Goal: Task Accomplishment & Management: Manage account settings

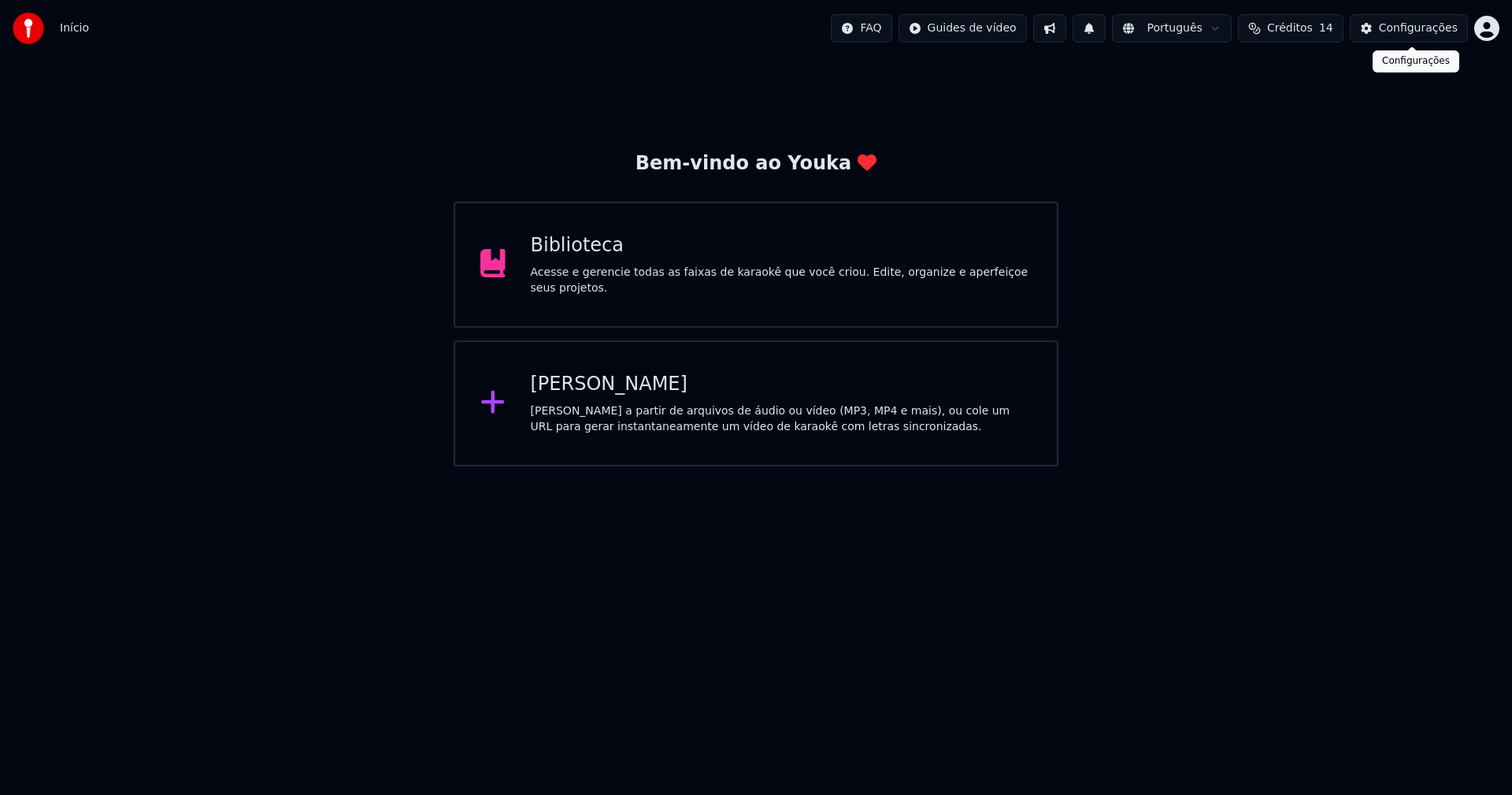
click at [1445, 35] on div "Configurações" at bounding box center [1418, 29] width 79 height 16
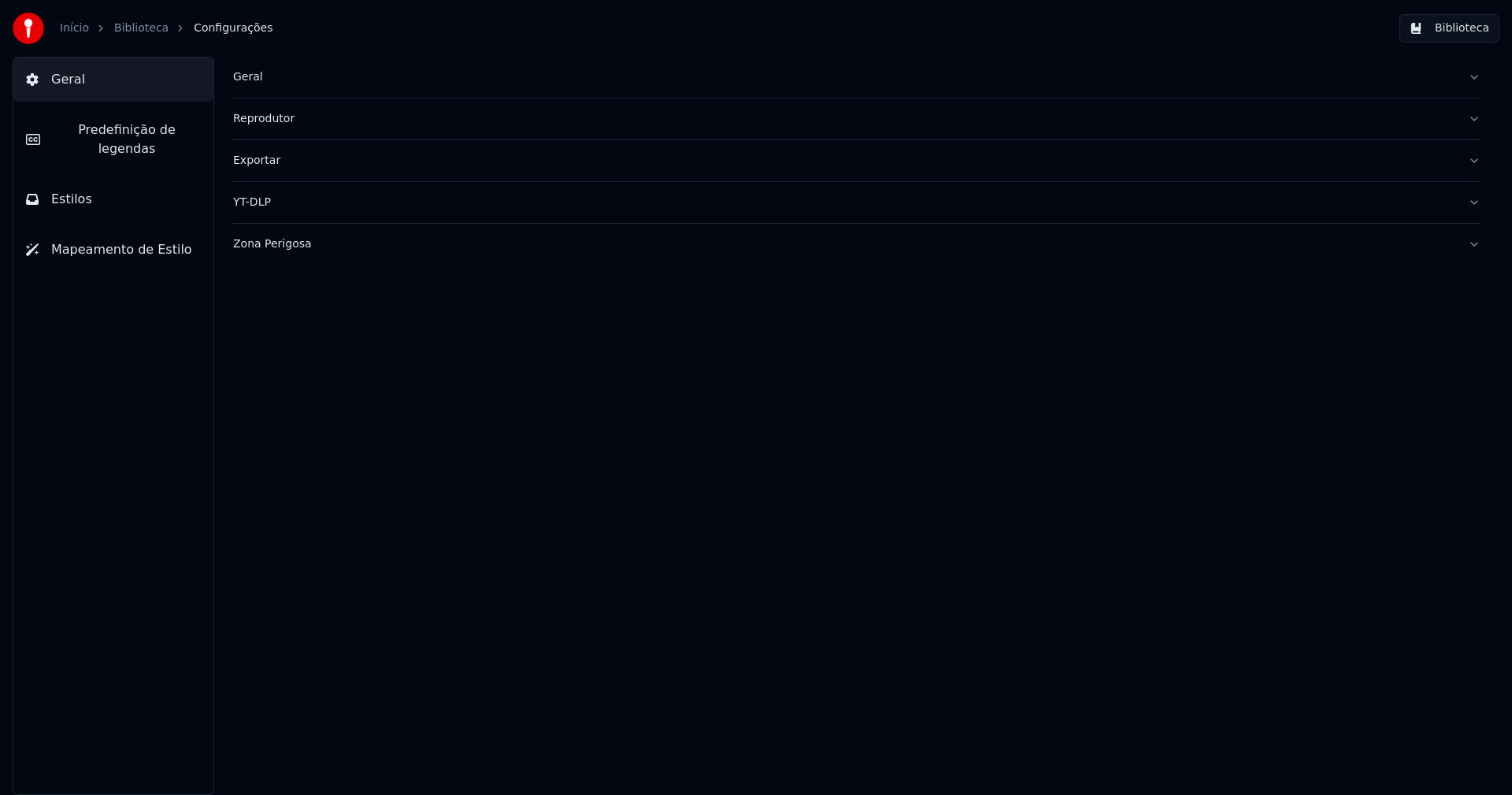
click at [249, 81] on div "Geral" at bounding box center [844, 77] width 1222 height 16
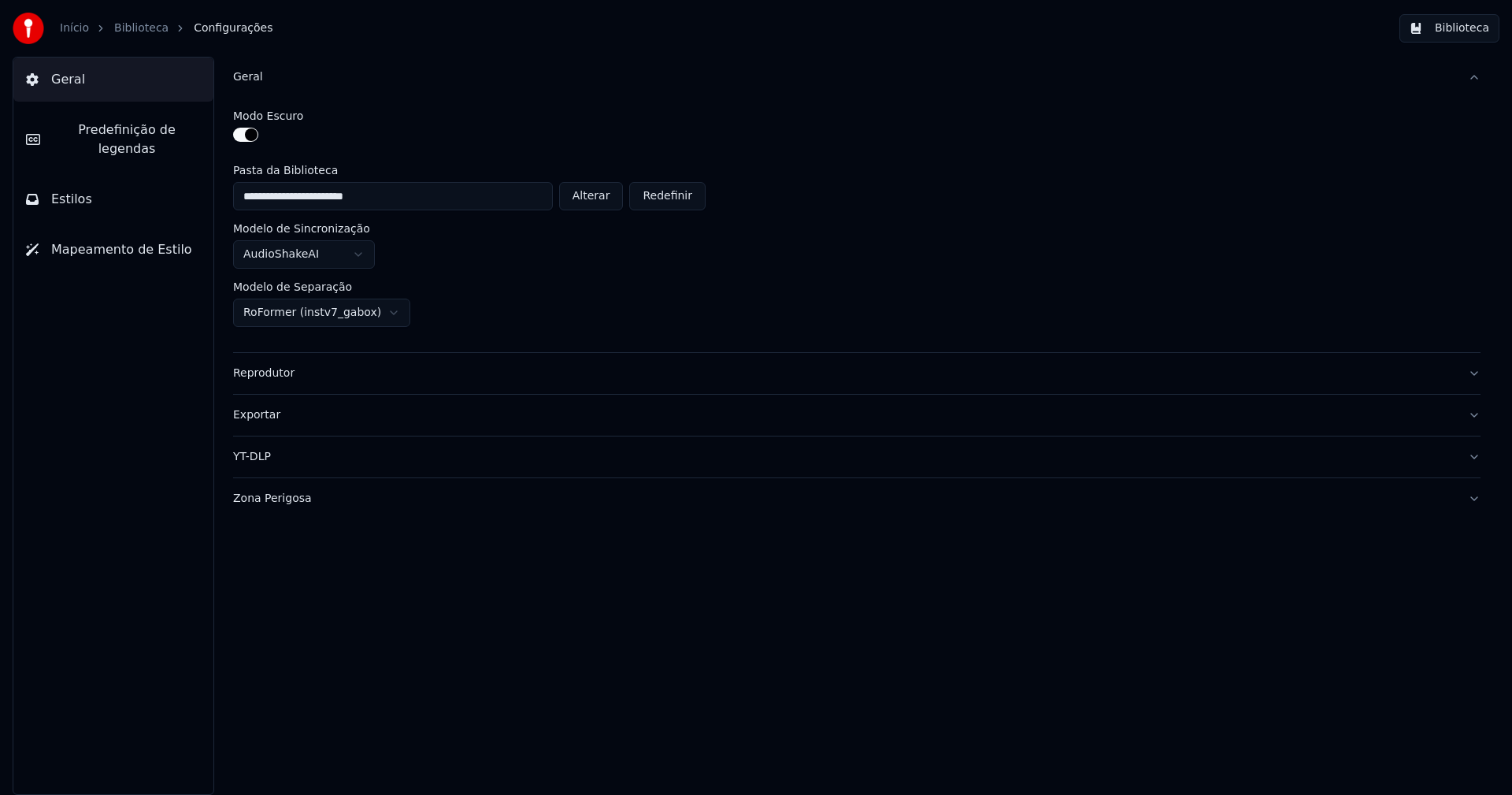
click at [607, 197] on button "Alterar" at bounding box center [591, 196] width 65 height 29
type input "**********"
click at [1463, 16] on button "Biblioteca" at bounding box center [1450, 28] width 100 height 29
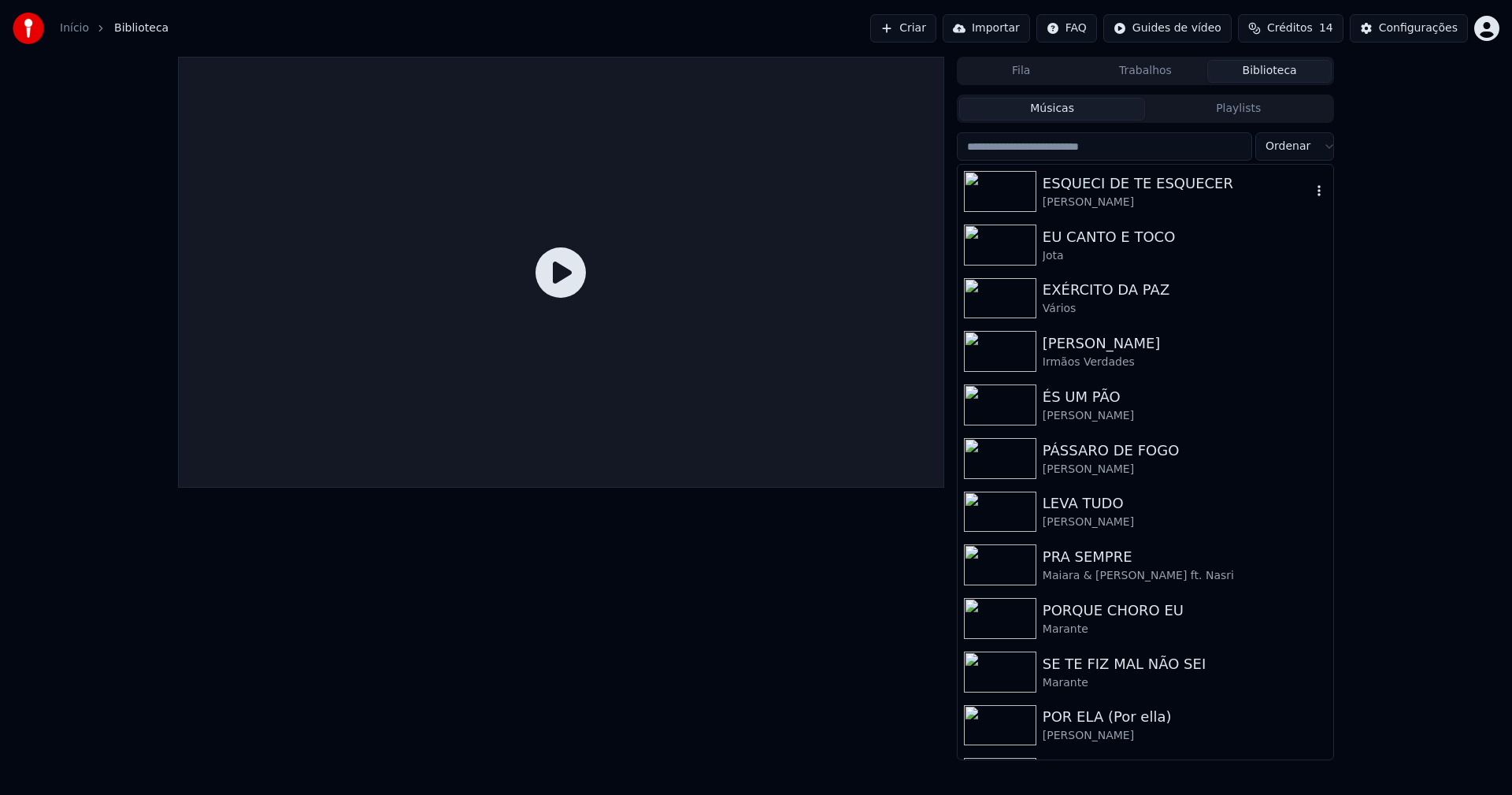
click at [1120, 193] on div "ESQUECI DE TE ESQUECER" at bounding box center [1177, 183] width 268 height 22
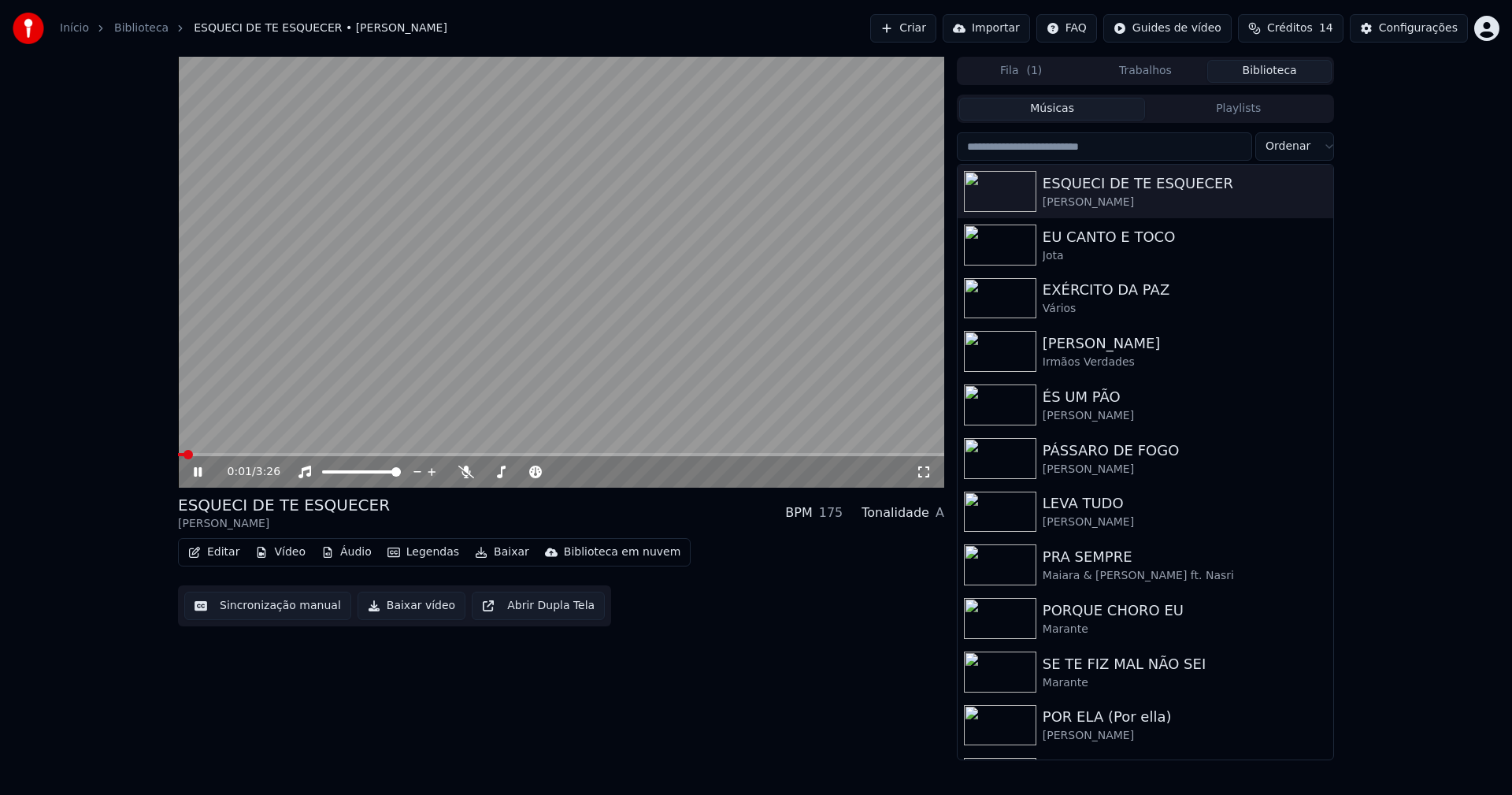
click at [357, 551] on button "Áudio" at bounding box center [346, 552] width 63 height 22
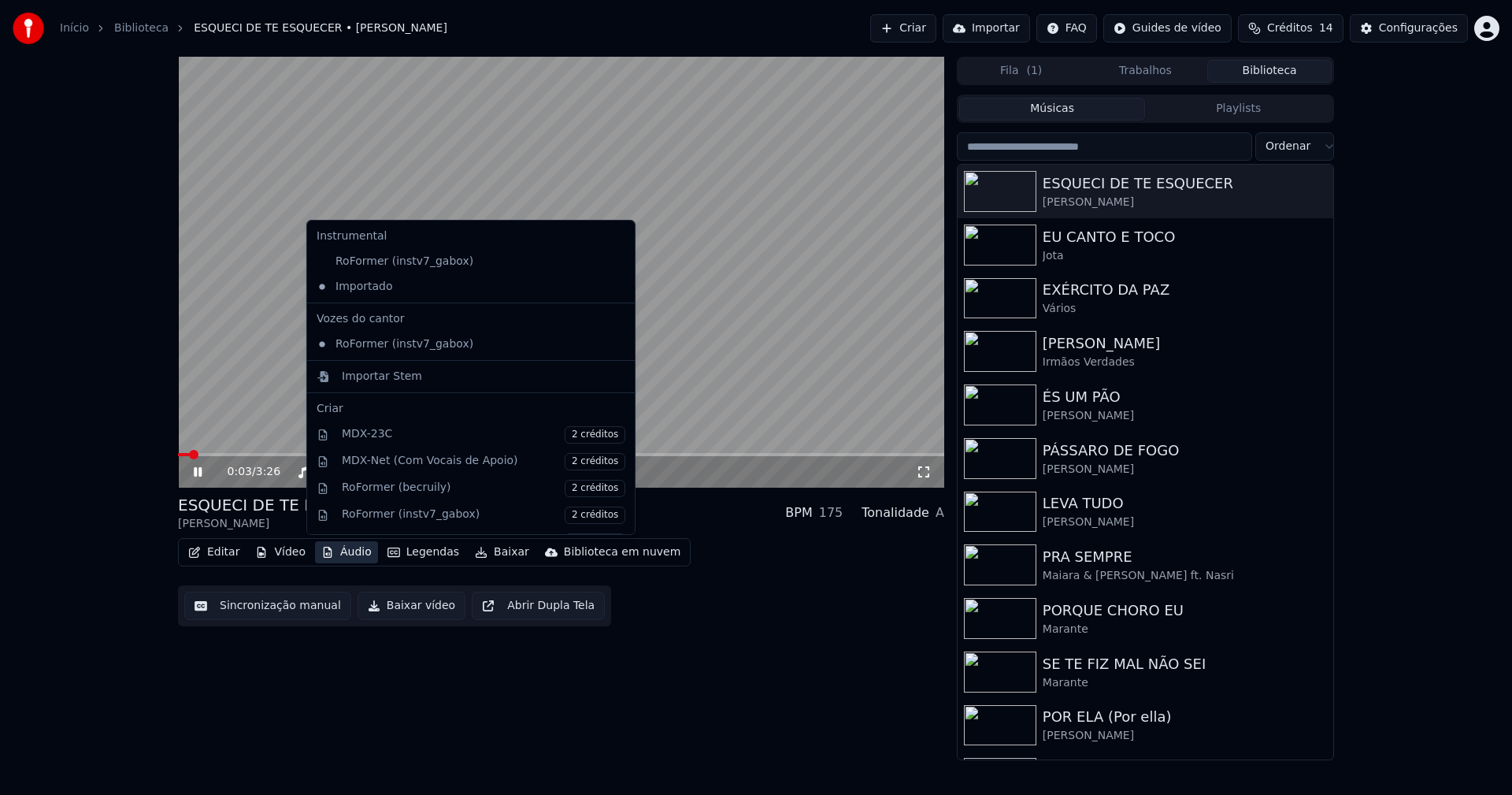
click at [406, 612] on button "Baixar vídeo" at bounding box center [411, 605] width 108 height 29
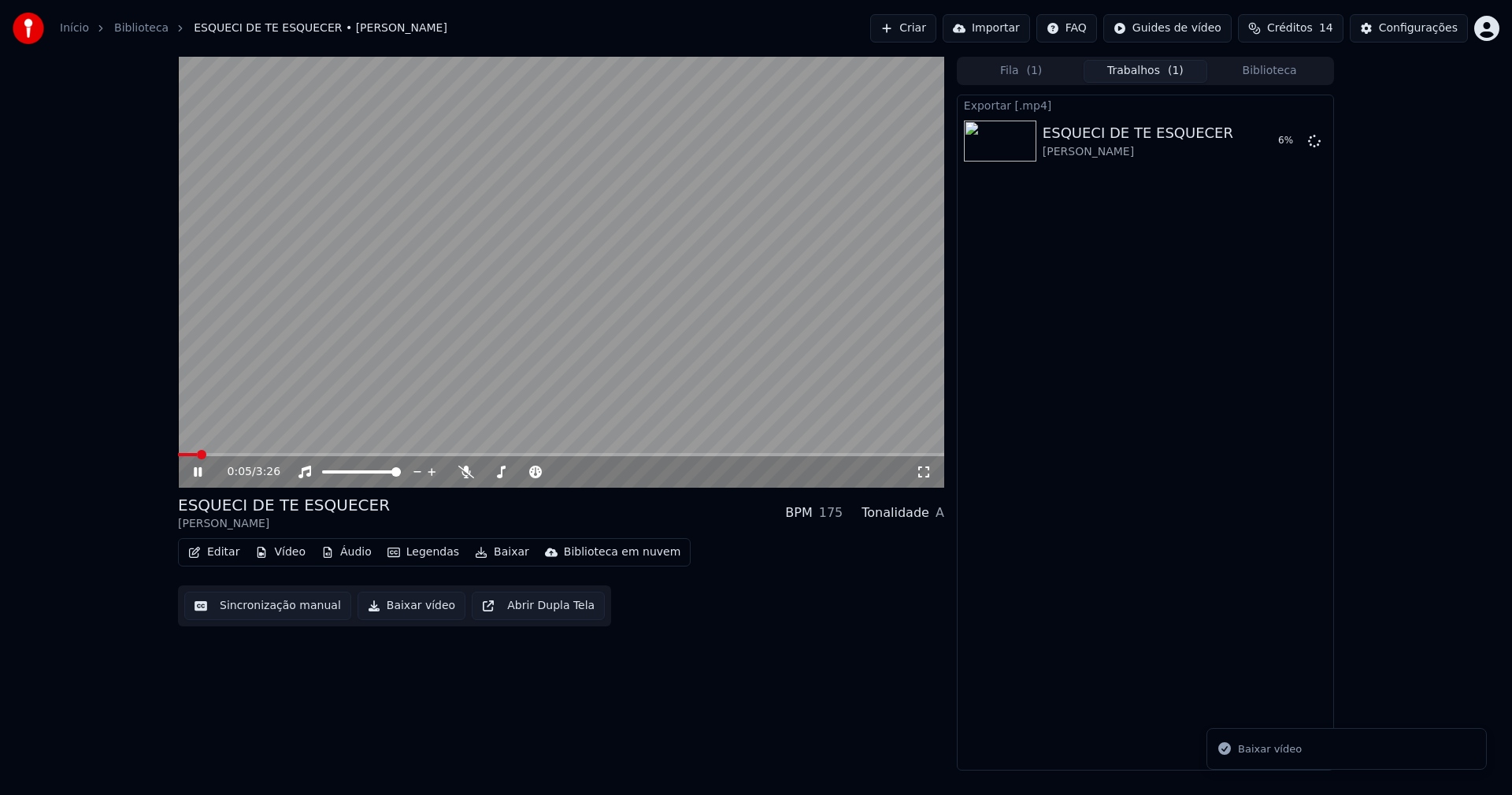
click at [1294, 72] on button "Biblioteca" at bounding box center [1270, 71] width 125 height 23
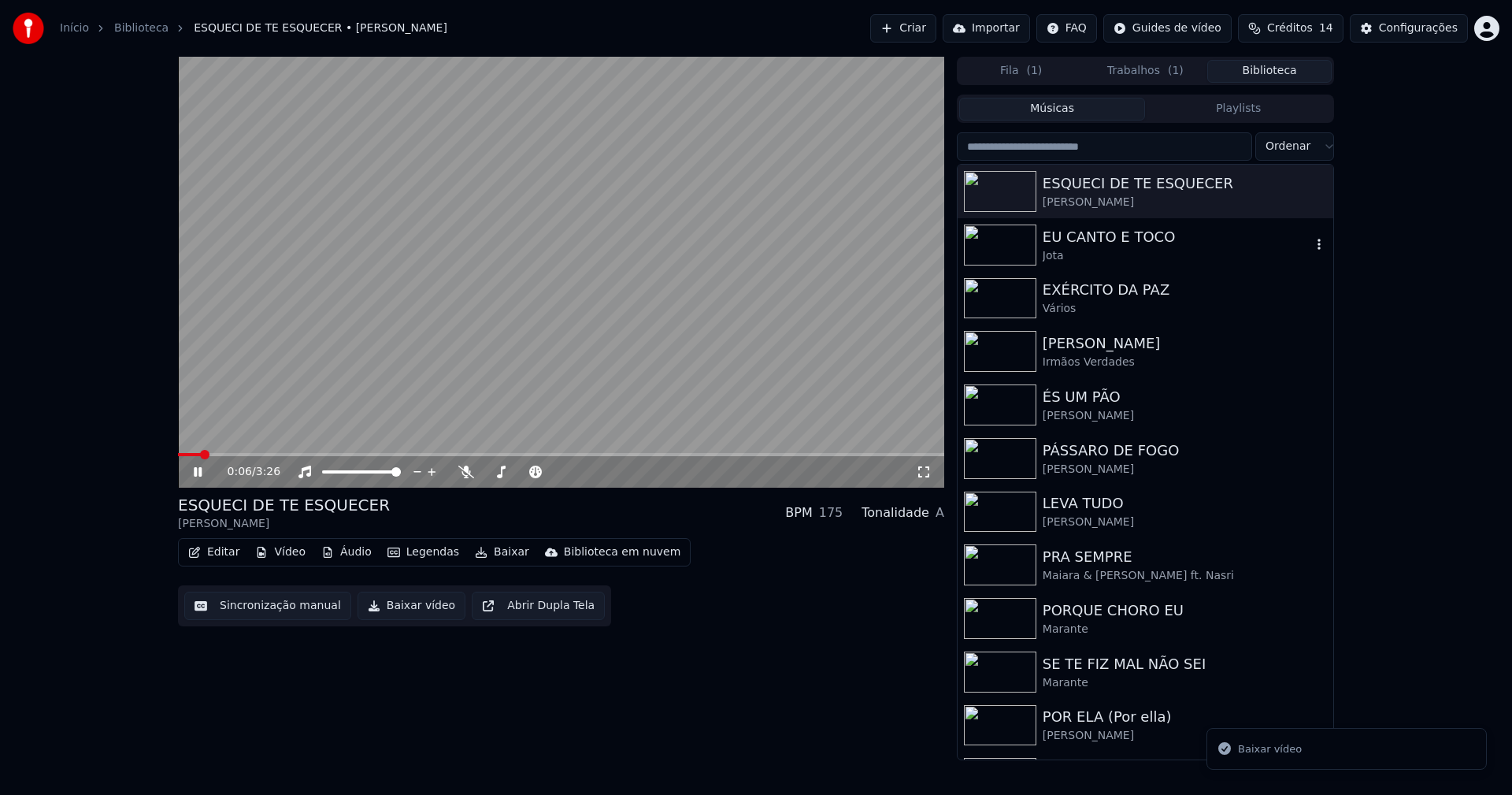
click at [1089, 245] on div "EU CANTO E TOCO" at bounding box center [1177, 236] width 268 height 22
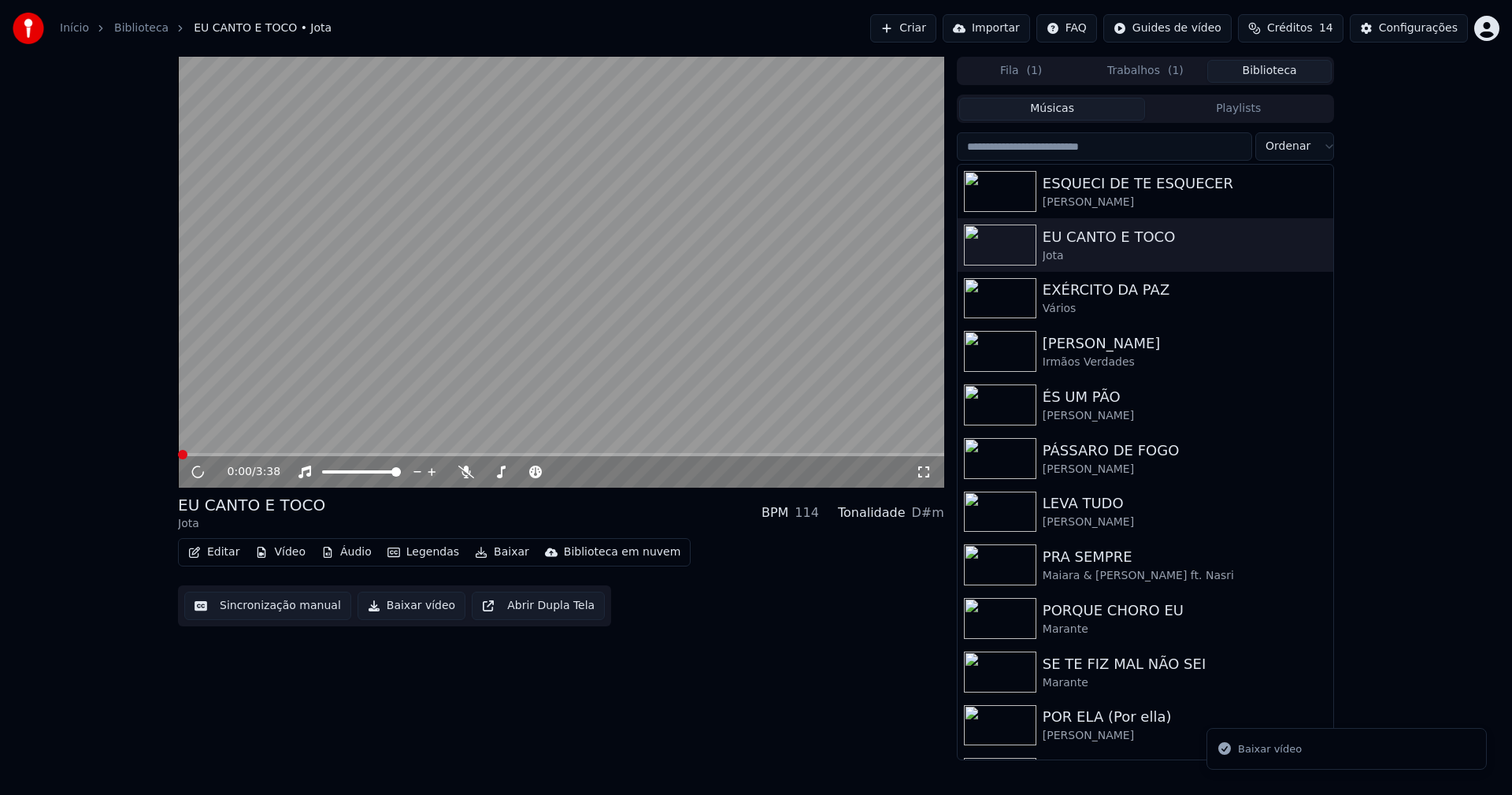
click at [412, 605] on button "Baixar vídeo" at bounding box center [411, 605] width 108 height 29
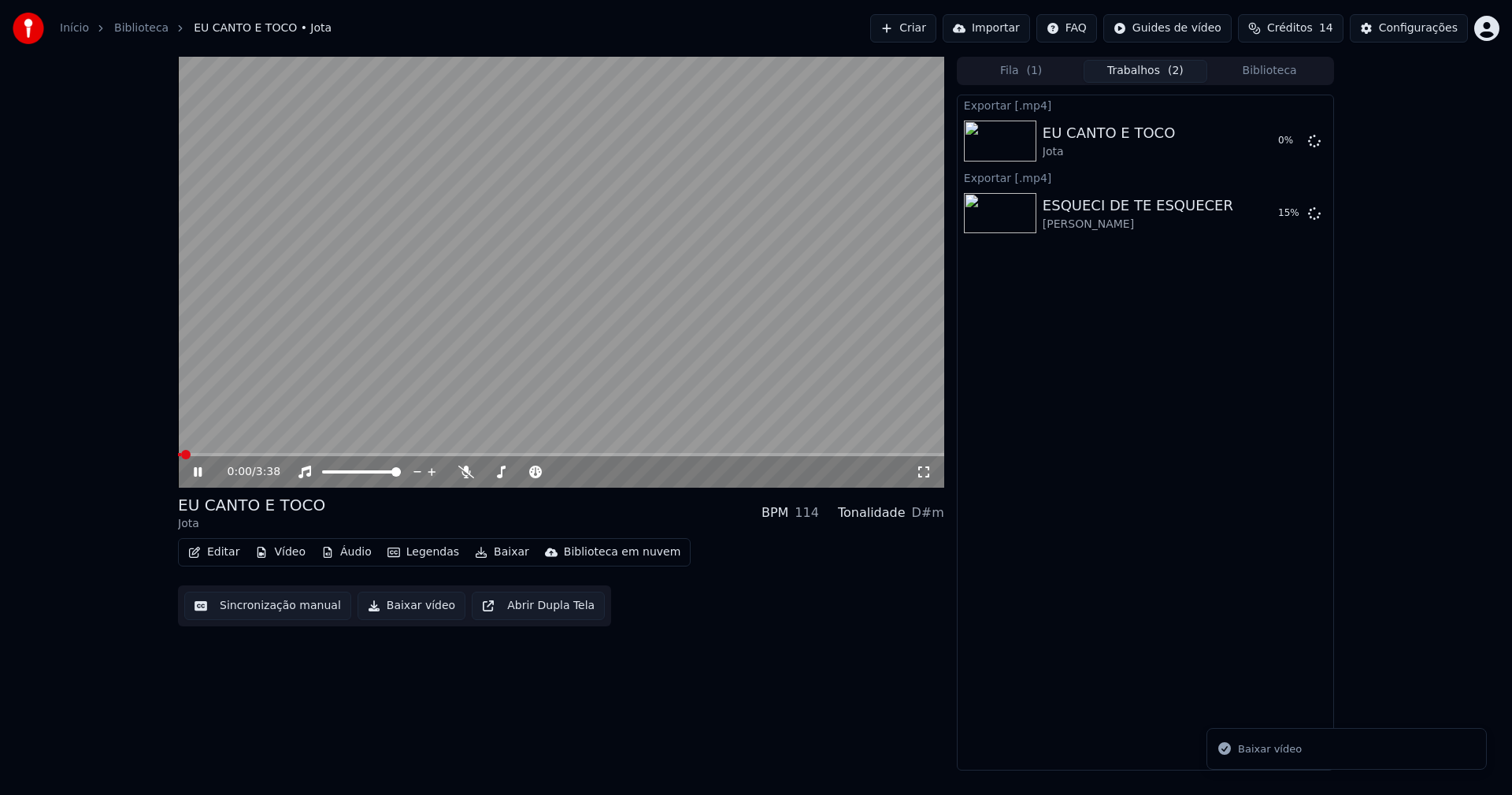
click at [1292, 71] on button "Biblioteca" at bounding box center [1270, 71] width 125 height 23
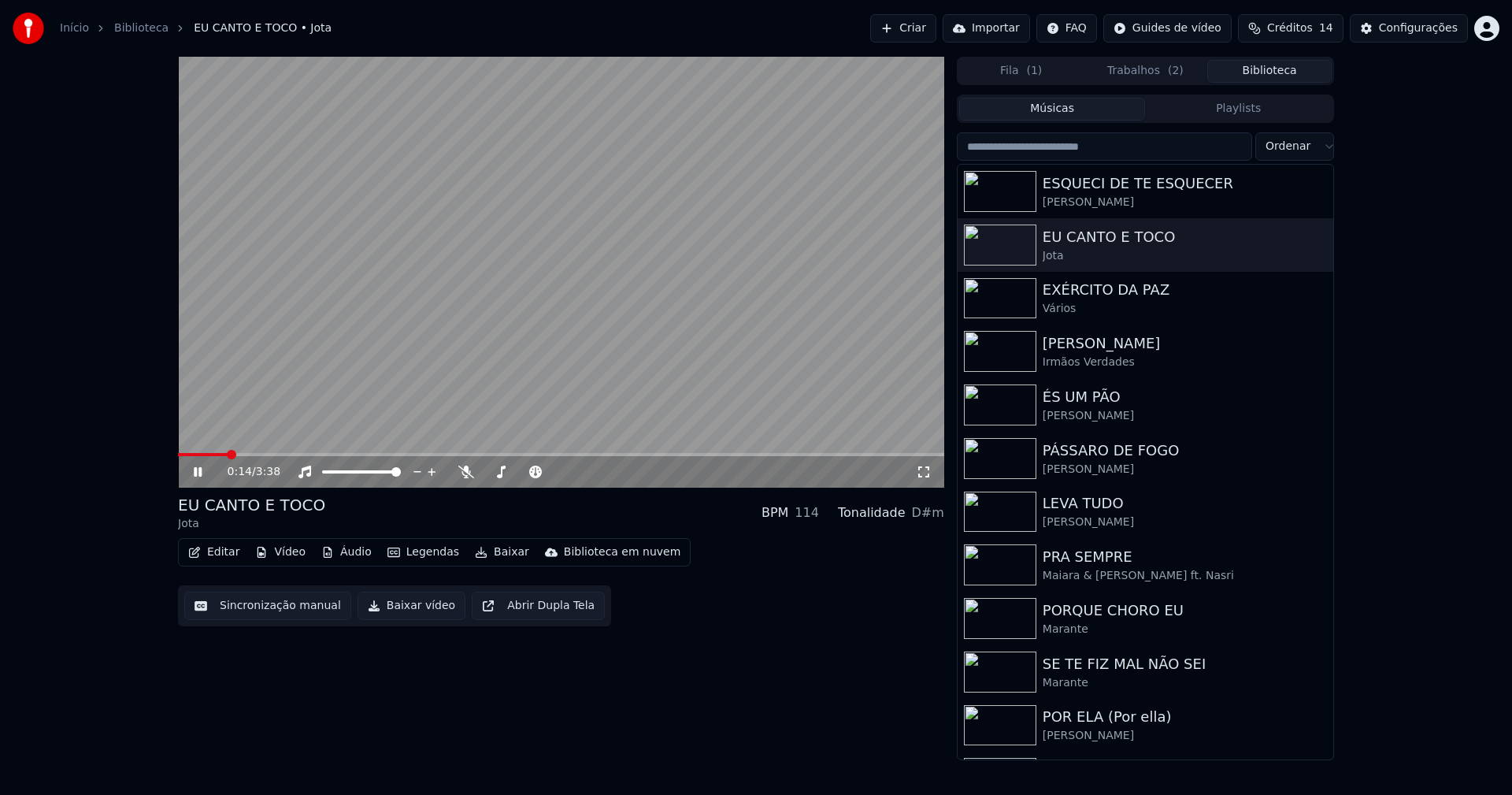
click at [202, 475] on icon at bounding box center [197, 472] width 8 height 10
click at [1143, 73] on button "Trabalhos ( 2 )" at bounding box center [1146, 71] width 125 height 23
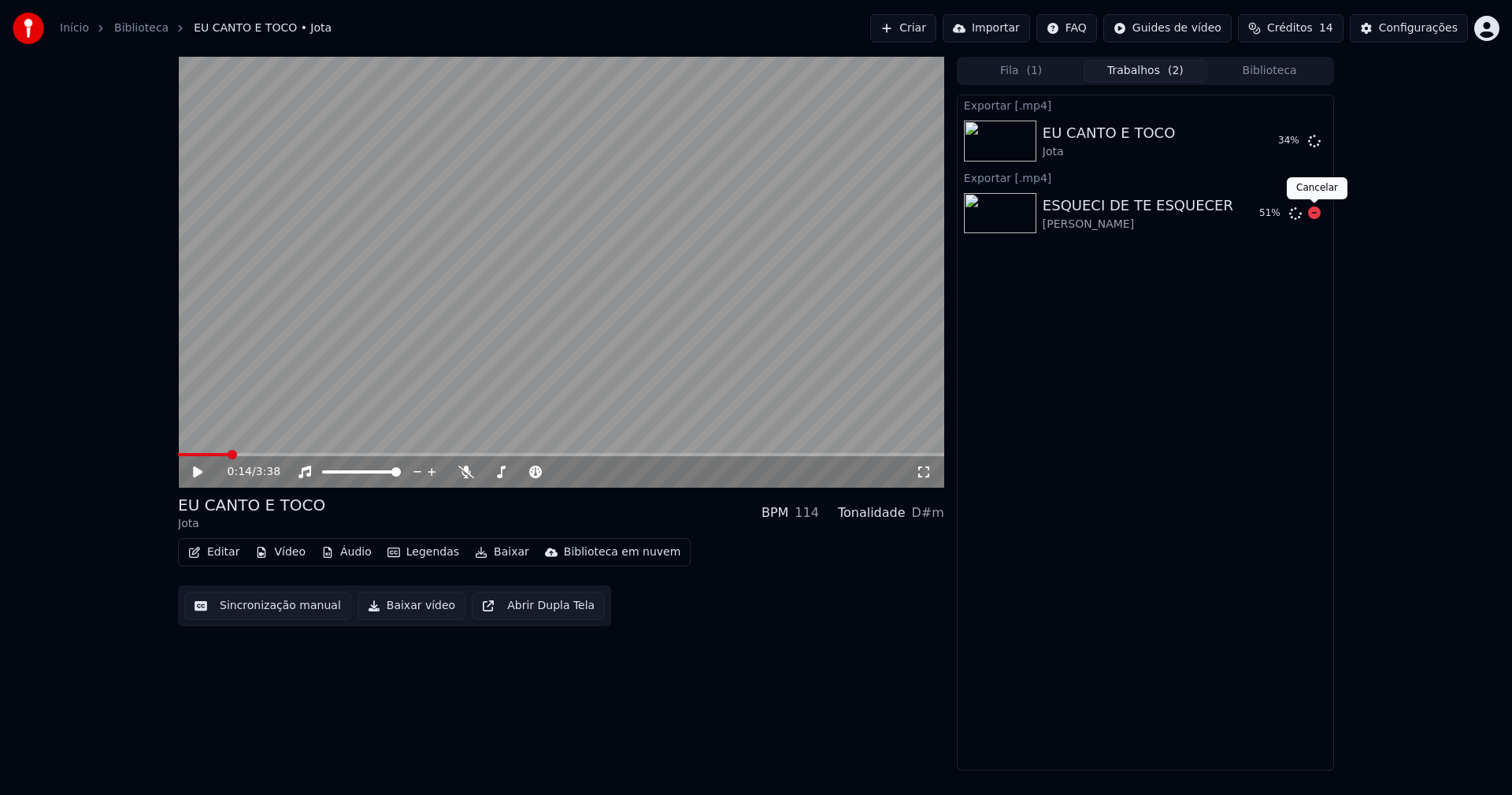
click at [1310, 214] on icon at bounding box center [1314, 212] width 13 height 13
click at [1312, 142] on icon at bounding box center [1314, 140] width 13 height 13
click at [396, 456] on span at bounding box center [561, 455] width 766 height 3
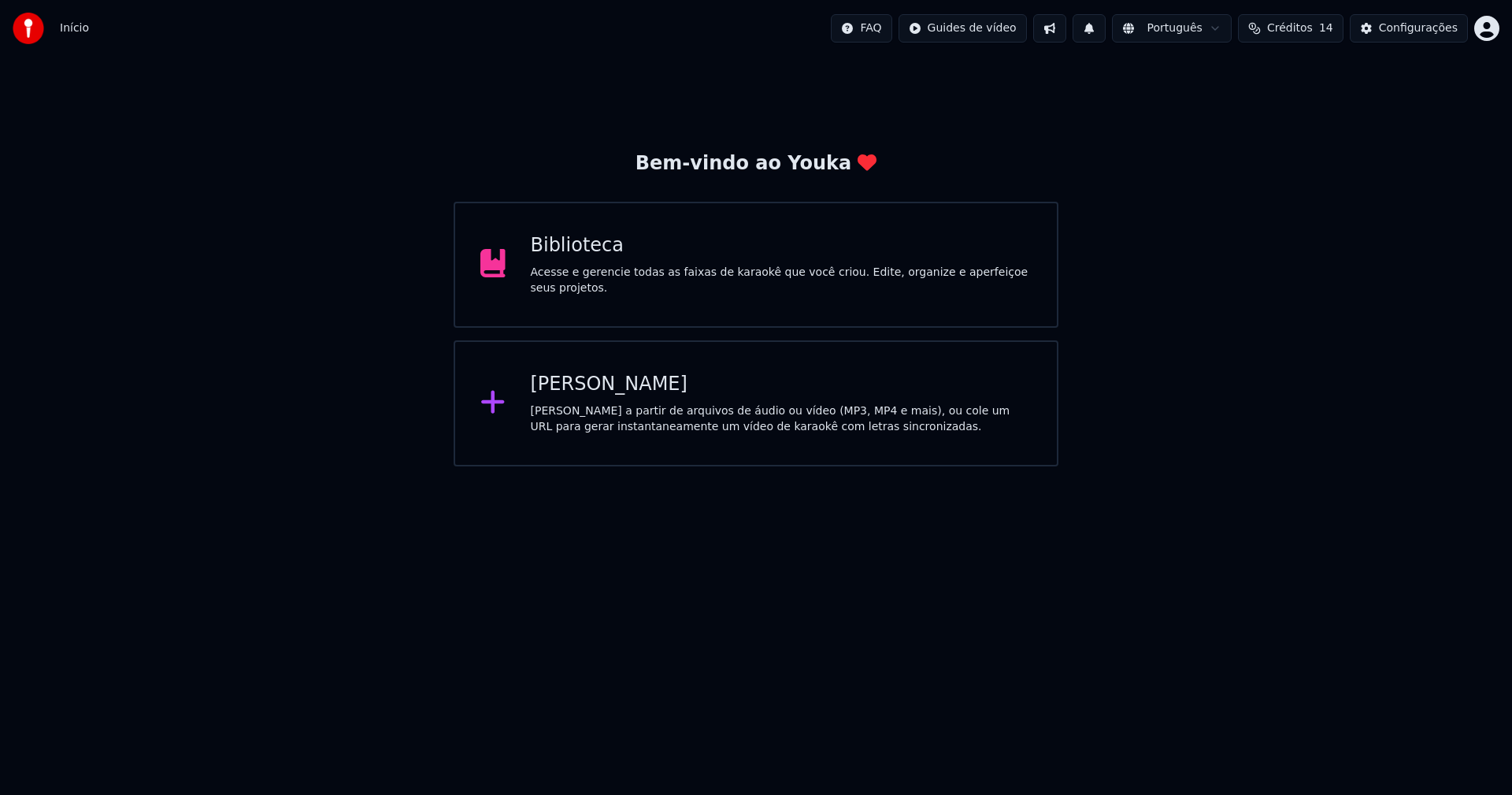
click at [563, 258] on div "Biblioteca" at bounding box center [782, 245] width 502 height 25
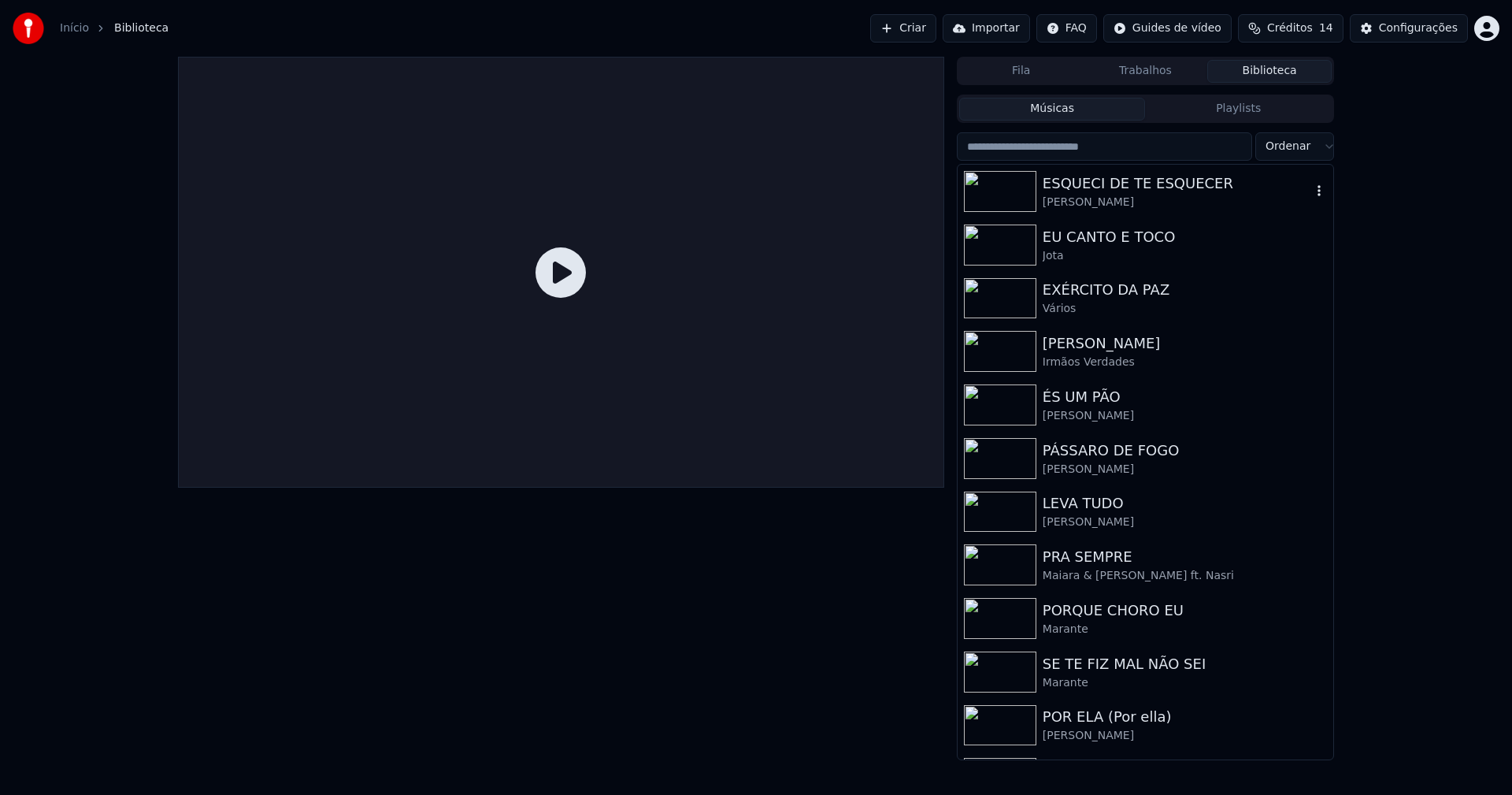
click at [1139, 198] on div "[PERSON_NAME]" at bounding box center [1177, 203] width 268 height 16
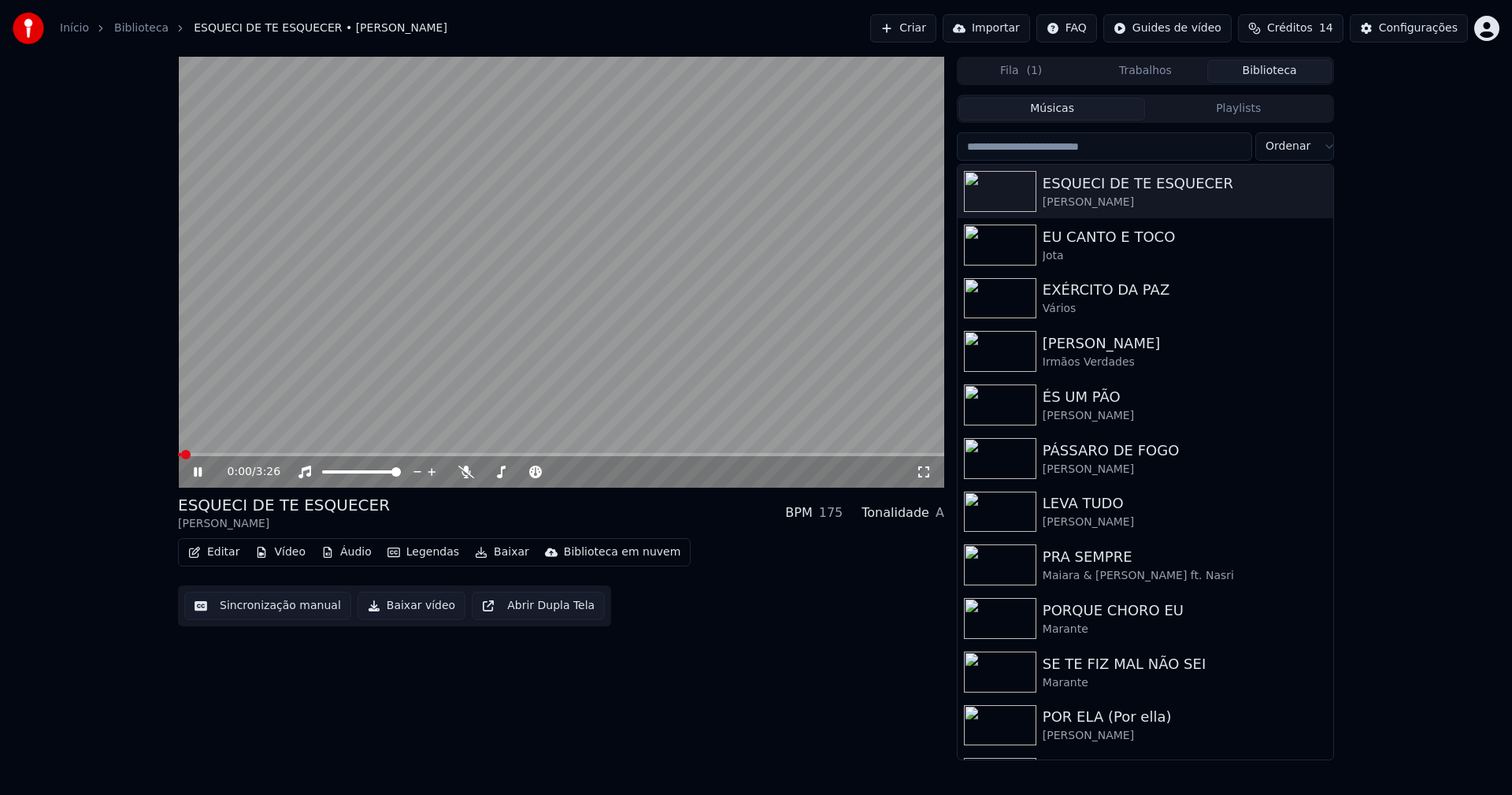
click at [452, 456] on span at bounding box center [561, 455] width 766 height 3
click at [400, 610] on button "Baixar vídeo" at bounding box center [411, 605] width 108 height 29
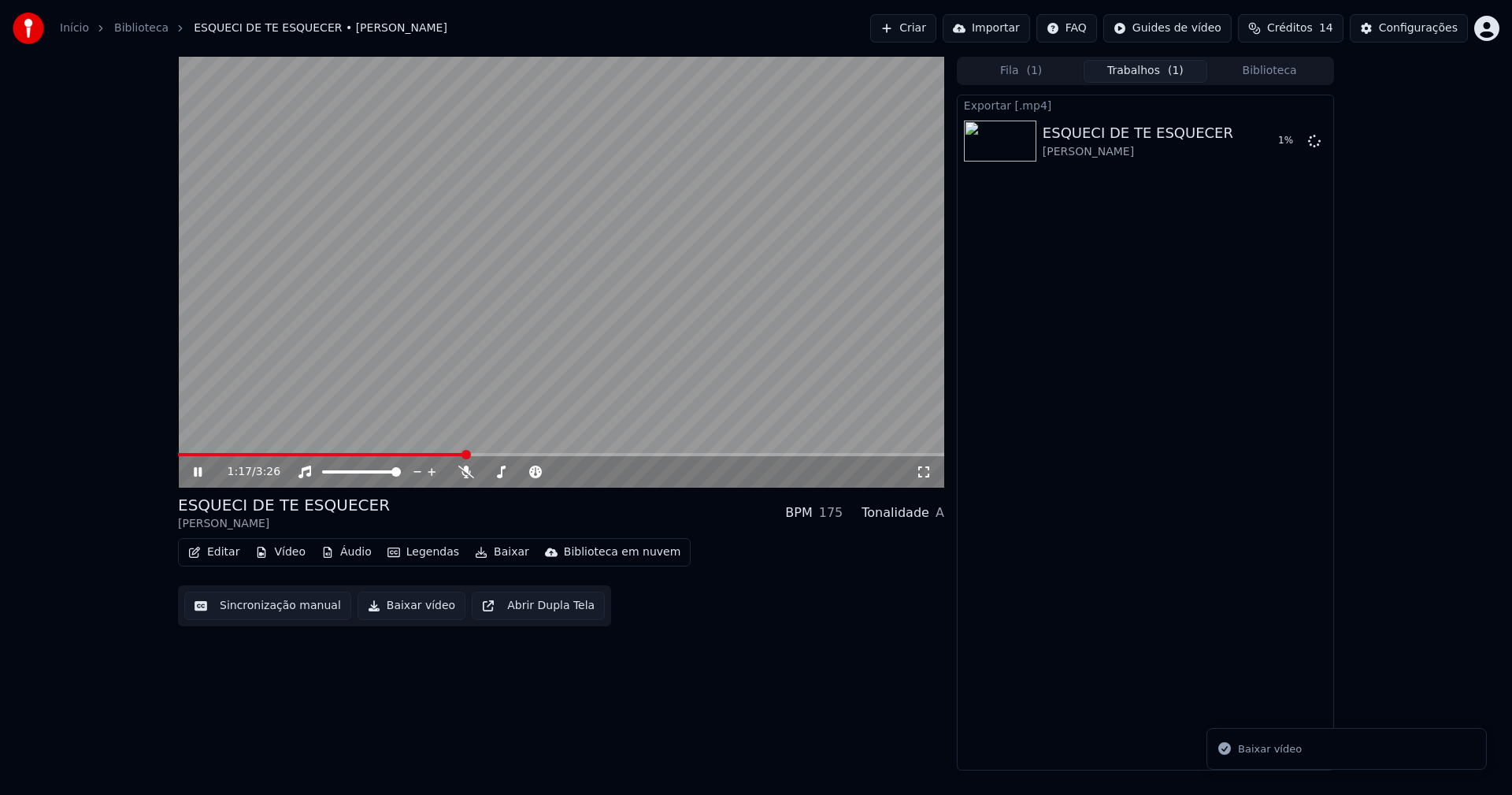
click at [1276, 77] on button "Biblioteca" at bounding box center [1270, 71] width 125 height 23
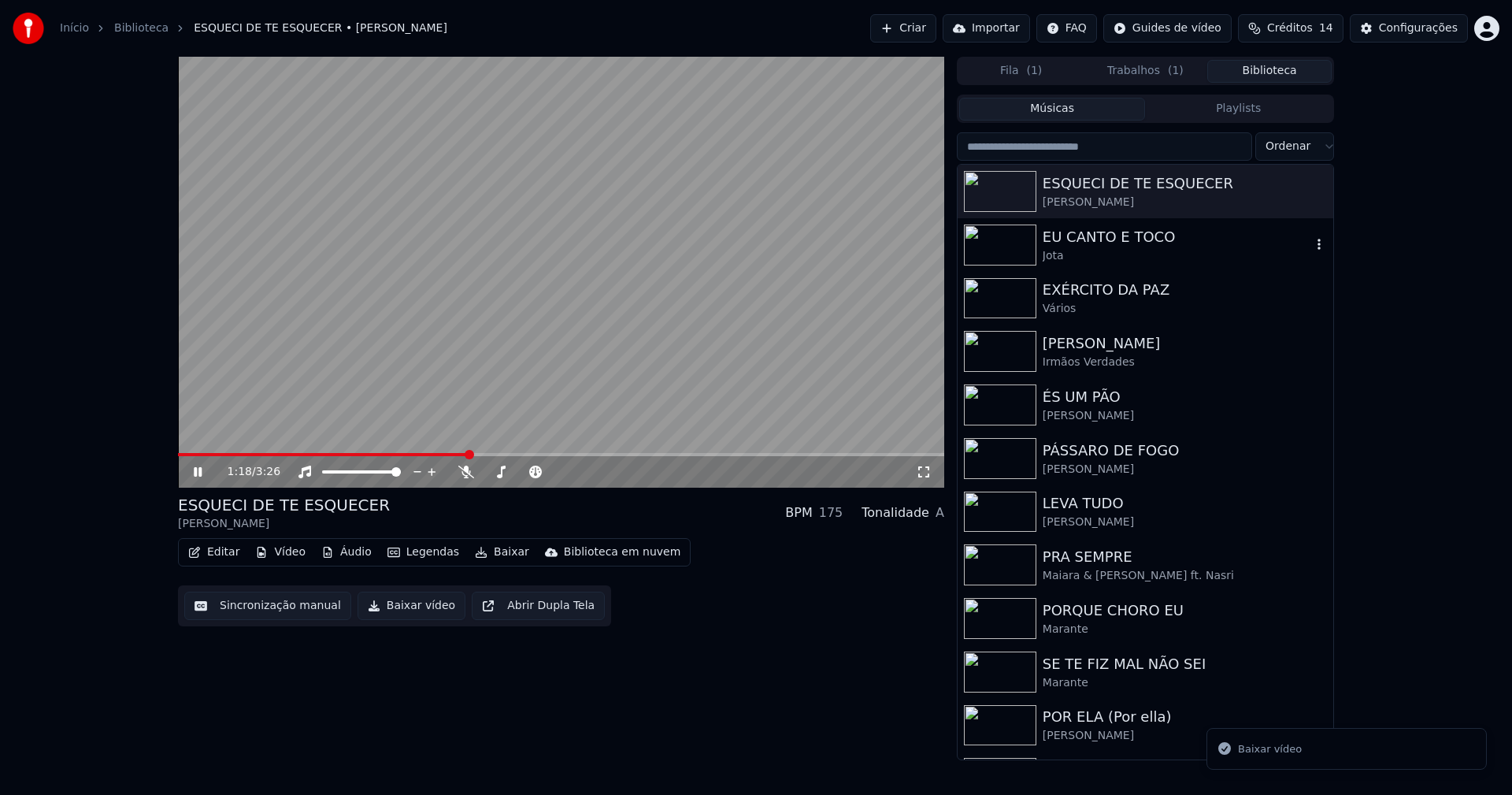
drag, startPoint x: 1127, startPoint y: 255, endPoint x: 1129, endPoint y: 241, distance: 14.1
click at [1129, 252] on div "Jota" at bounding box center [1177, 256] width 268 height 16
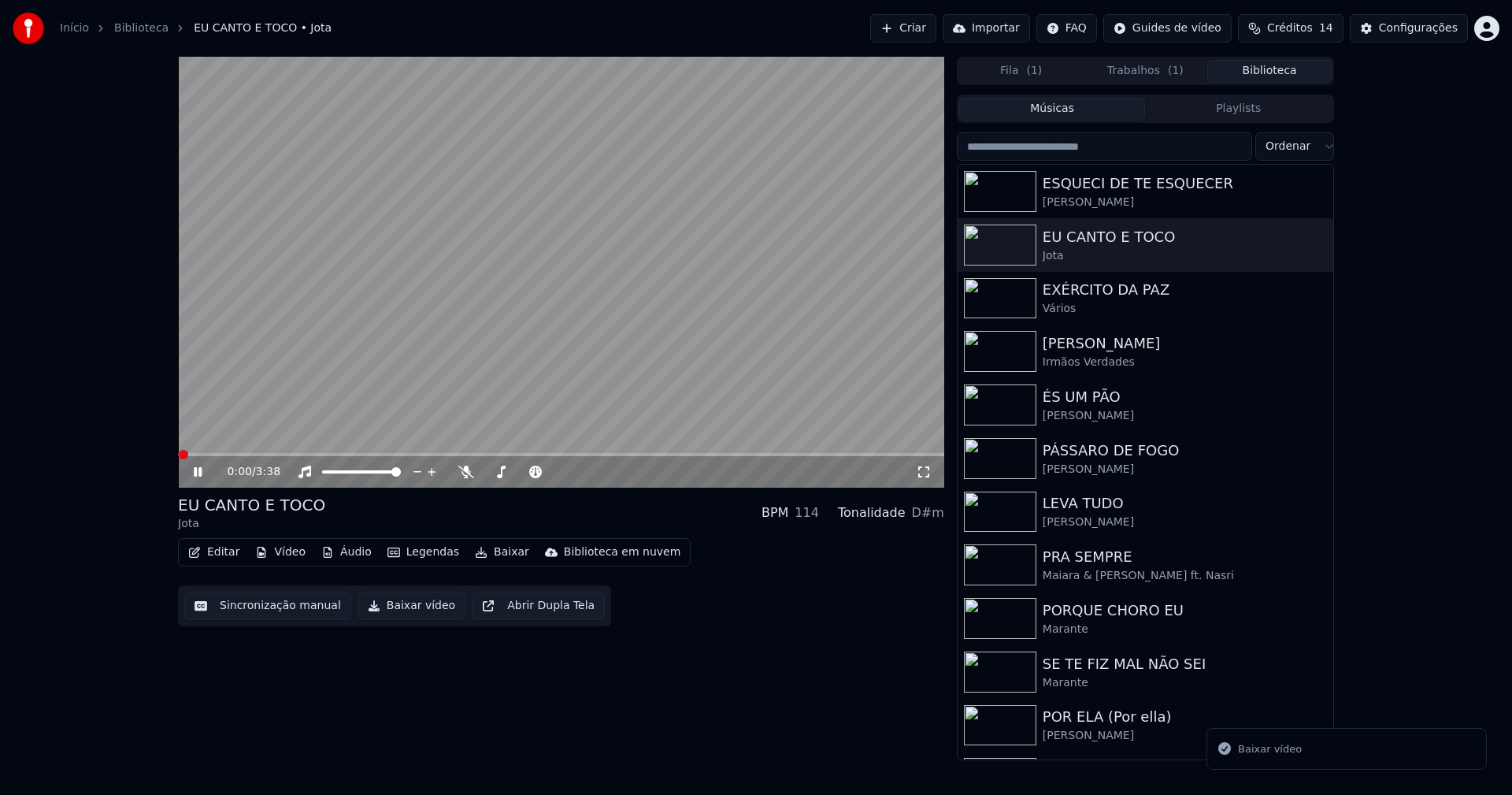
click at [412, 598] on button "Baixar vídeo" at bounding box center [411, 605] width 108 height 29
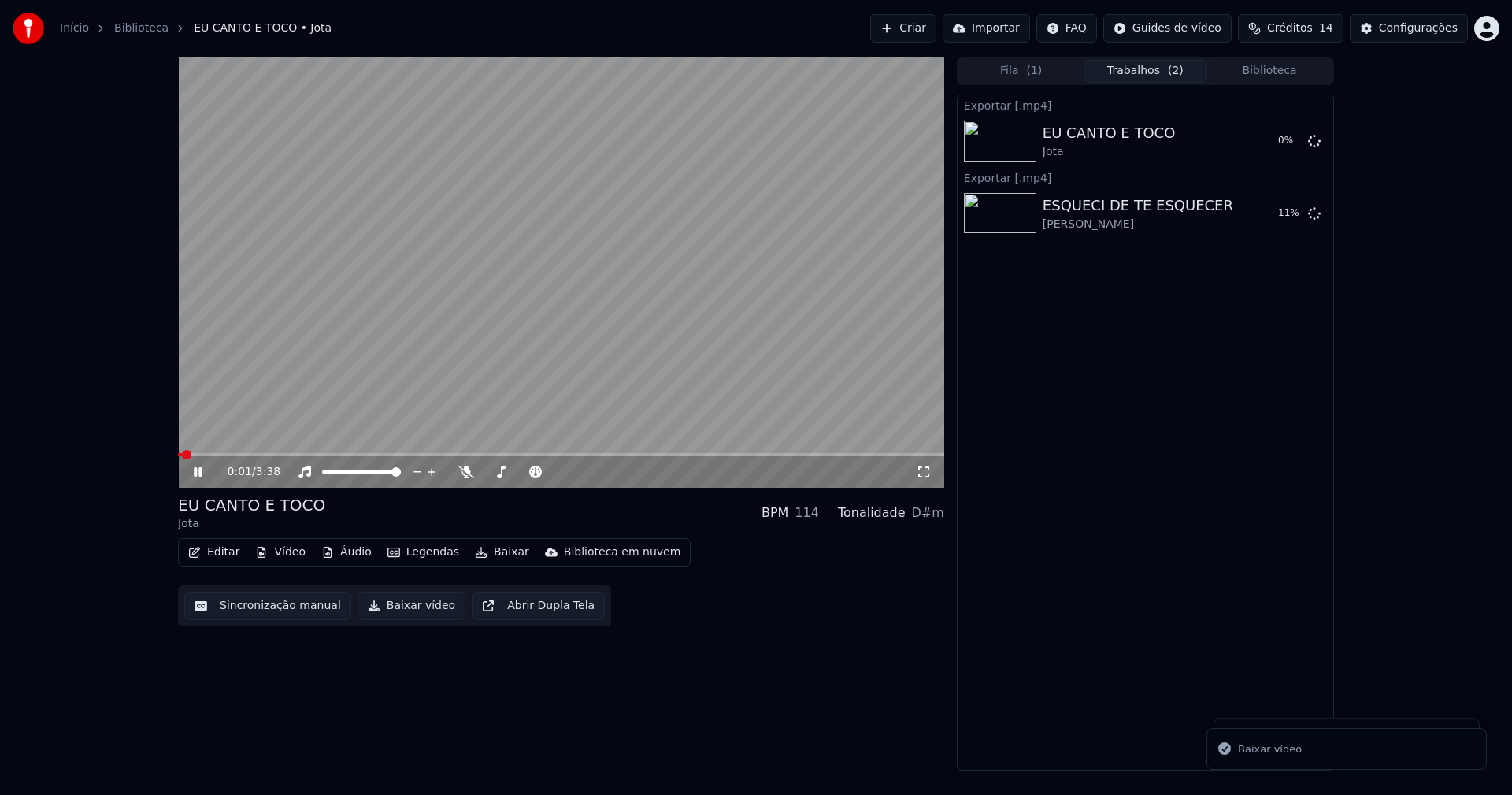
click at [1277, 66] on button "Biblioteca" at bounding box center [1270, 71] width 125 height 23
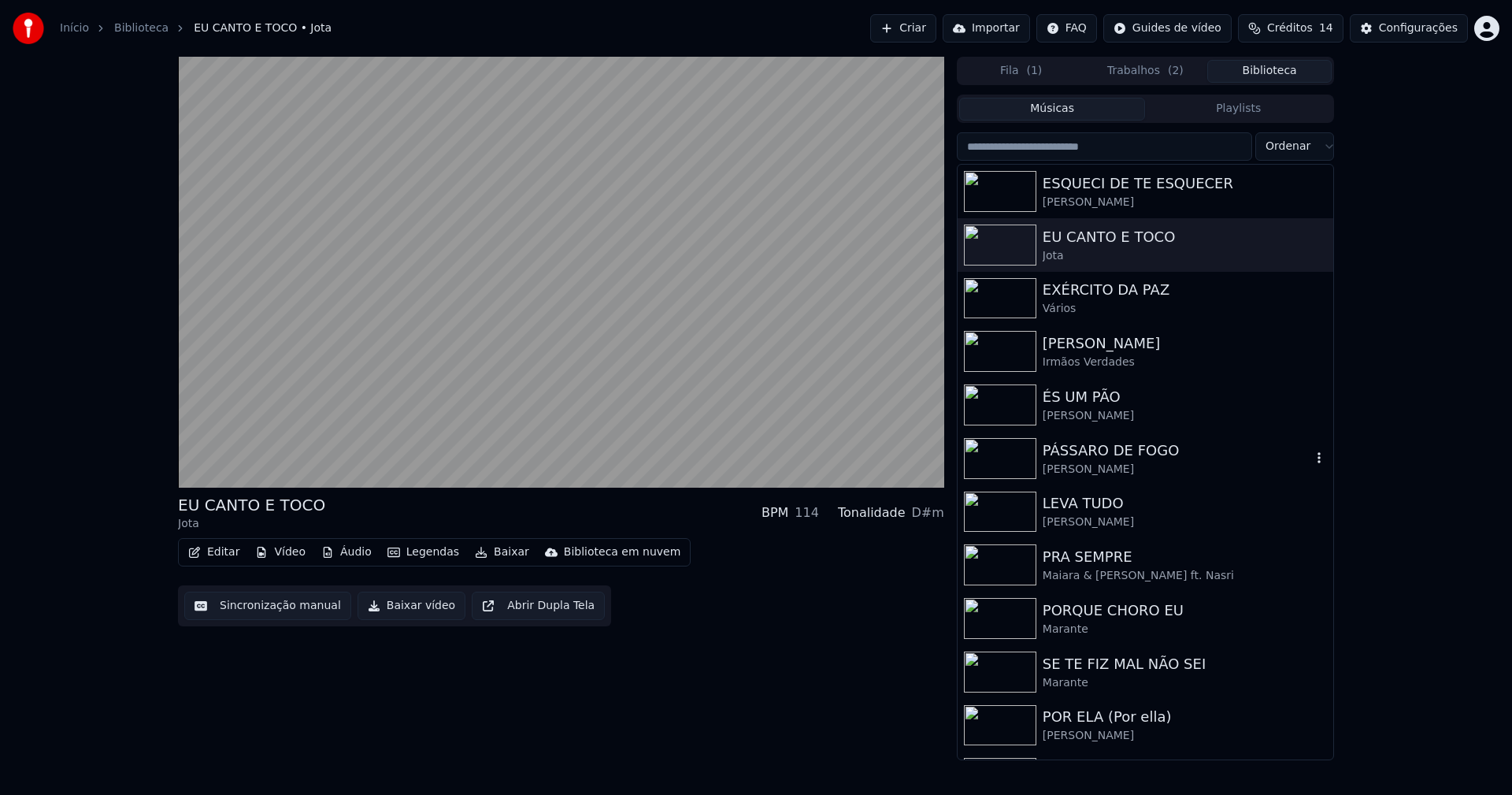
click at [1090, 468] on div "[PERSON_NAME]" at bounding box center [1177, 469] width 268 height 16
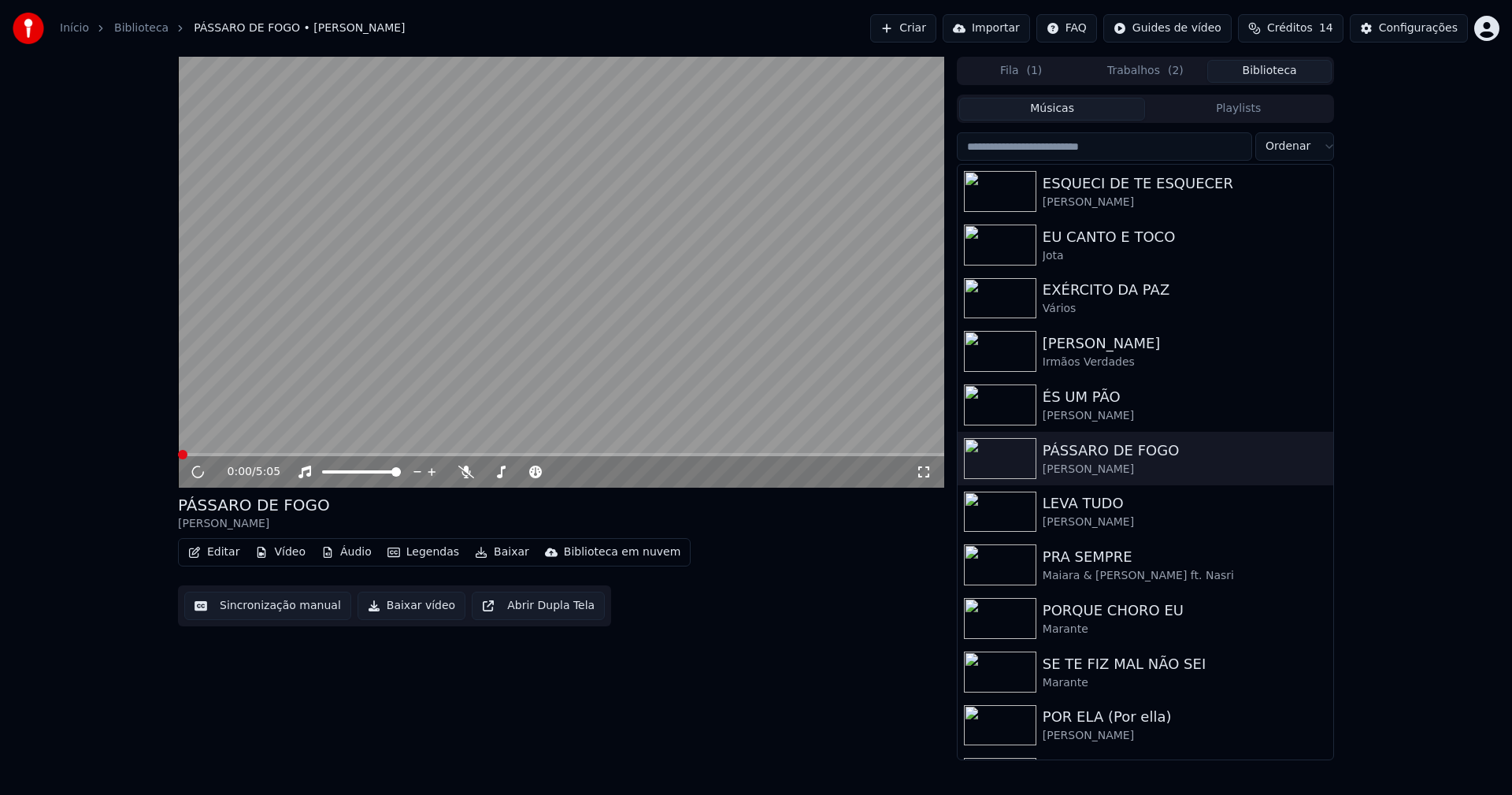
click at [399, 610] on button "Baixar vídeo" at bounding box center [411, 605] width 108 height 29
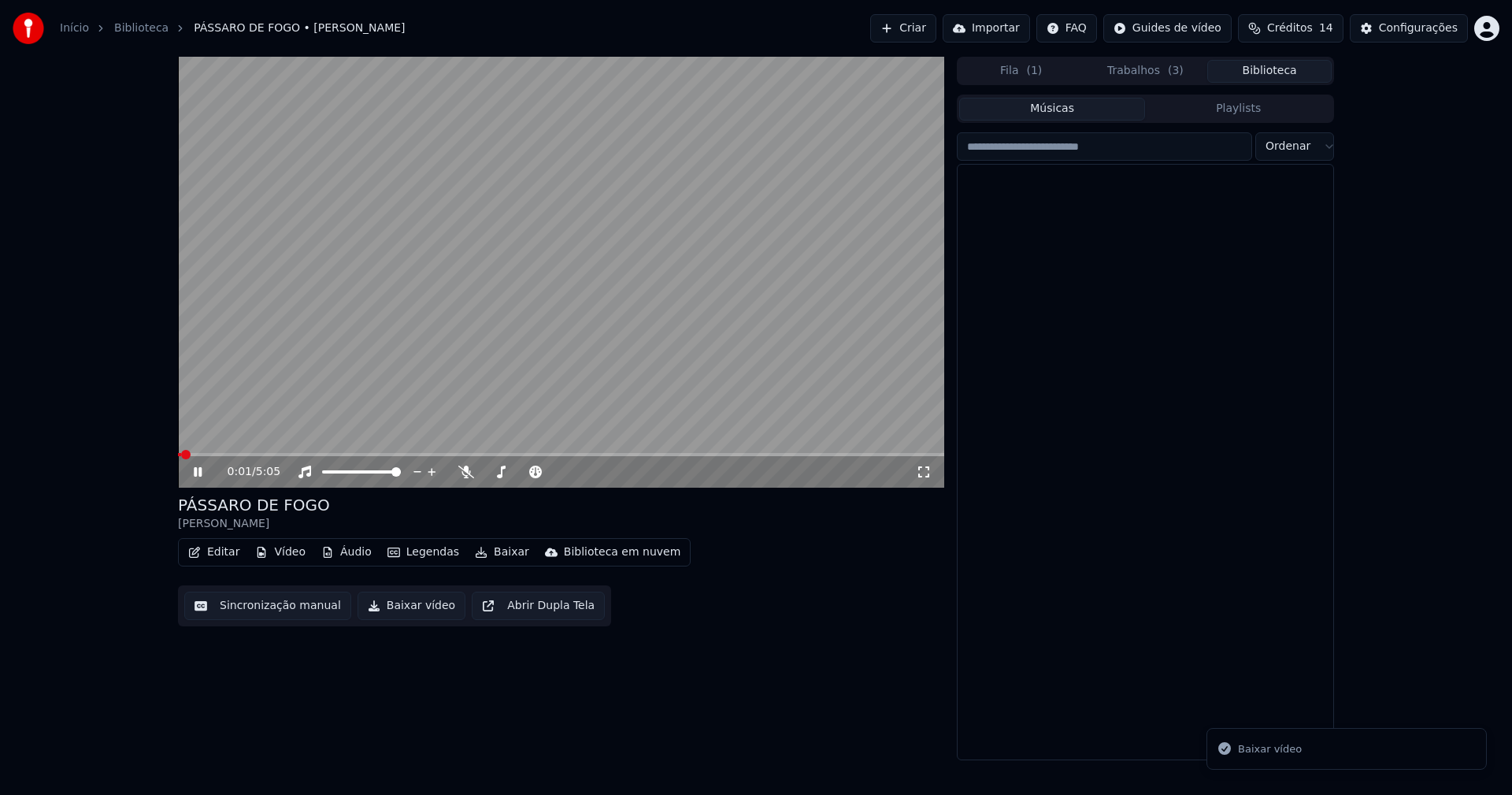
click at [1297, 77] on button "Biblioteca" at bounding box center [1270, 71] width 125 height 23
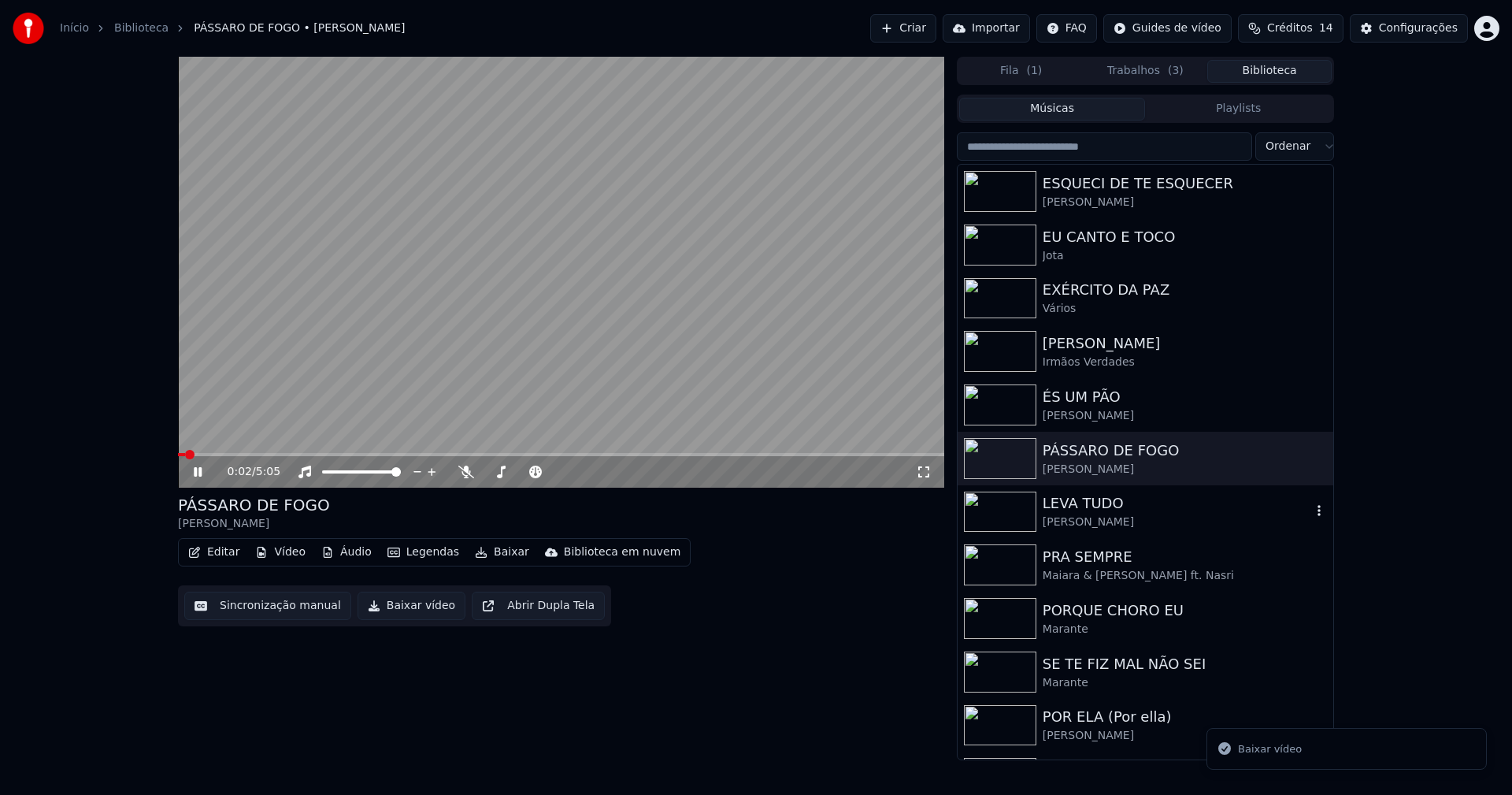
drag, startPoint x: 1092, startPoint y: 518, endPoint x: 714, endPoint y: 538, distance: 378.5
click at [1091, 518] on div "[PERSON_NAME]" at bounding box center [1177, 522] width 268 height 16
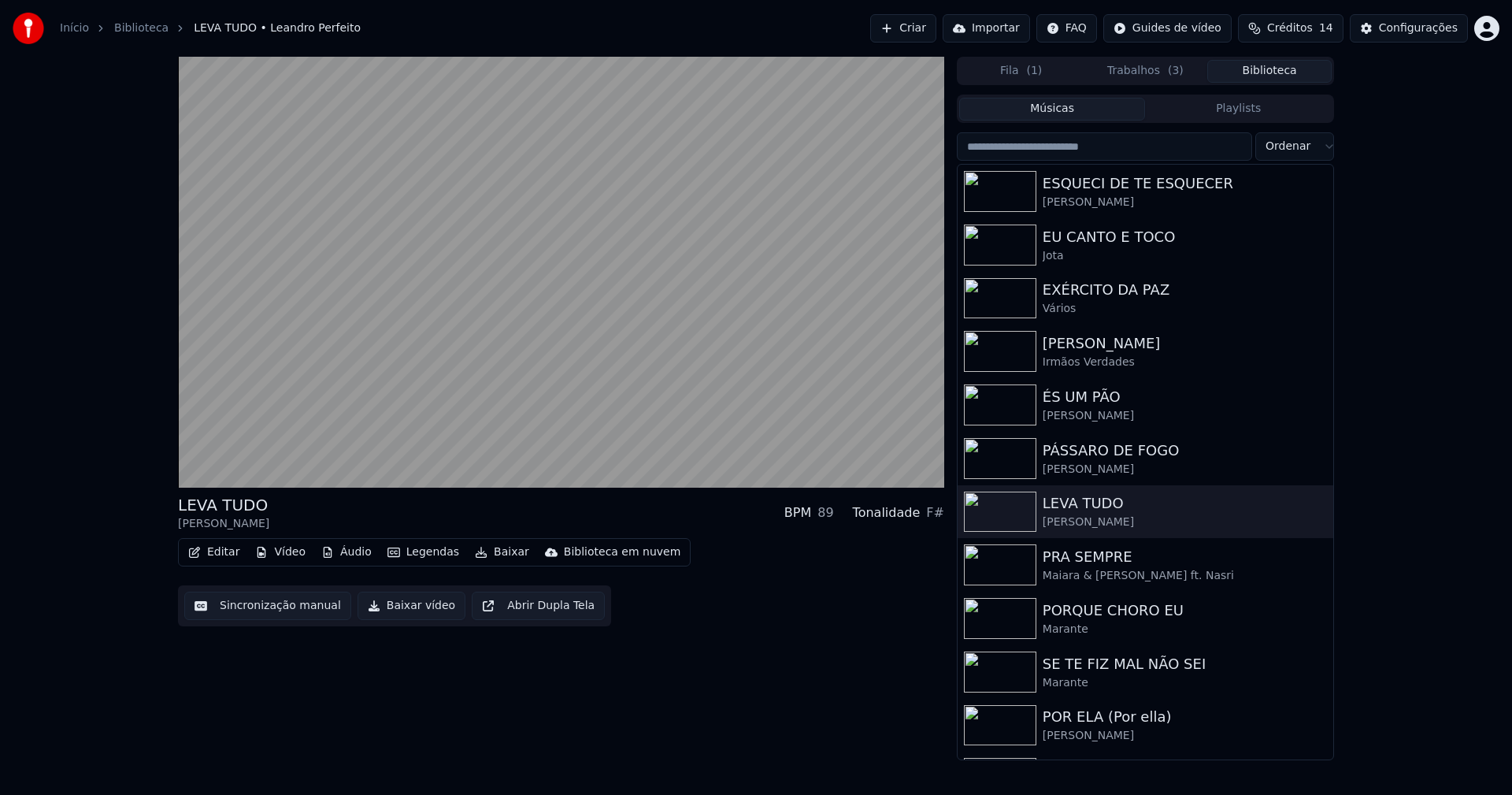
drag, startPoint x: 407, startPoint y: 612, endPoint x: 577, endPoint y: 501, distance: 203.0
click at [409, 611] on button "Baixar vídeo" at bounding box center [411, 605] width 108 height 29
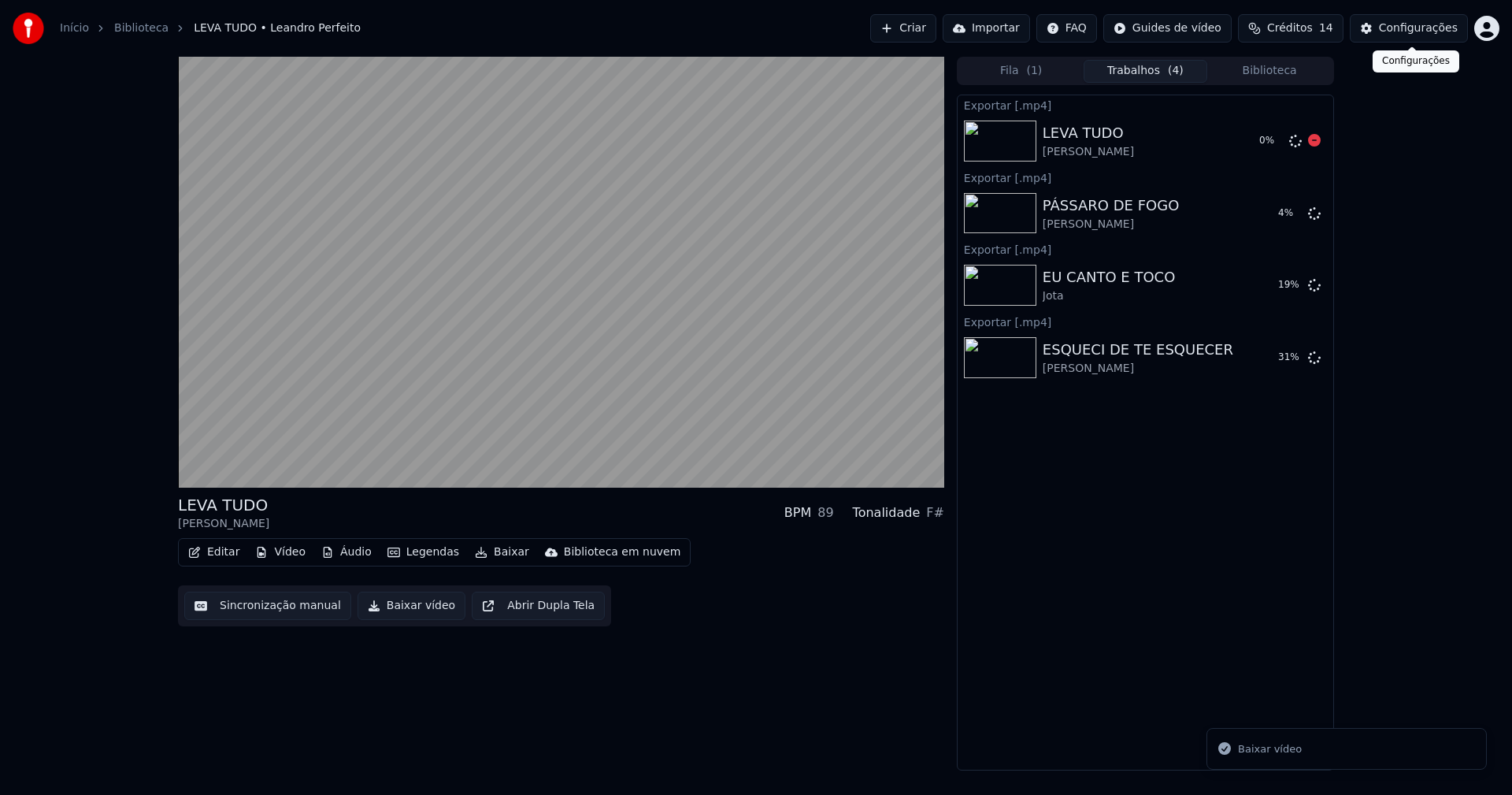
click at [1432, 35] on div "Configurações" at bounding box center [1418, 29] width 79 height 16
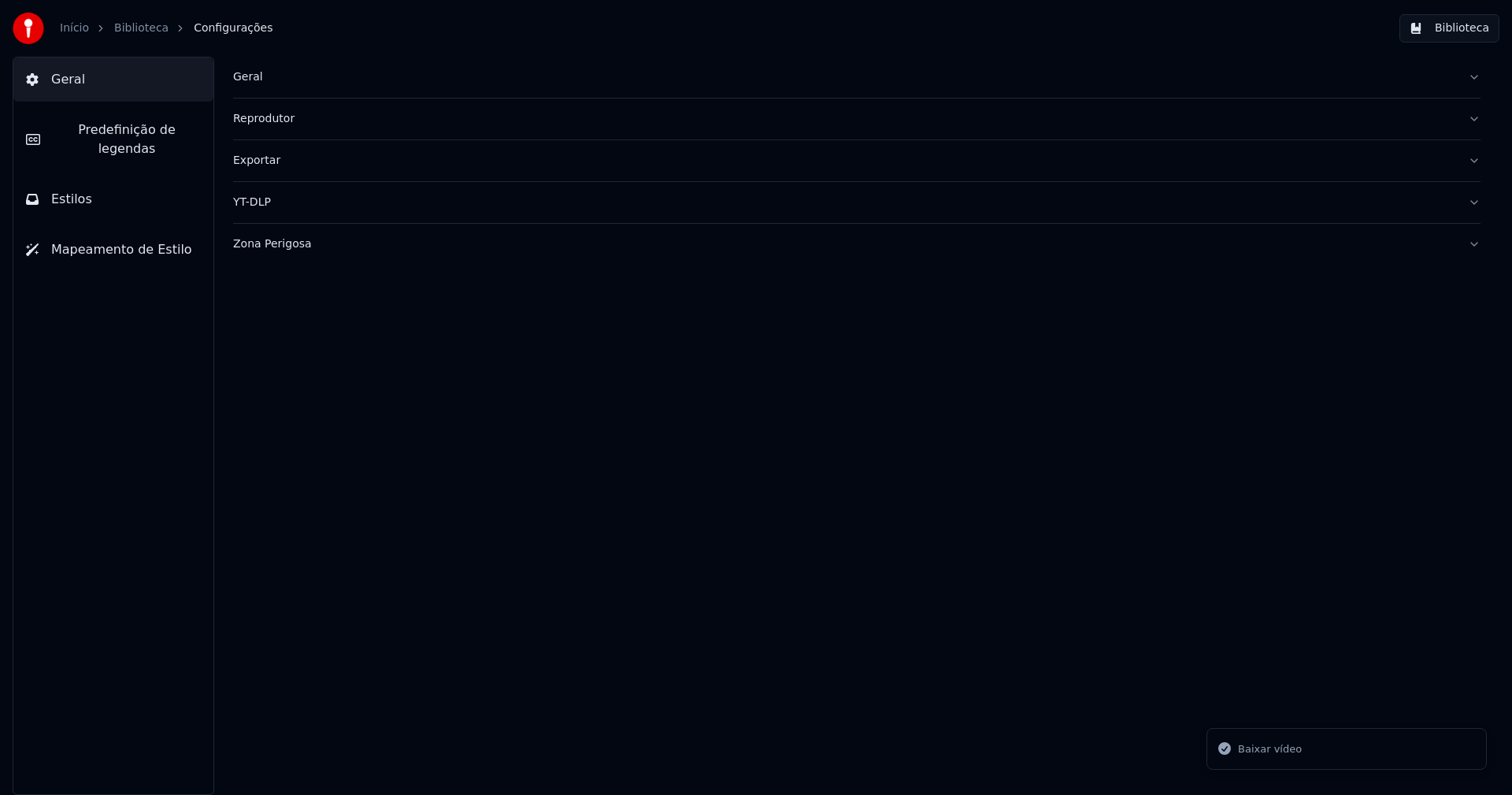
click at [1481, 24] on button "Biblioteca" at bounding box center [1450, 28] width 100 height 29
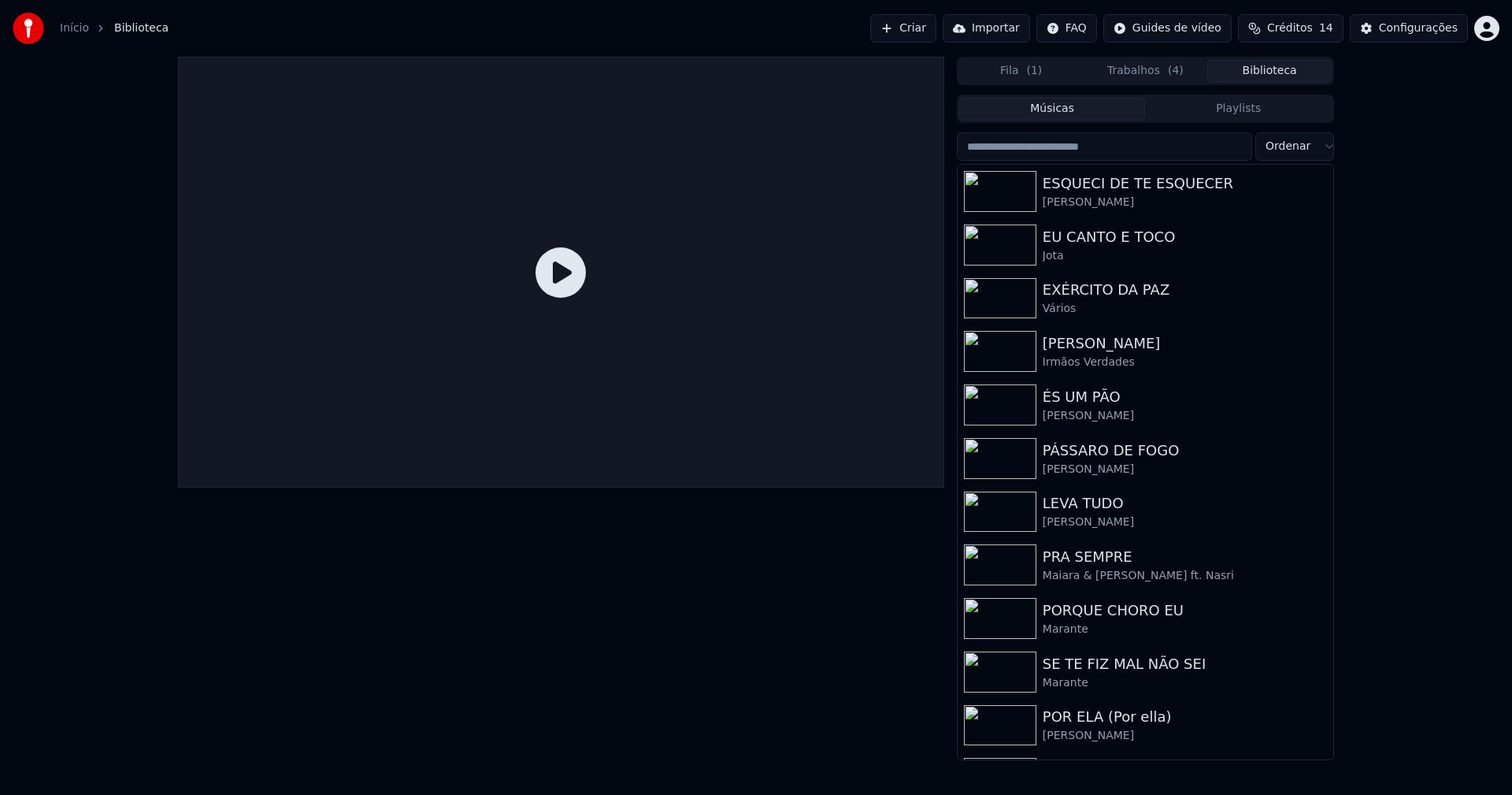
click at [1269, 75] on button "Biblioteca" at bounding box center [1270, 71] width 125 height 23
drag, startPoint x: 1069, startPoint y: 626, endPoint x: 1020, endPoint y: 595, distance: 58.0
click at [1070, 625] on div "Marante" at bounding box center [1177, 630] width 268 height 16
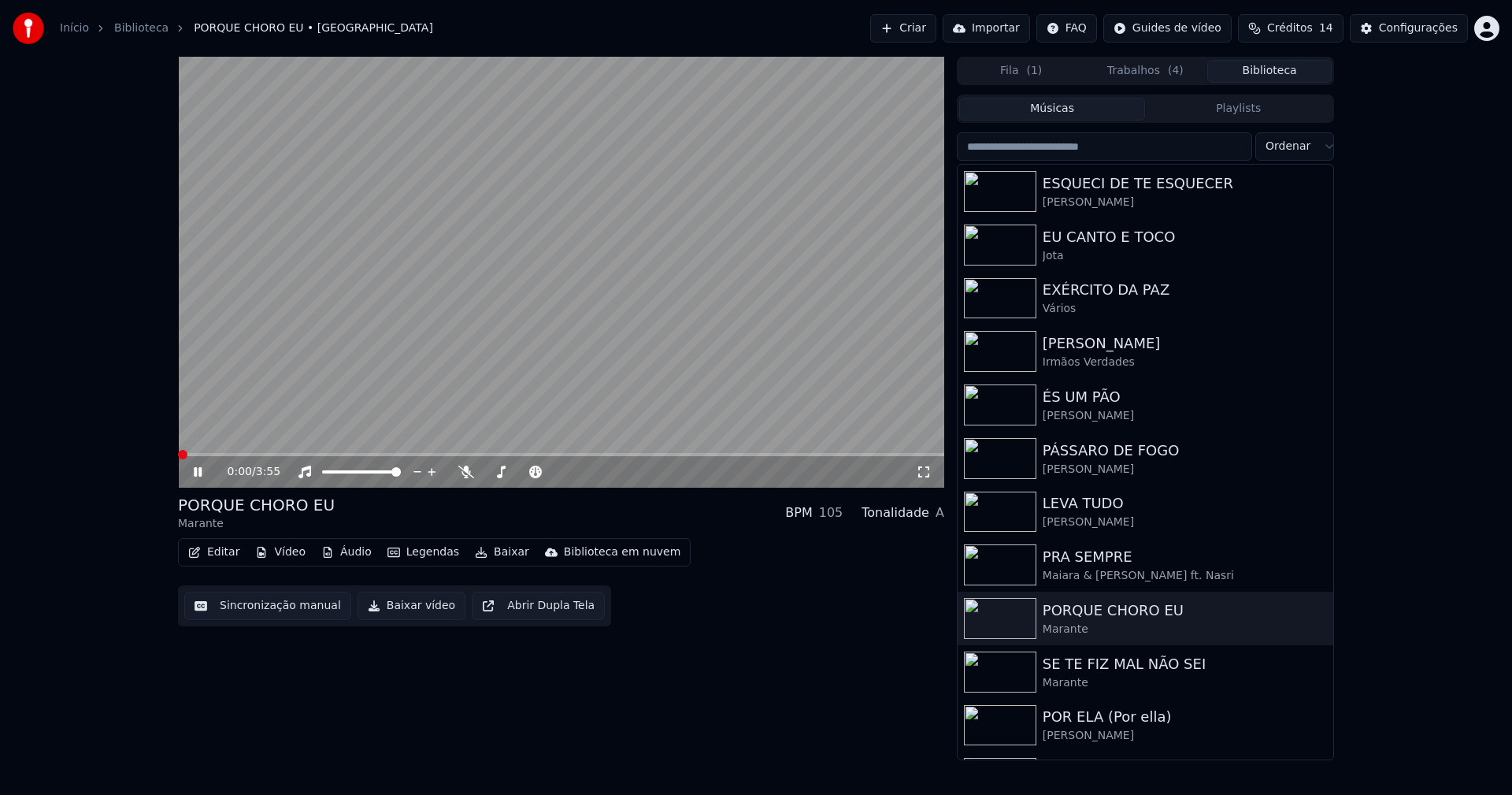
drag, startPoint x: 392, startPoint y: 608, endPoint x: 659, endPoint y: 442, distance: 314.4
click at [392, 609] on button "Baixar vídeo" at bounding box center [411, 605] width 108 height 29
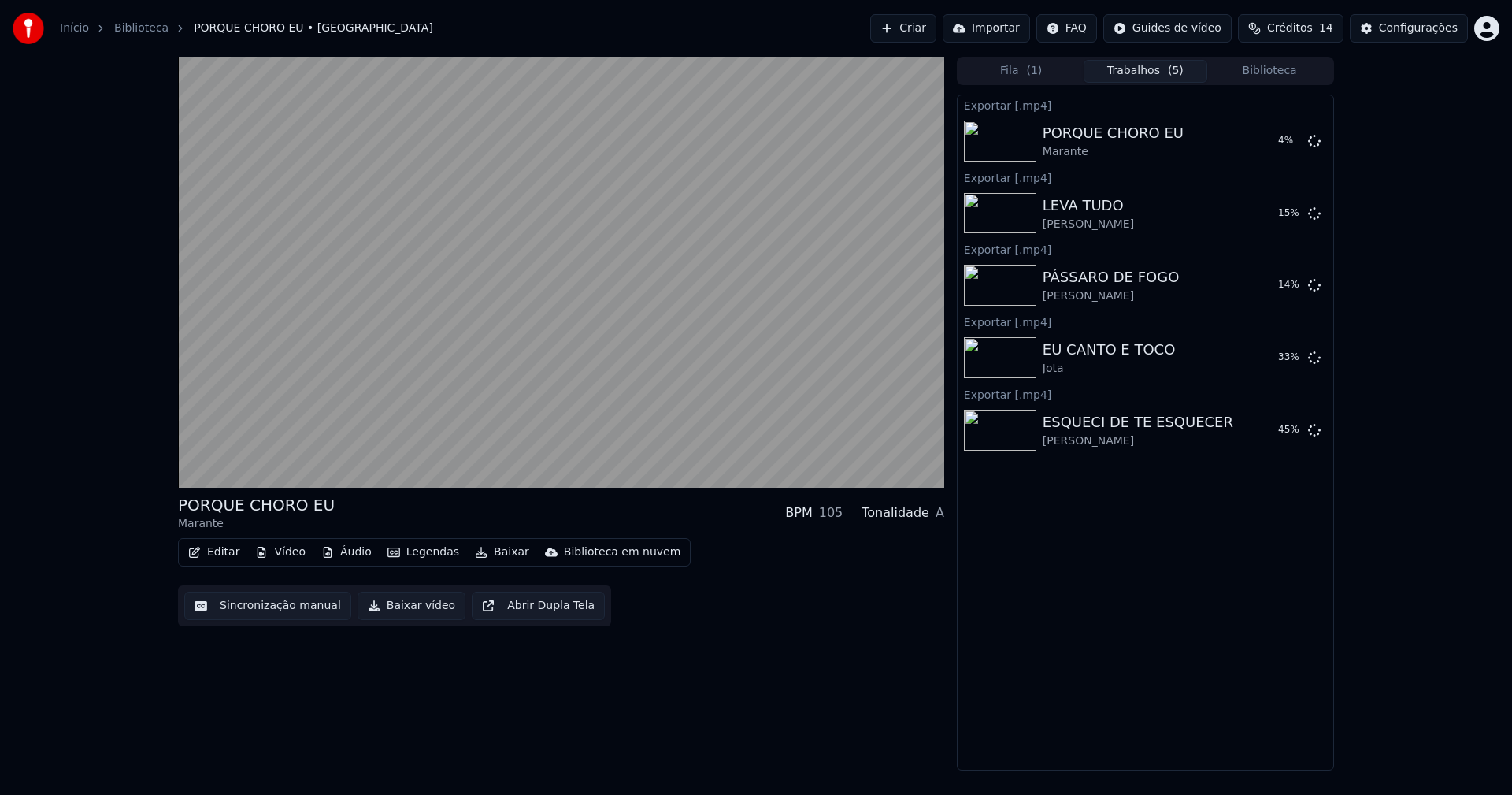
click at [1291, 72] on button "Biblioteca" at bounding box center [1270, 71] width 125 height 23
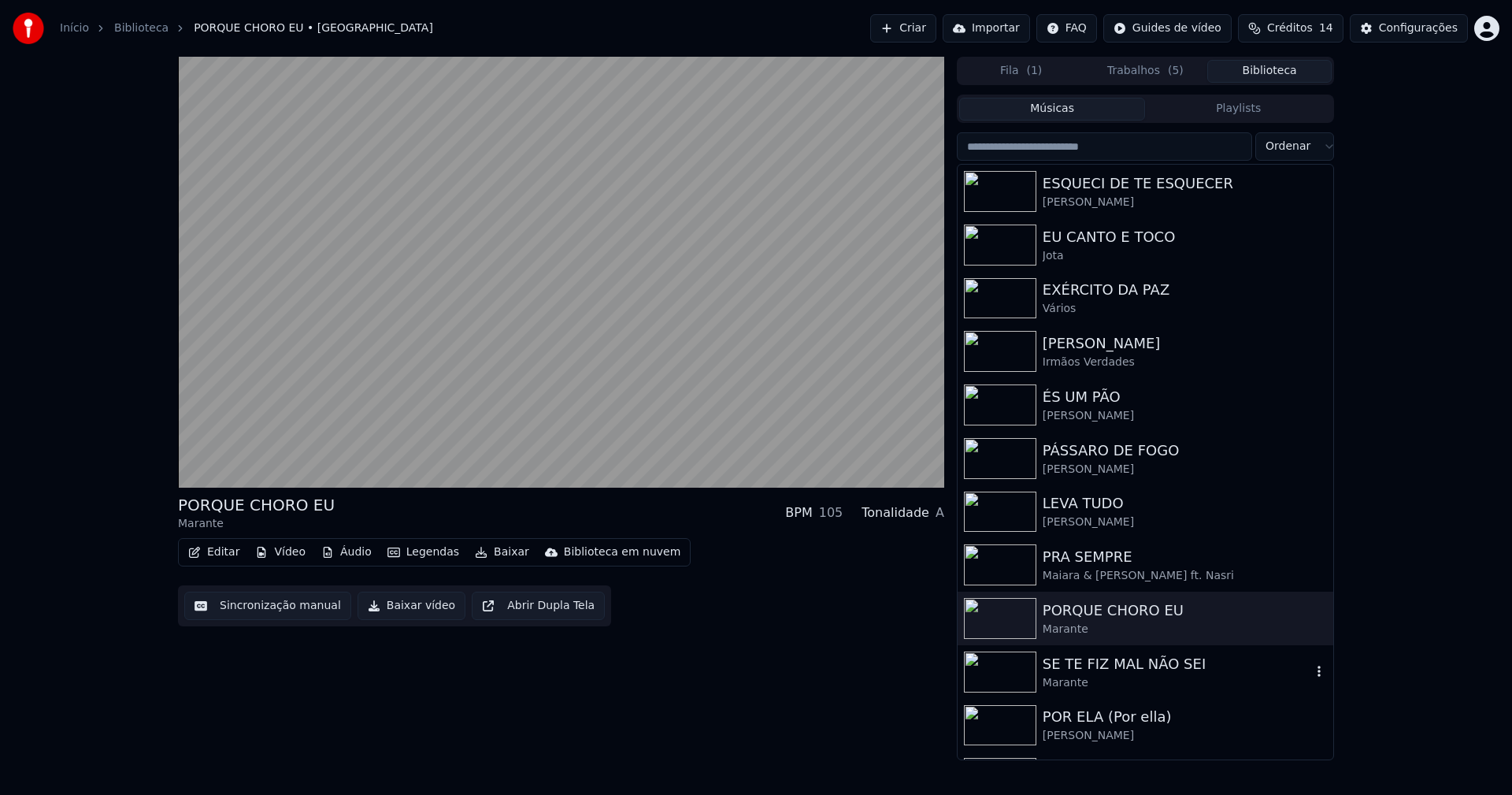
click at [1078, 680] on div "Marante" at bounding box center [1177, 683] width 268 height 16
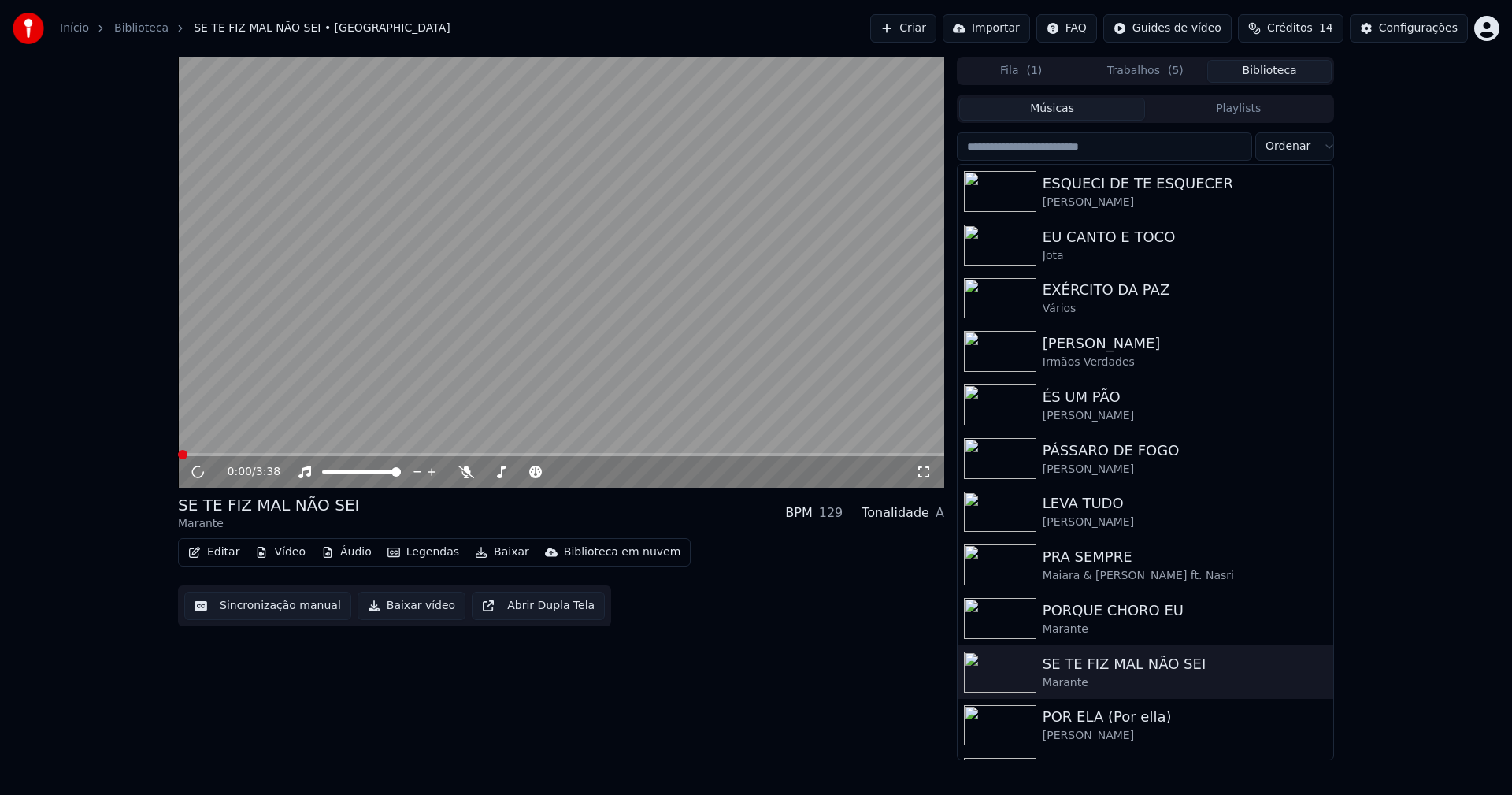
click at [386, 605] on button "Baixar vídeo" at bounding box center [411, 605] width 108 height 29
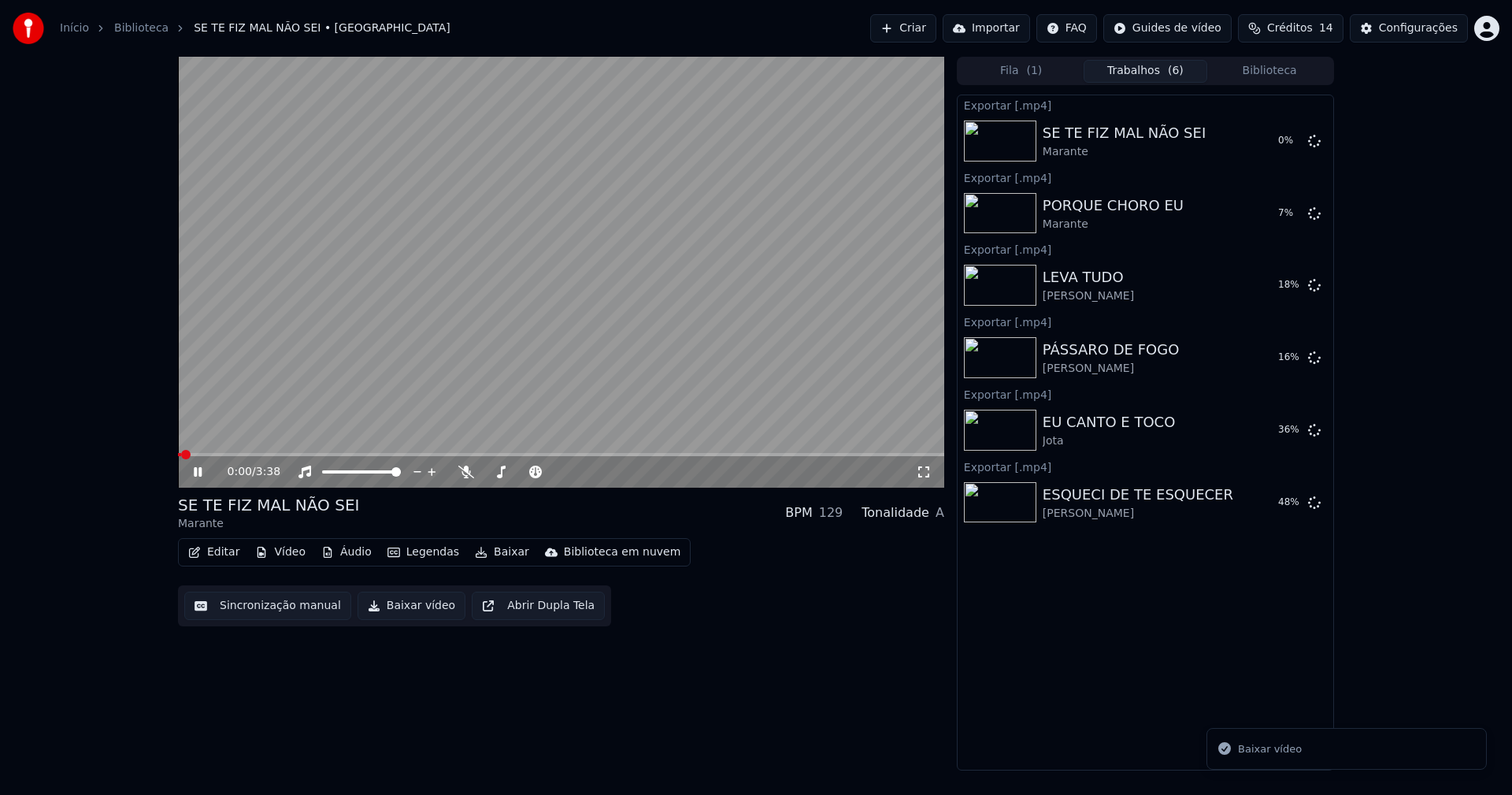
click at [197, 474] on icon at bounding box center [209, 472] width 37 height 13
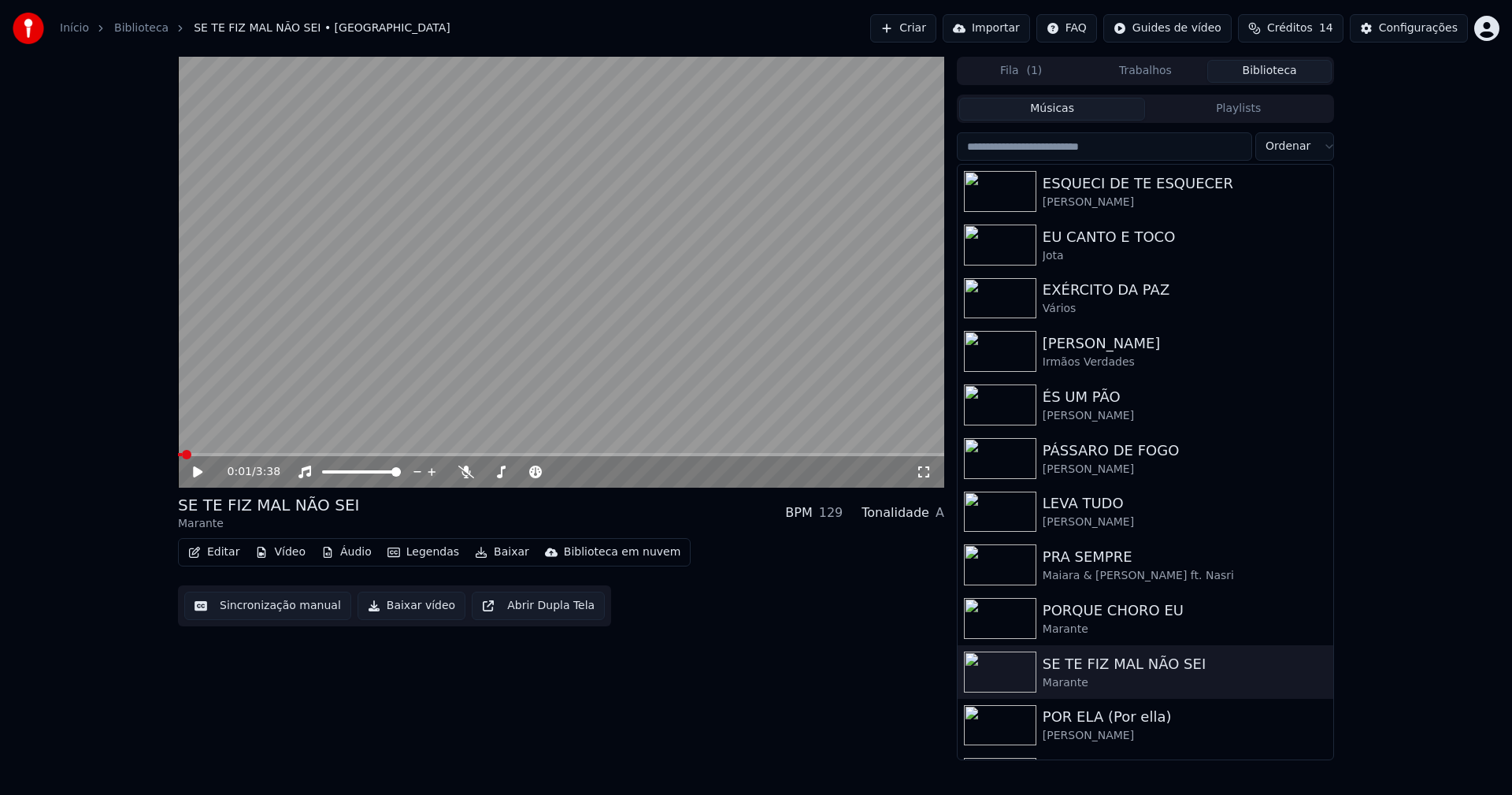
click at [1291, 67] on button "Biblioteca" at bounding box center [1270, 71] width 125 height 23
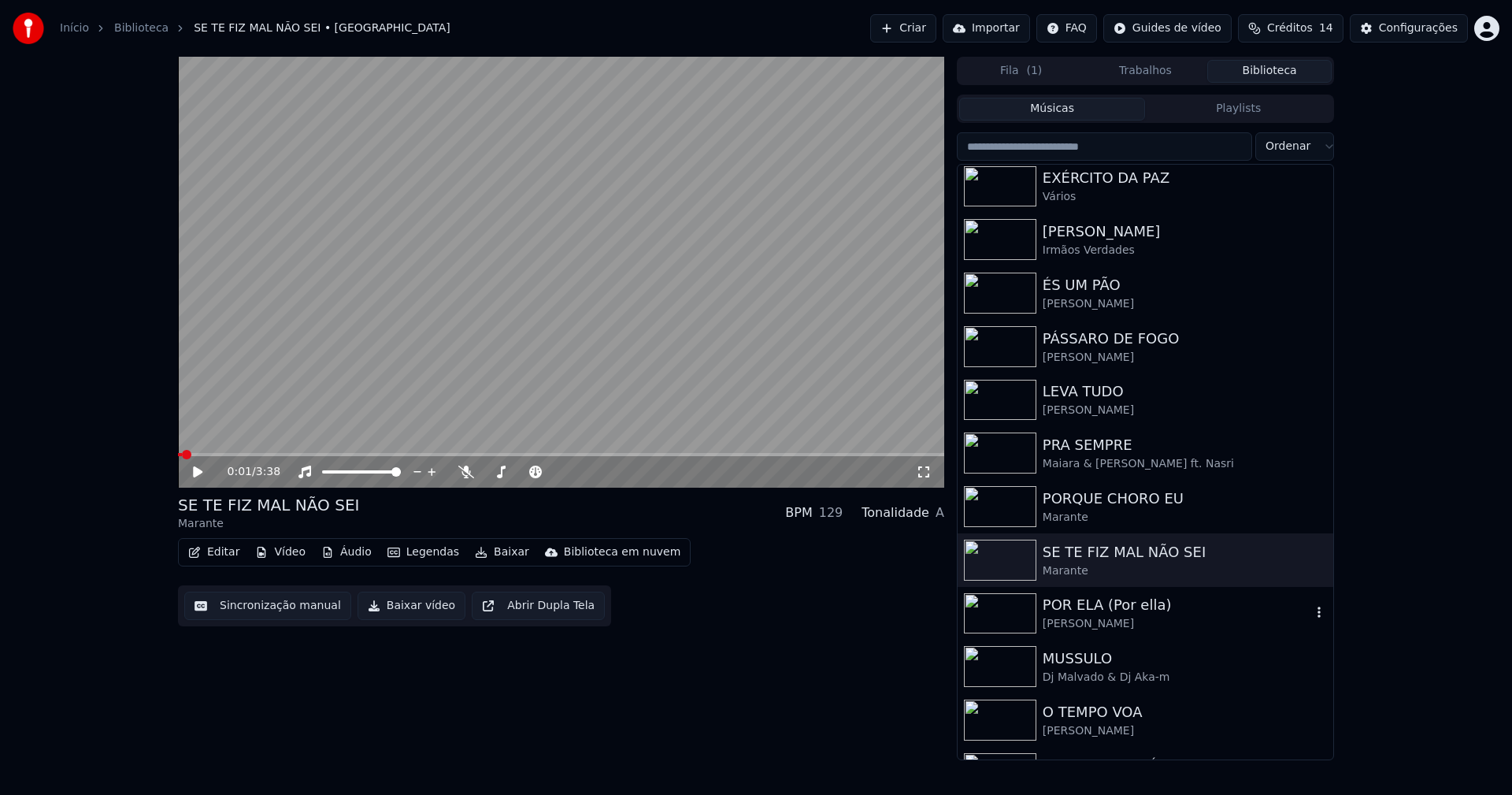
scroll to position [158, 0]
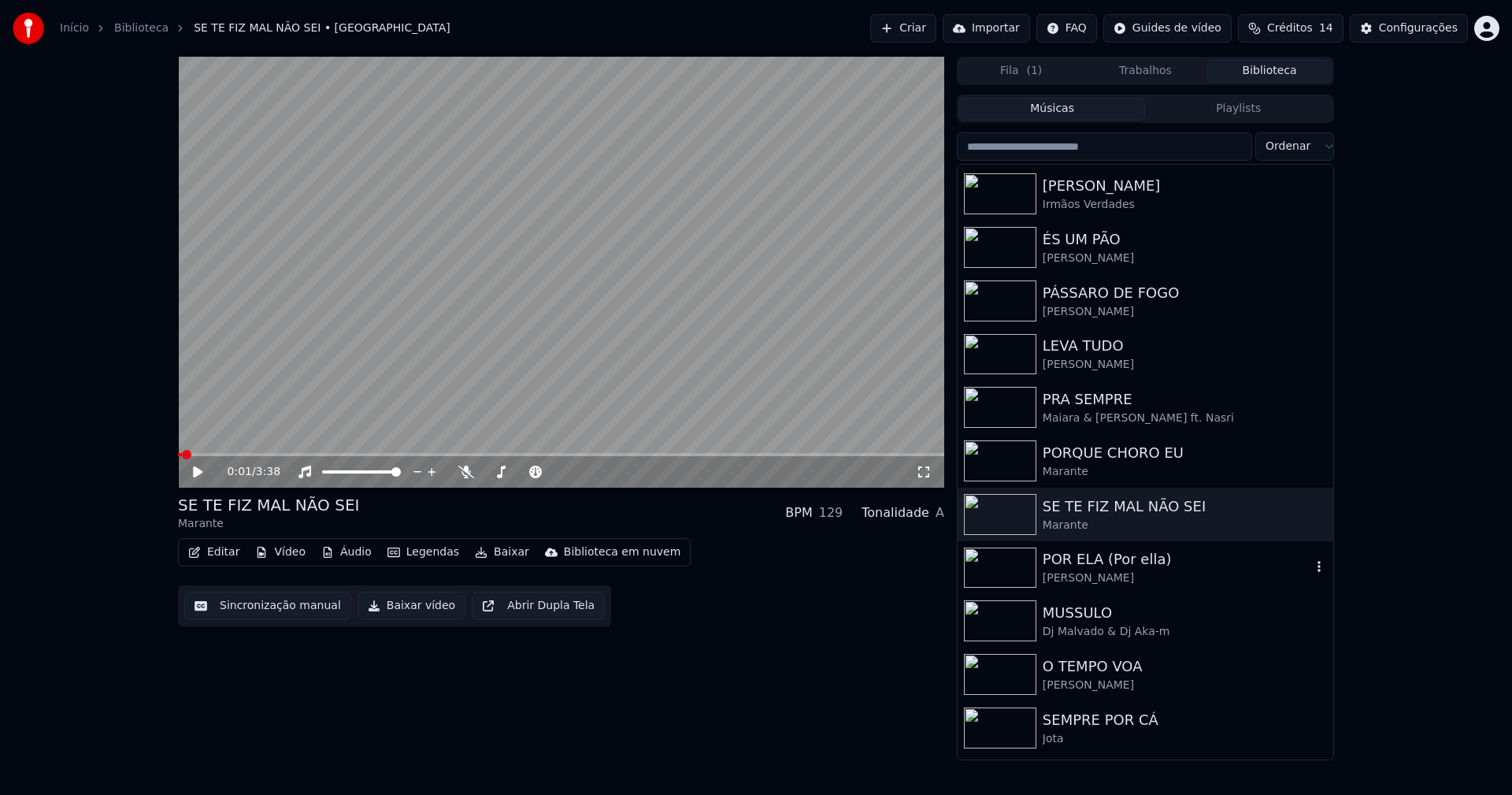
click at [1096, 581] on div "[PERSON_NAME]" at bounding box center [1177, 578] width 268 height 16
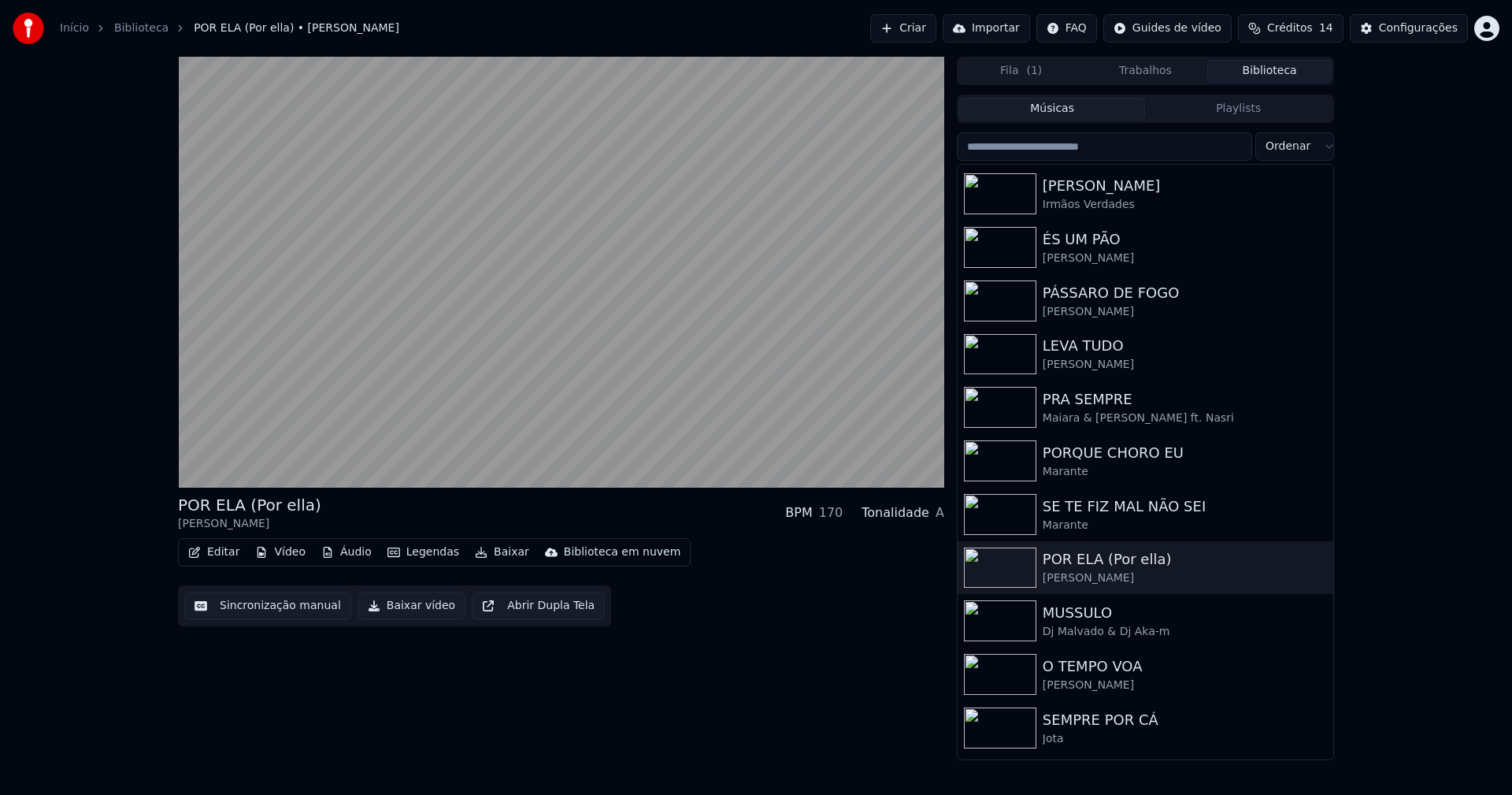
click at [398, 607] on button "Baixar vídeo" at bounding box center [411, 605] width 108 height 29
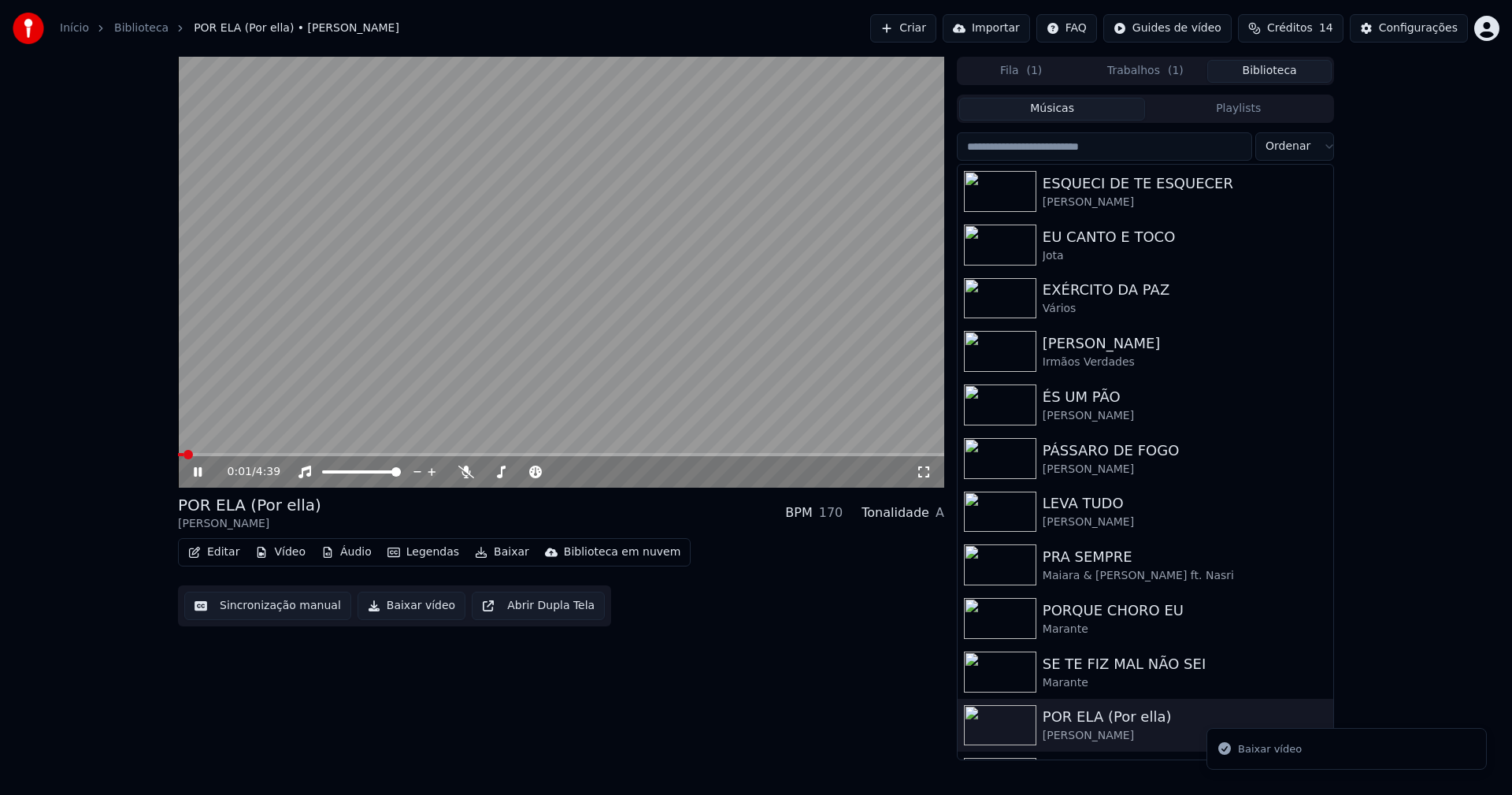
click at [1293, 72] on button "Biblioteca" at bounding box center [1270, 71] width 125 height 23
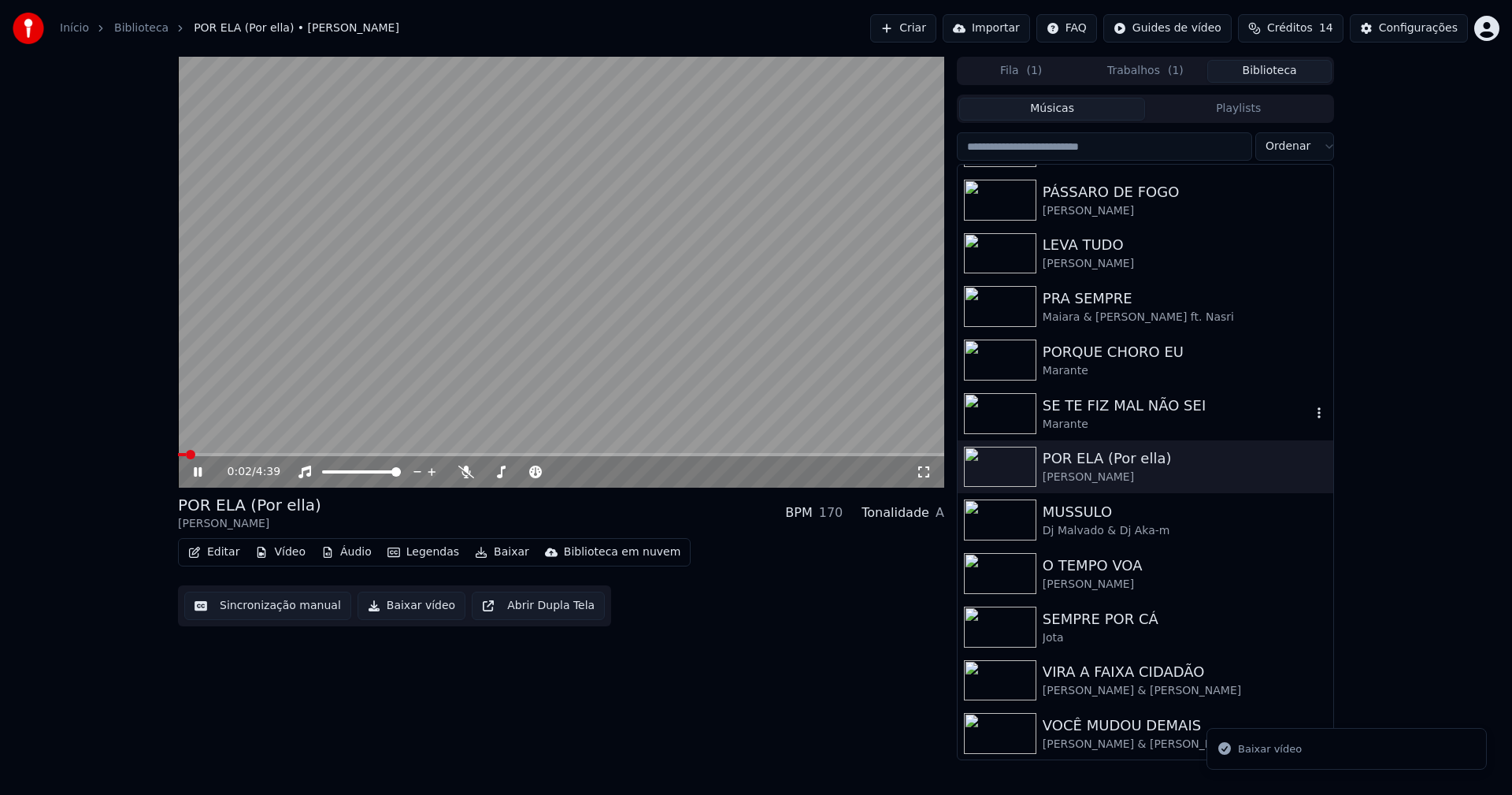
scroll to position [260, 0]
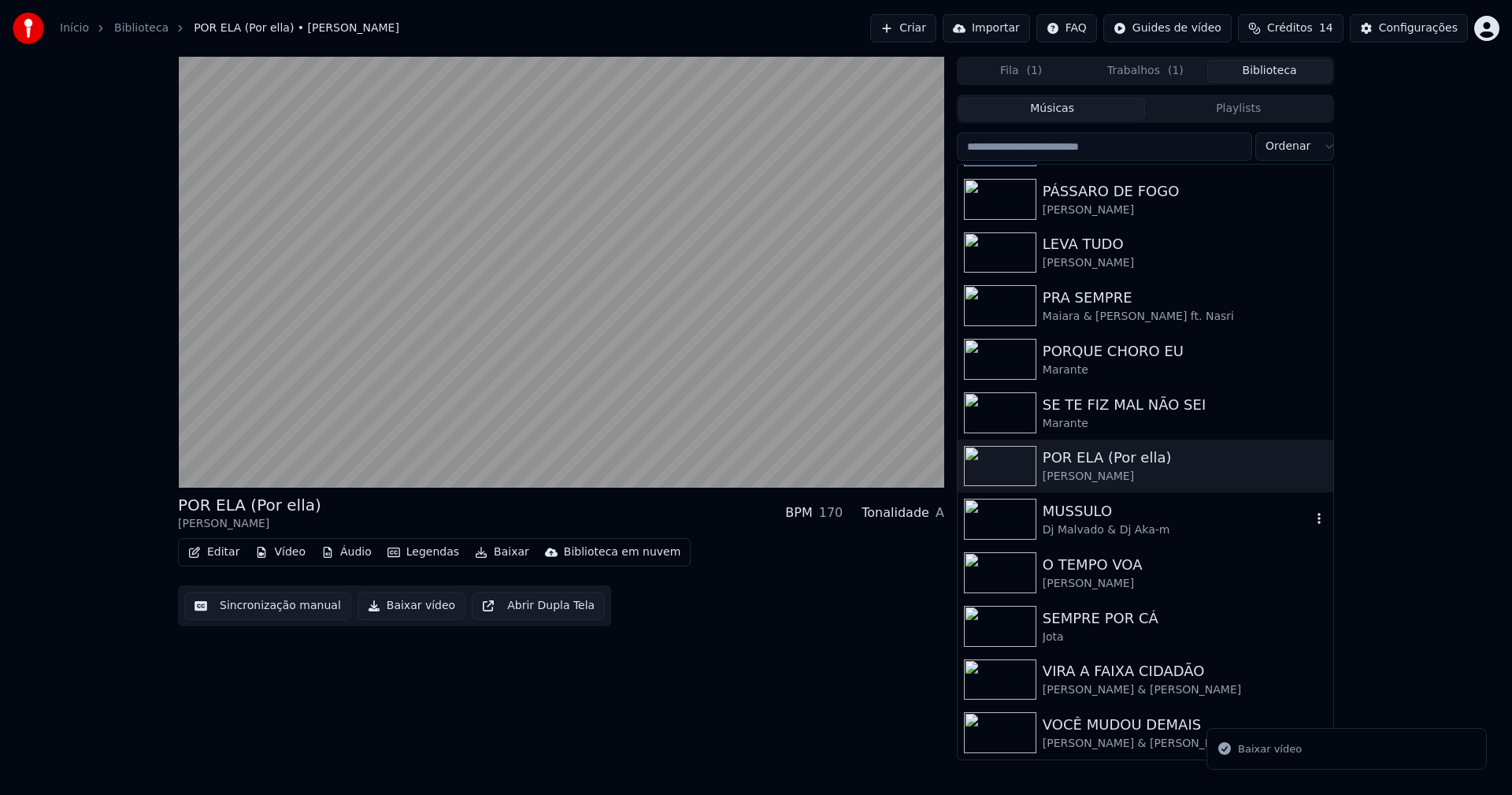
drag, startPoint x: 1129, startPoint y: 533, endPoint x: 1123, endPoint y: 511, distance: 22.8
click at [1129, 533] on div "Dj Malvado & Dj Aka-m" at bounding box center [1177, 530] width 268 height 16
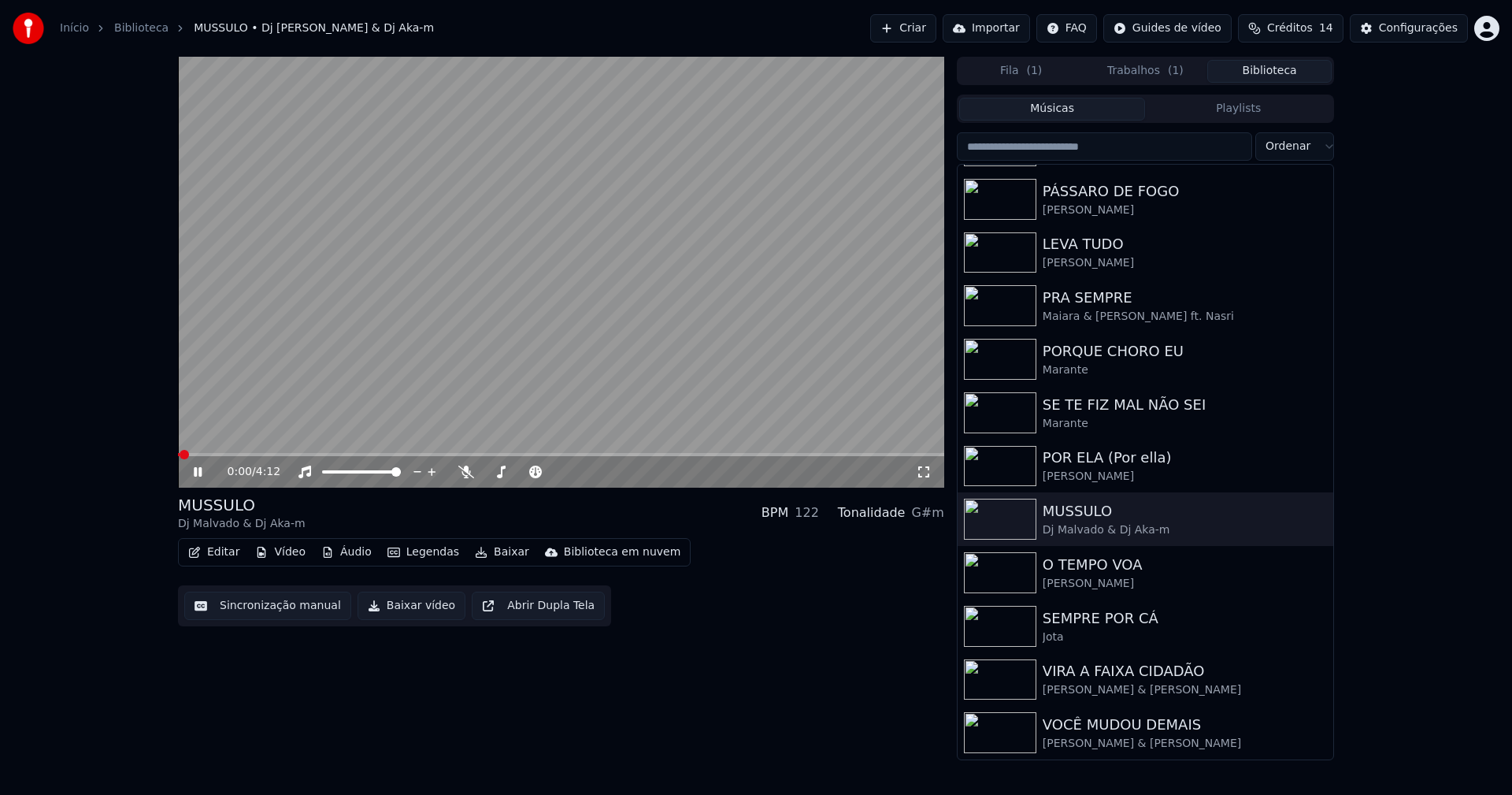
click at [405, 609] on button "Baixar vídeo" at bounding box center [411, 605] width 108 height 29
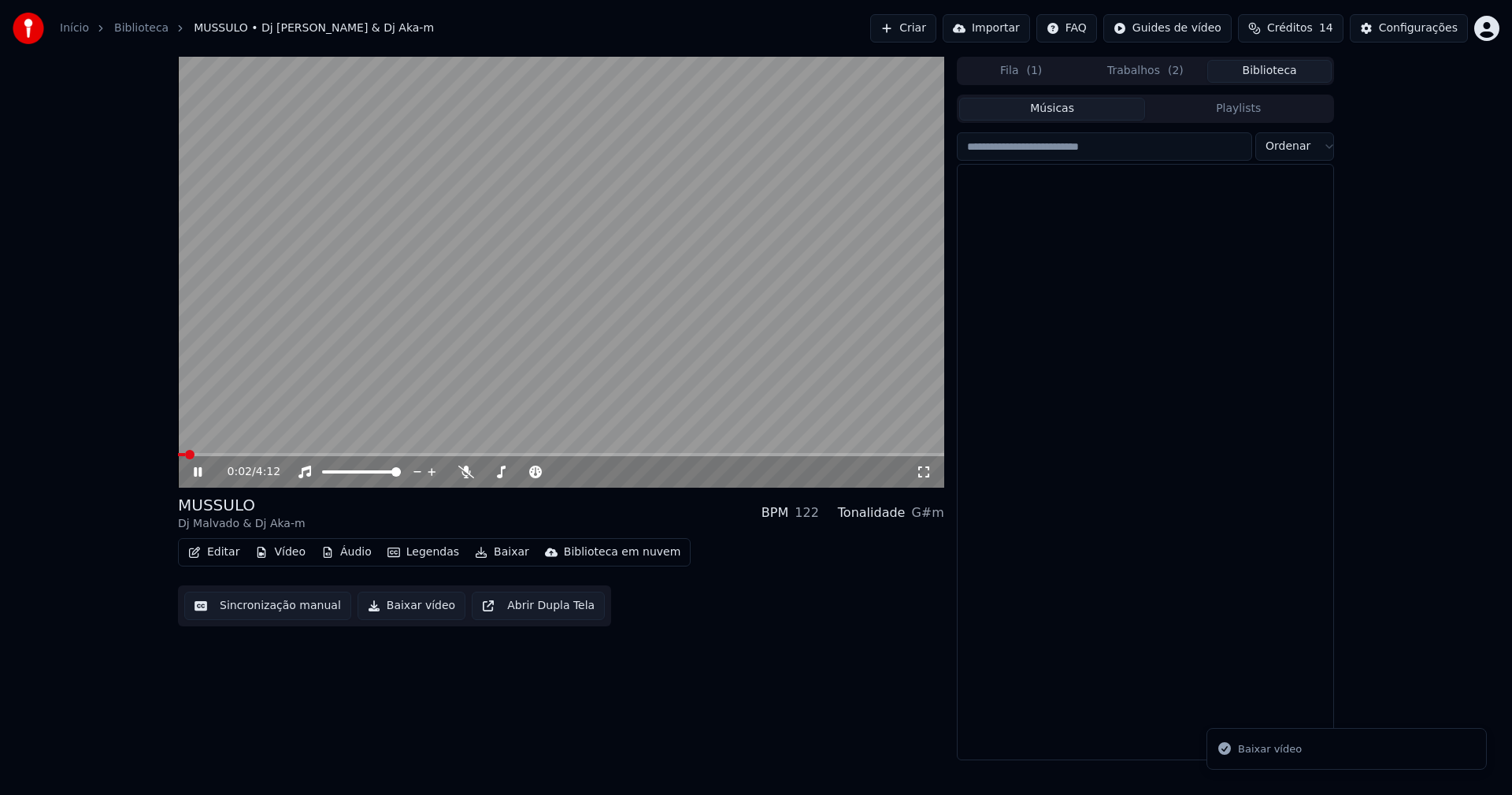
click at [1289, 71] on button "Biblioteca" at bounding box center [1270, 71] width 125 height 23
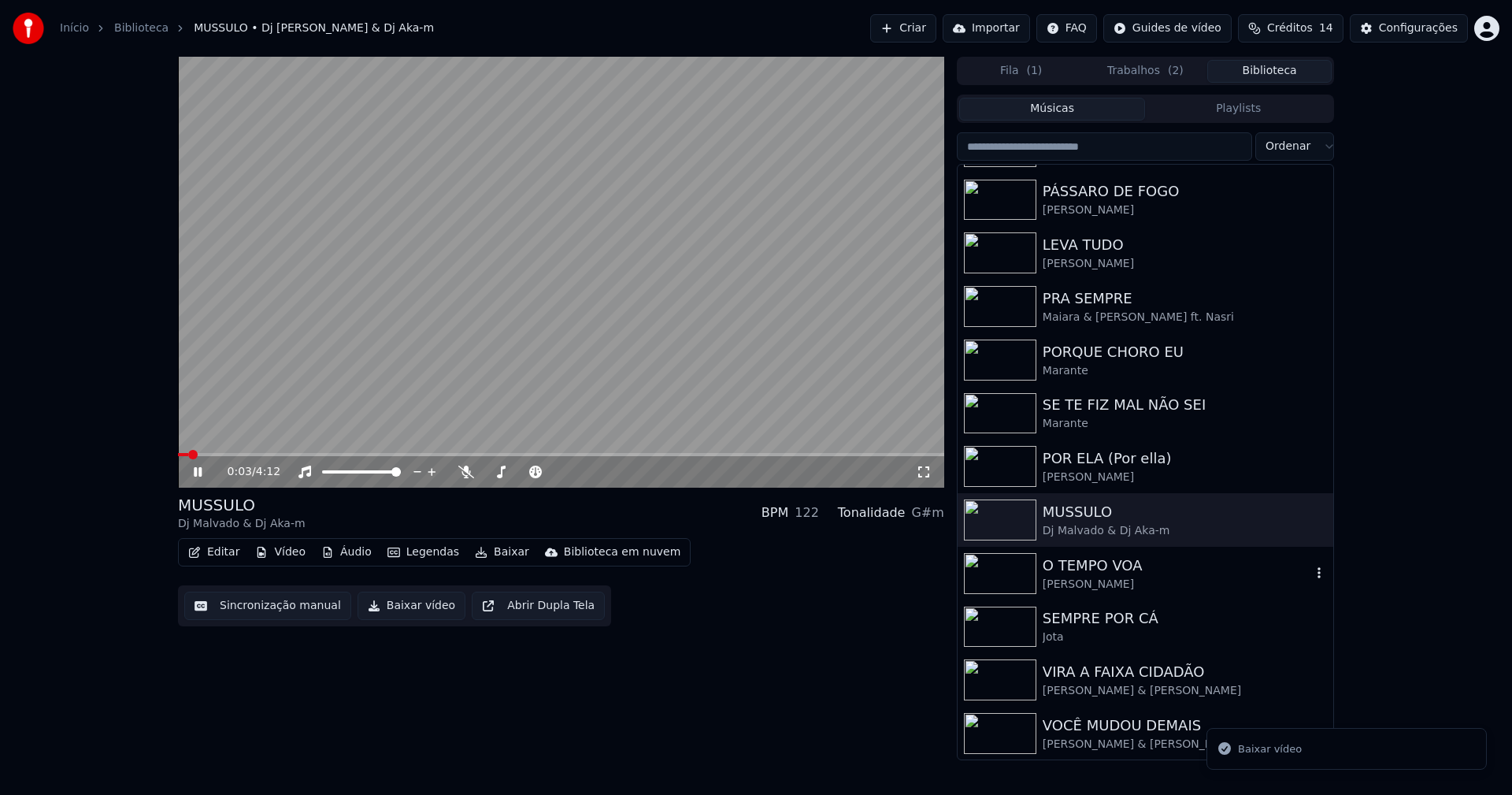
scroll to position [260, 0]
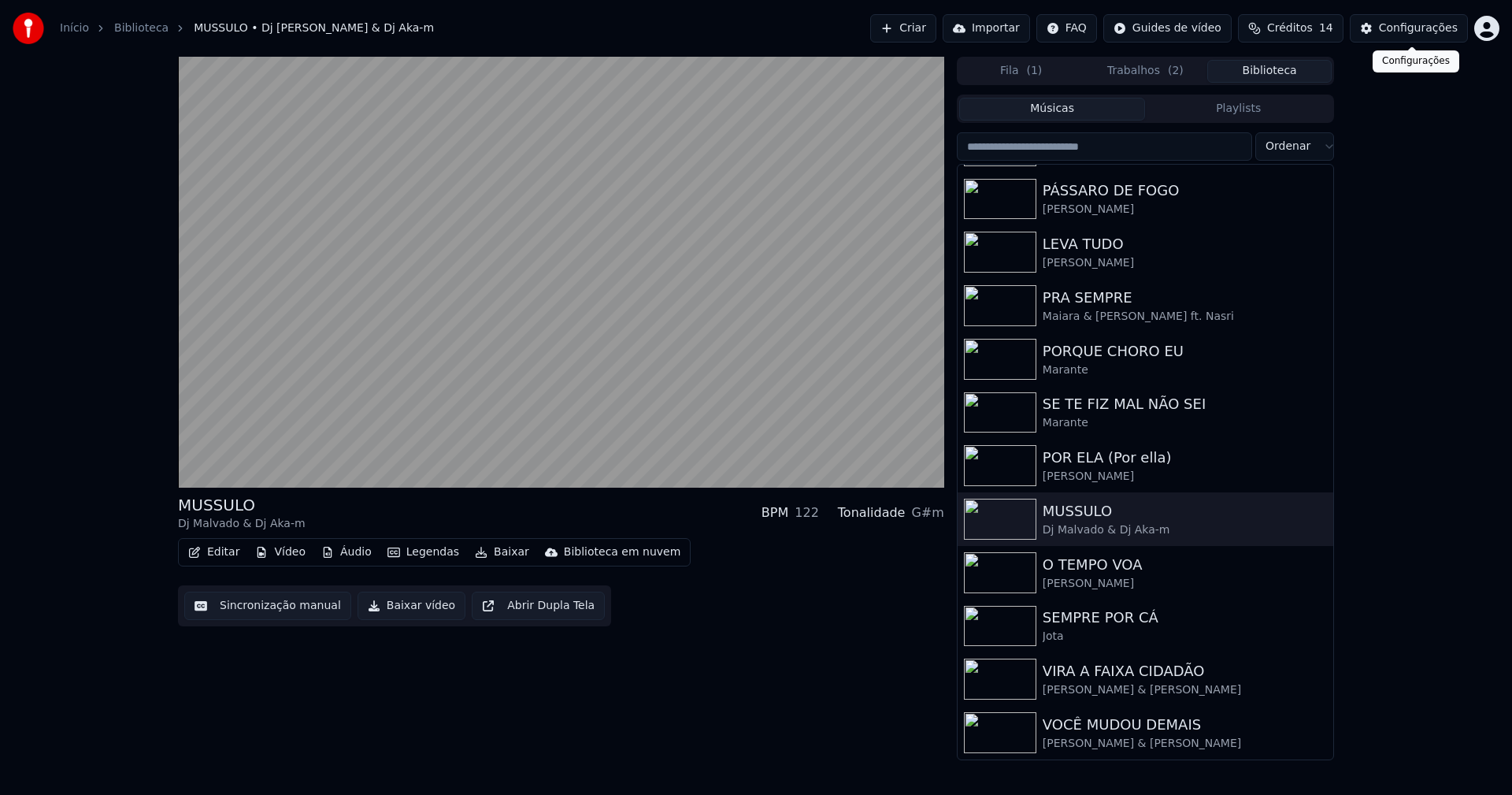
click at [1438, 34] on div "Configurações" at bounding box center [1418, 29] width 79 height 16
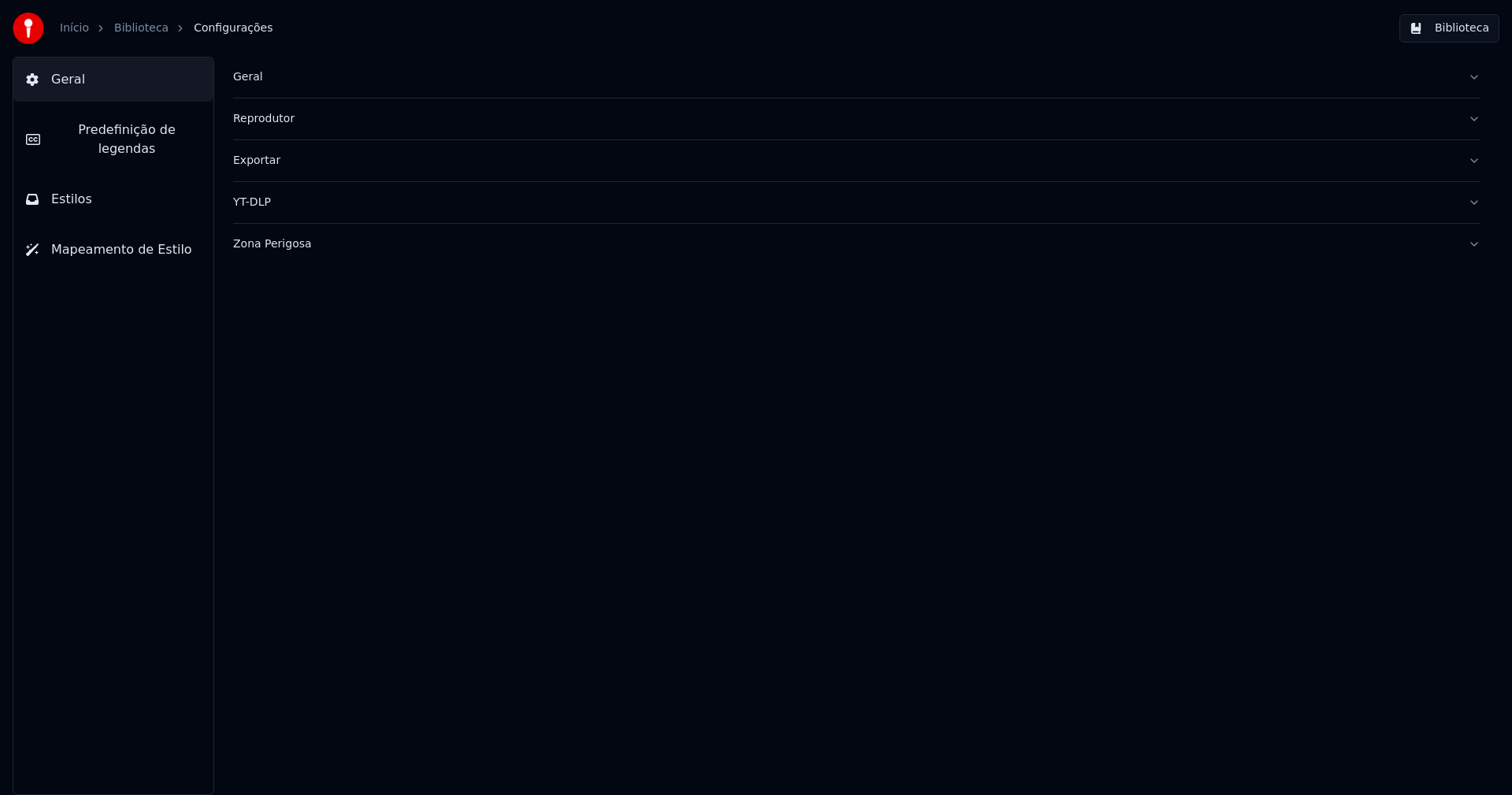
click at [96, 178] on button "Estilos" at bounding box center [113, 199] width 200 height 44
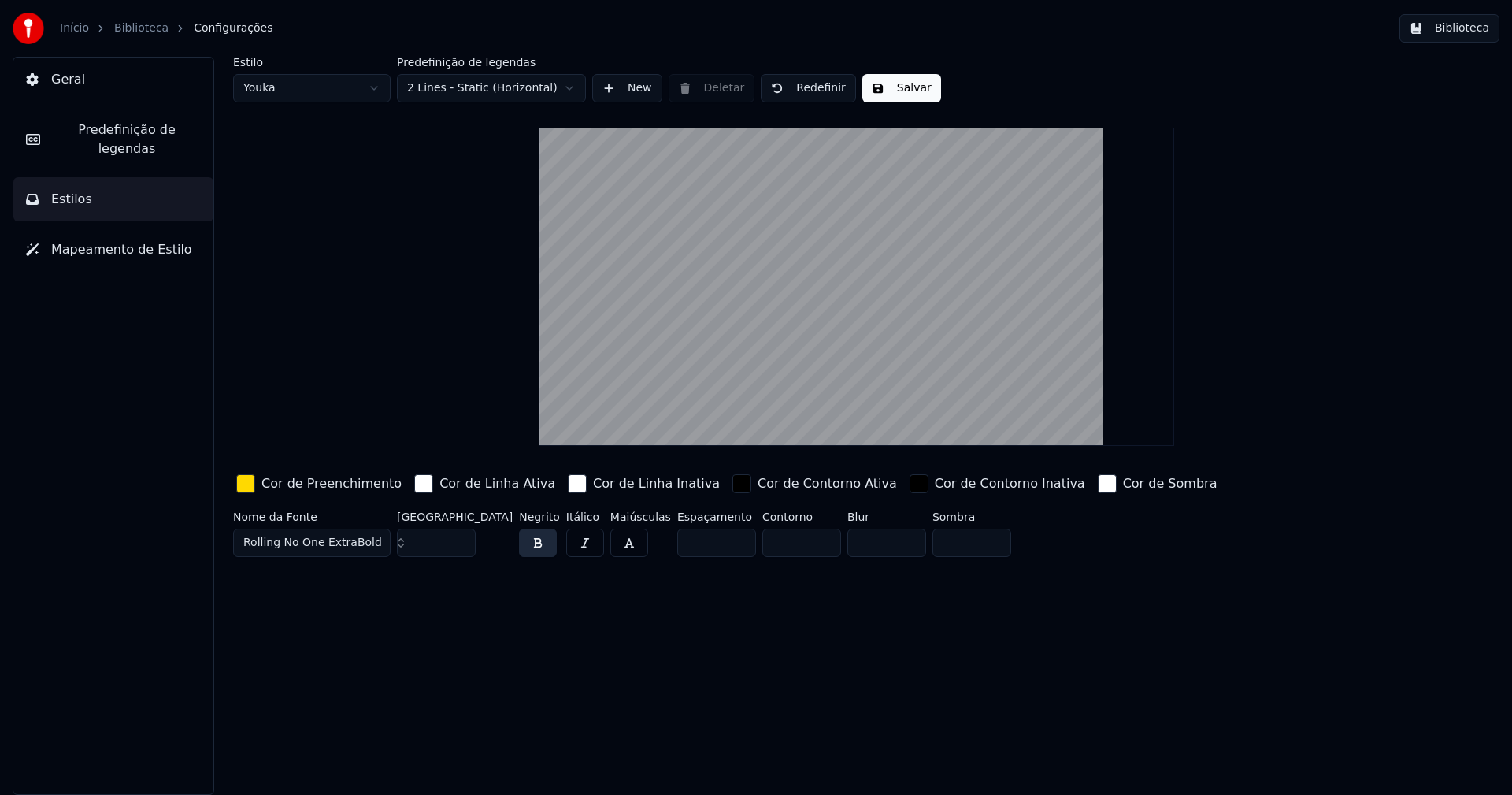
click at [312, 87] on html "Início Biblioteca Configurações Biblioteca Geral Predefinição de legendas Estil…" at bounding box center [756, 398] width 1512 height 795
click at [245, 491] on div "button" at bounding box center [246, 484] width 19 height 19
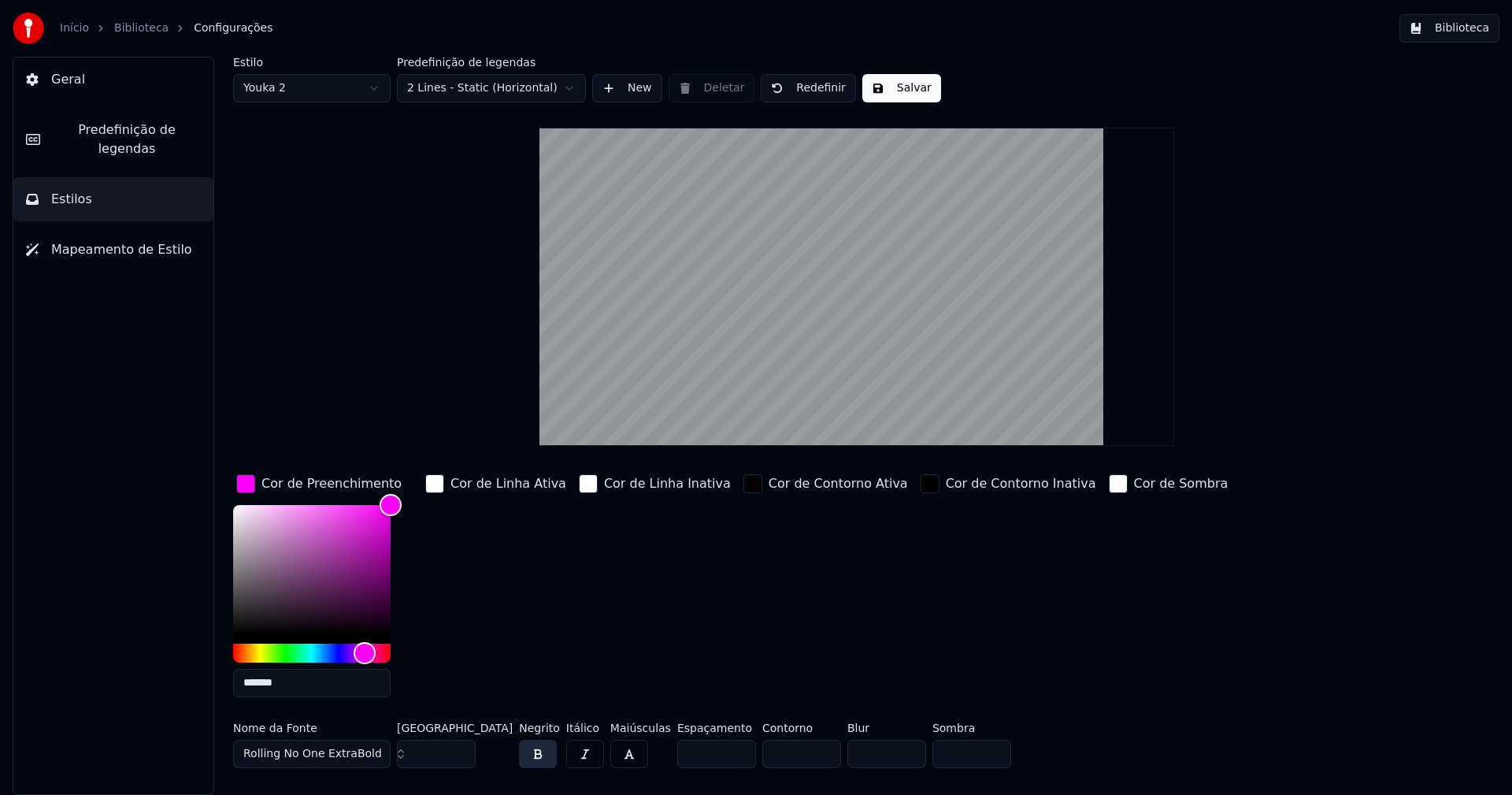
click at [299, 689] on input "*******" at bounding box center [312, 682] width 158 height 29
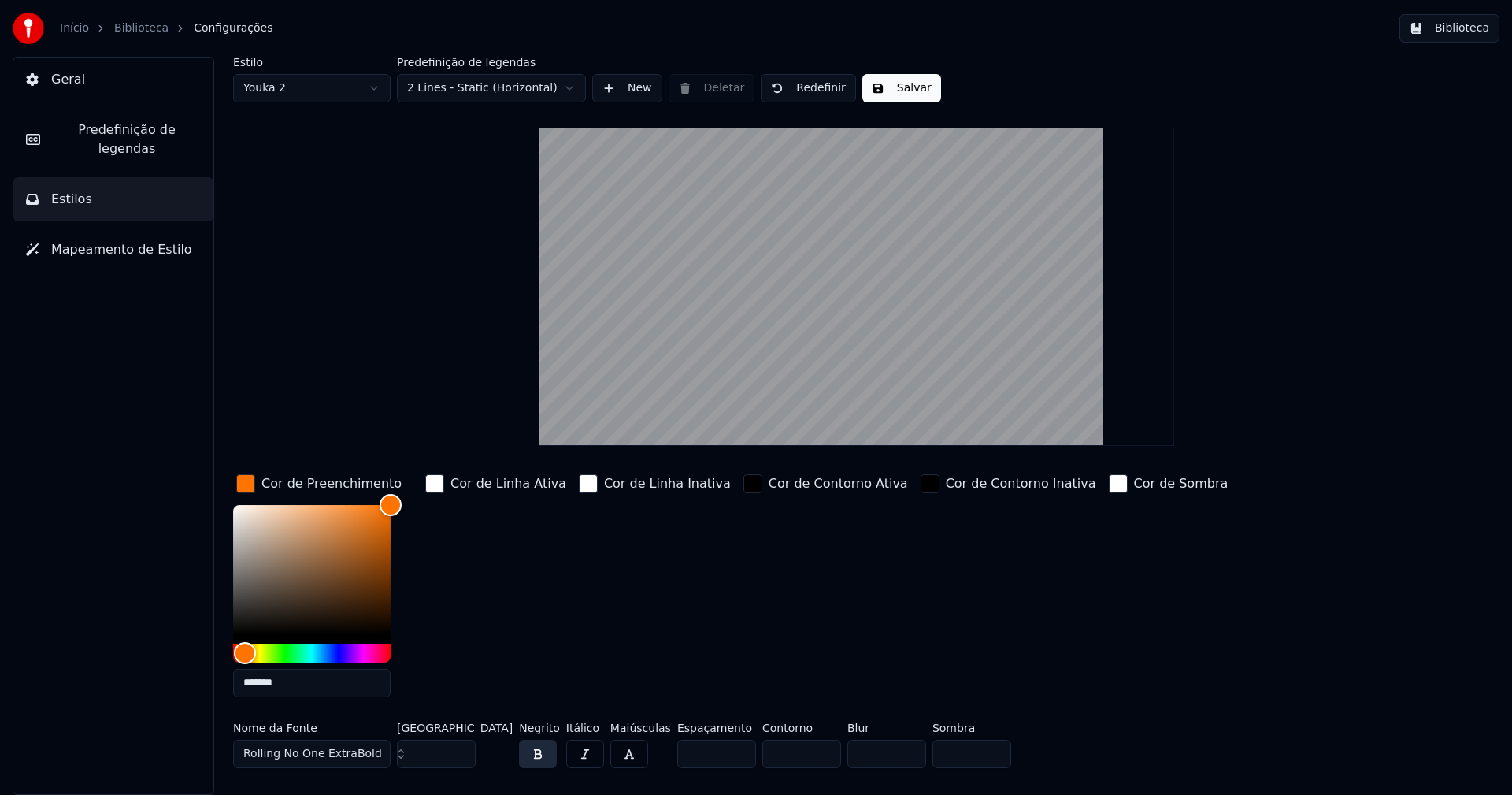
type input "*******"
click at [460, 756] on input "**" at bounding box center [436, 753] width 79 height 29
click at [459, 757] on input "**" at bounding box center [436, 753] width 79 height 29
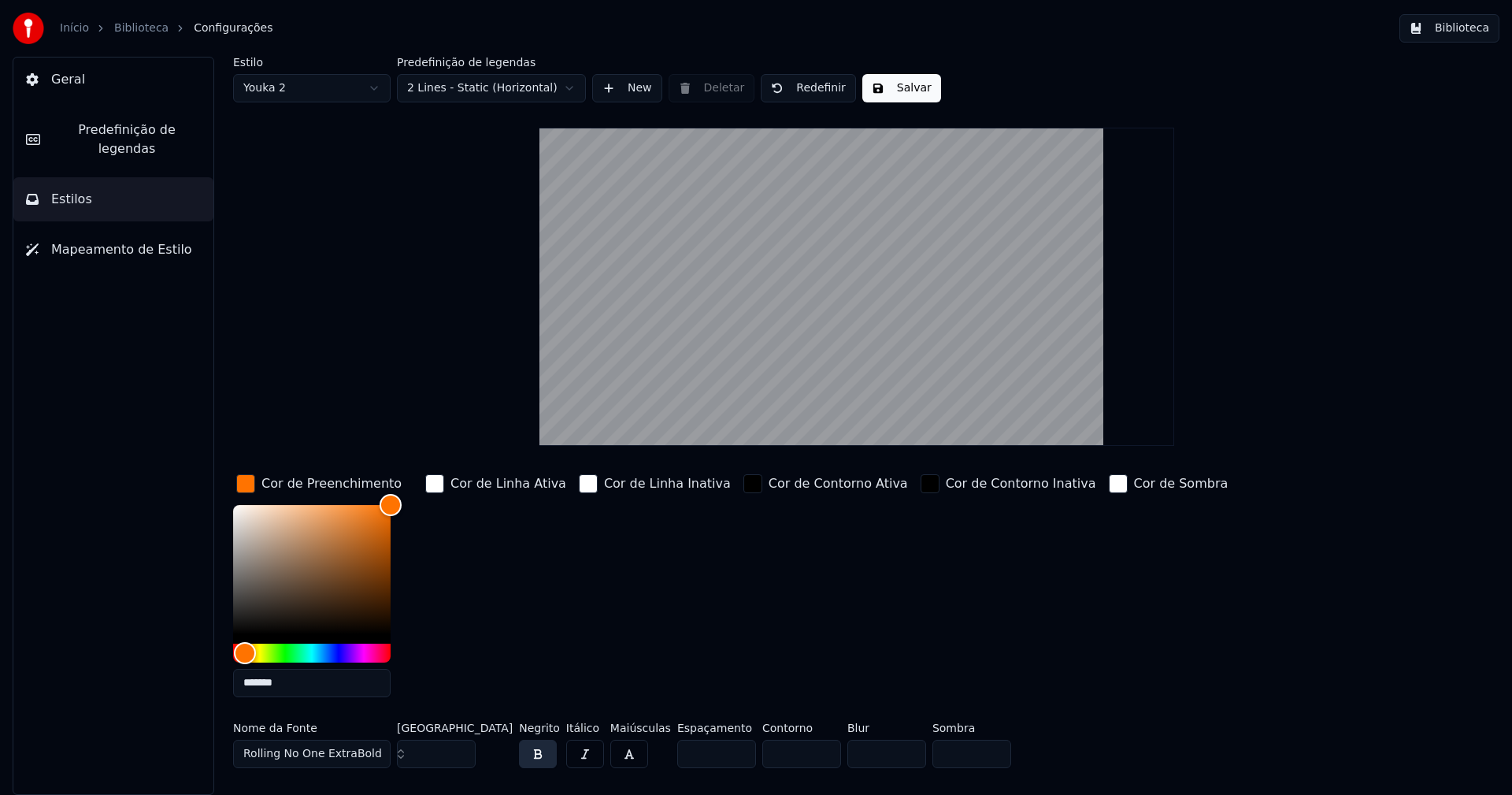
click at [459, 757] on input "**" at bounding box center [436, 753] width 79 height 29
type input "**"
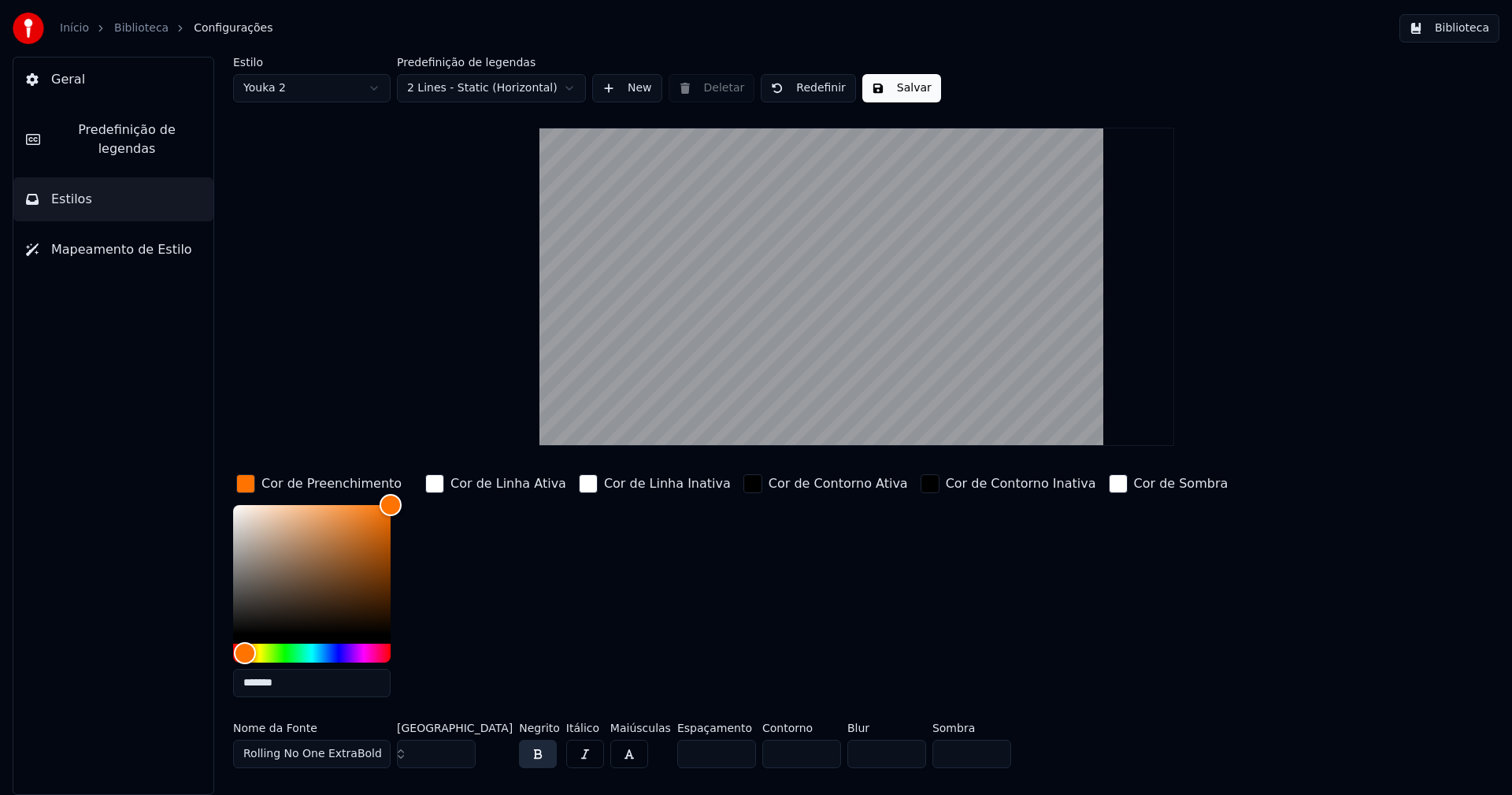
click at [463, 747] on input "**" at bounding box center [436, 753] width 79 height 29
click at [248, 484] on div "button" at bounding box center [246, 484] width 19 height 19
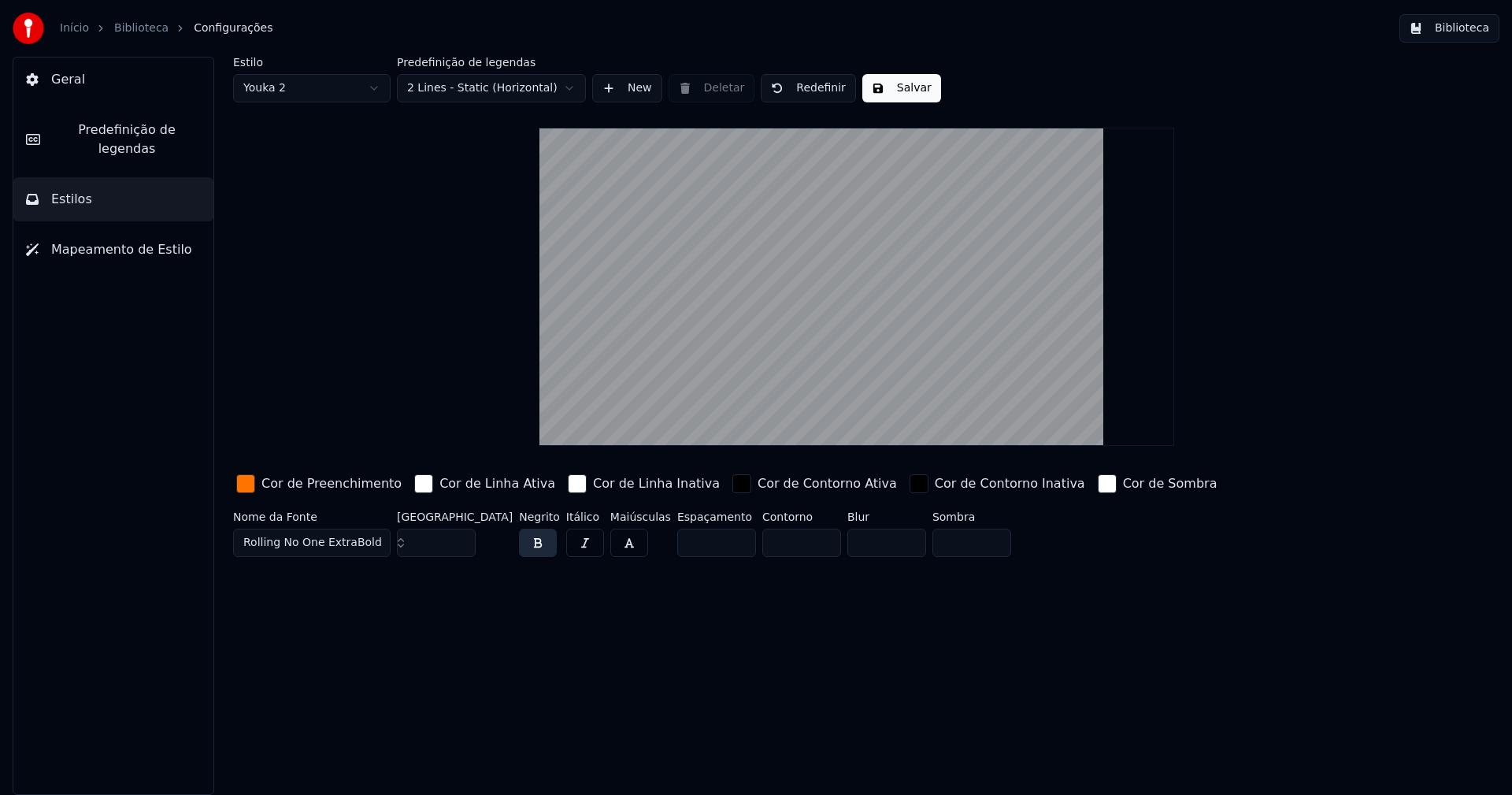
drag, startPoint x: 902, startPoint y: 82, endPoint x: 1124, endPoint y: 49, distance: 224.4
click at [903, 82] on button "Salvar" at bounding box center [901, 88] width 79 height 29
click at [1470, 25] on button "Biblioteca" at bounding box center [1450, 28] width 100 height 29
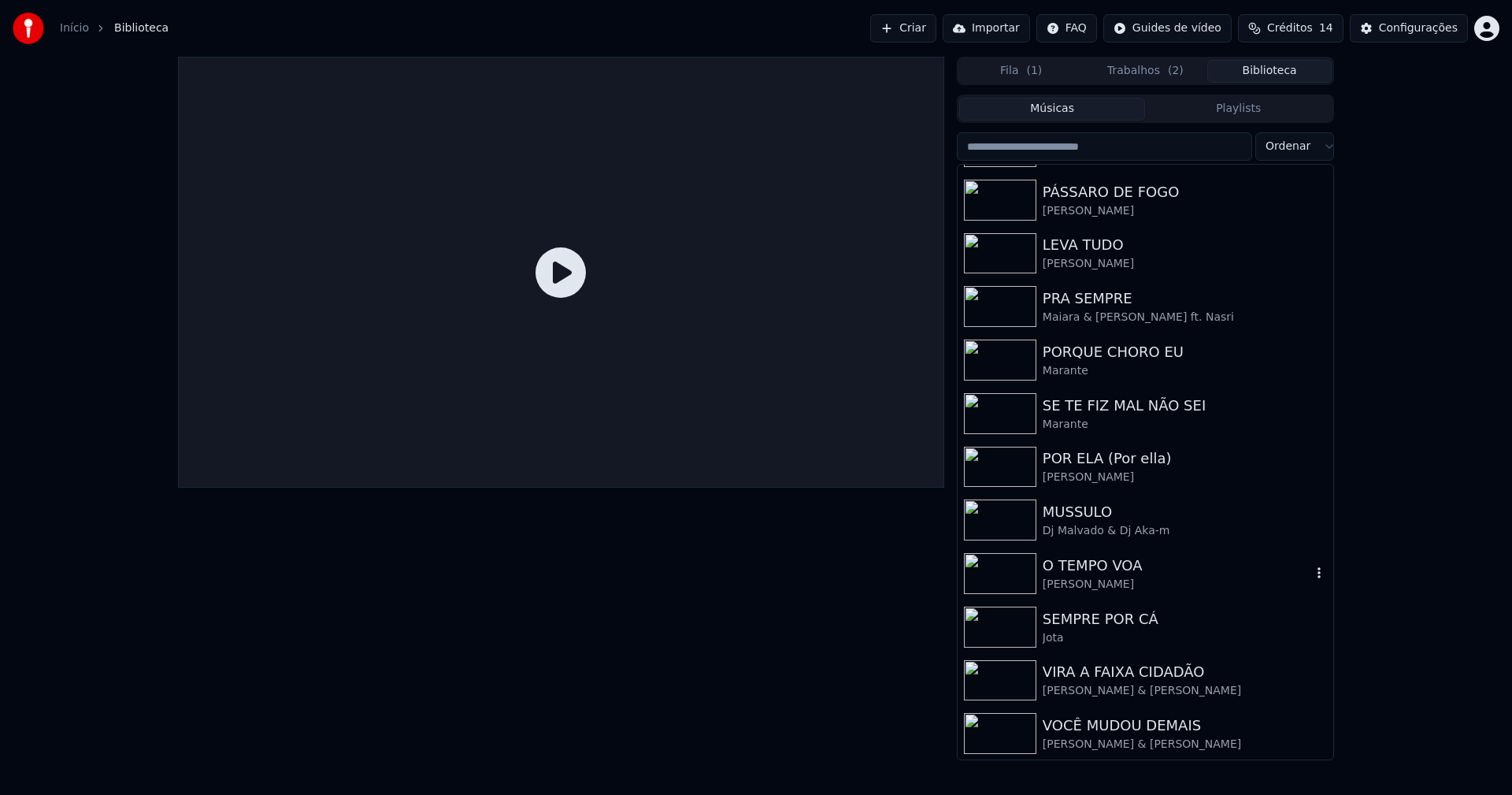
scroll to position [260, 0]
drag, startPoint x: 1078, startPoint y: 572, endPoint x: 853, endPoint y: 507, distance: 234.2
click at [1078, 572] on div "O TEMPO VOA" at bounding box center [1177, 565] width 268 height 22
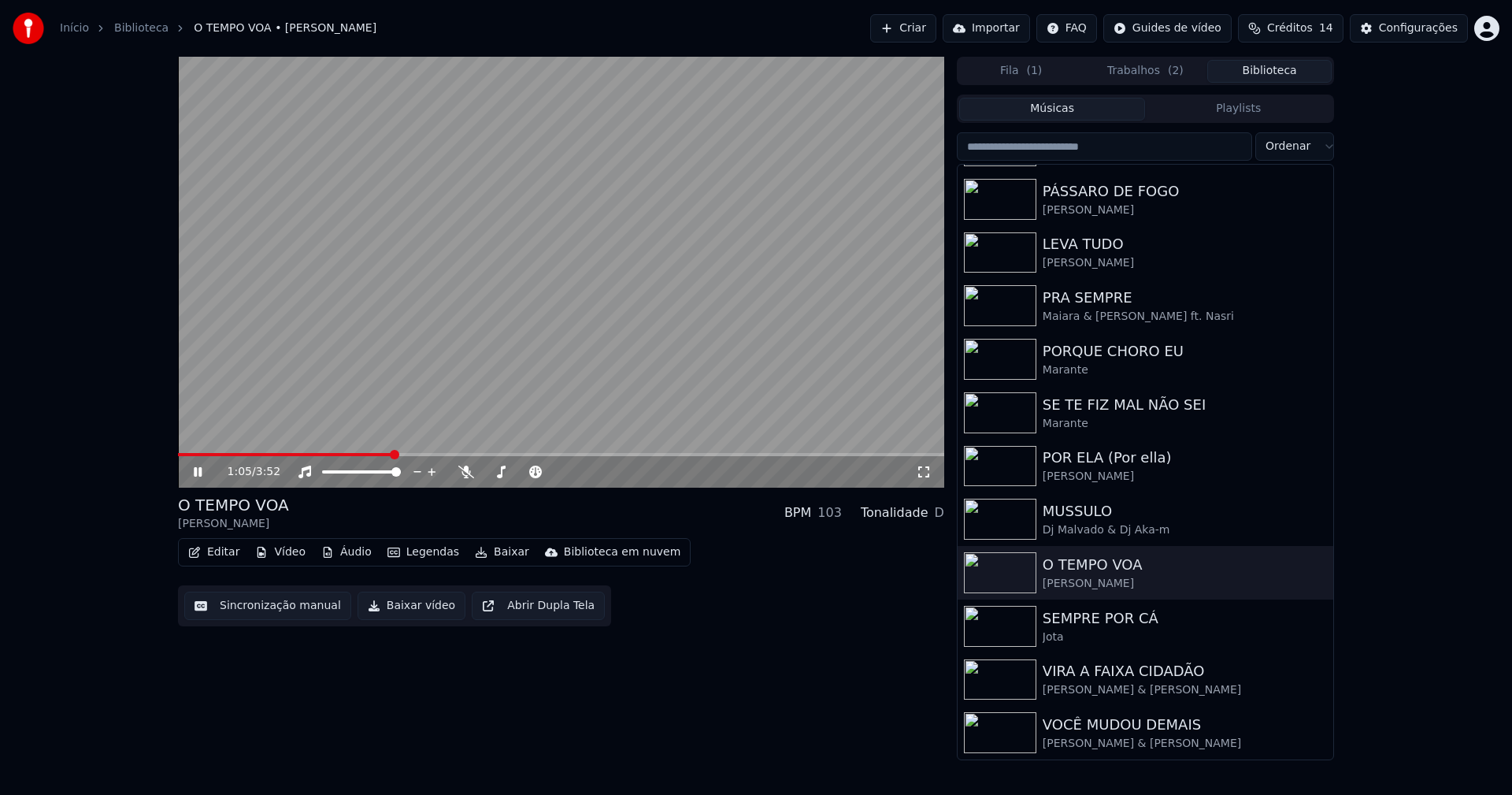
click at [394, 456] on span at bounding box center [561, 455] width 766 height 3
click at [196, 476] on icon at bounding box center [197, 472] width 8 height 10
click at [396, 611] on button "Baixar vídeo" at bounding box center [411, 605] width 108 height 29
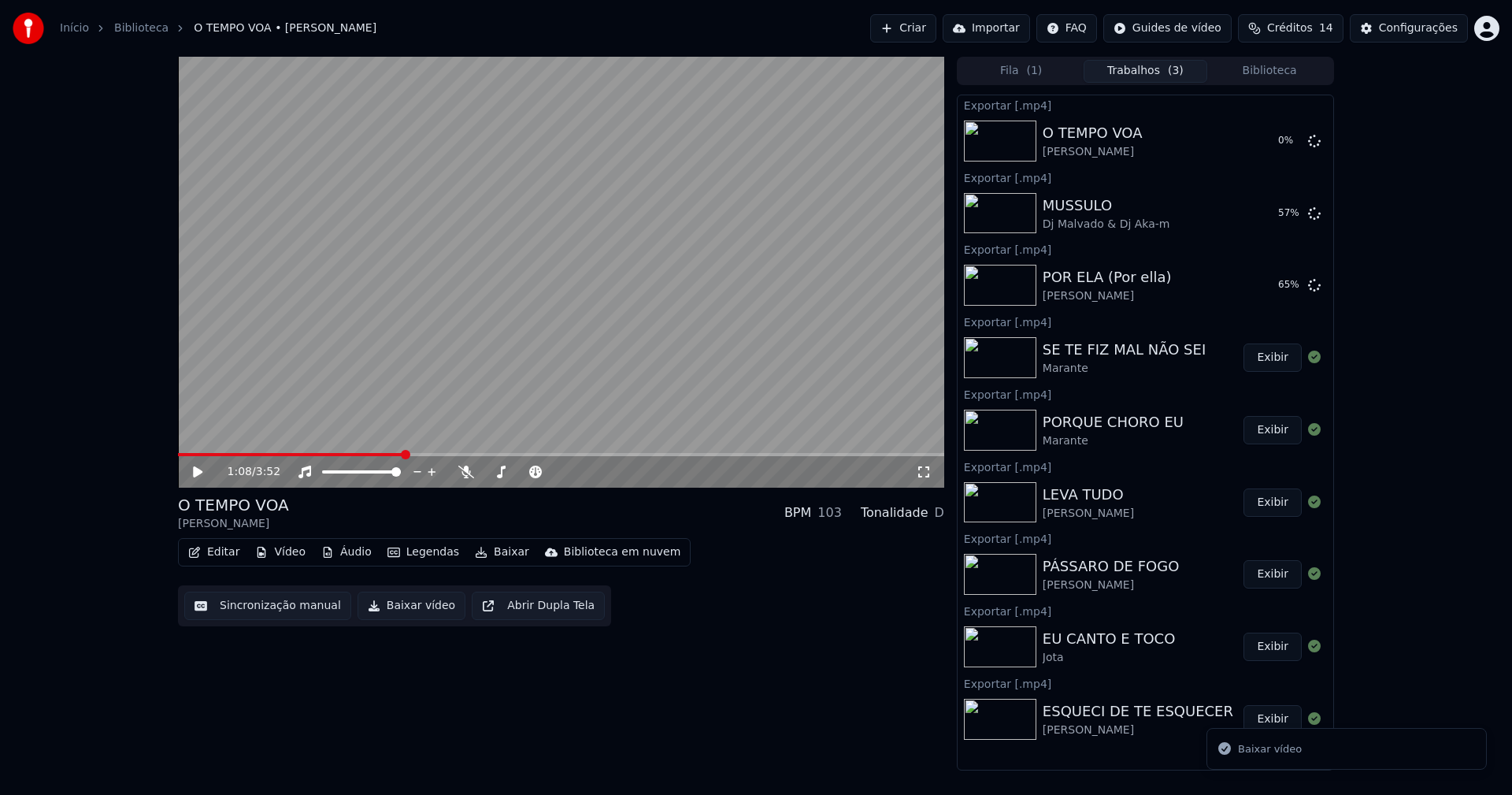
click at [1289, 74] on button "Biblioteca" at bounding box center [1270, 71] width 125 height 23
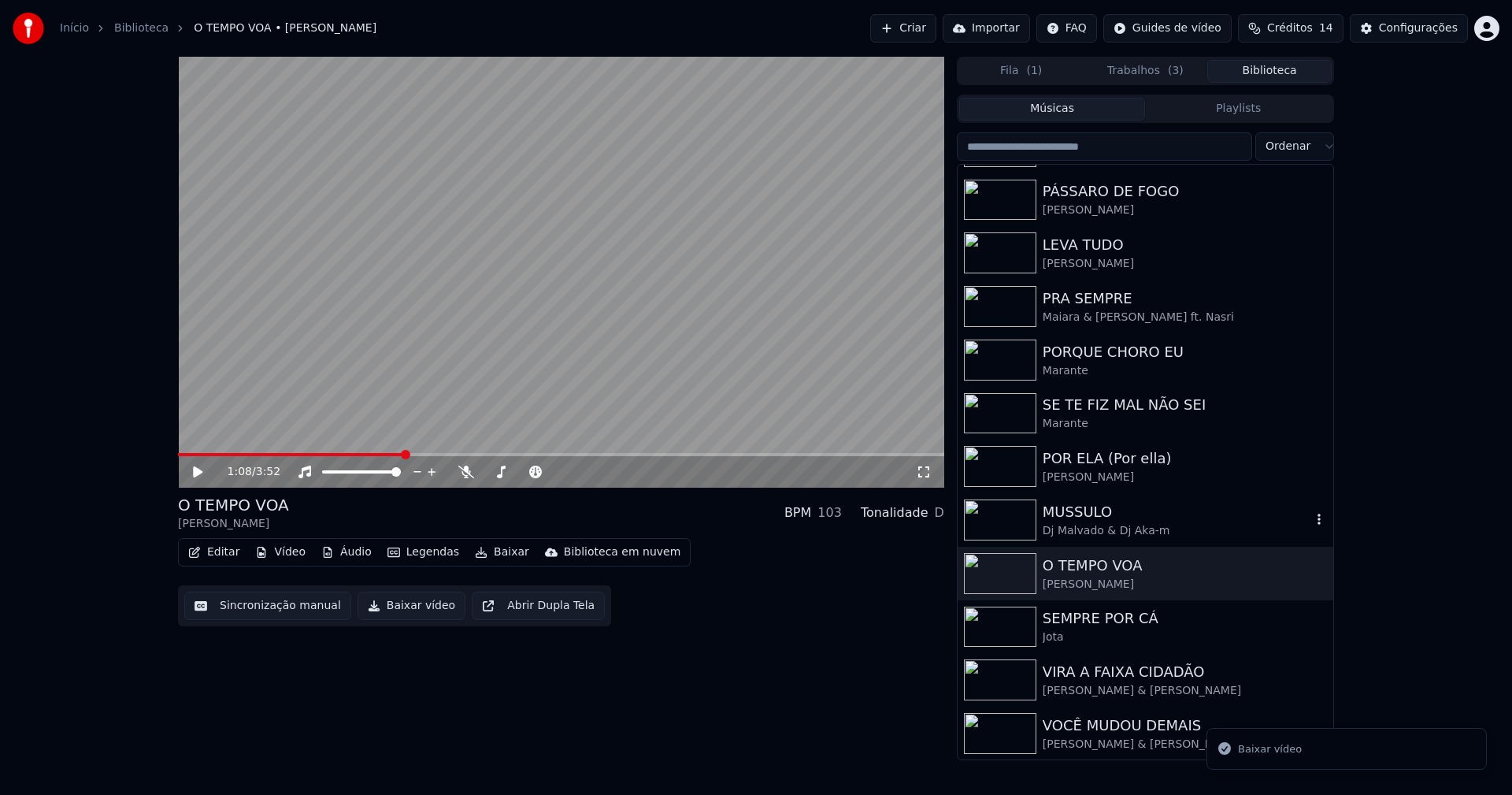
scroll to position [260, 0]
click at [1128, 629] on div "Jota" at bounding box center [1177, 637] width 268 height 16
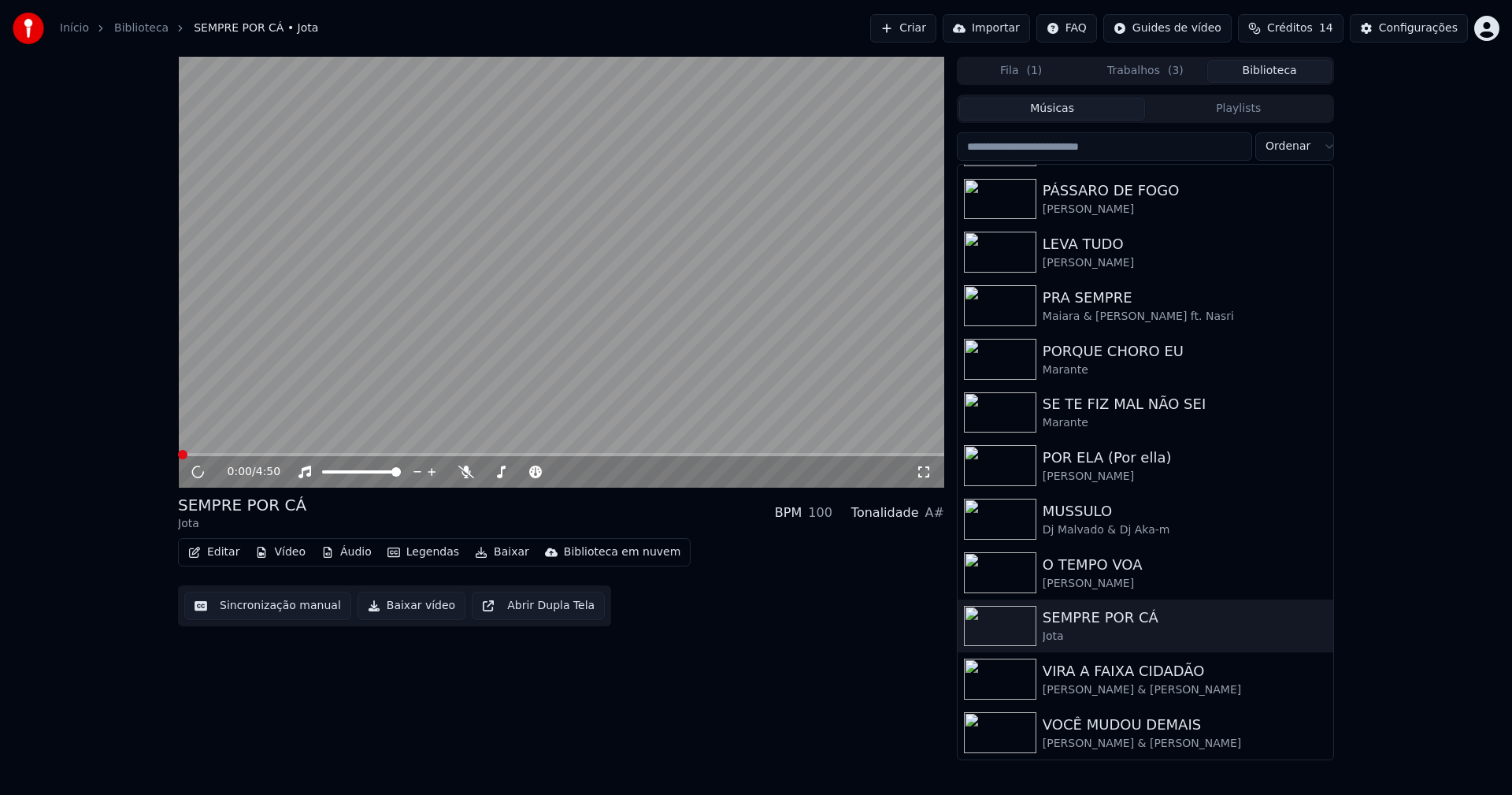
click at [391, 614] on button "Baixar vídeo" at bounding box center [411, 605] width 108 height 29
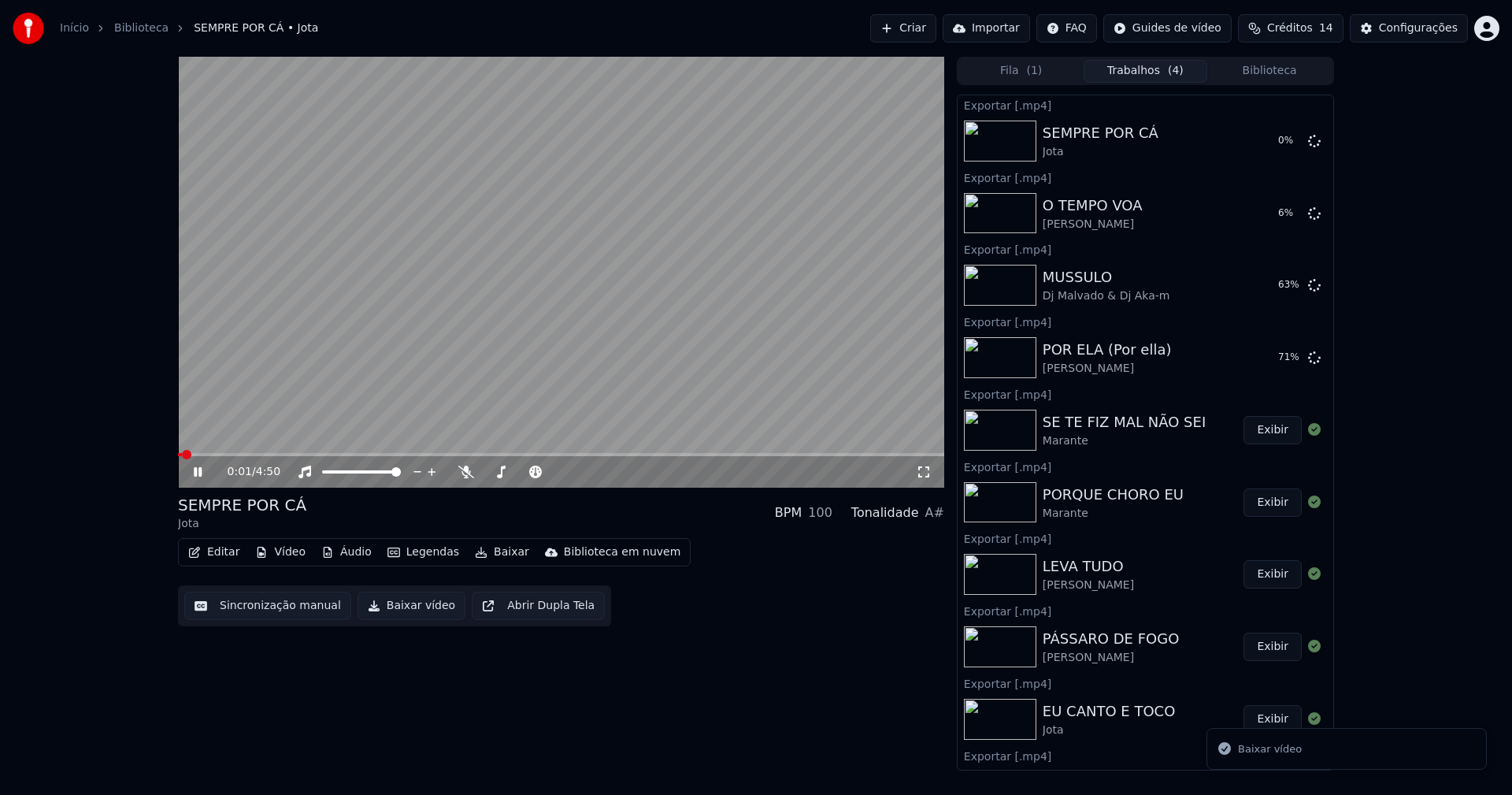
click at [1294, 72] on button "Biblioteca" at bounding box center [1270, 71] width 125 height 23
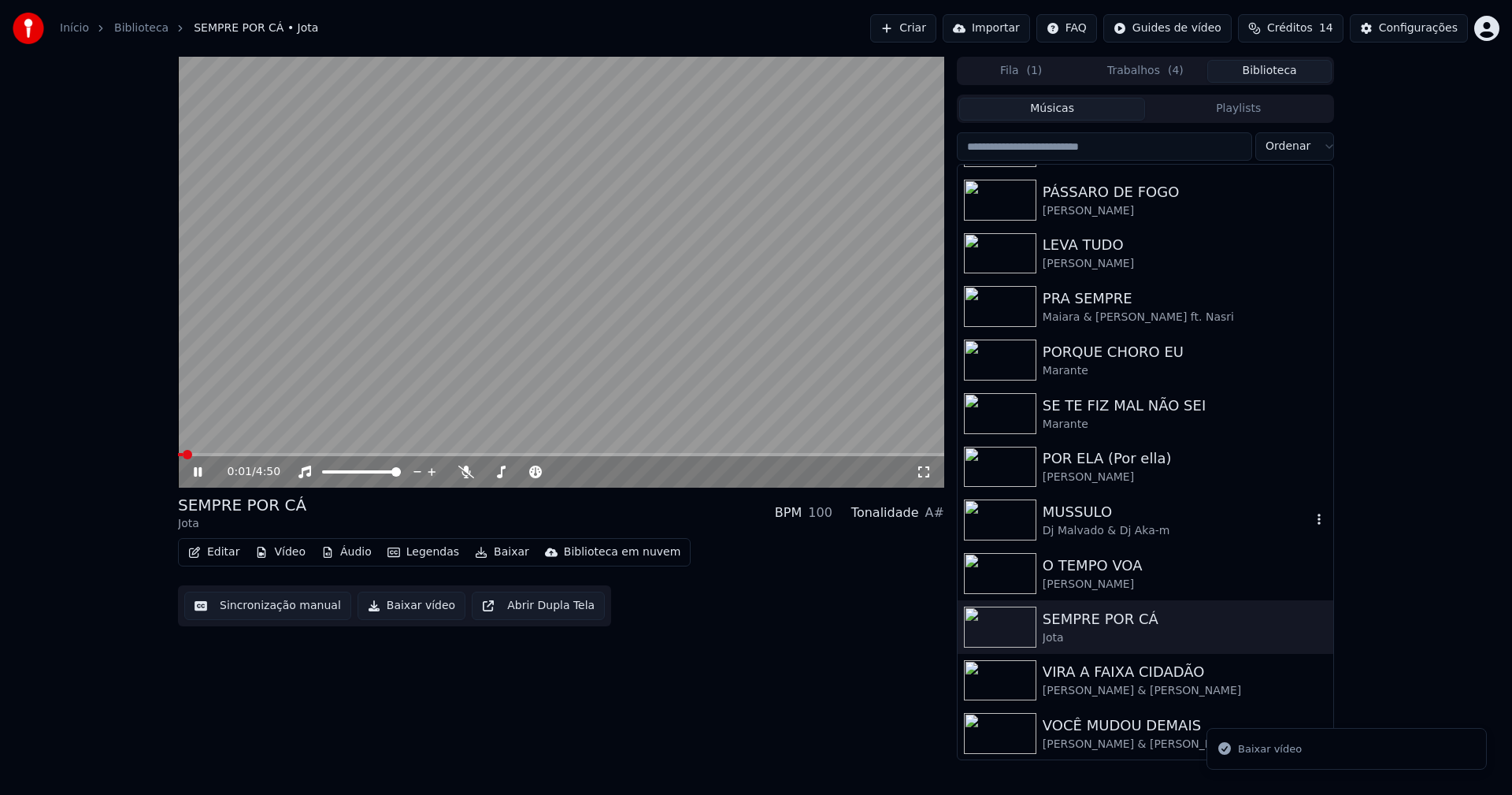
scroll to position [260, 0]
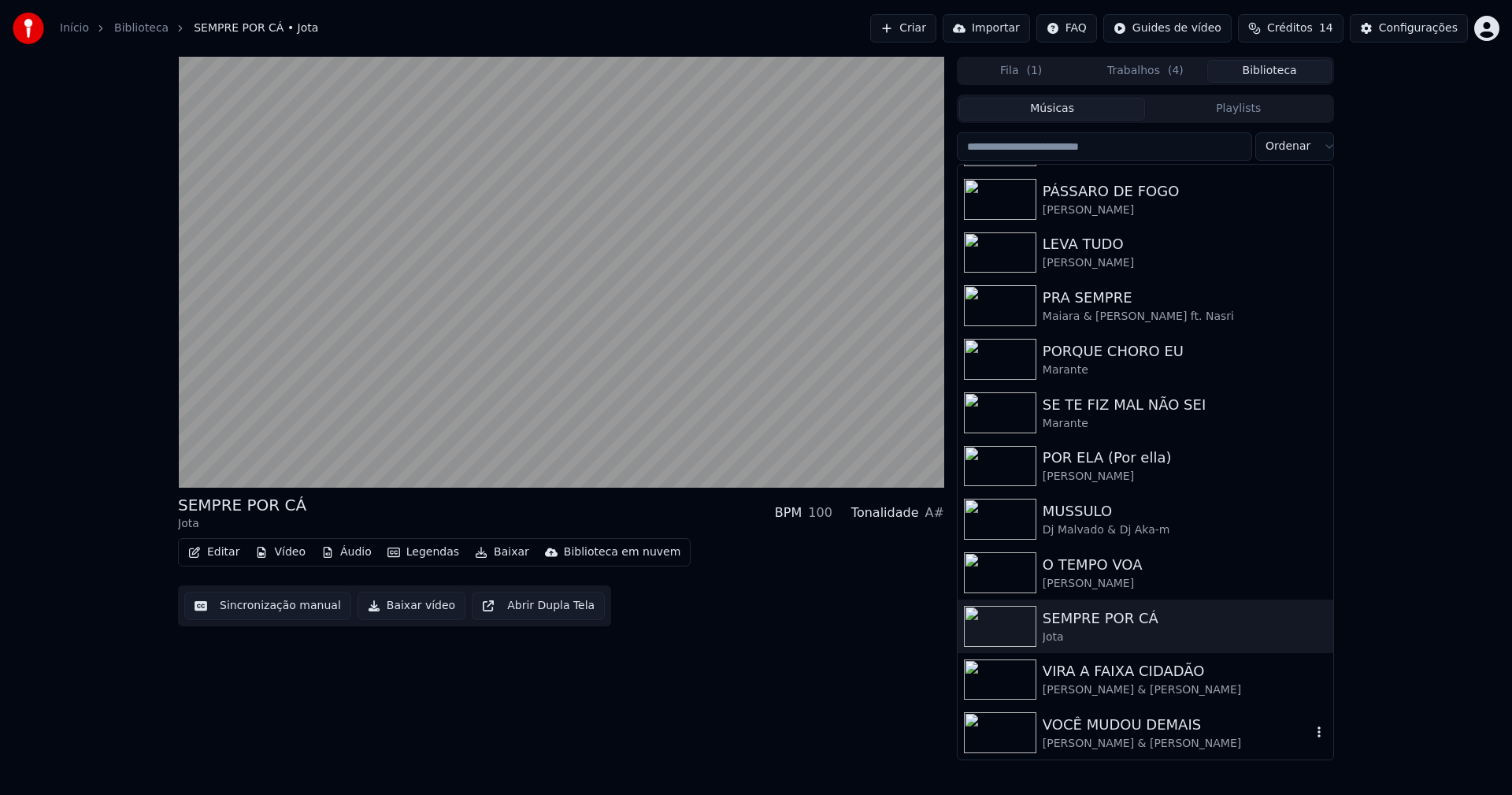
click at [1099, 729] on div "VOCÊ MUDOU DEMAIS" at bounding box center [1177, 724] width 268 height 22
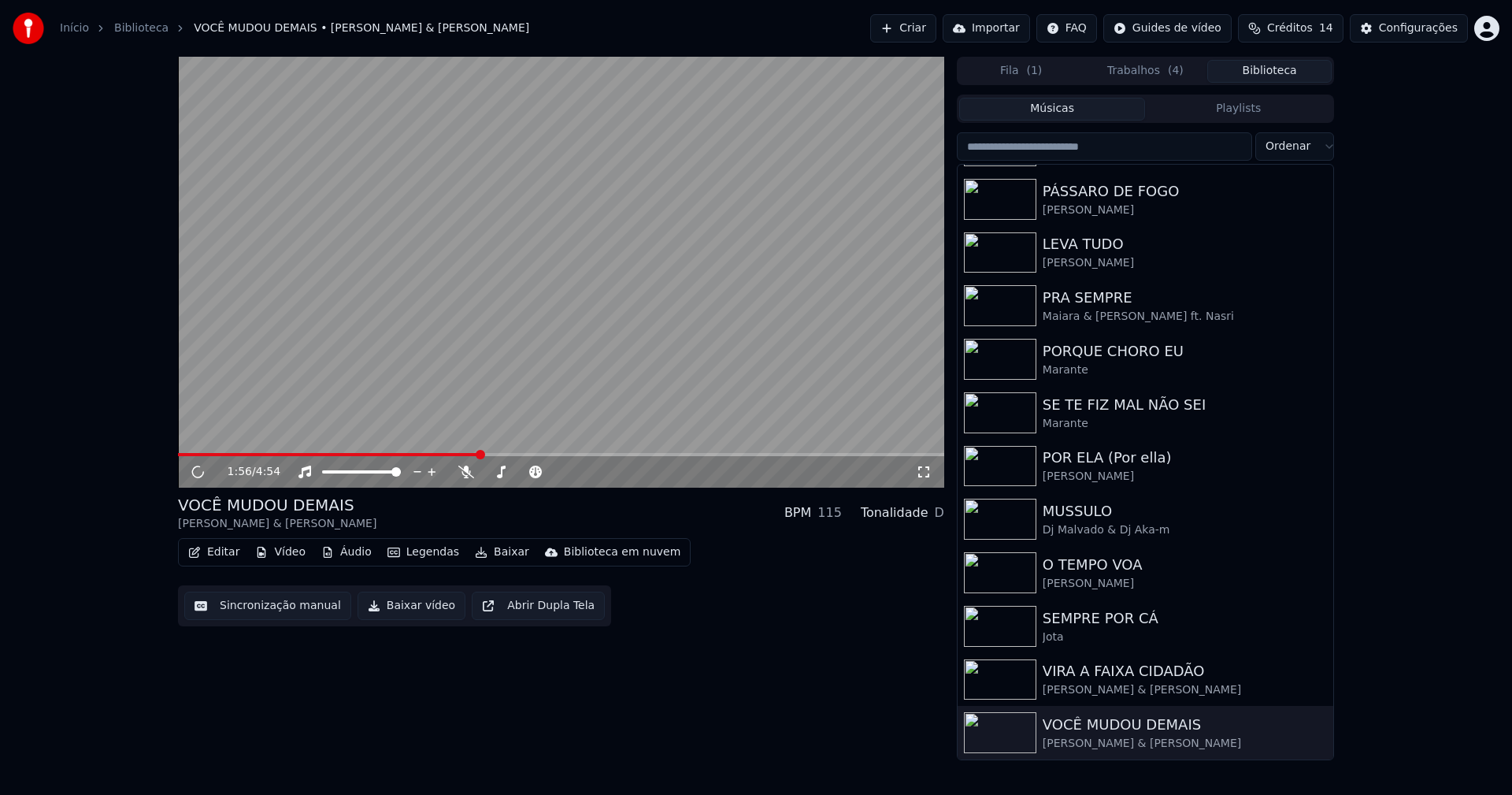
click at [479, 456] on span at bounding box center [561, 455] width 766 height 3
click at [476, 456] on span at bounding box center [561, 455] width 766 height 3
click at [201, 474] on icon at bounding box center [197, 472] width 8 height 10
click at [400, 608] on button "Baixar vídeo" at bounding box center [411, 605] width 108 height 29
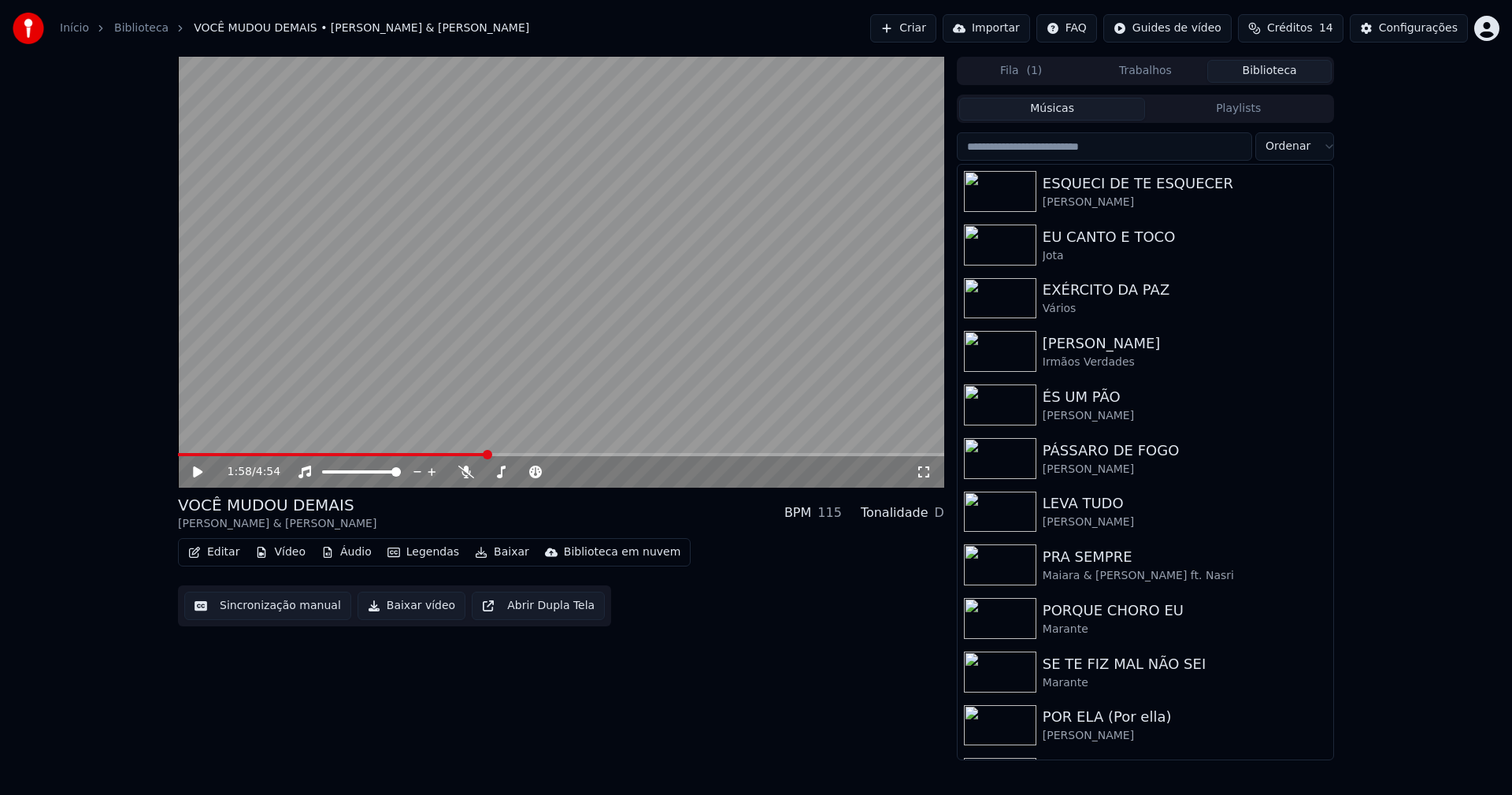
click at [1282, 71] on button "Biblioteca" at bounding box center [1270, 71] width 125 height 23
click at [1136, 726] on div "POR ELA (Por ella)" at bounding box center [1177, 716] width 268 height 22
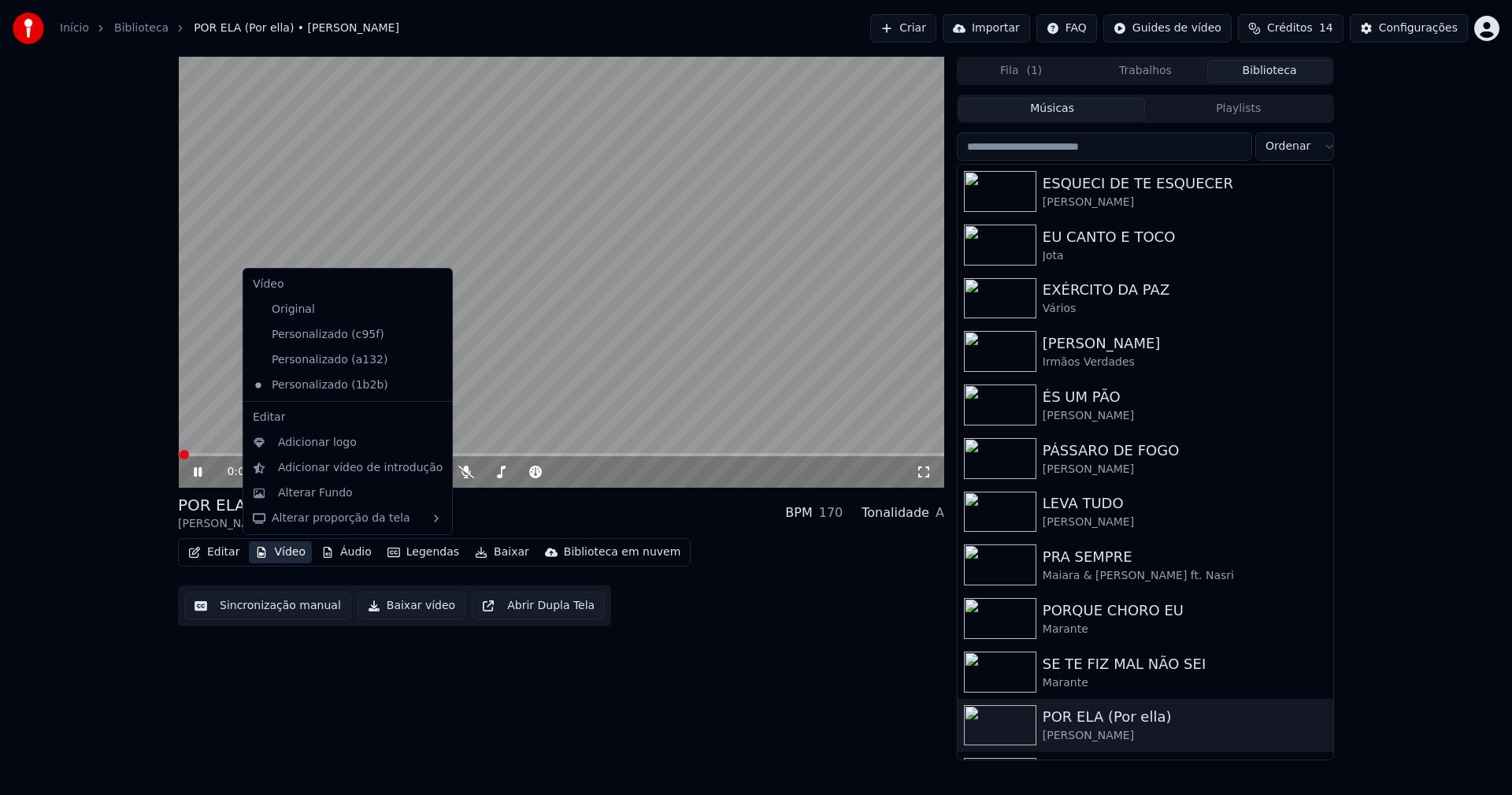
click at [293, 559] on button "Vídeo" at bounding box center [280, 552] width 63 height 22
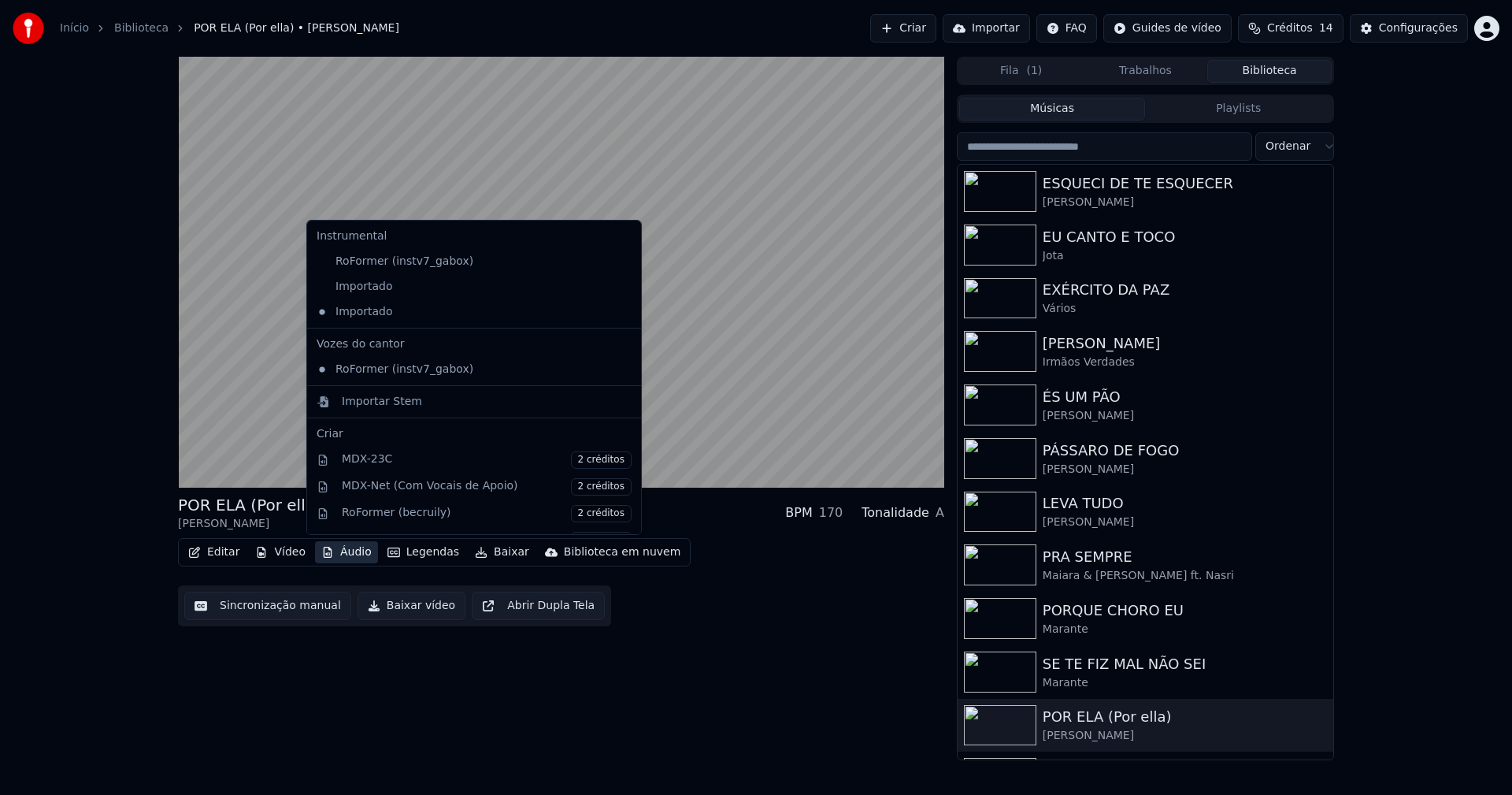
click at [339, 557] on button "Áudio" at bounding box center [346, 552] width 63 height 22
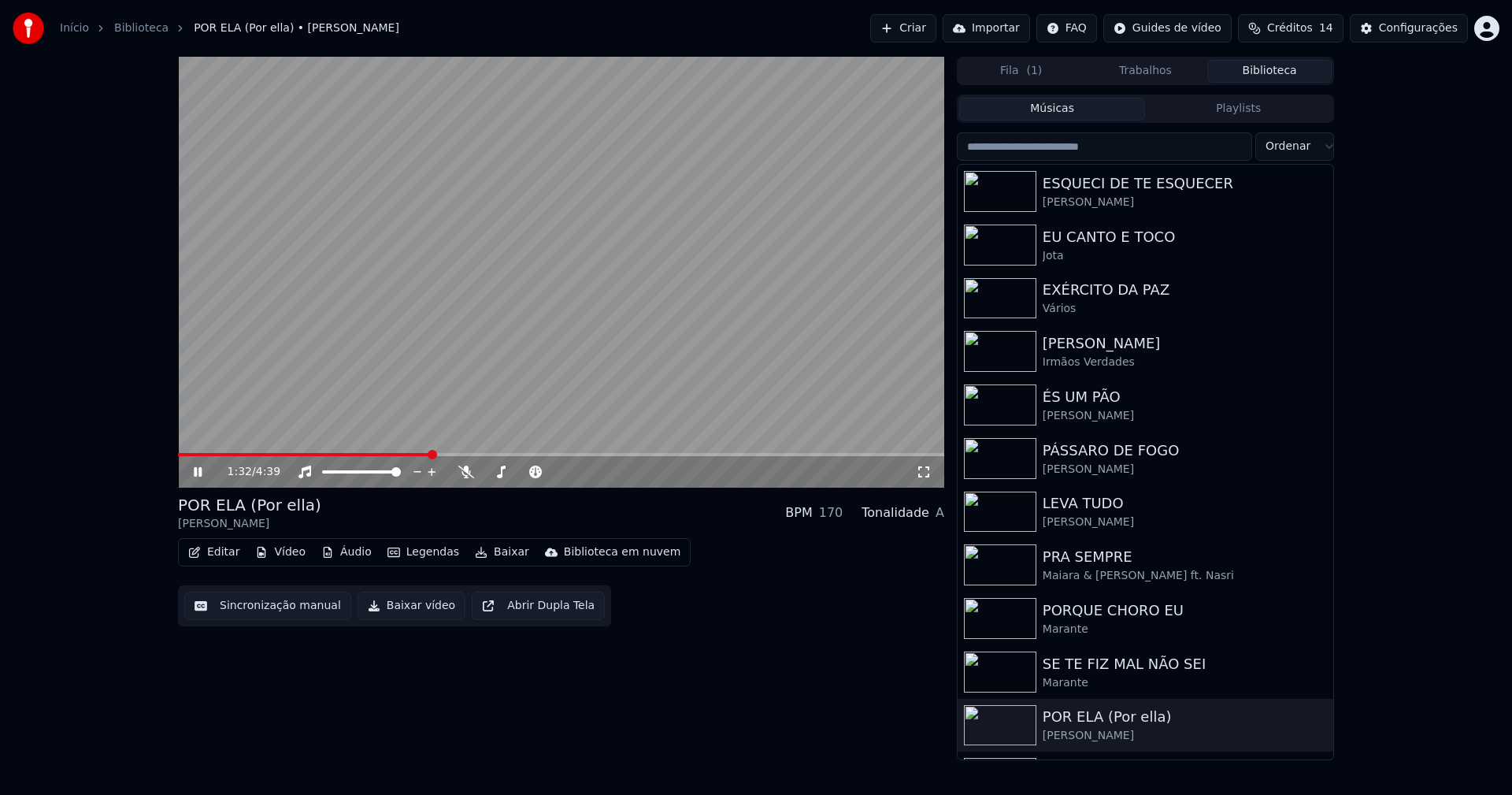
click at [429, 455] on span at bounding box center [561, 455] width 766 height 3
click at [490, 456] on span at bounding box center [561, 455] width 766 height 3
click at [539, 455] on span at bounding box center [561, 455] width 766 height 3
click at [585, 456] on span at bounding box center [561, 455] width 766 height 3
click at [196, 476] on icon at bounding box center [197, 472] width 8 height 10
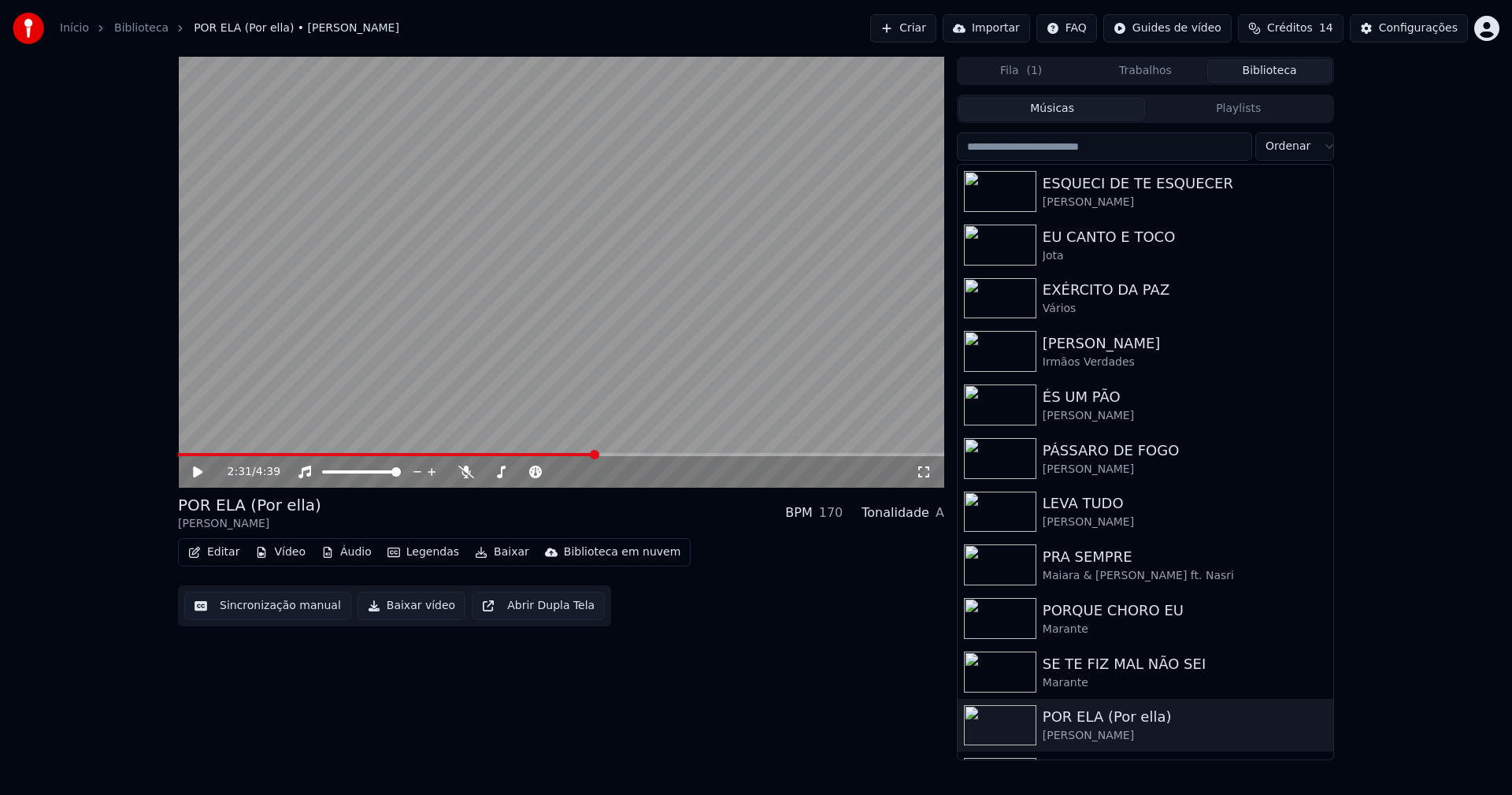
click at [1271, 67] on button "Biblioteca" at bounding box center [1270, 71] width 125 height 23
click at [1437, 11] on div "Início Biblioteca POR ELA (Por ella) • Marco Paulo Criar Importar FAQ Guides de…" at bounding box center [756, 29] width 1512 height 57
click at [1437, 36] on button "Configurações" at bounding box center [1408, 28] width 118 height 29
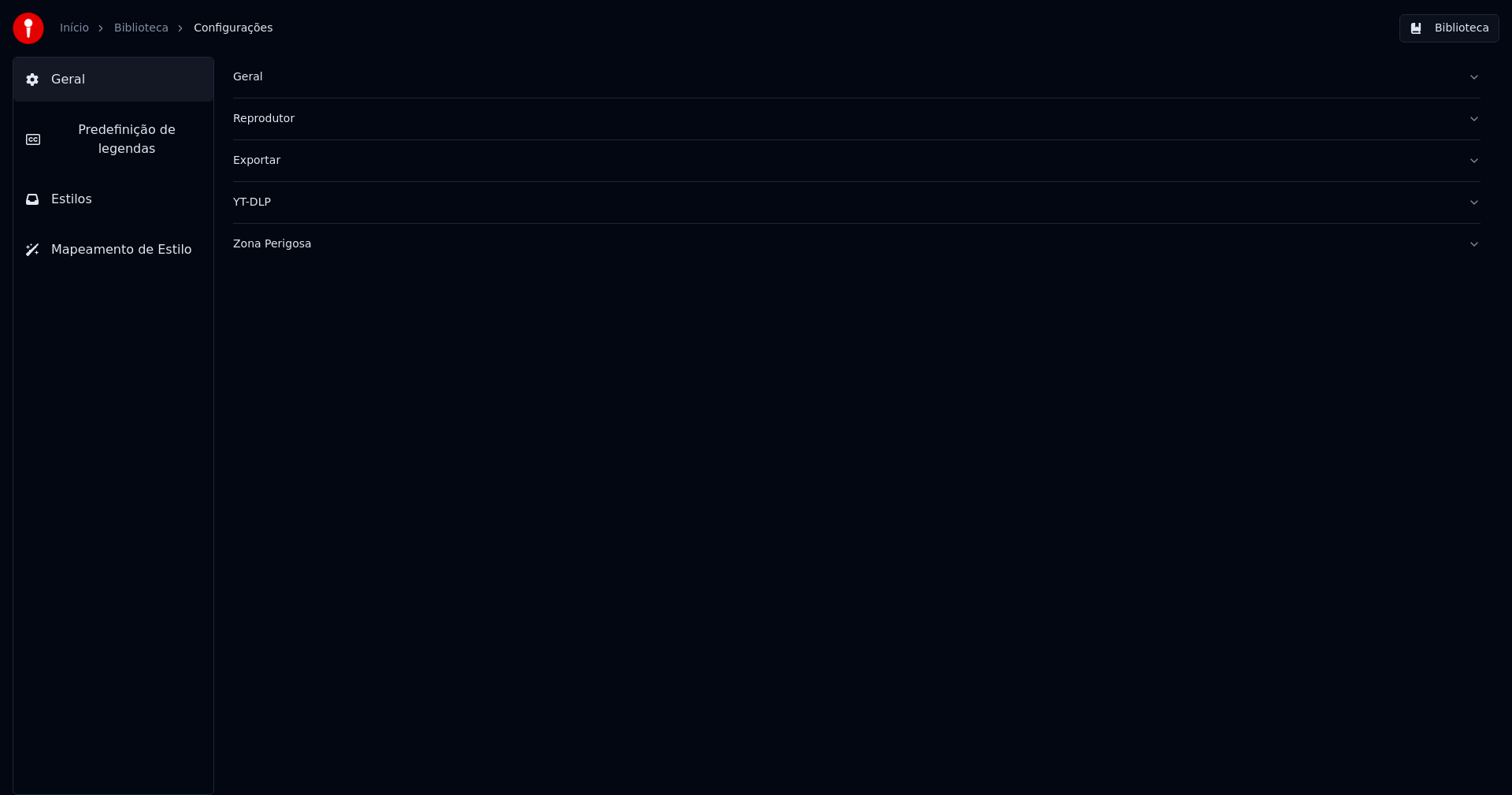
click at [108, 189] on button "Estilos" at bounding box center [113, 199] width 200 height 44
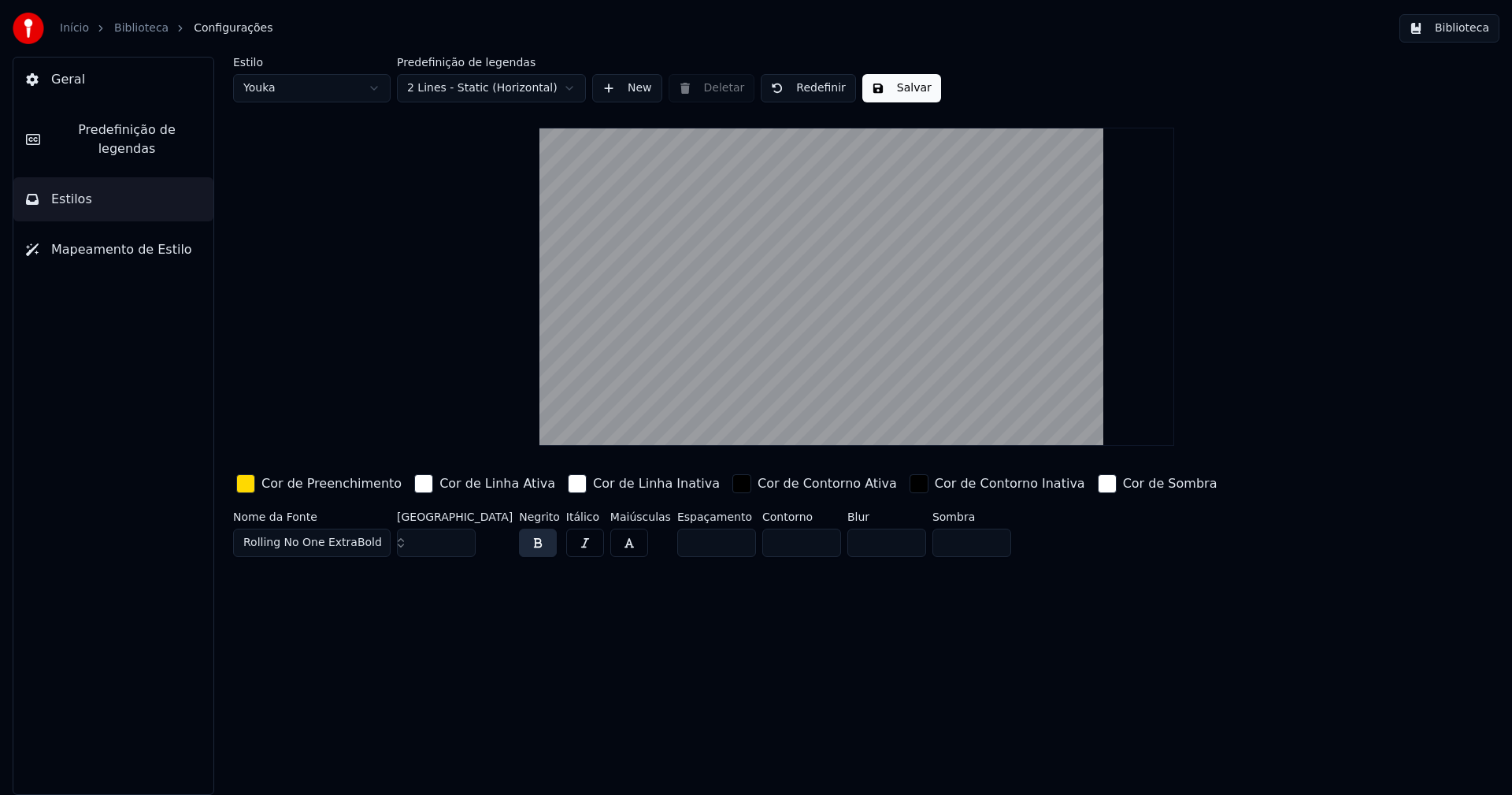
click at [244, 486] on div "button" at bounding box center [246, 484] width 19 height 19
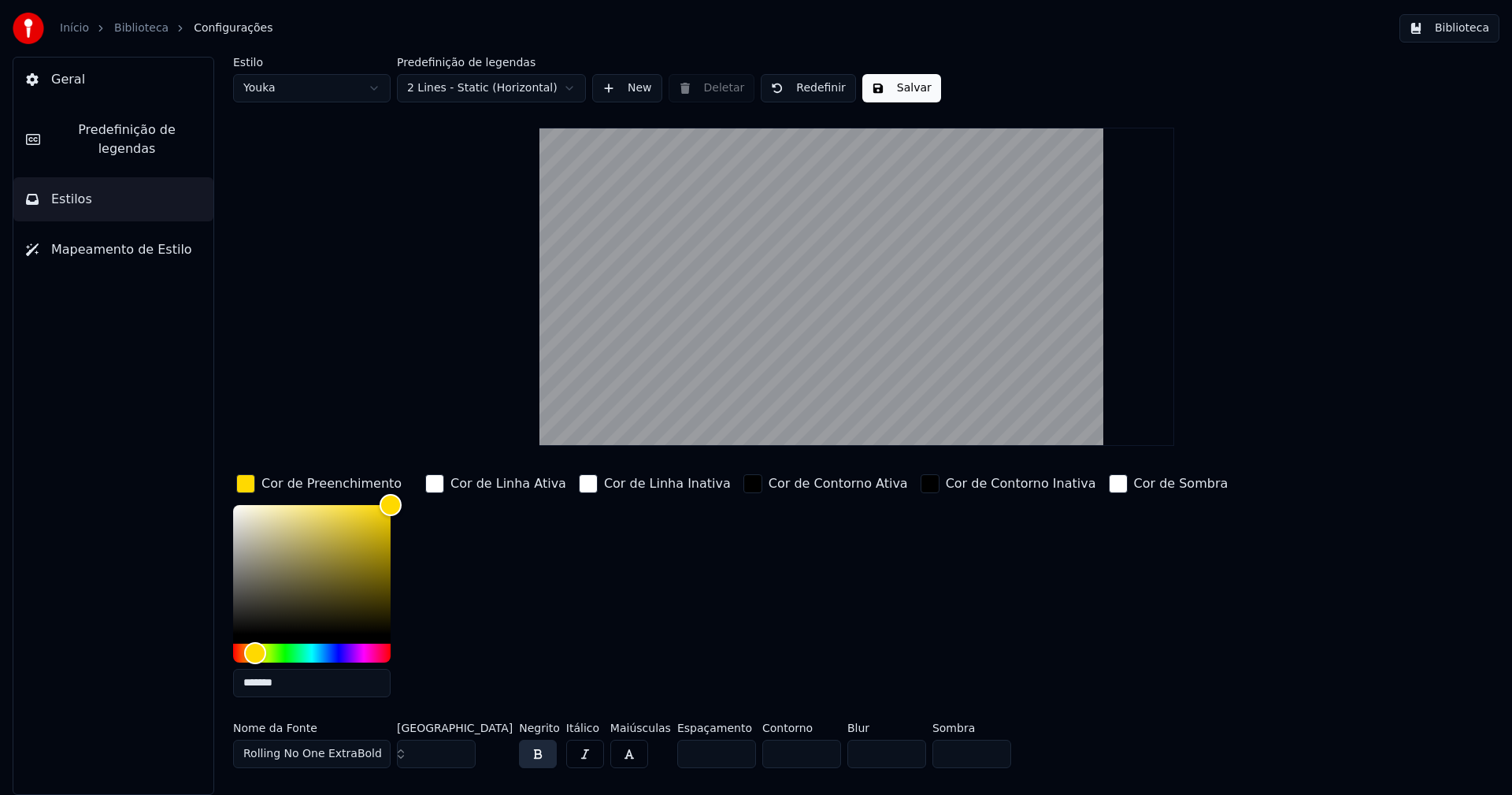
click at [287, 686] on input "*******" at bounding box center [312, 682] width 158 height 29
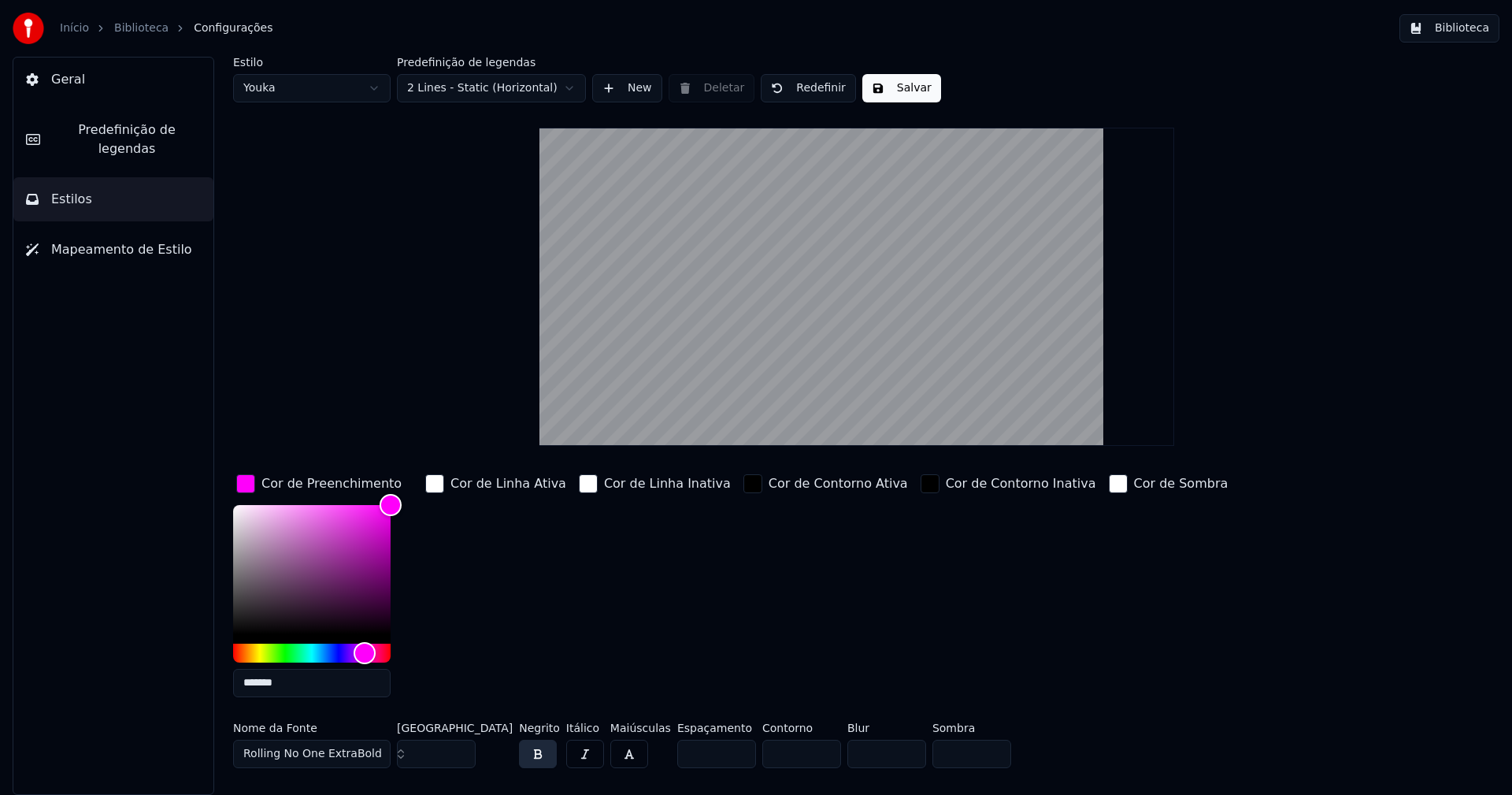
type input "*******"
click at [248, 485] on div "button" at bounding box center [246, 484] width 19 height 19
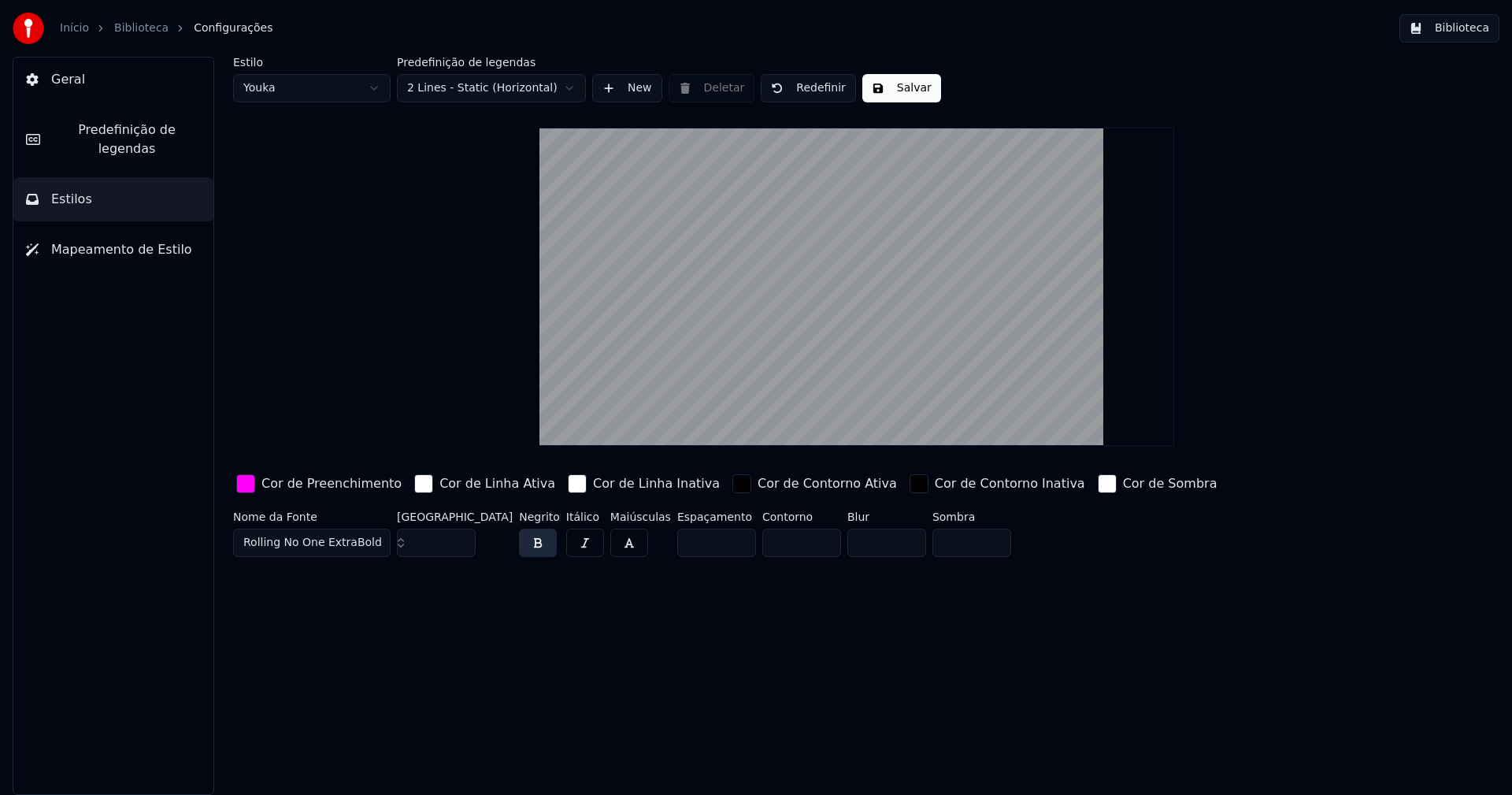
click at [878, 84] on button "Salvar" at bounding box center [901, 88] width 79 height 29
click at [1471, 30] on button "Biblioteca" at bounding box center [1450, 28] width 100 height 29
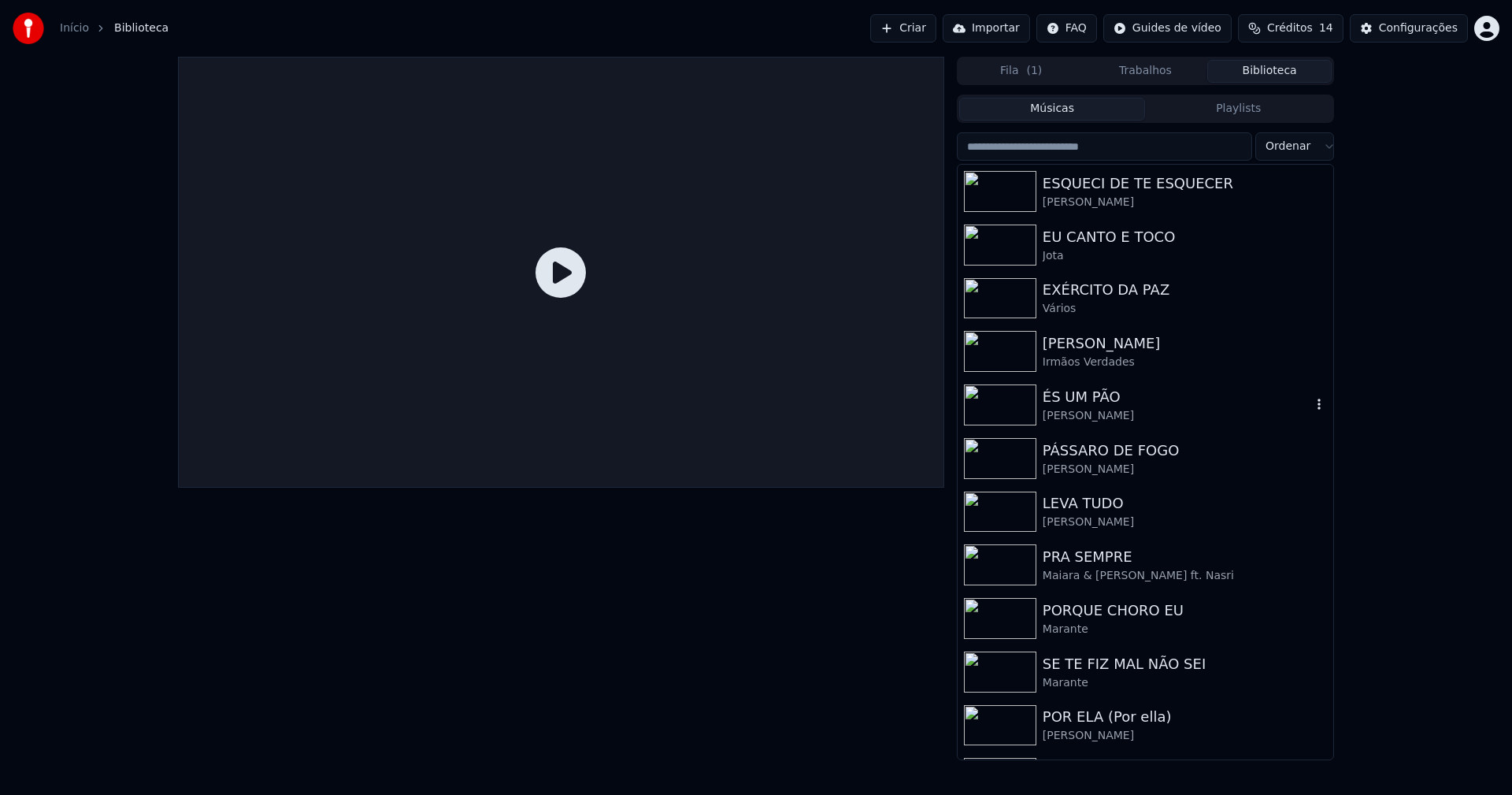
drag, startPoint x: 1103, startPoint y: 407, endPoint x: 1160, endPoint y: 414, distance: 57.4
click at [1114, 408] on div "[PERSON_NAME]" at bounding box center [1177, 416] width 268 height 16
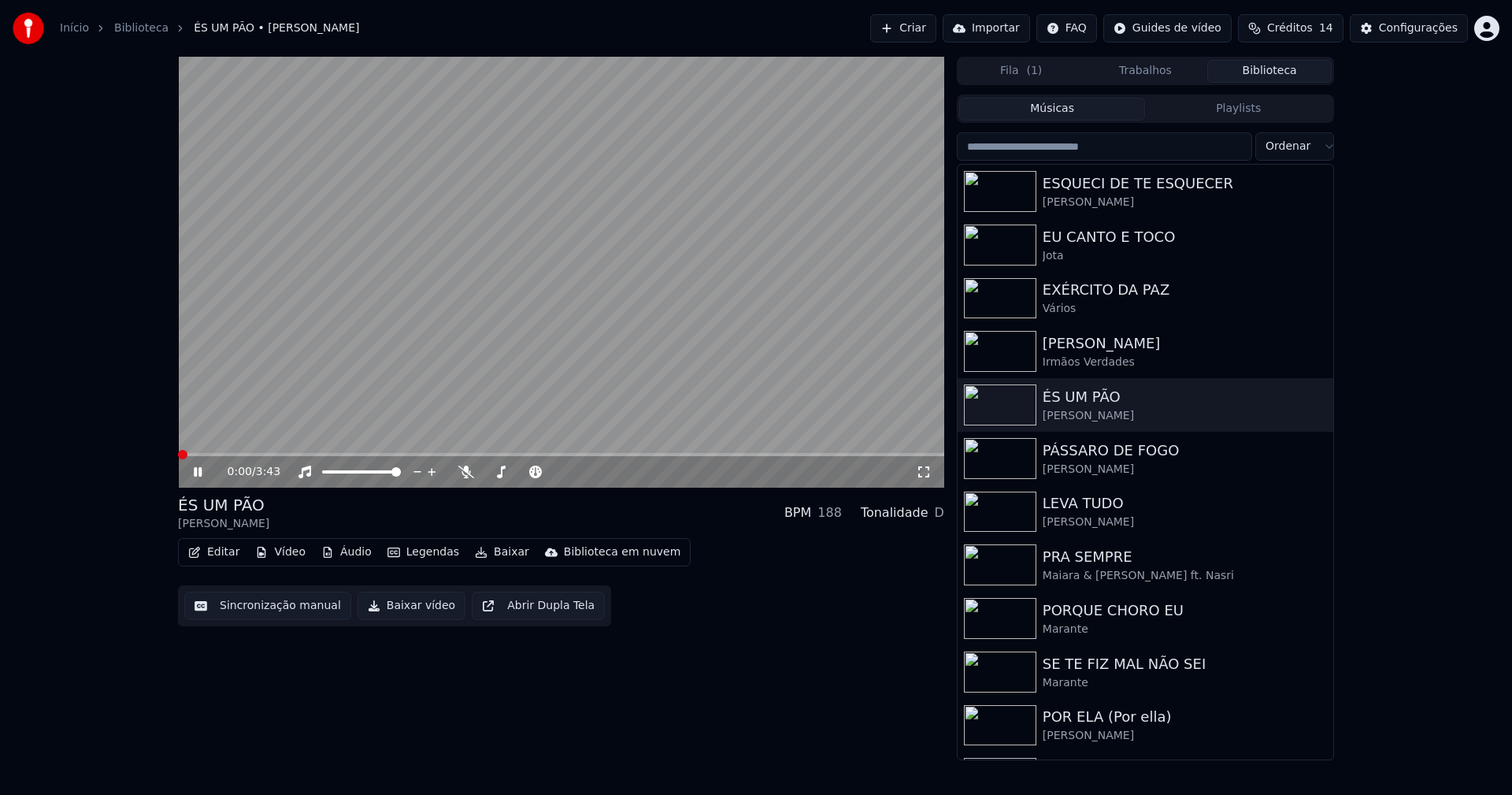
click at [267, 454] on span at bounding box center [561, 455] width 766 height 3
click at [382, 453] on span at bounding box center [561, 455] width 766 height 3
click at [456, 455] on span at bounding box center [561, 455] width 766 height 3
drag, startPoint x: 415, startPoint y: 608, endPoint x: 840, endPoint y: 442, distance: 456.3
click at [415, 607] on button "Baixar vídeo" at bounding box center [411, 605] width 108 height 29
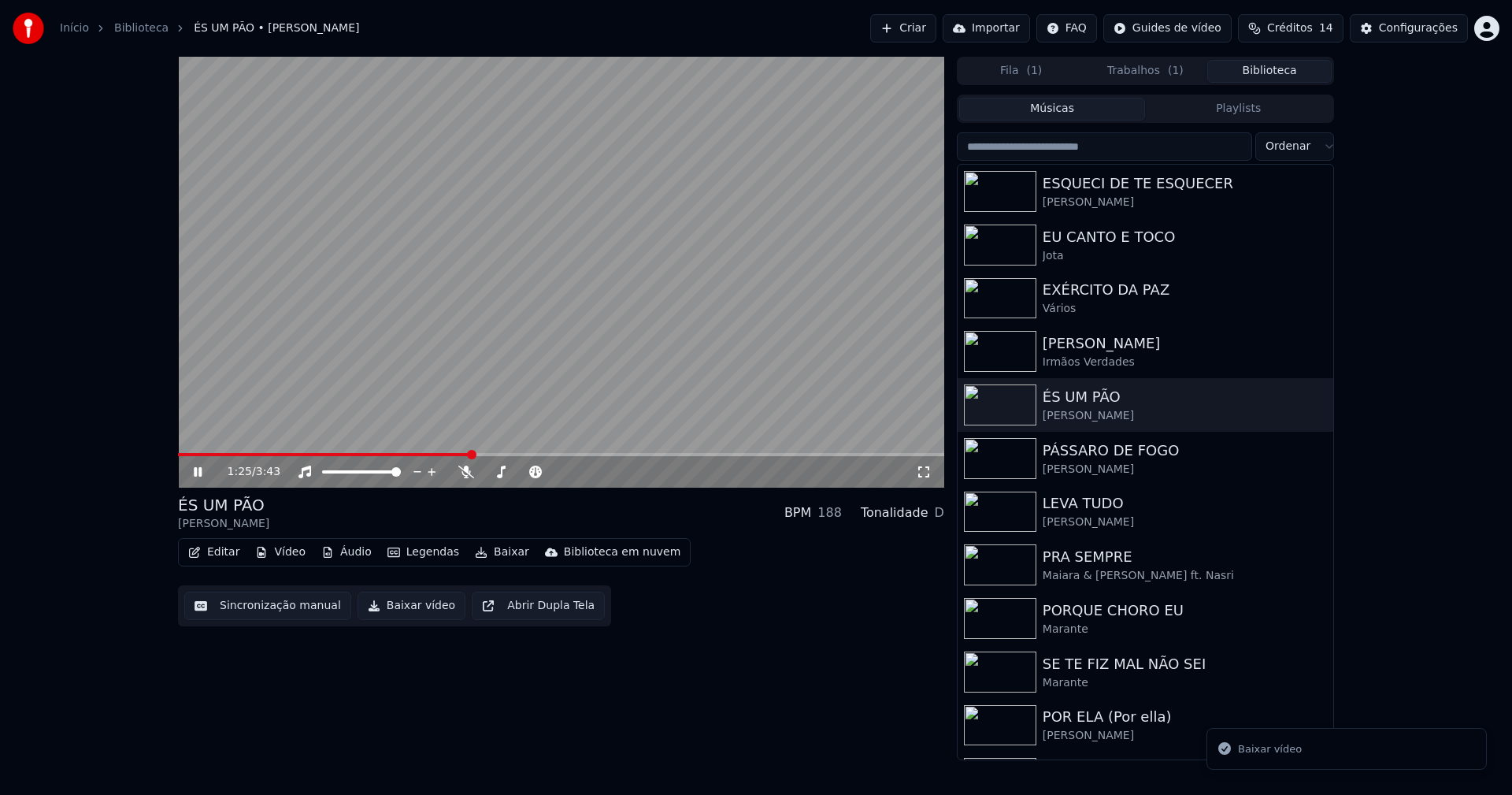
drag, startPoint x: 1285, startPoint y: 76, endPoint x: 1306, endPoint y: 68, distance: 22.5
click at [1286, 76] on button "Biblioteca" at bounding box center [1270, 71] width 125 height 23
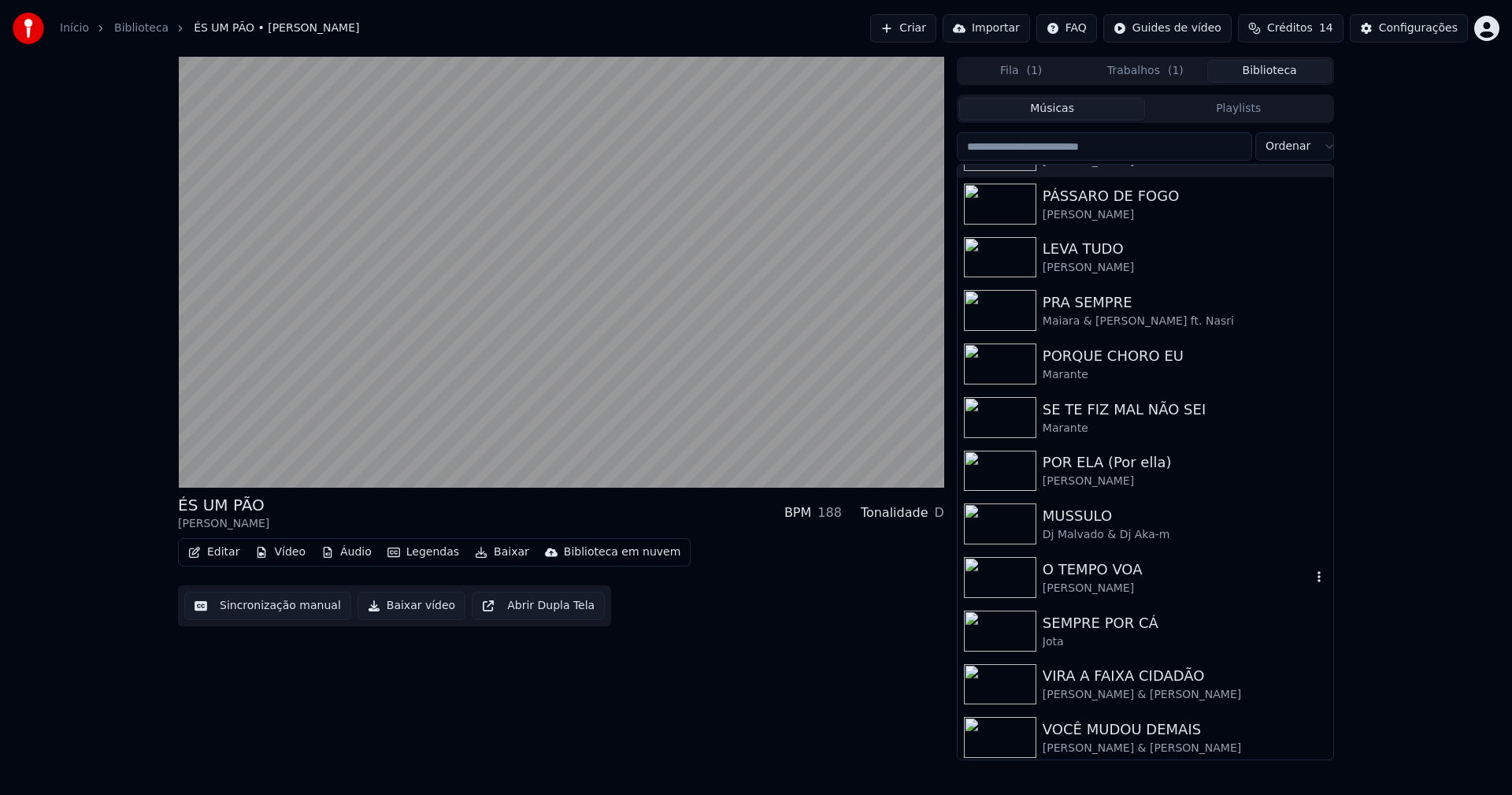
scroll to position [260, 0]
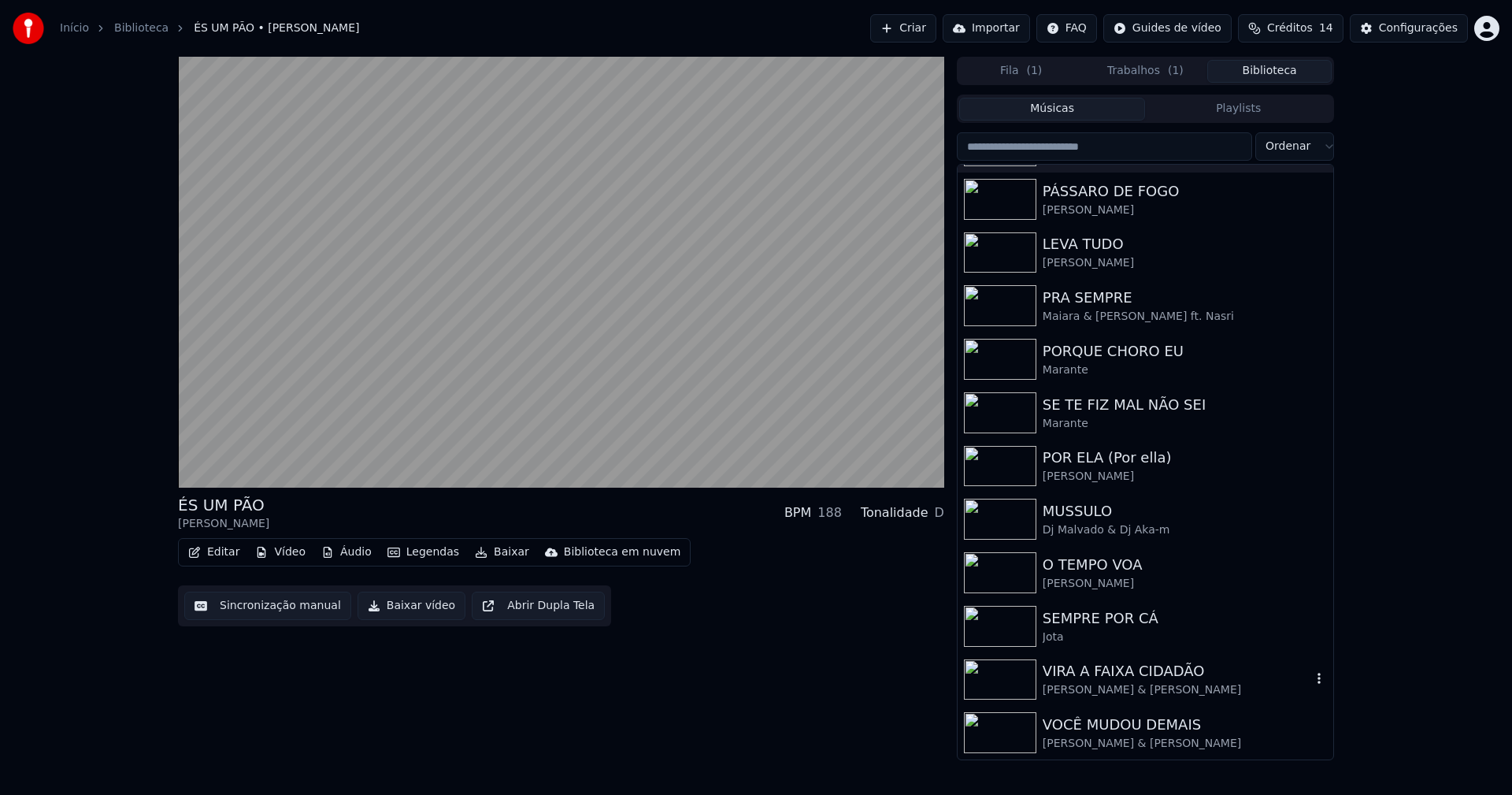
click at [1113, 682] on div "VIRA A FAIXA CIDADÃO Naiara Azevedo & Gusttavo Lima" at bounding box center [1177, 679] width 268 height 38
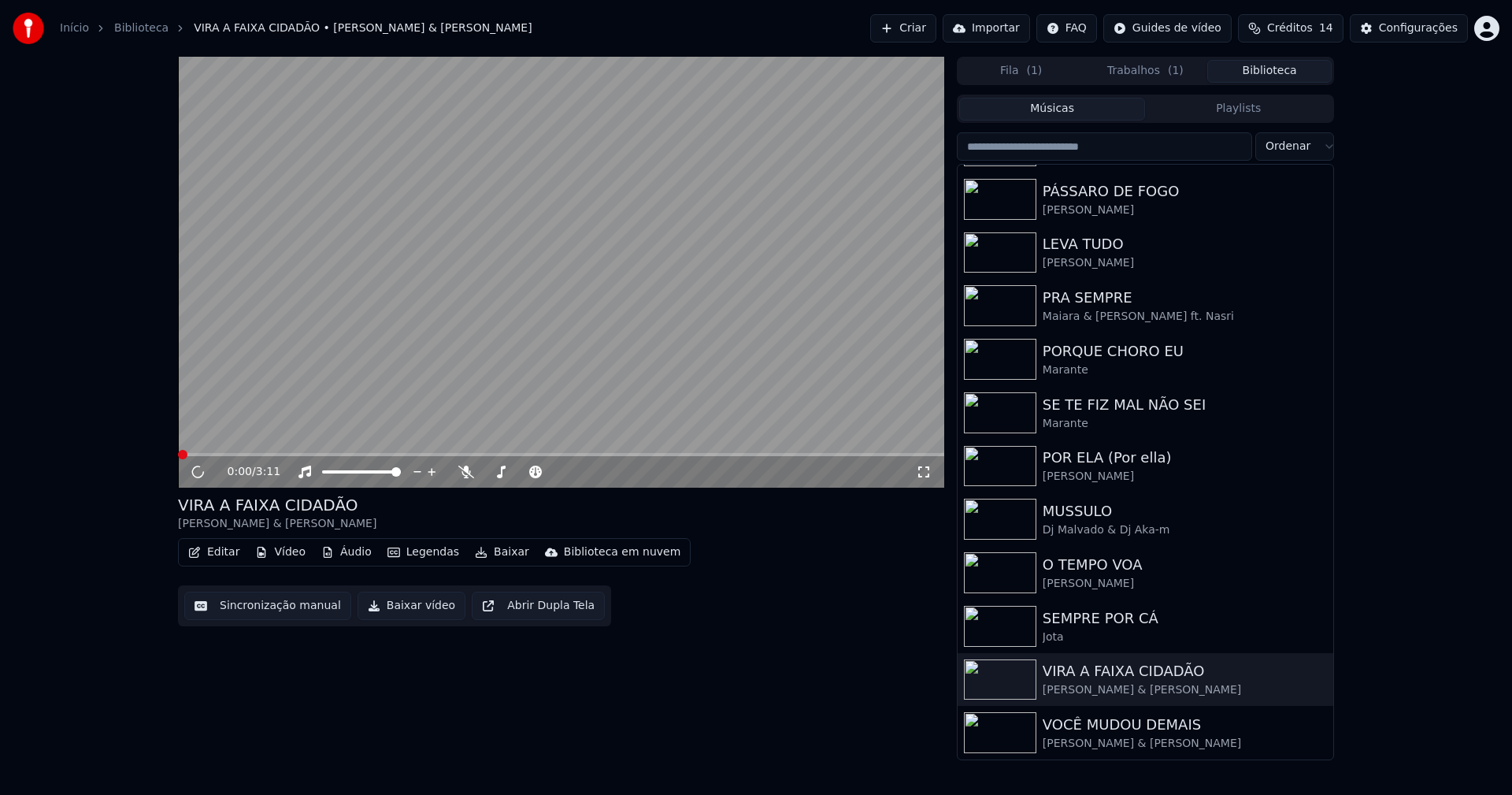
click at [284, 554] on button "Vídeo" at bounding box center [280, 552] width 63 height 22
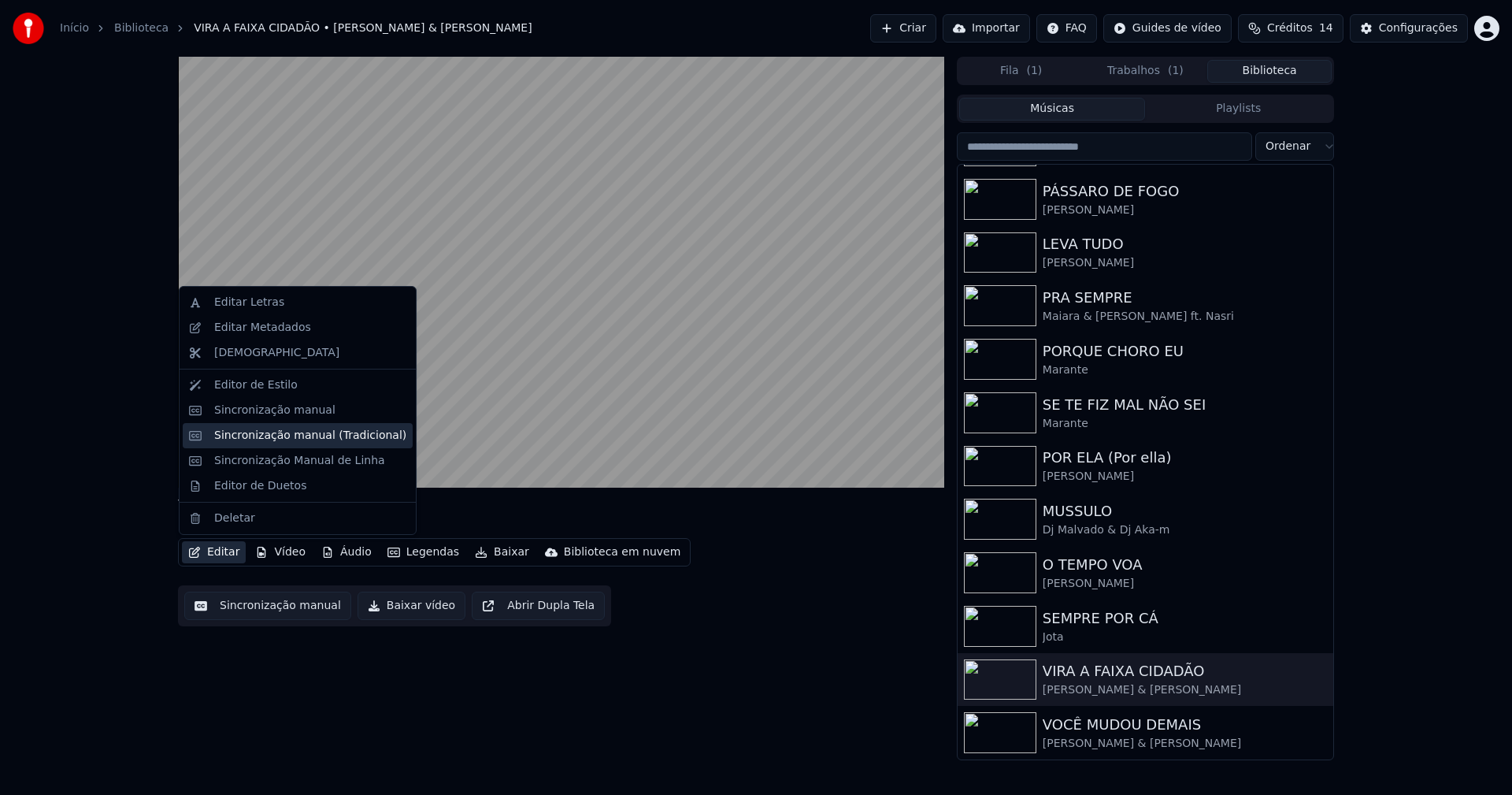
click at [261, 435] on div "Sincronização manual (Tradicional)" at bounding box center [310, 436] width 192 height 16
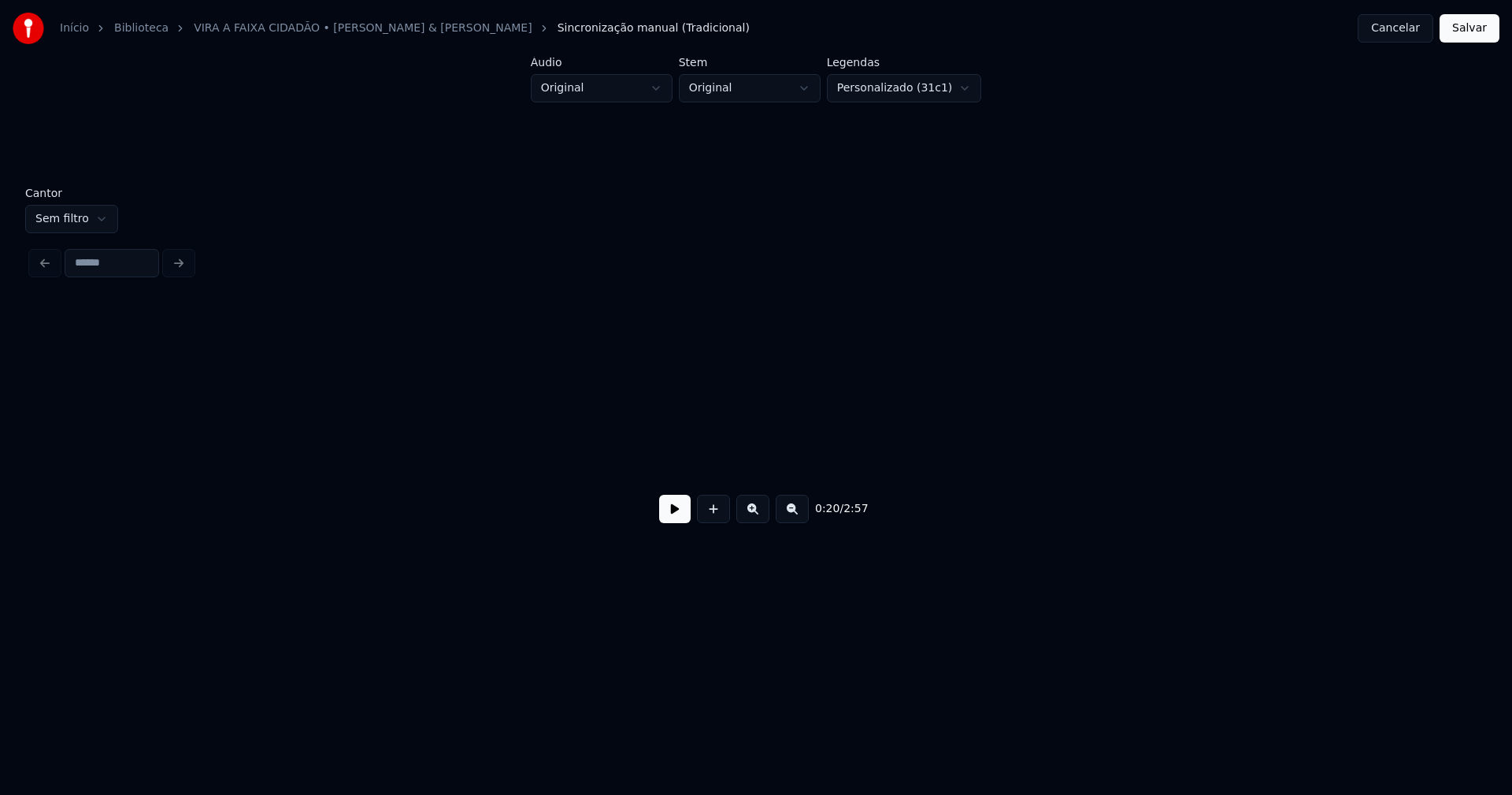
scroll to position [0, 3258]
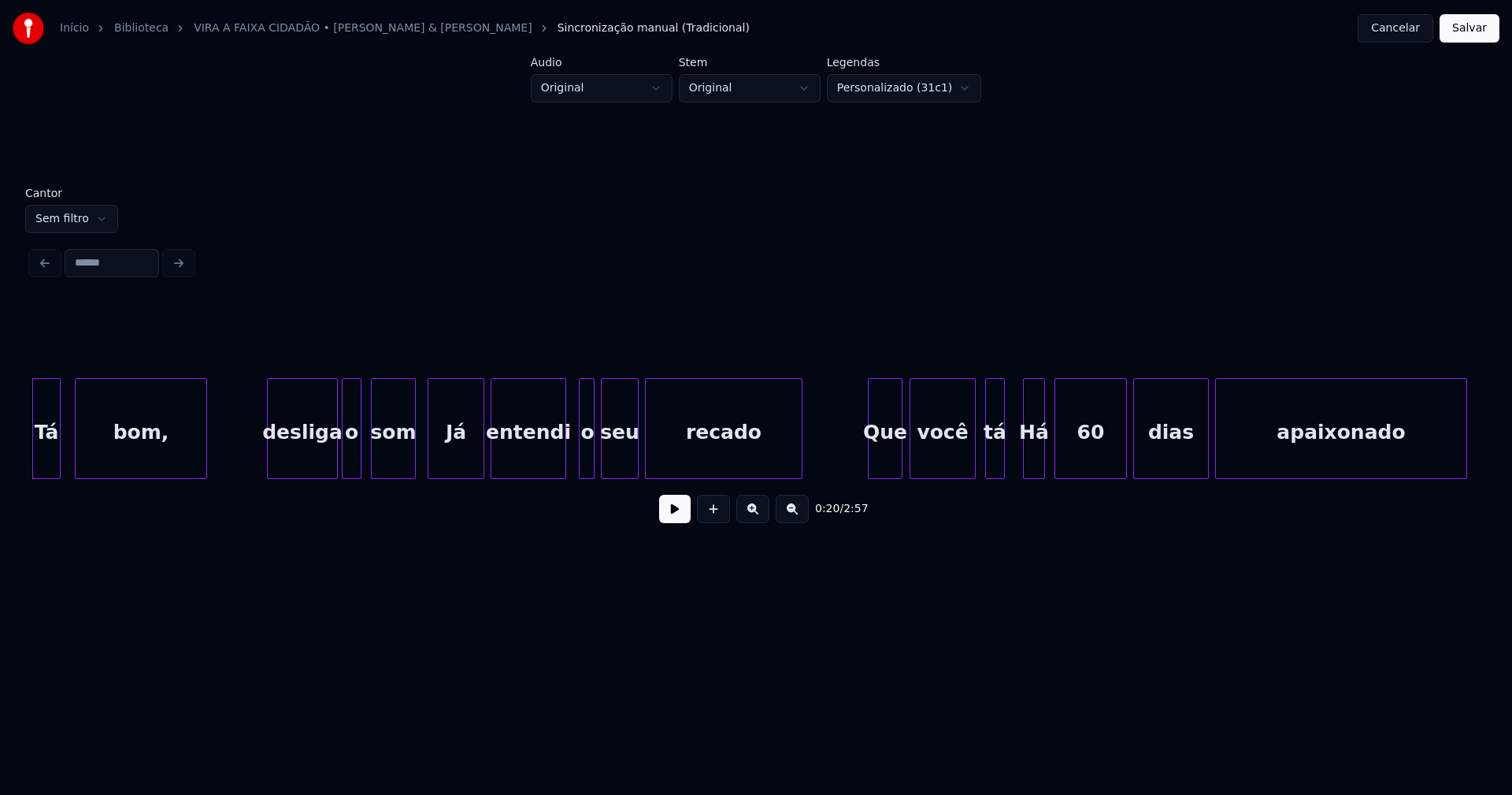
click at [672, 515] on button at bounding box center [675, 508] width 31 height 29
click at [1402, 35] on button "Cancelar" at bounding box center [1395, 28] width 75 height 29
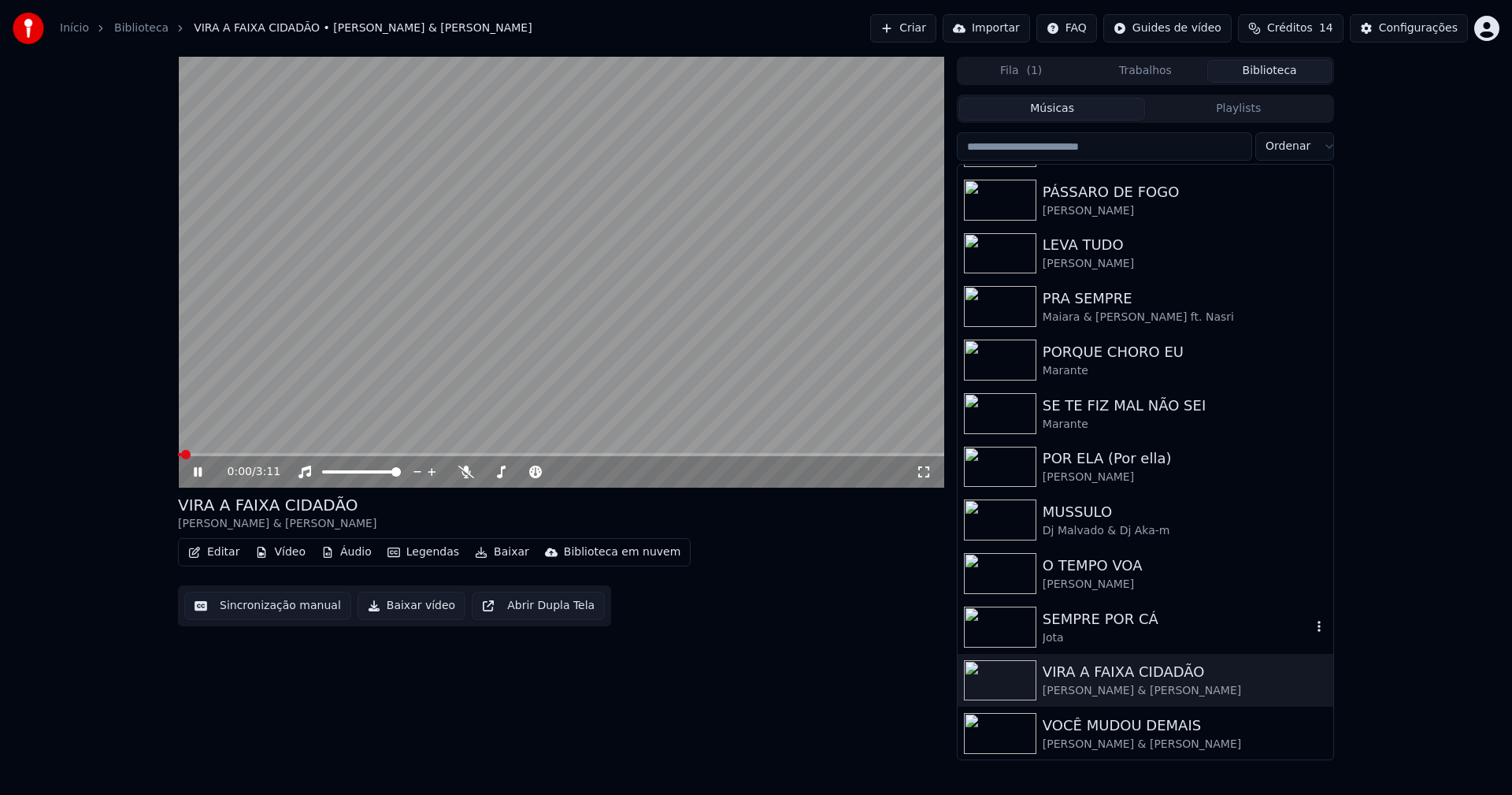
scroll to position [260, 0]
click at [1116, 674] on div "VIRA A FAIXA CIDADÃO" at bounding box center [1177, 670] width 268 height 22
click at [1425, 32] on div "Configurações" at bounding box center [1418, 29] width 79 height 16
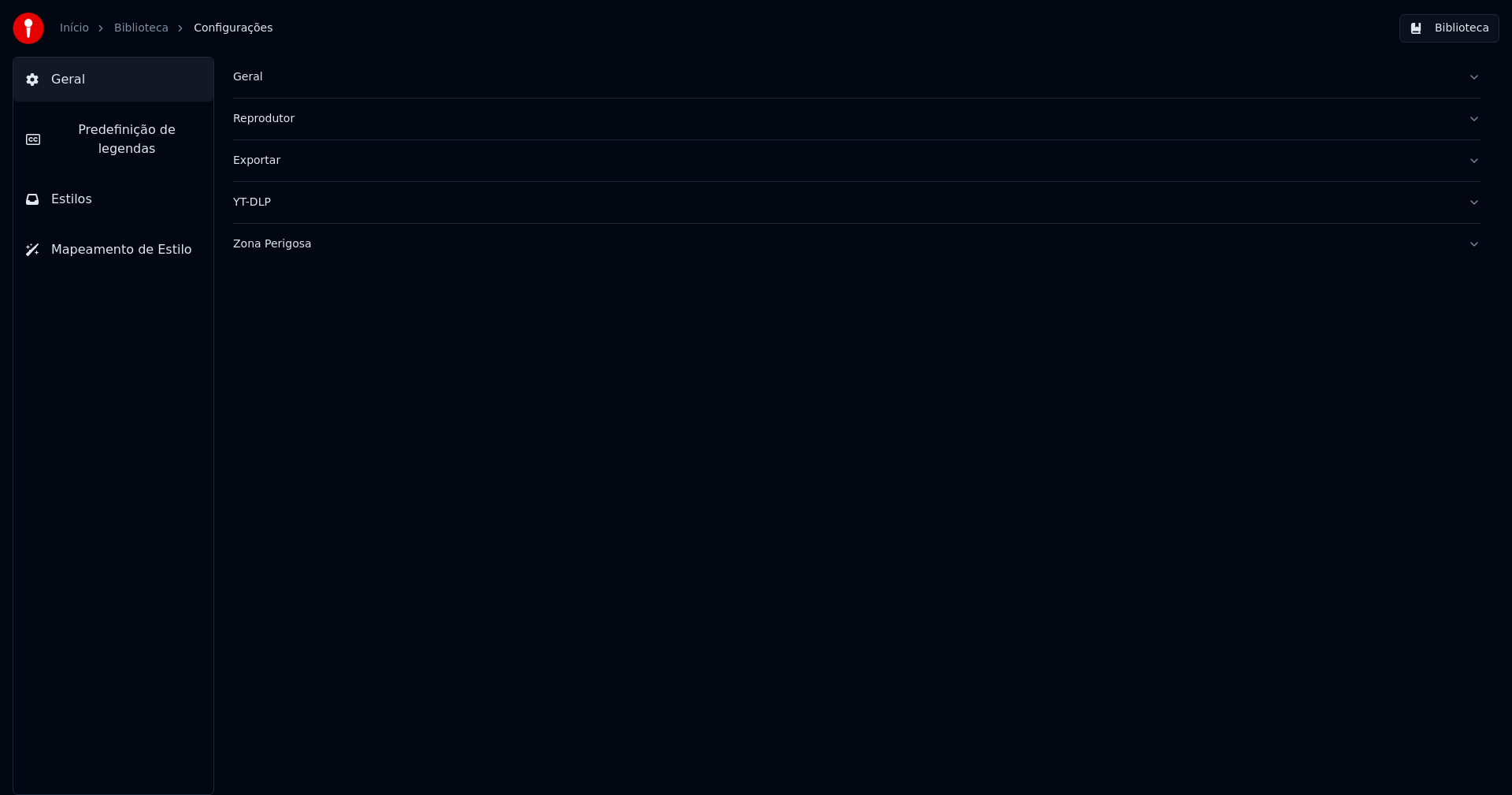
click at [91, 178] on button "Estilos" at bounding box center [113, 199] width 200 height 44
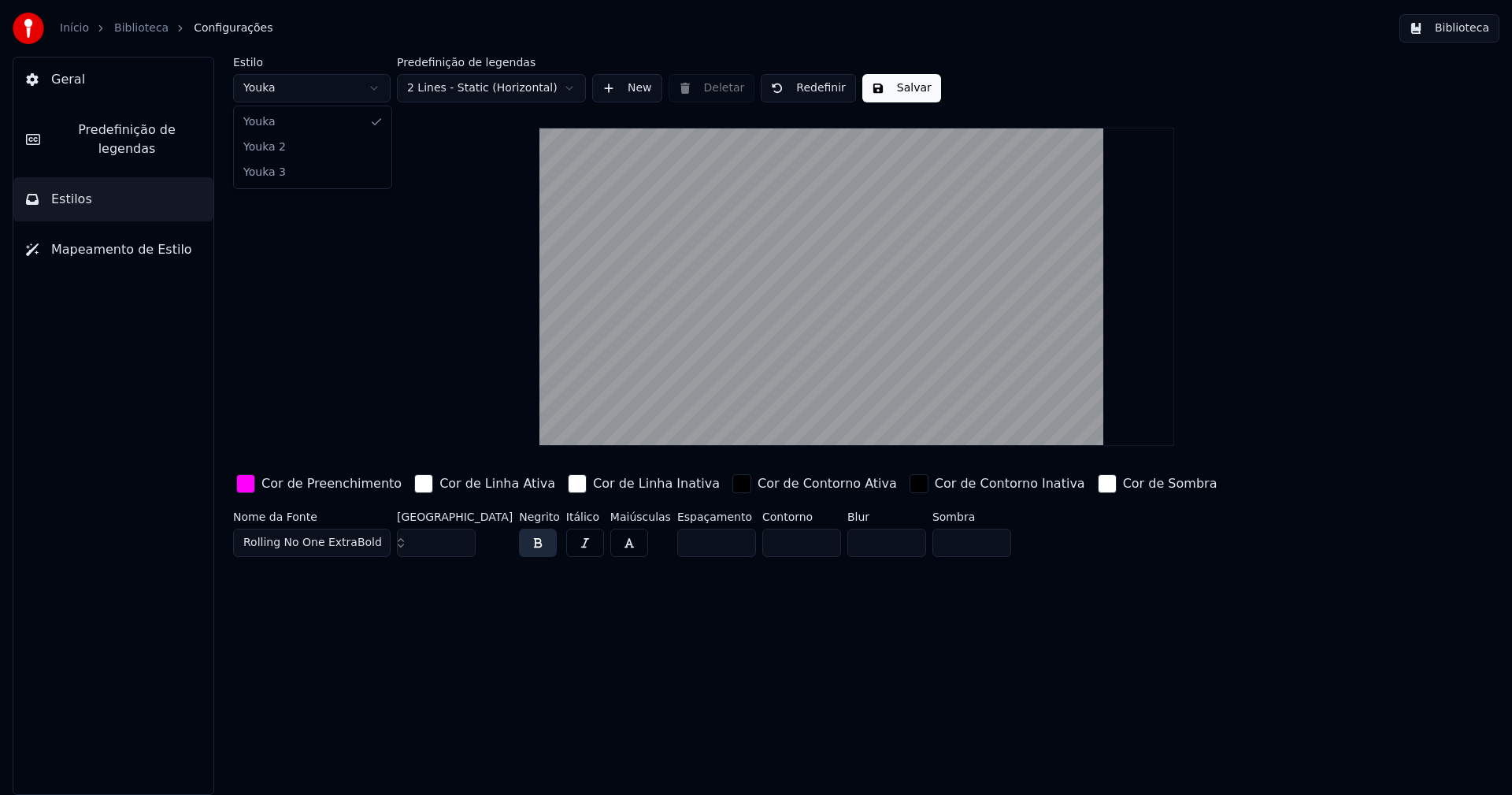
click at [323, 90] on html "Início Biblioteca Configurações Biblioteca Geral Predefinição de legendas Estil…" at bounding box center [756, 398] width 1512 height 795
click at [461, 538] on input "***" at bounding box center [436, 543] width 79 height 29
click at [463, 548] on input "***" at bounding box center [436, 543] width 79 height 29
type input "***"
click at [461, 546] on input "***" at bounding box center [436, 543] width 79 height 29
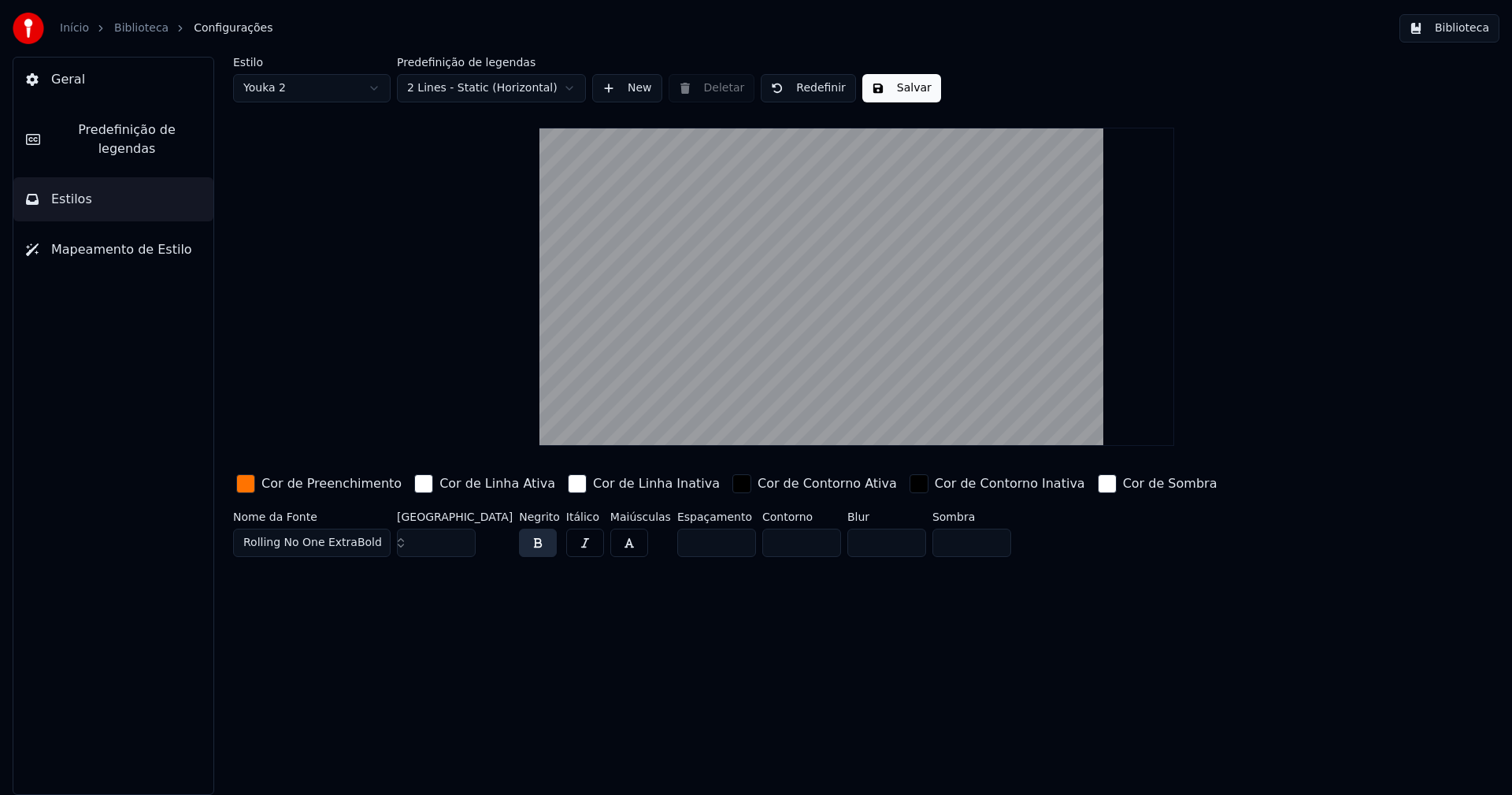
click at [248, 486] on div "button" at bounding box center [246, 484] width 19 height 19
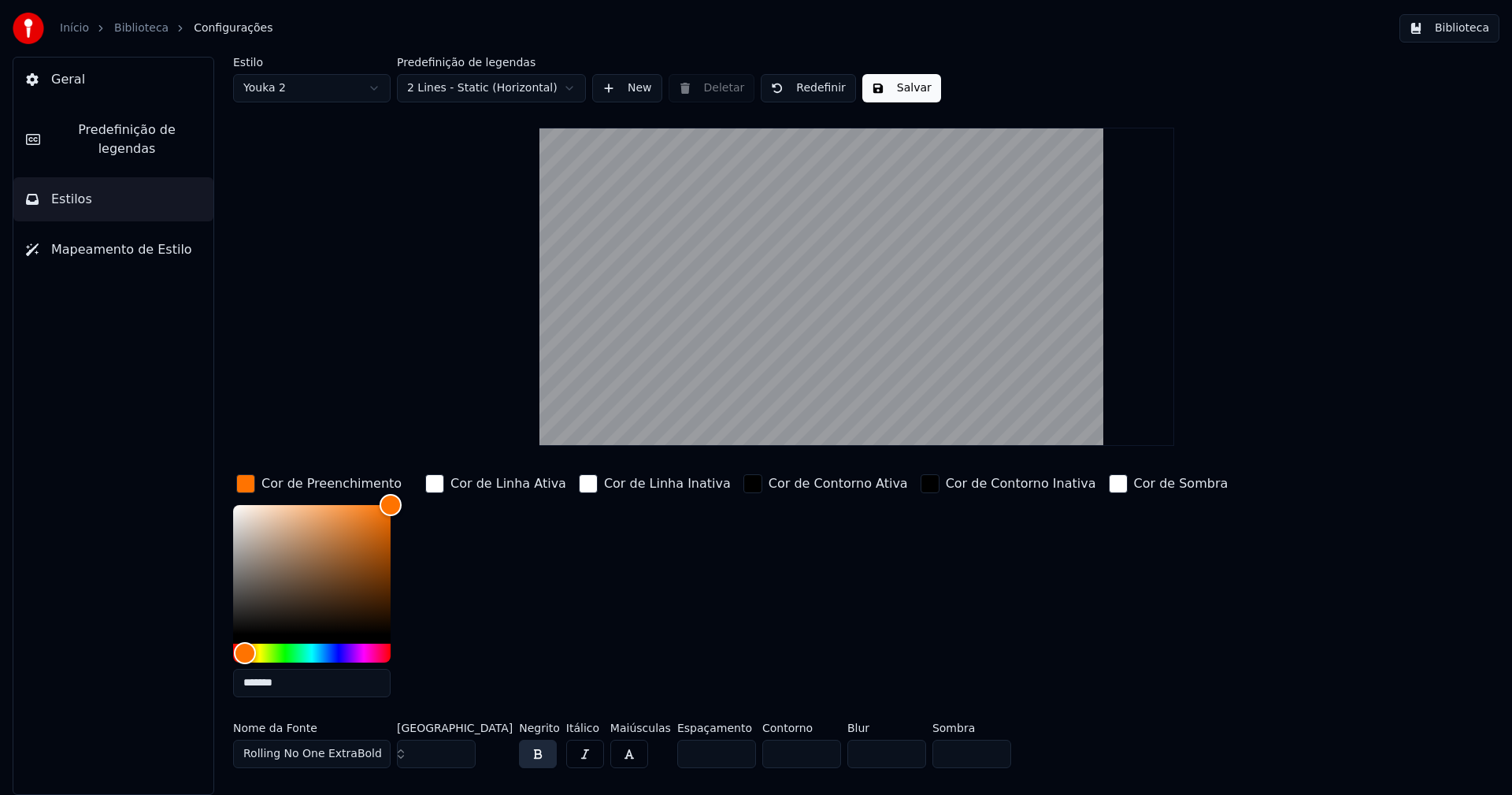
drag, startPoint x: 297, startPoint y: 682, endPoint x: 308, endPoint y: 665, distance: 20.2
click at [297, 680] on input "*******" at bounding box center [312, 682] width 158 height 29
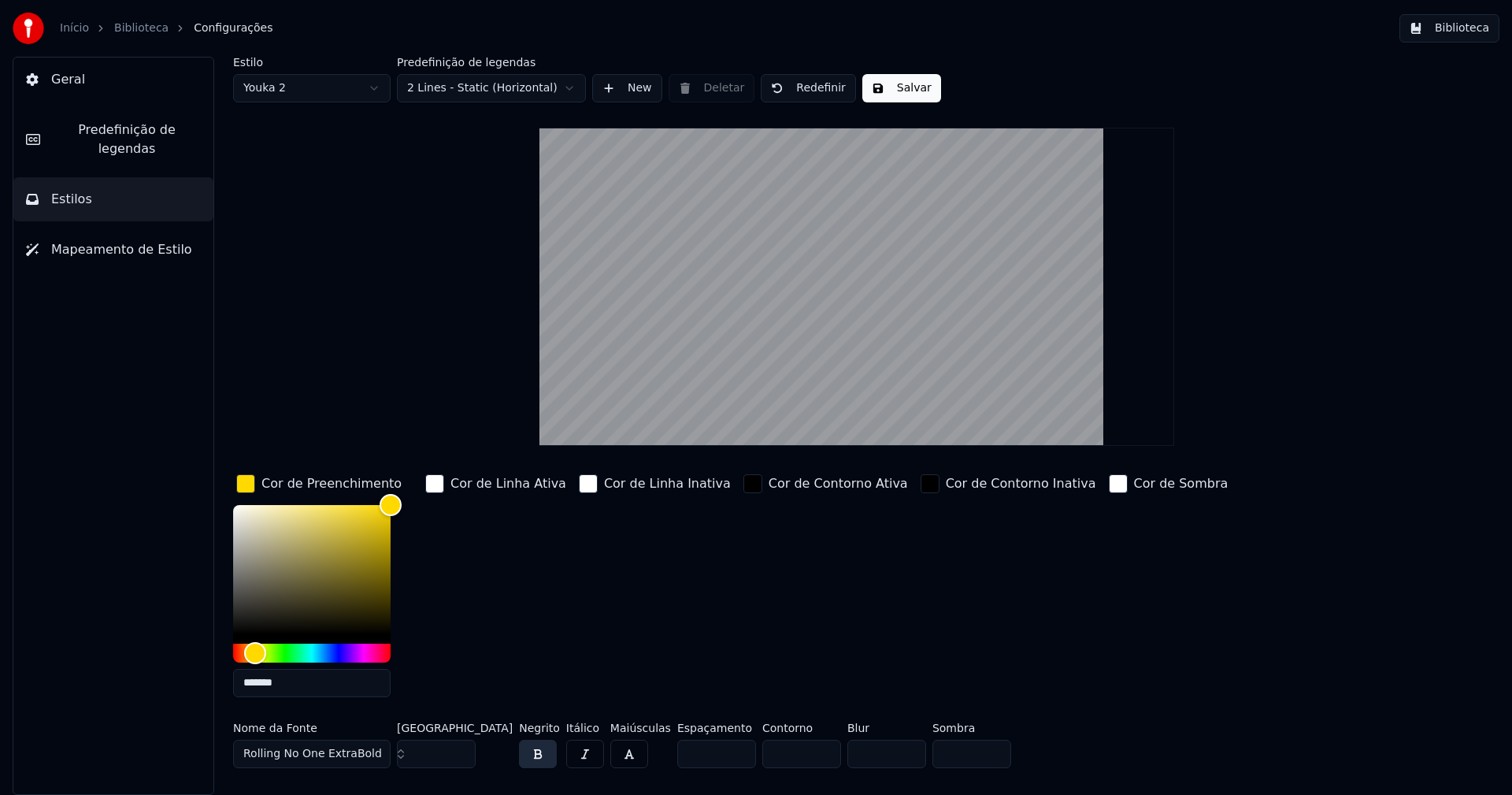
type input "*******"
click at [241, 485] on div "button" at bounding box center [246, 484] width 19 height 19
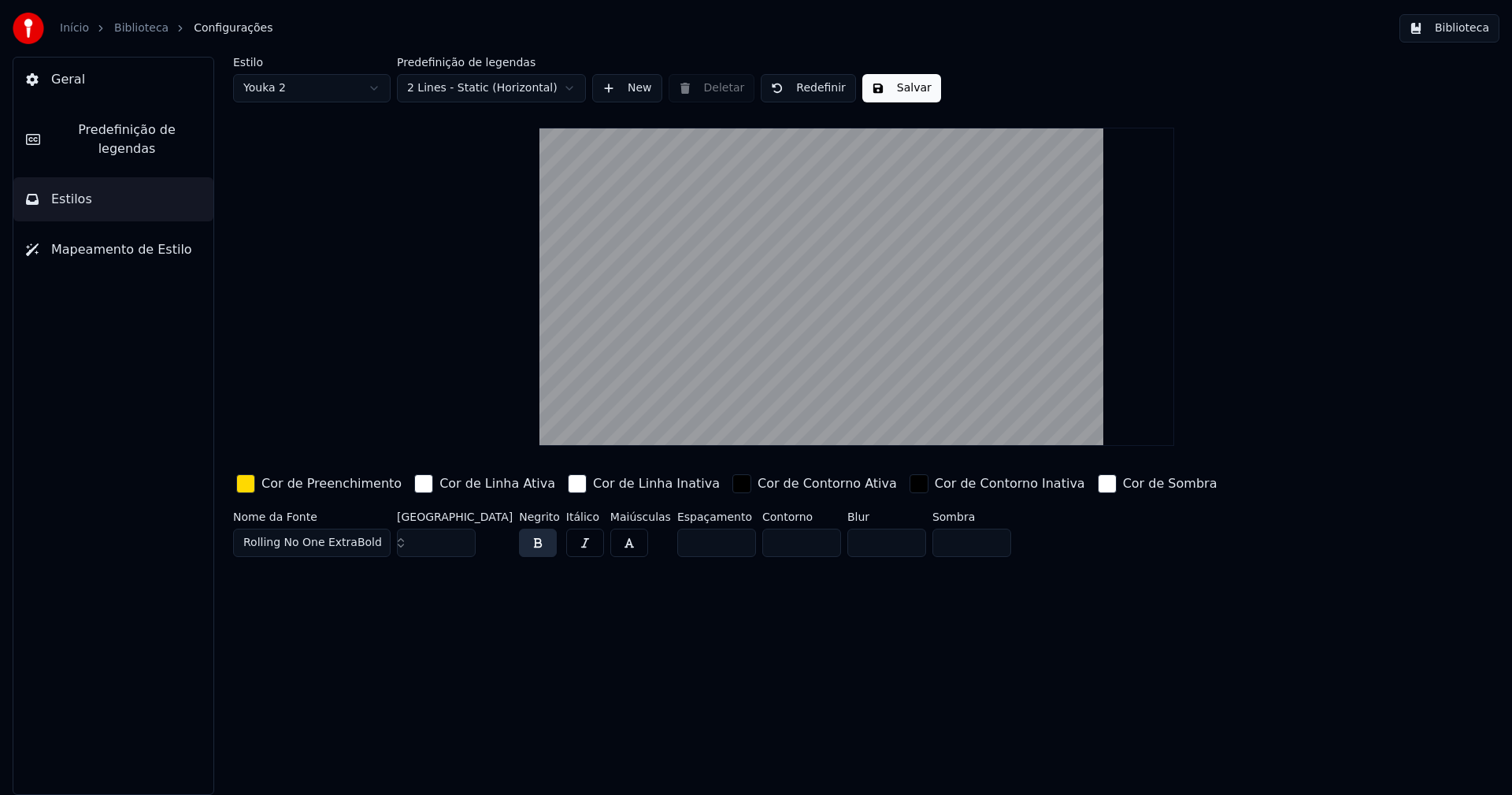
click at [900, 90] on button "Salvar" at bounding box center [901, 88] width 79 height 29
click at [1466, 29] on button "Biblioteca" at bounding box center [1450, 28] width 100 height 29
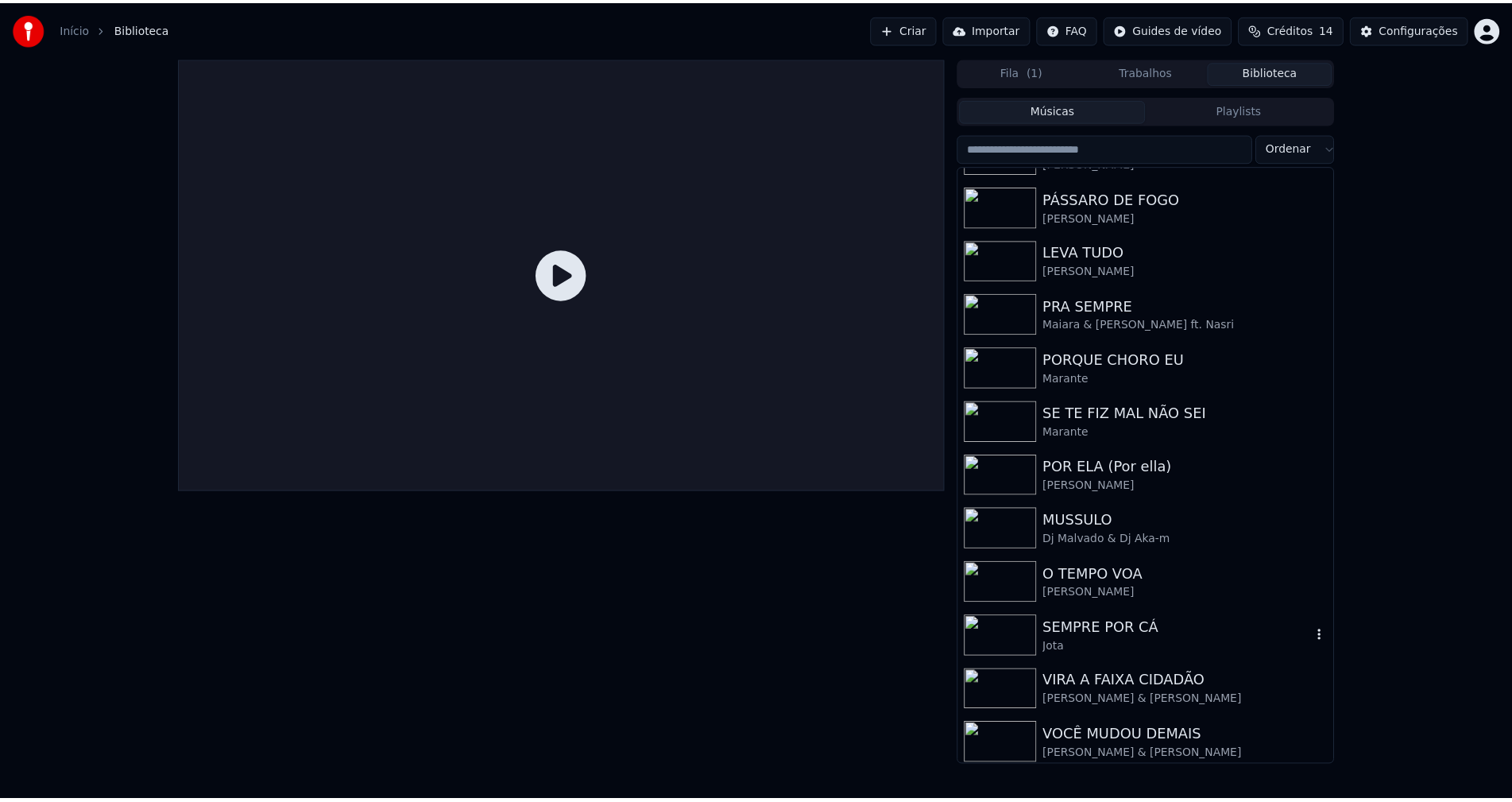
scroll to position [262, 0]
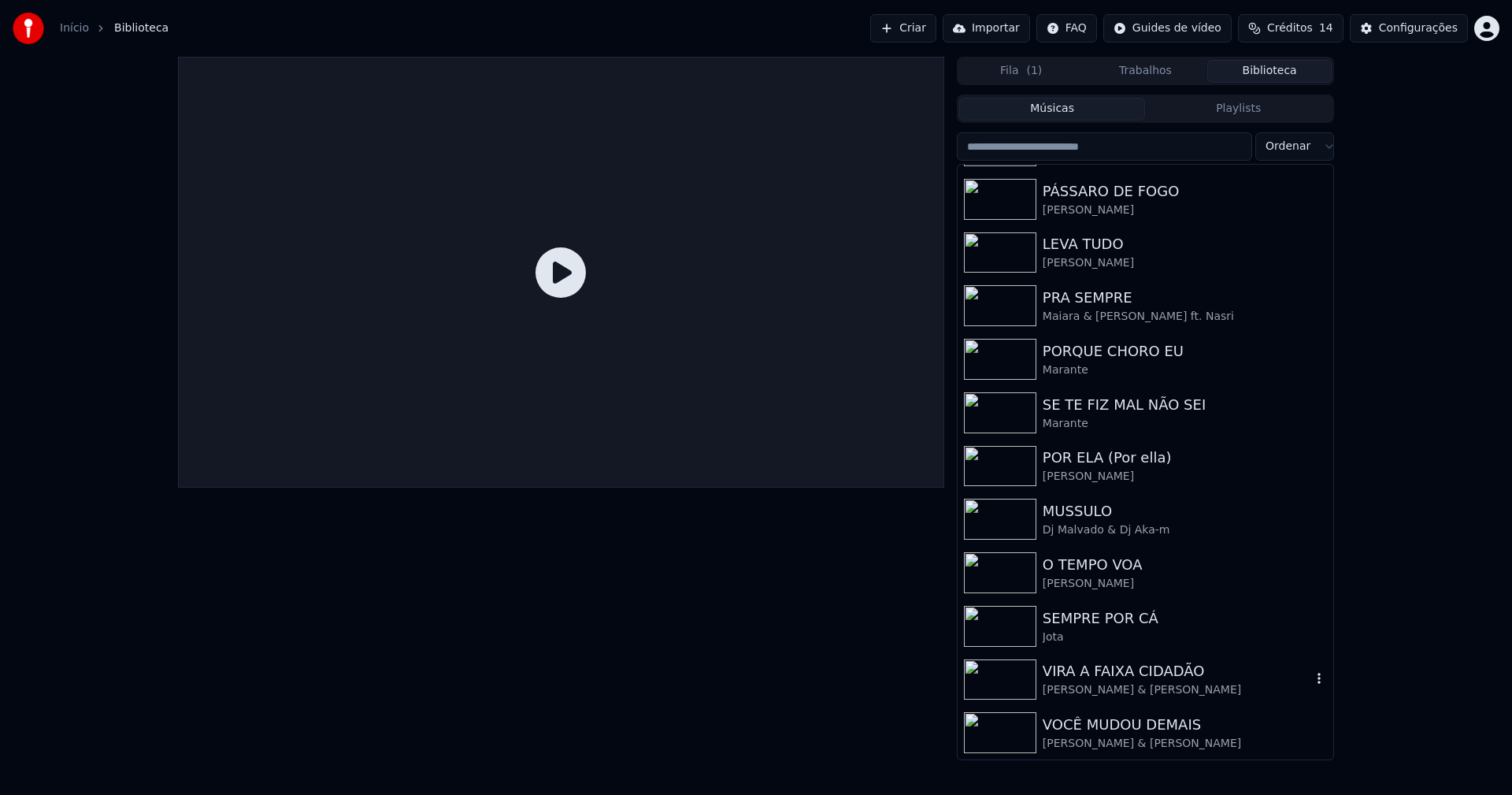
drag, startPoint x: 1168, startPoint y: 679, endPoint x: 807, endPoint y: 578, distance: 374.9
click at [1169, 679] on div "VIRA A FAIXA CIDADÃO" at bounding box center [1177, 670] width 268 height 22
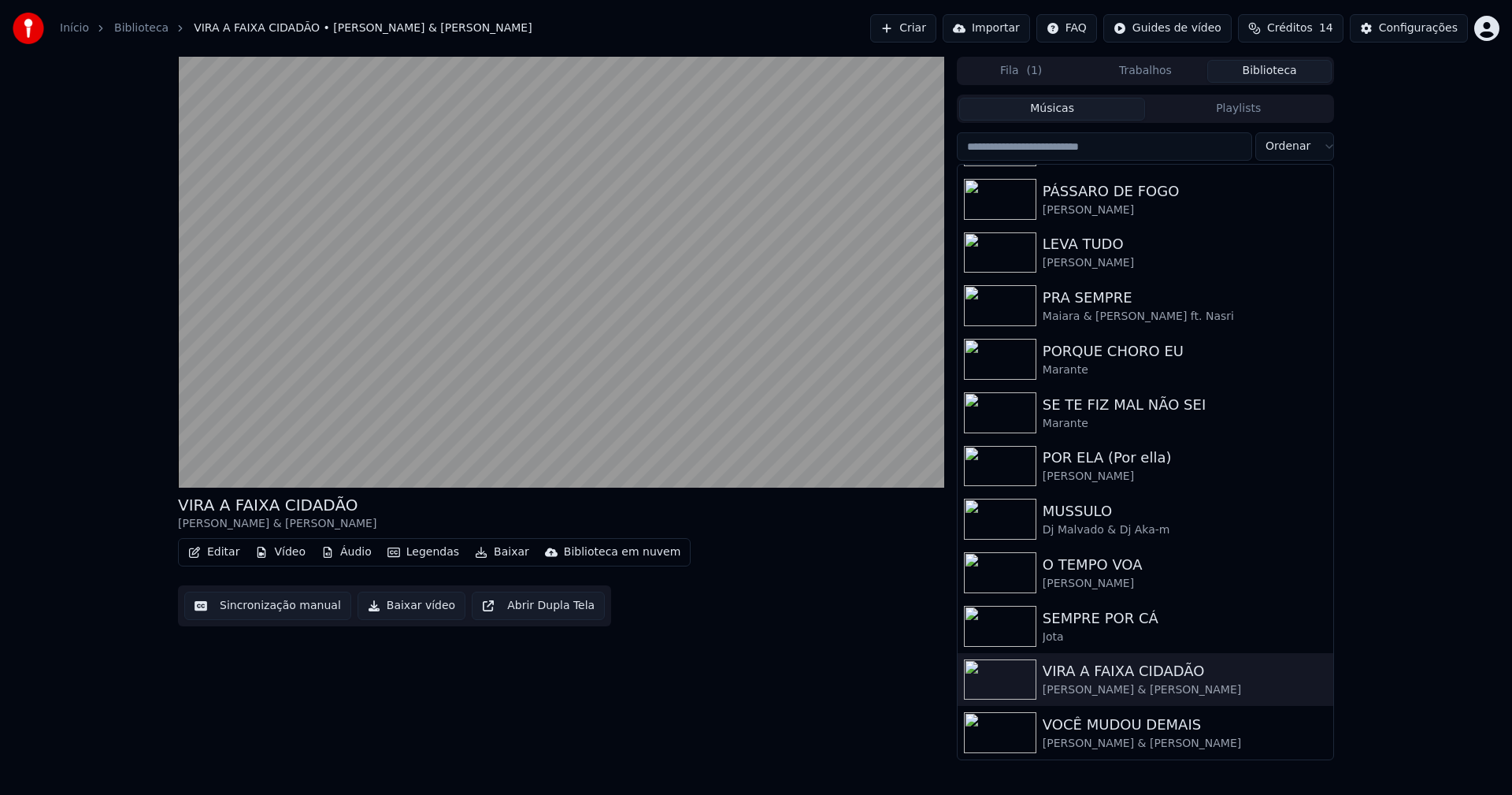
click at [221, 555] on button "Editar" at bounding box center [214, 552] width 64 height 22
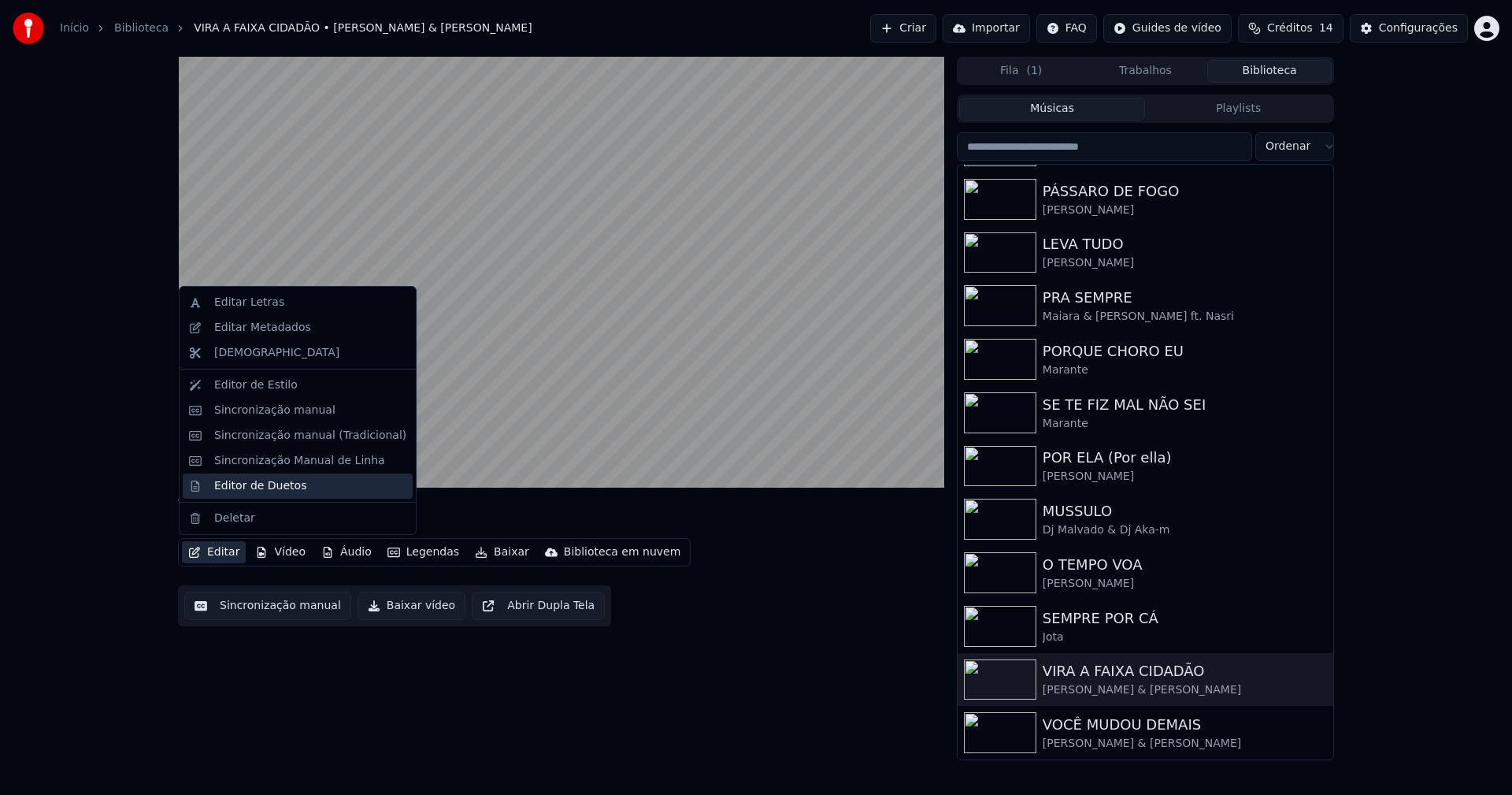
click at [252, 490] on div "Editor de Duetos" at bounding box center [260, 486] width 92 height 16
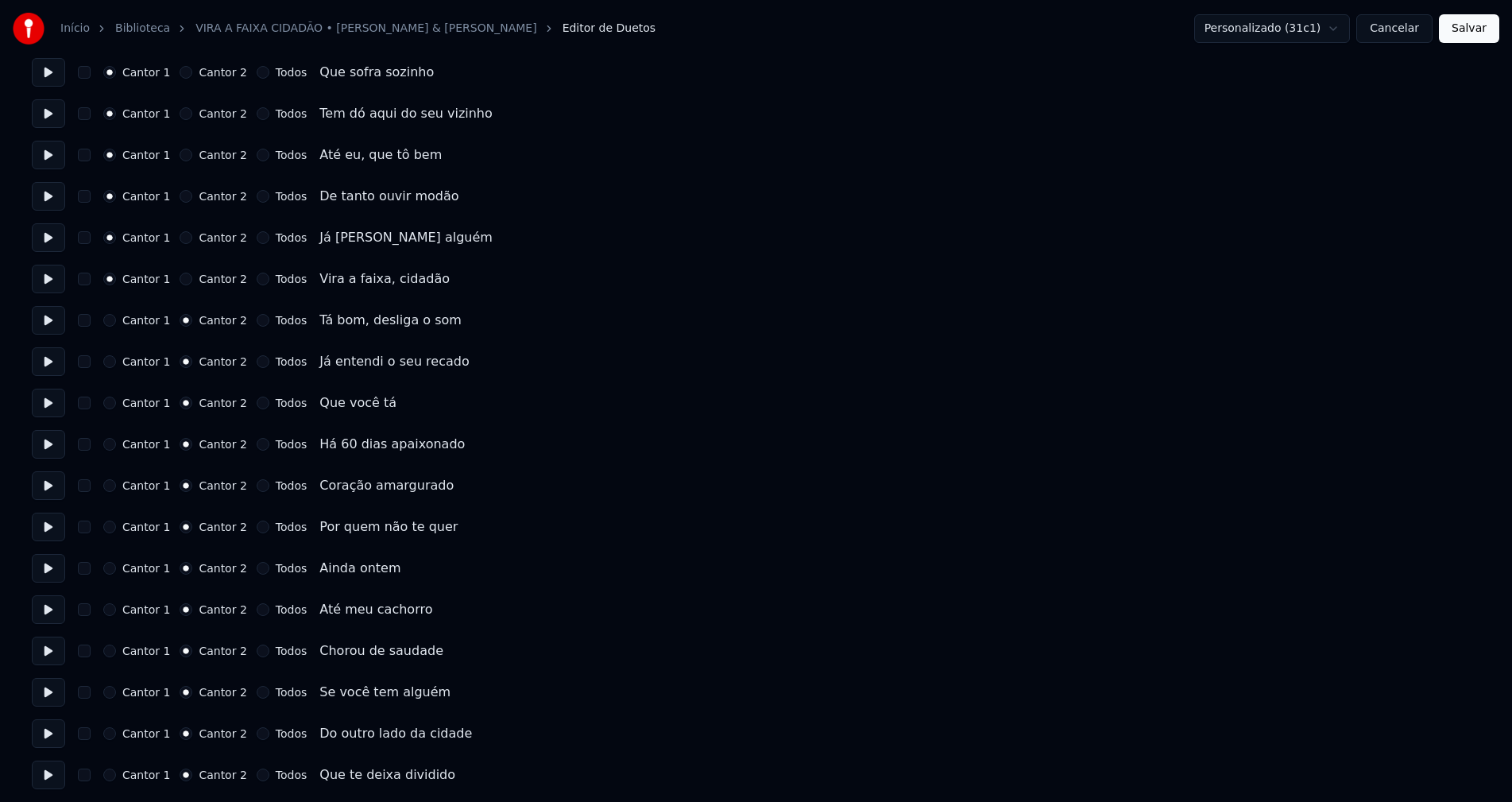
scroll to position [1193, 0]
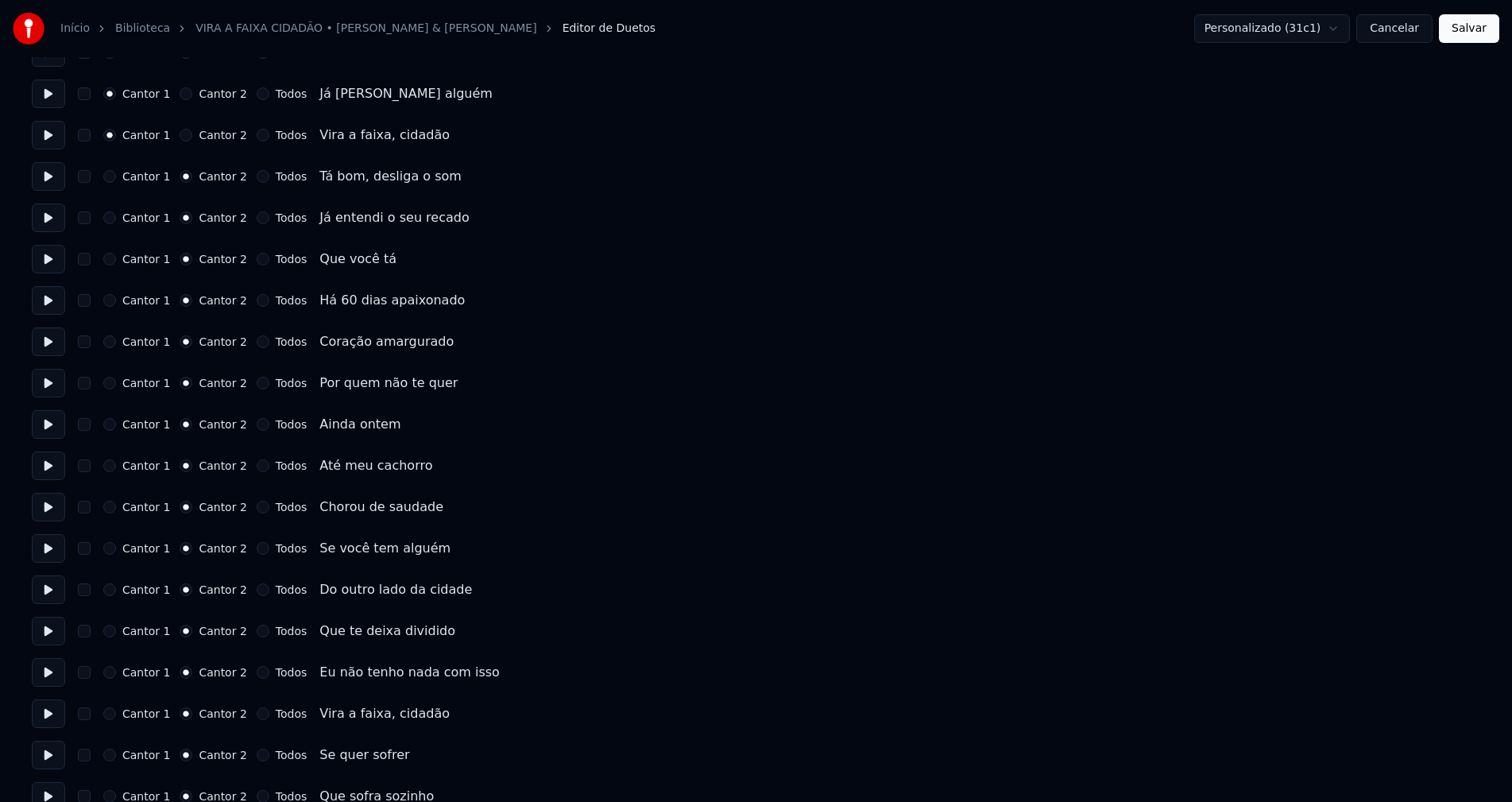
click at [1407, 33] on button "Cancelar" at bounding box center [1394, 28] width 76 height 29
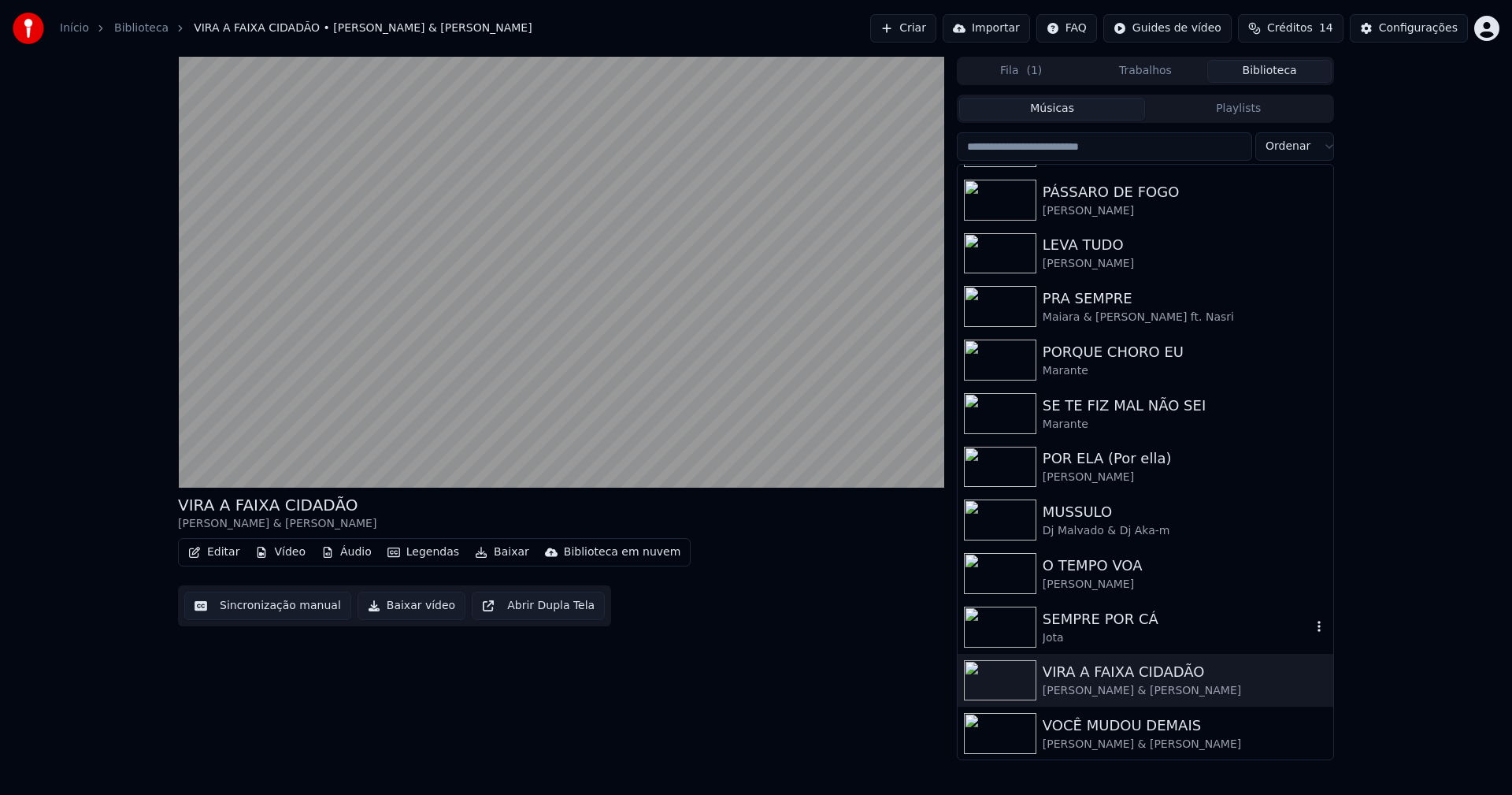
scroll to position [260, 0]
click at [1114, 686] on div "[PERSON_NAME] & [PERSON_NAME]" at bounding box center [1177, 690] width 268 height 16
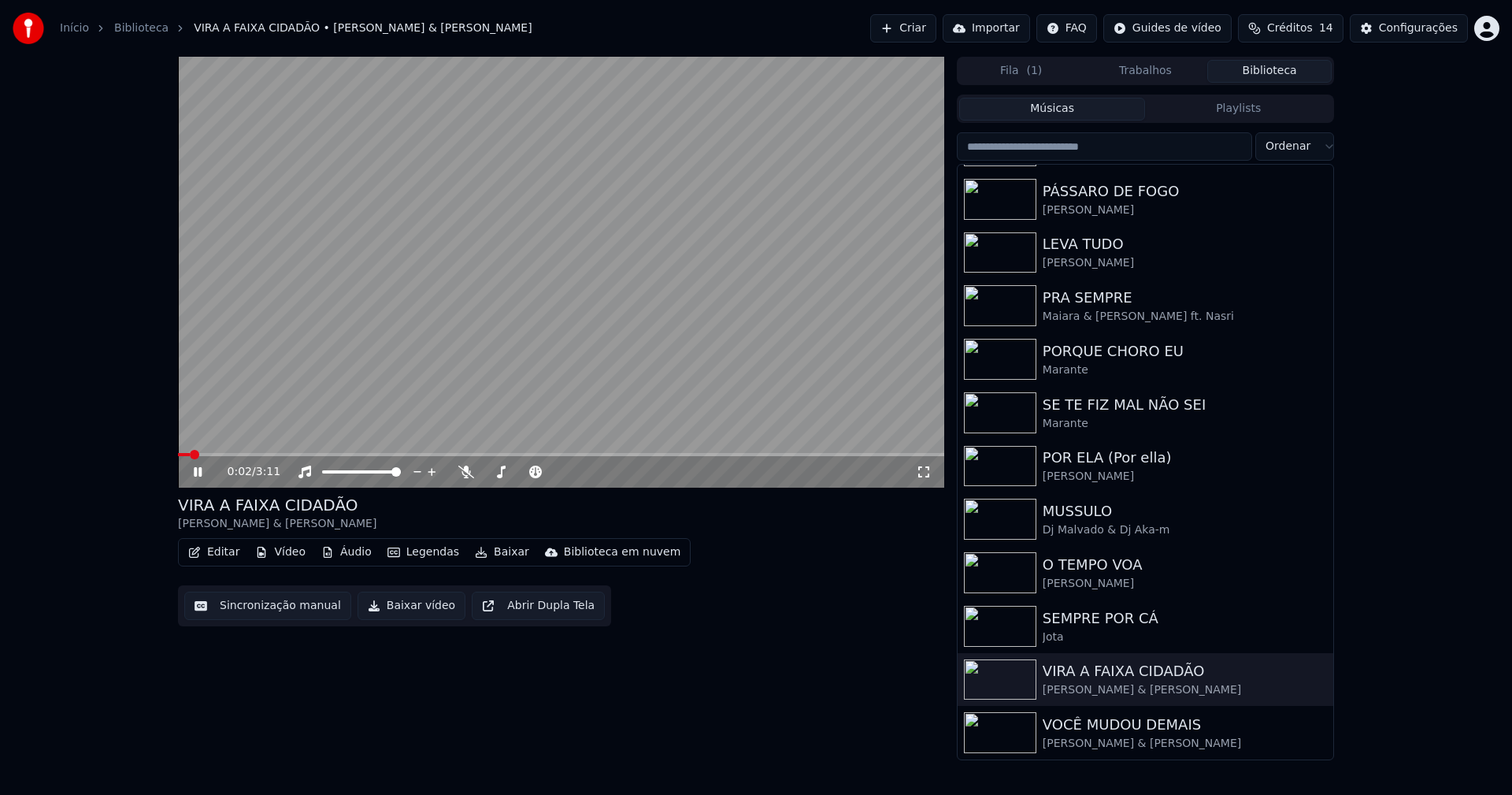
click at [389, 607] on button "Baixar vídeo" at bounding box center [411, 605] width 108 height 29
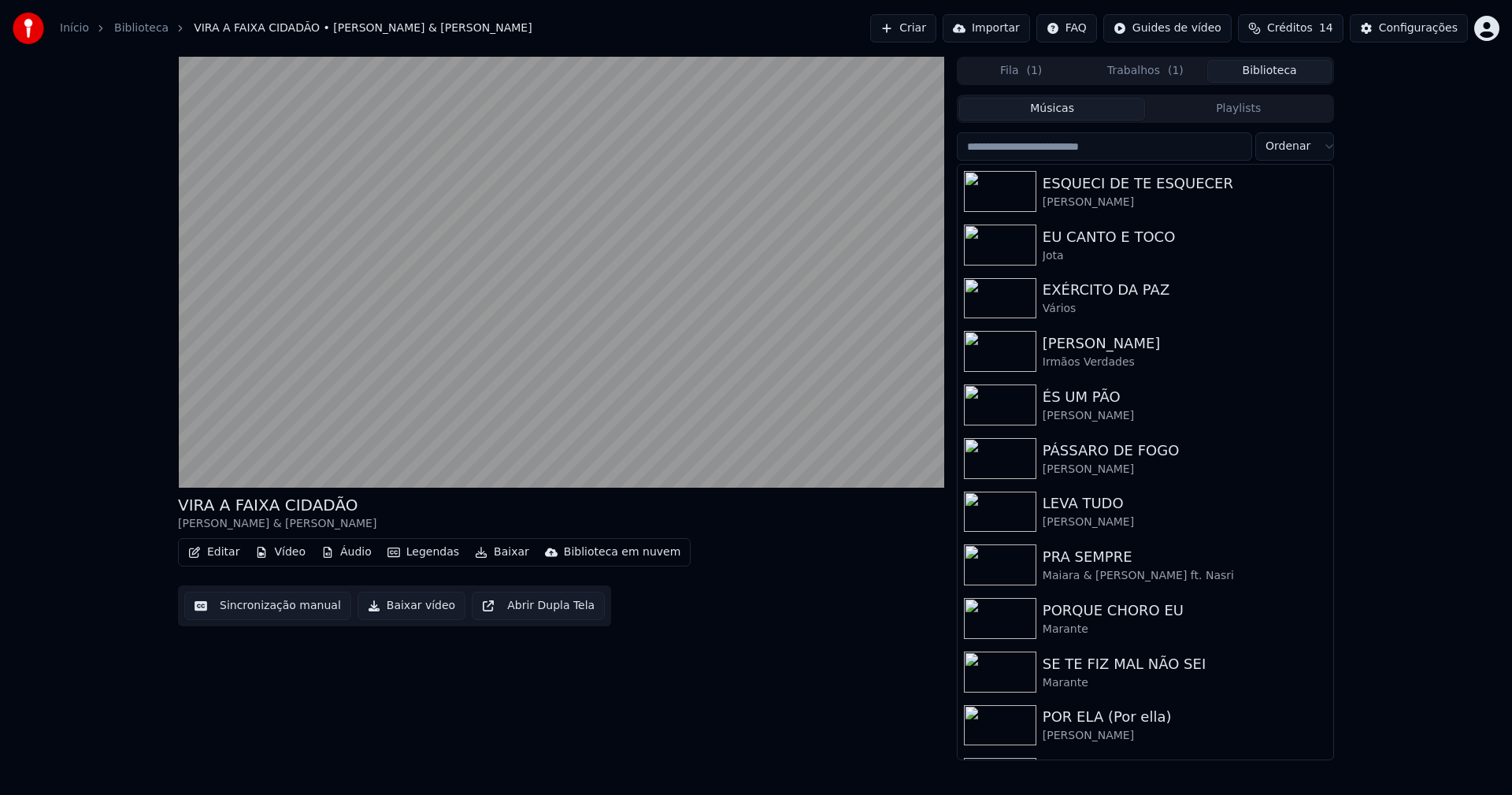
click at [1289, 67] on button "Biblioteca" at bounding box center [1270, 71] width 125 height 23
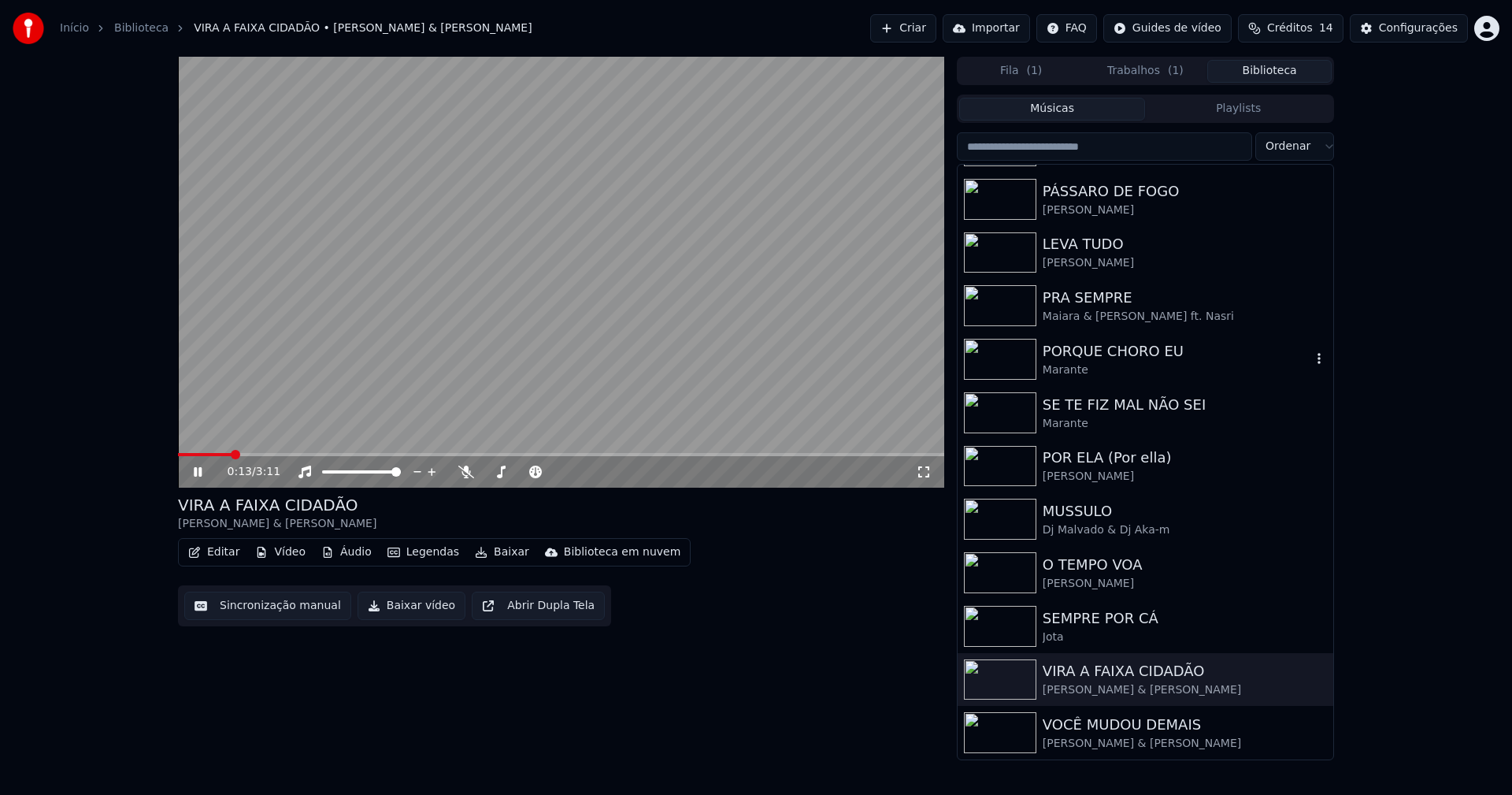
scroll to position [102, 0]
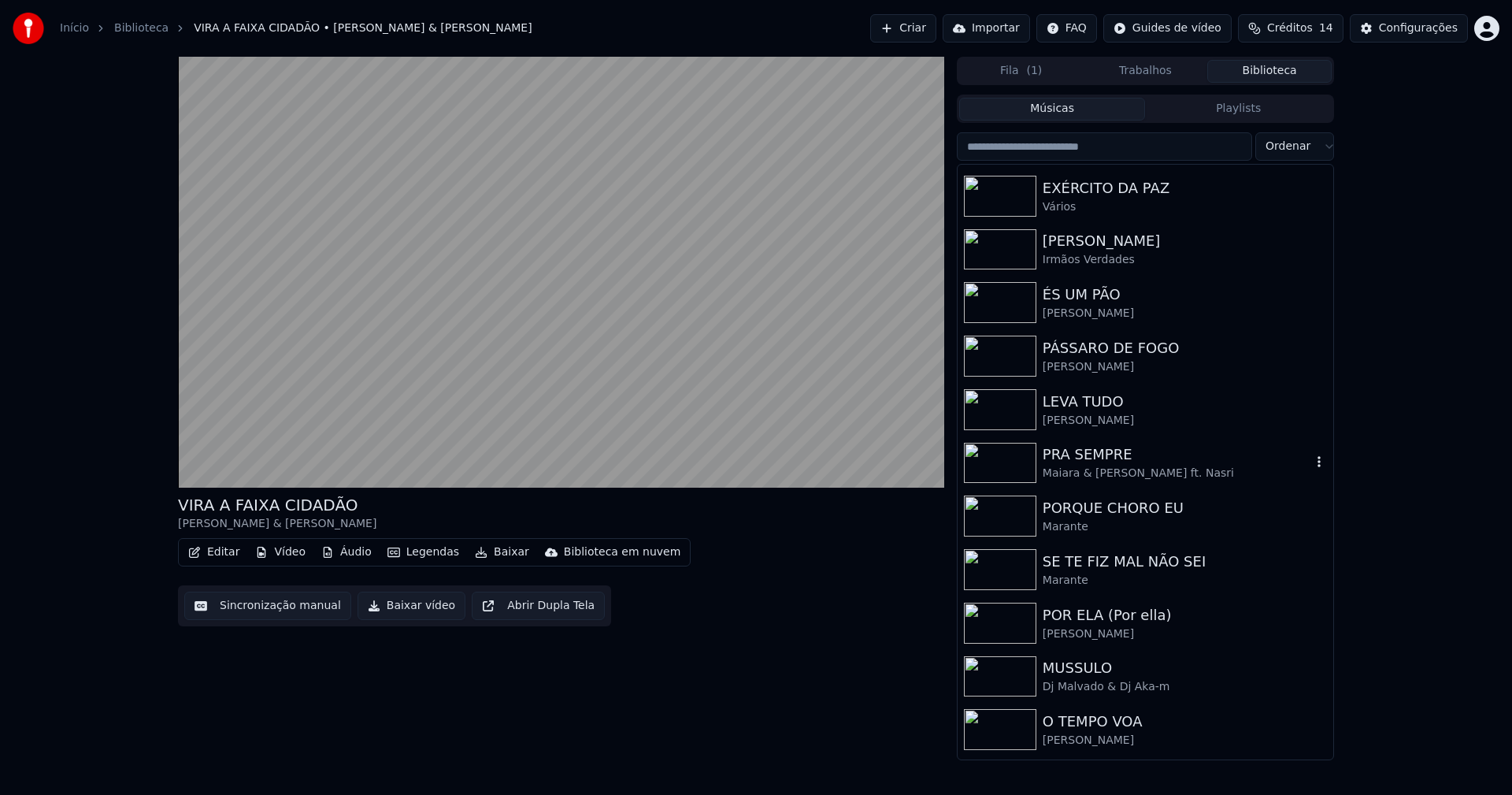
click at [1110, 472] on div "Maiara & [PERSON_NAME] ft. Nasri" at bounding box center [1177, 474] width 268 height 16
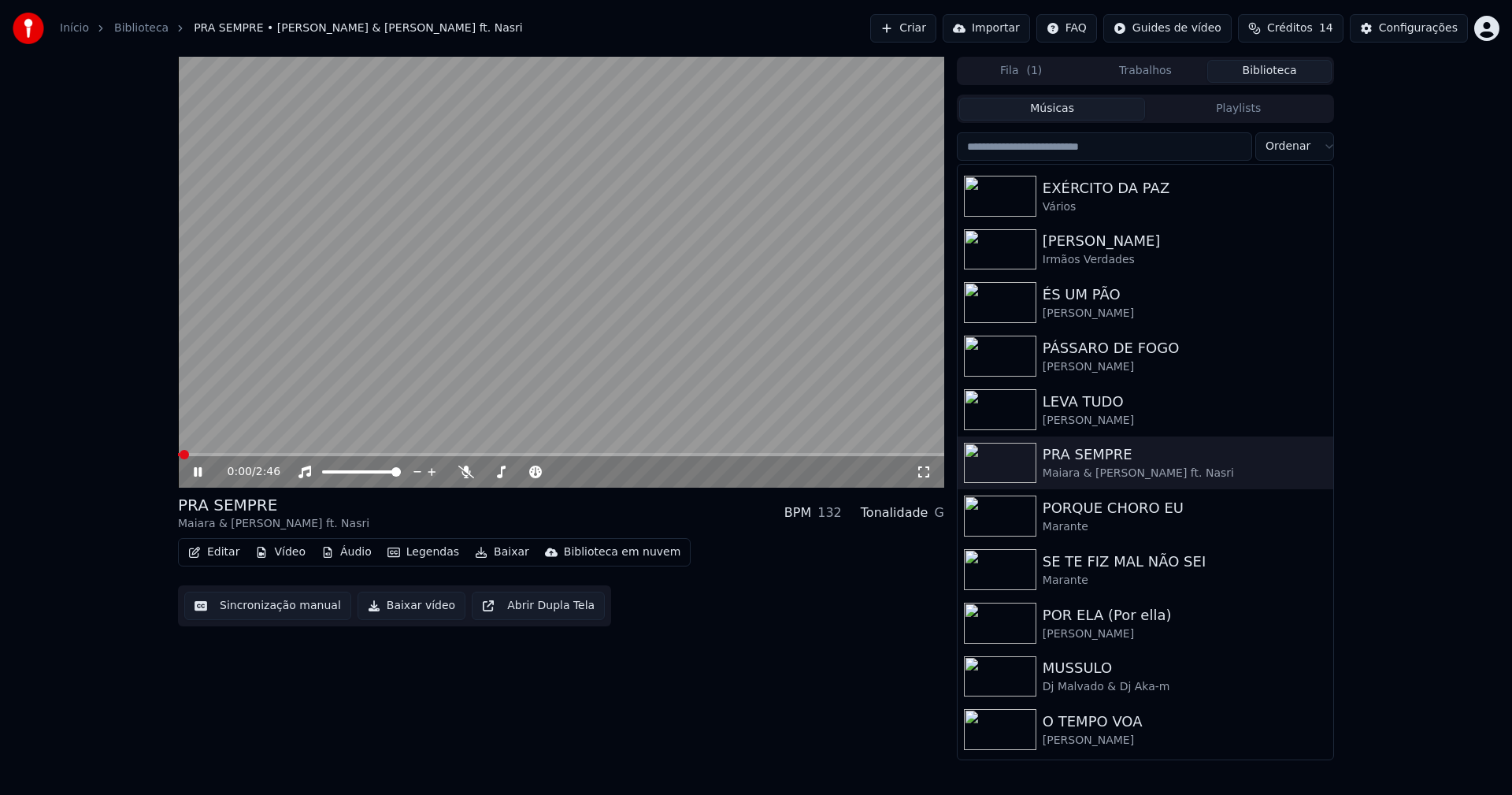
click at [224, 555] on button "Editar" at bounding box center [214, 552] width 64 height 22
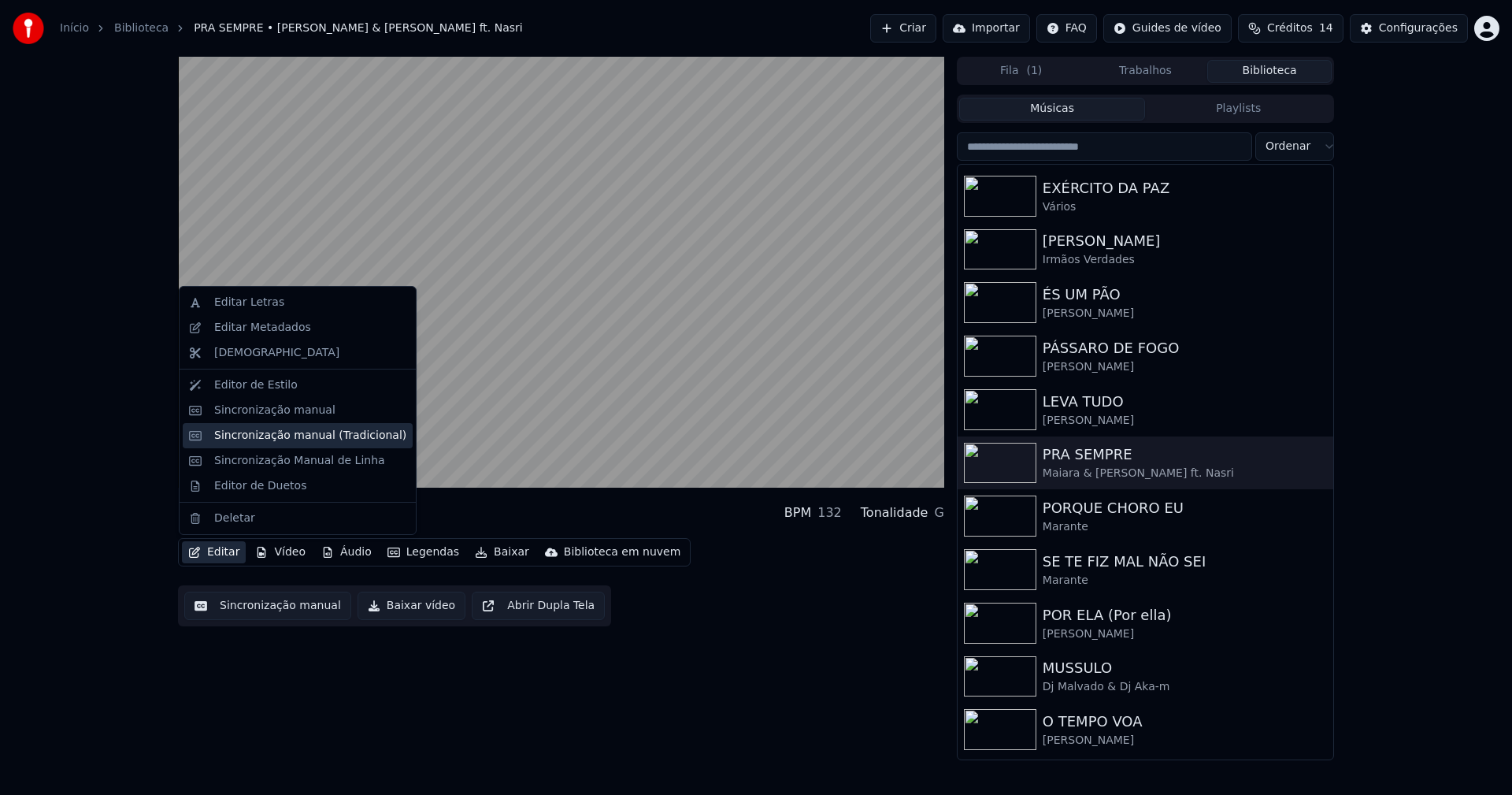
click at [291, 436] on div "Sincronização manual (Tradicional)" at bounding box center [310, 436] width 192 height 16
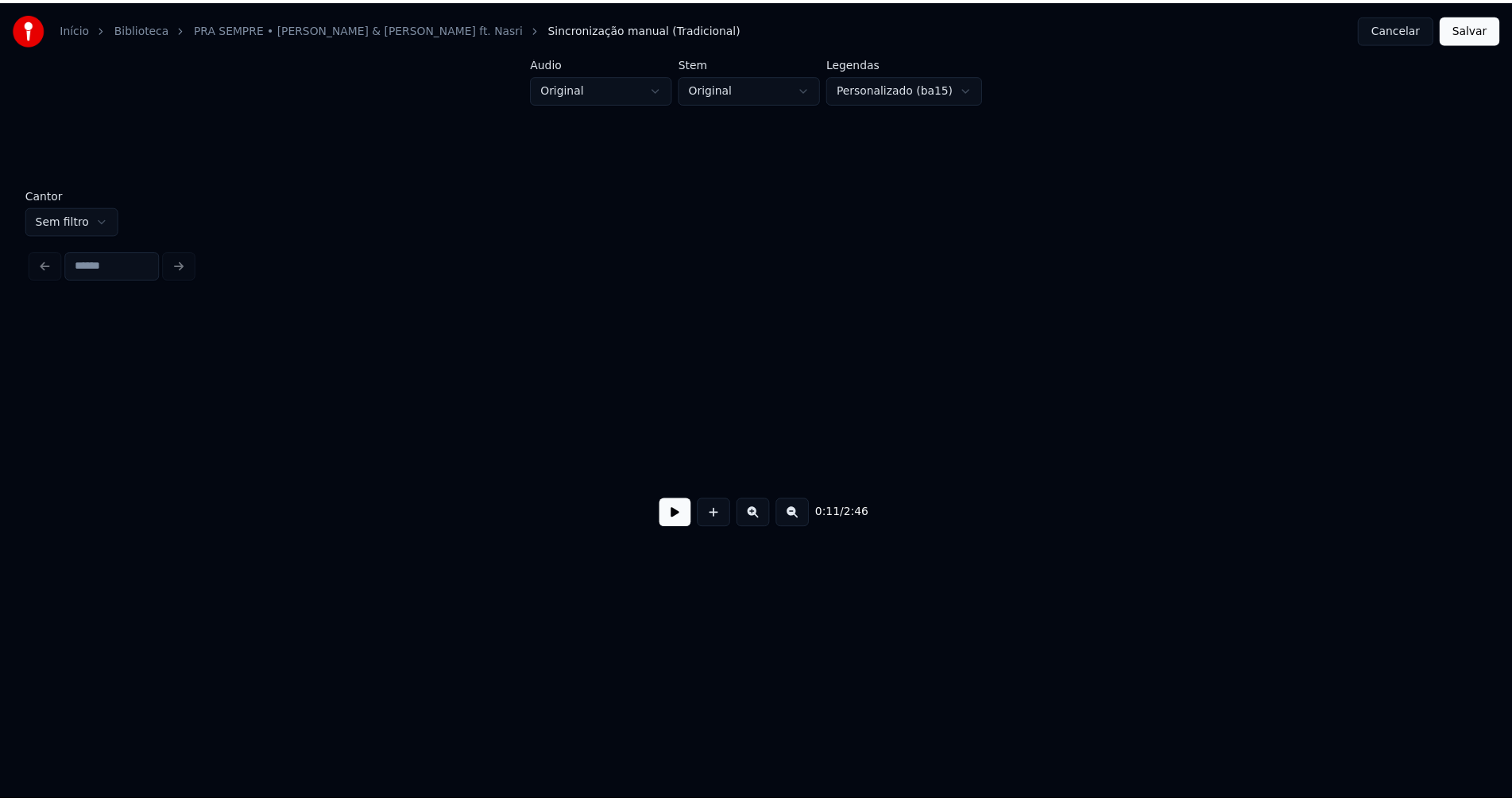
scroll to position [0, 1852]
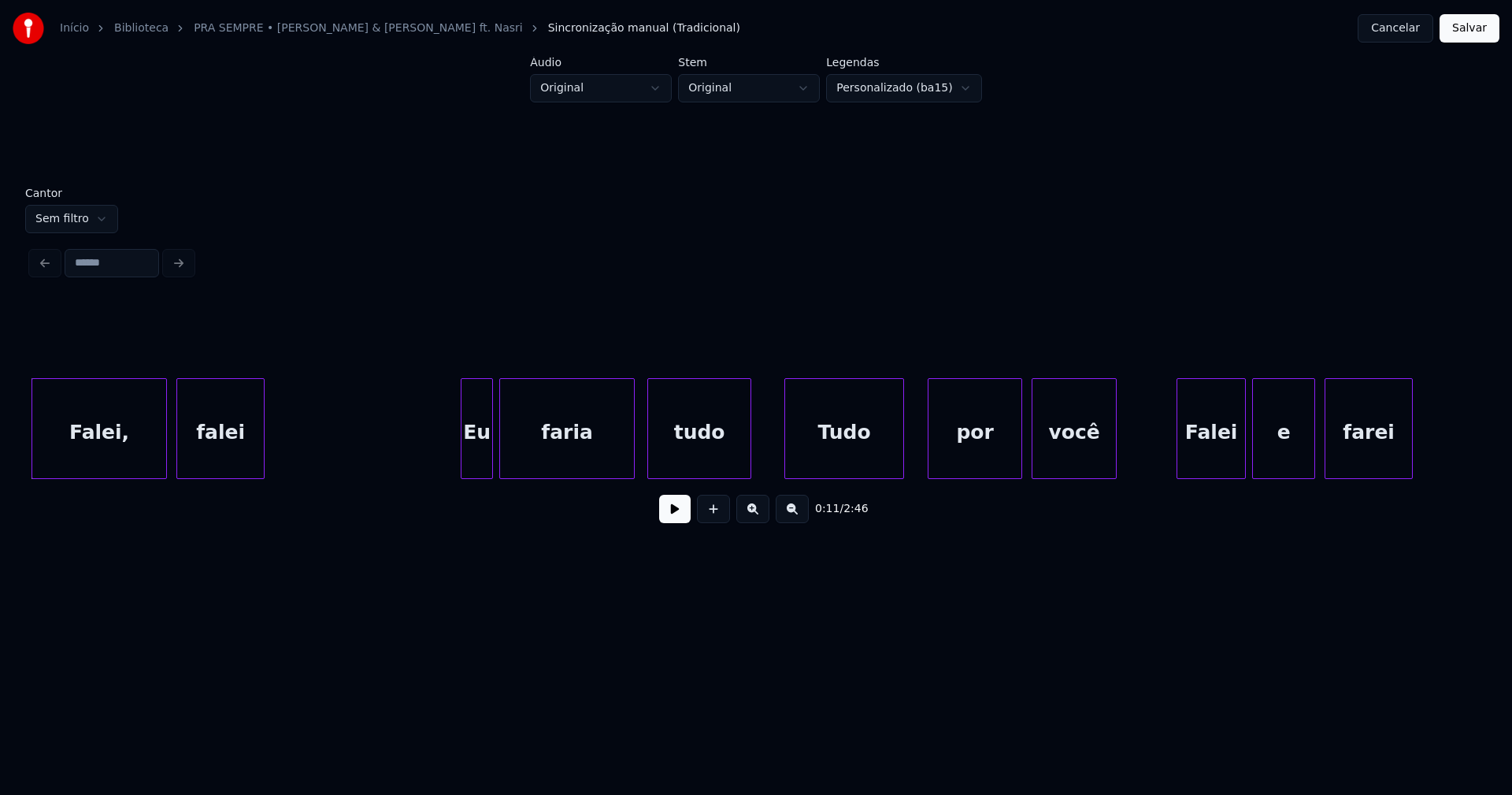
click at [675, 522] on button at bounding box center [675, 508] width 31 height 29
click at [1414, 30] on button "Cancelar" at bounding box center [1395, 28] width 75 height 29
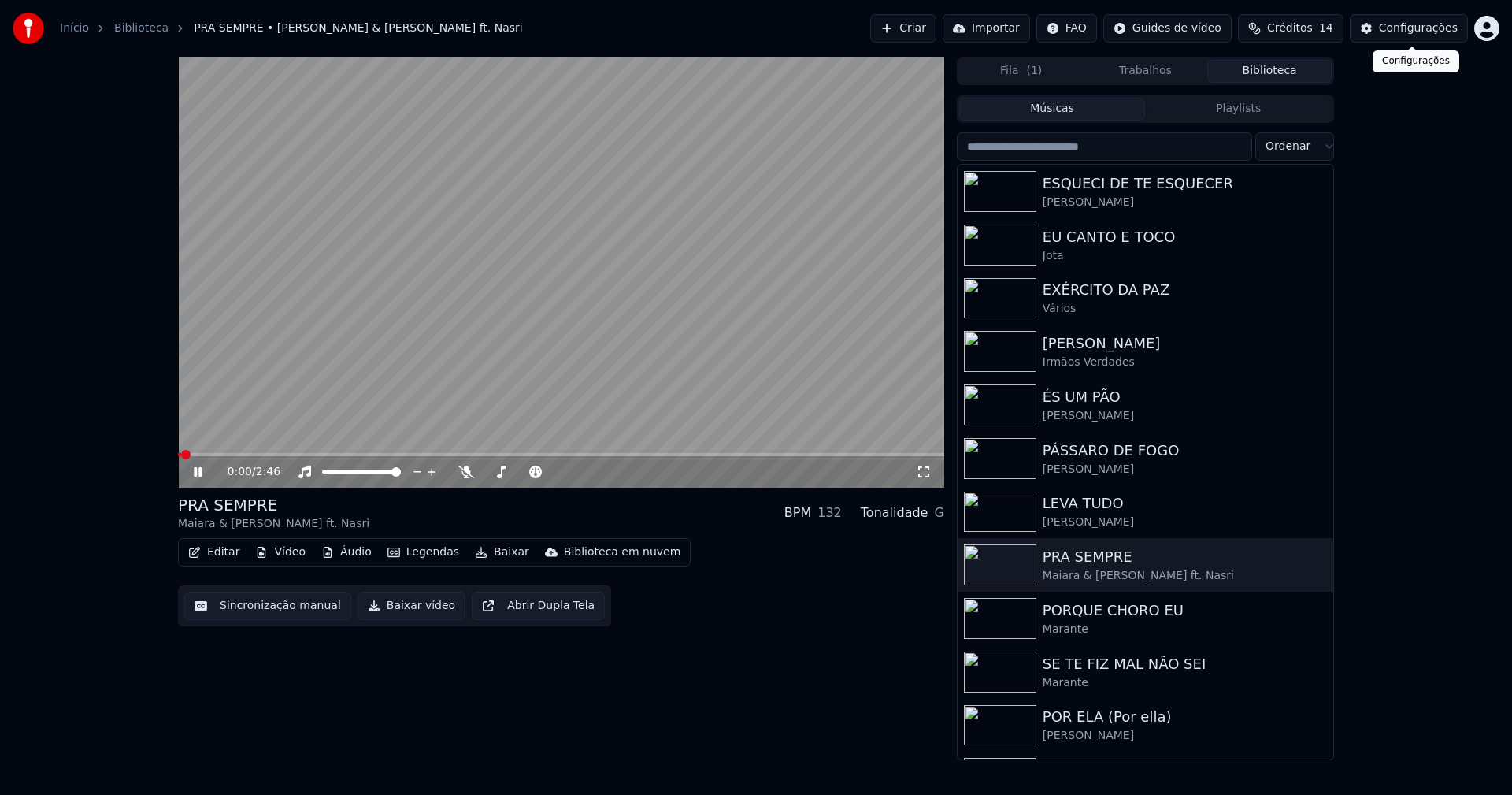
click at [1438, 29] on div "Configurações" at bounding box center [1418, 29] width 79 height 16
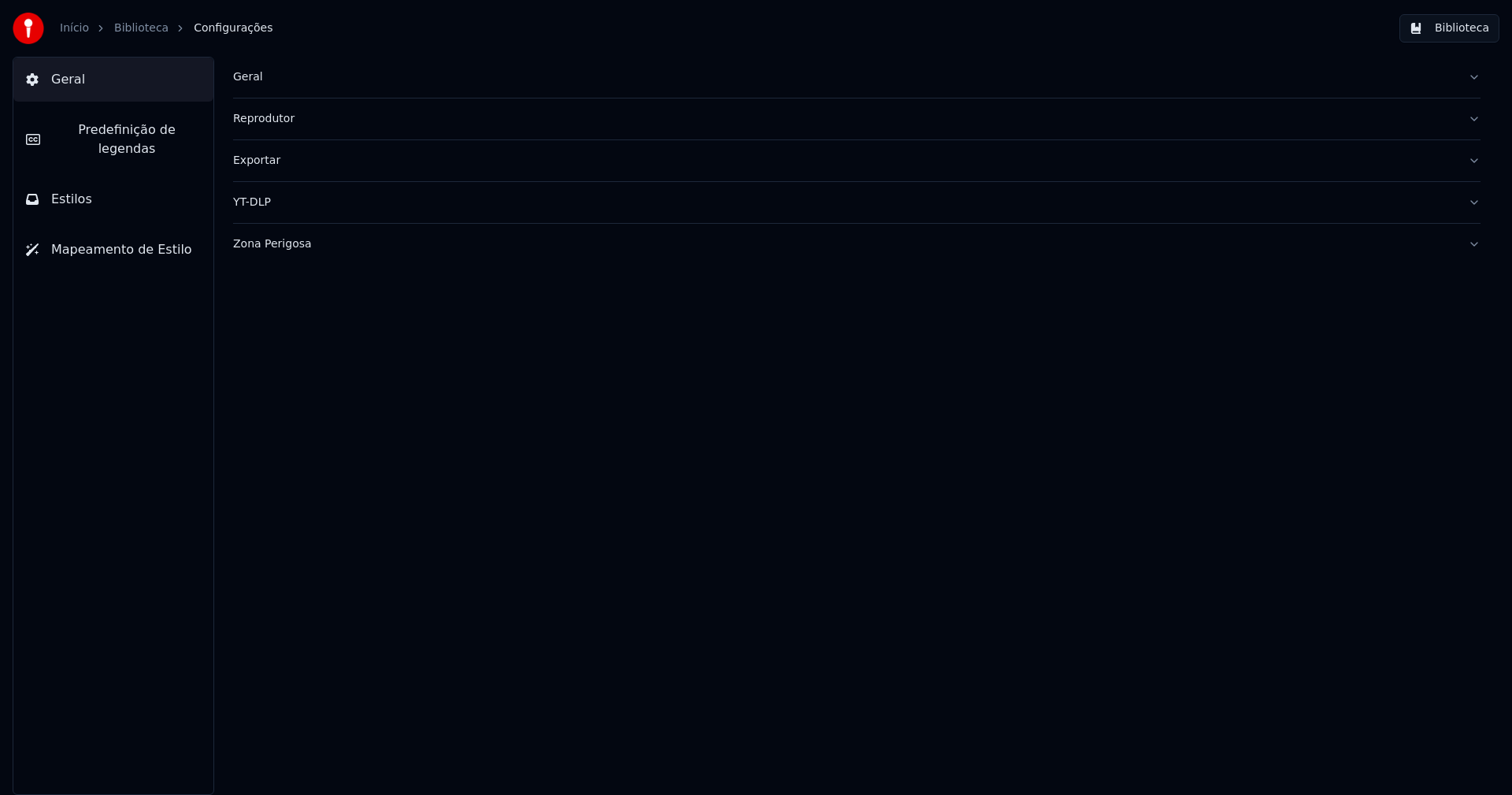
click at [110, 185] on button "Estilos" at bounding box center [113, 199] width 200 height 44
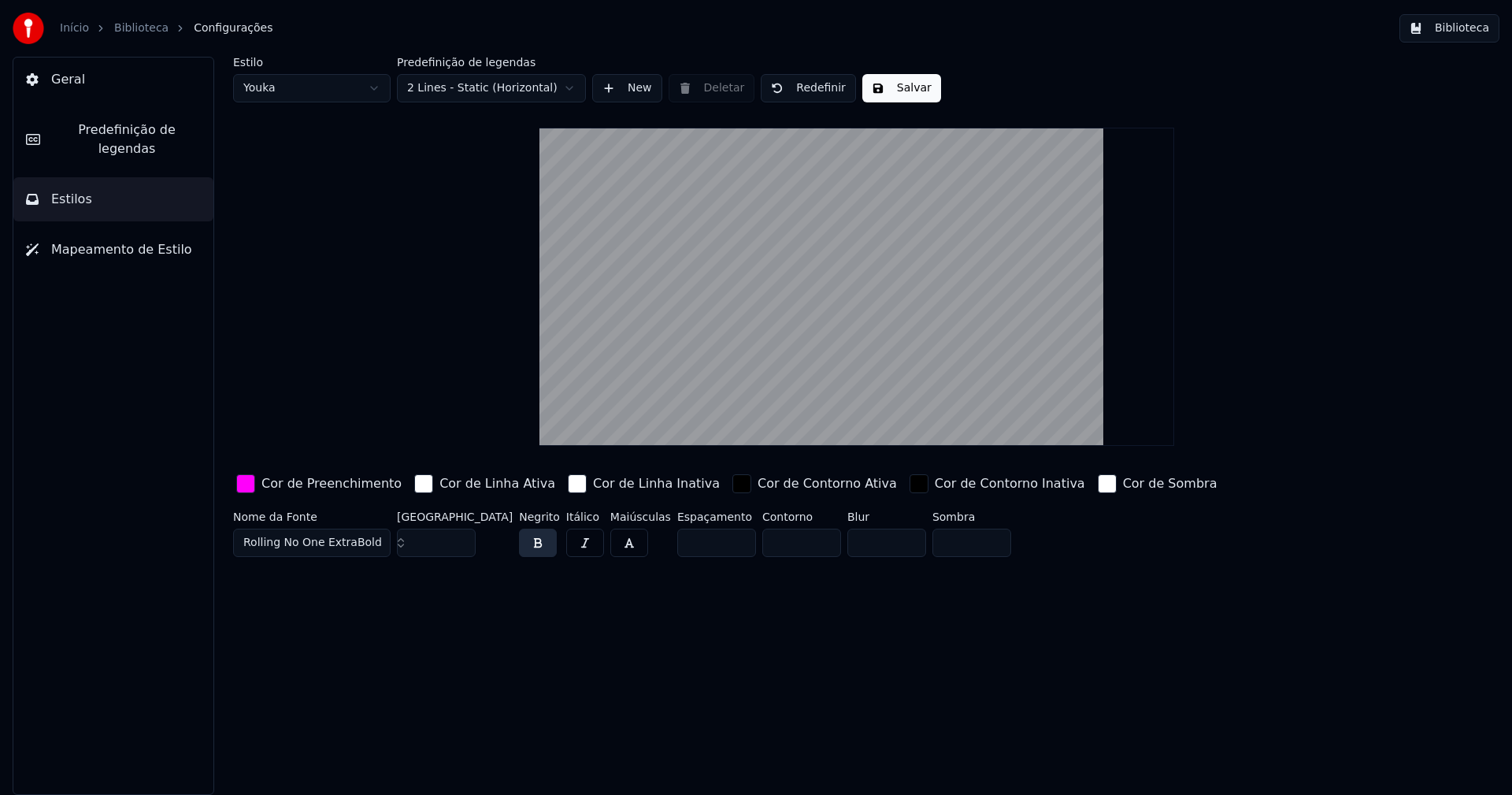
click at [246, 483] on div "button" at bounding box center [246, 484] width 19 height 19
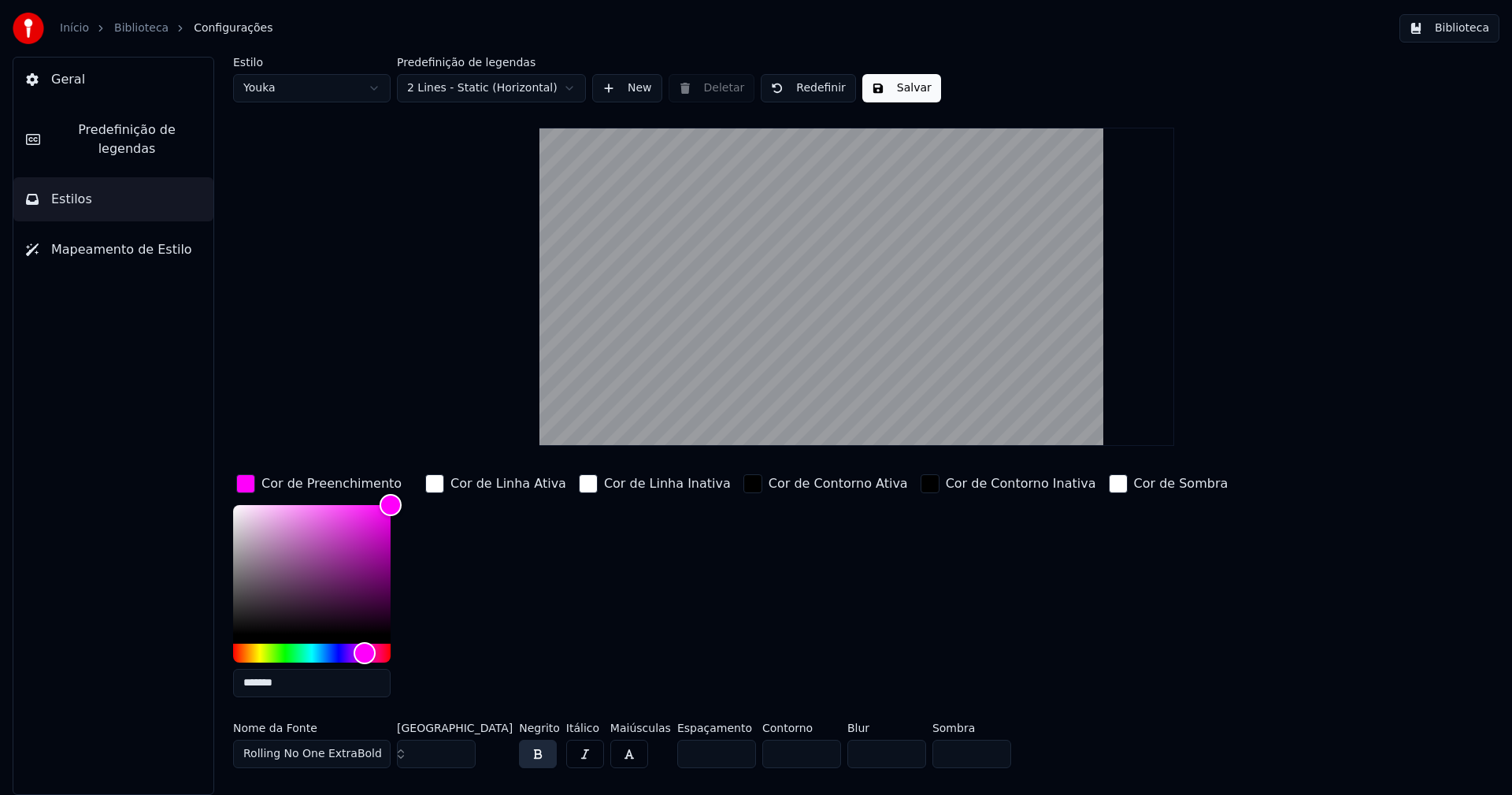
click at [287, 678] on input "*******" at bounding box center [312, 682] width 158 height 29
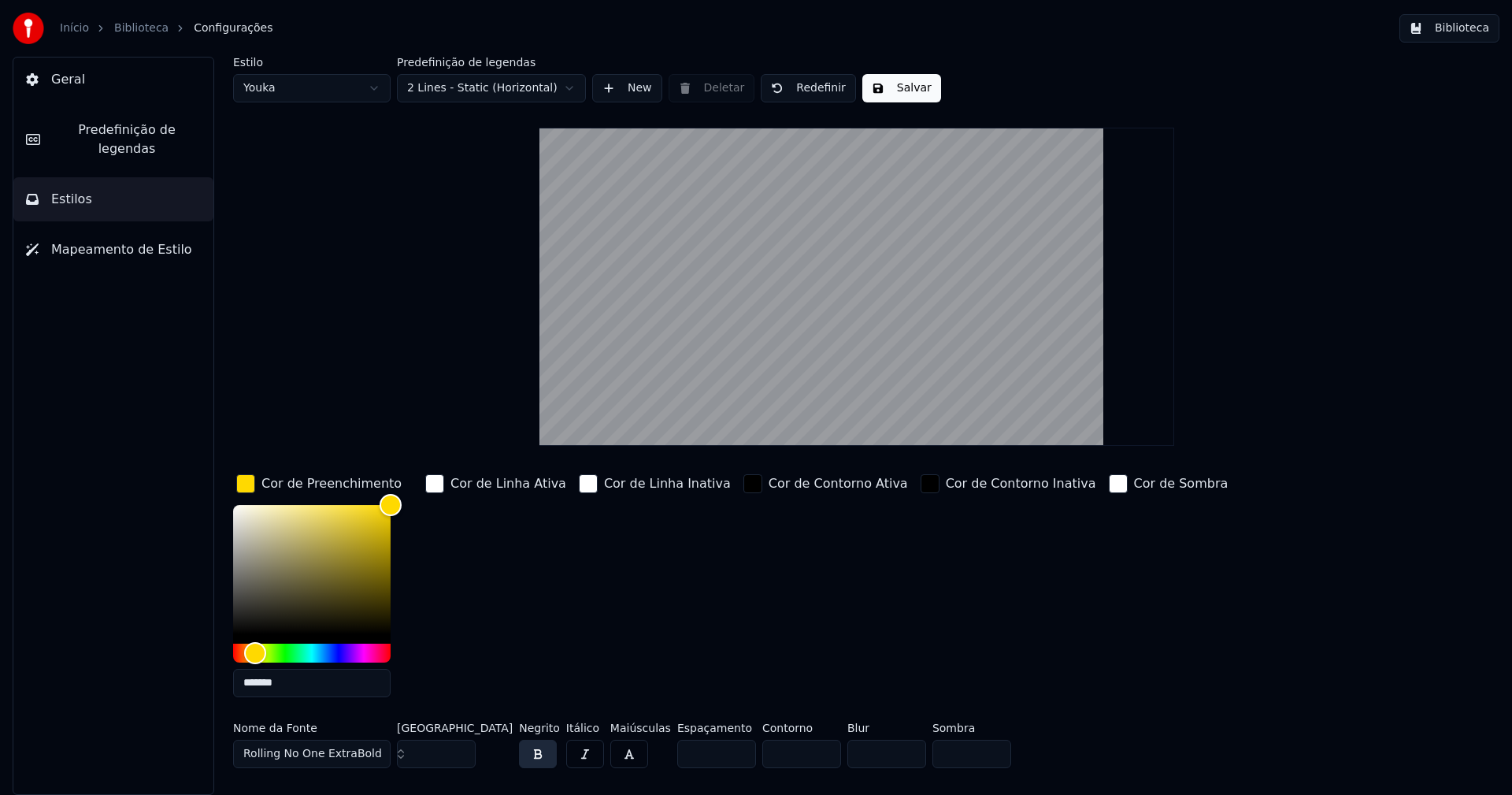
type input "*******"
click at [248, 489] on div "button" at bounding box center [246, 484] width 19 height 19
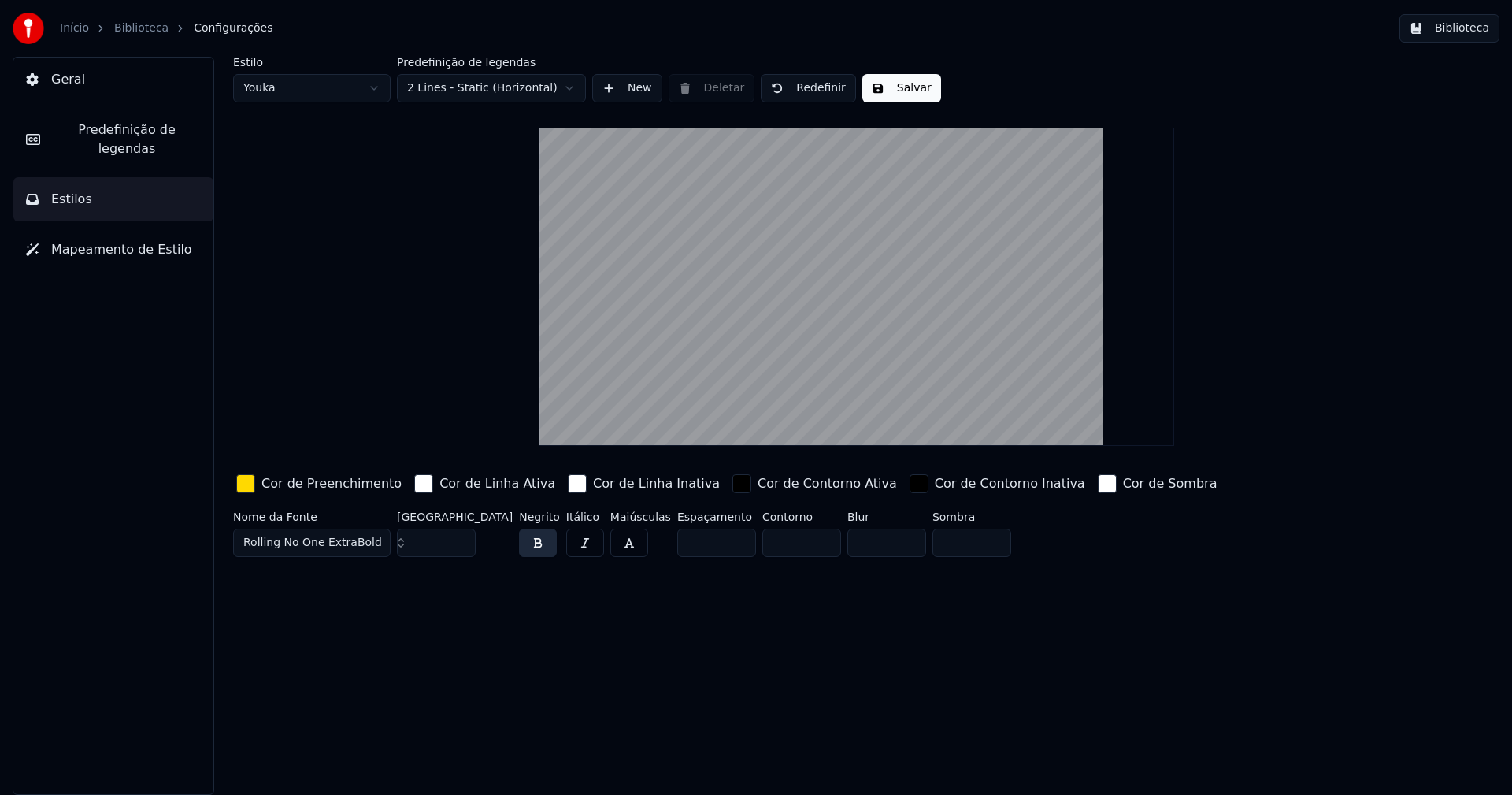
click at [909, 93] on button "Salvar" at bounding box center [901, 88] width 79 height 29
click at [375, 87] on html "Início Biblioteca Configurações Biblioteca Geral Predefinição de legendas Estil…" at bounding box center [756, 398] width 1512 height 795
click at [247, 486] on div "button" at bounding box center [246, 484] width 19 height 19
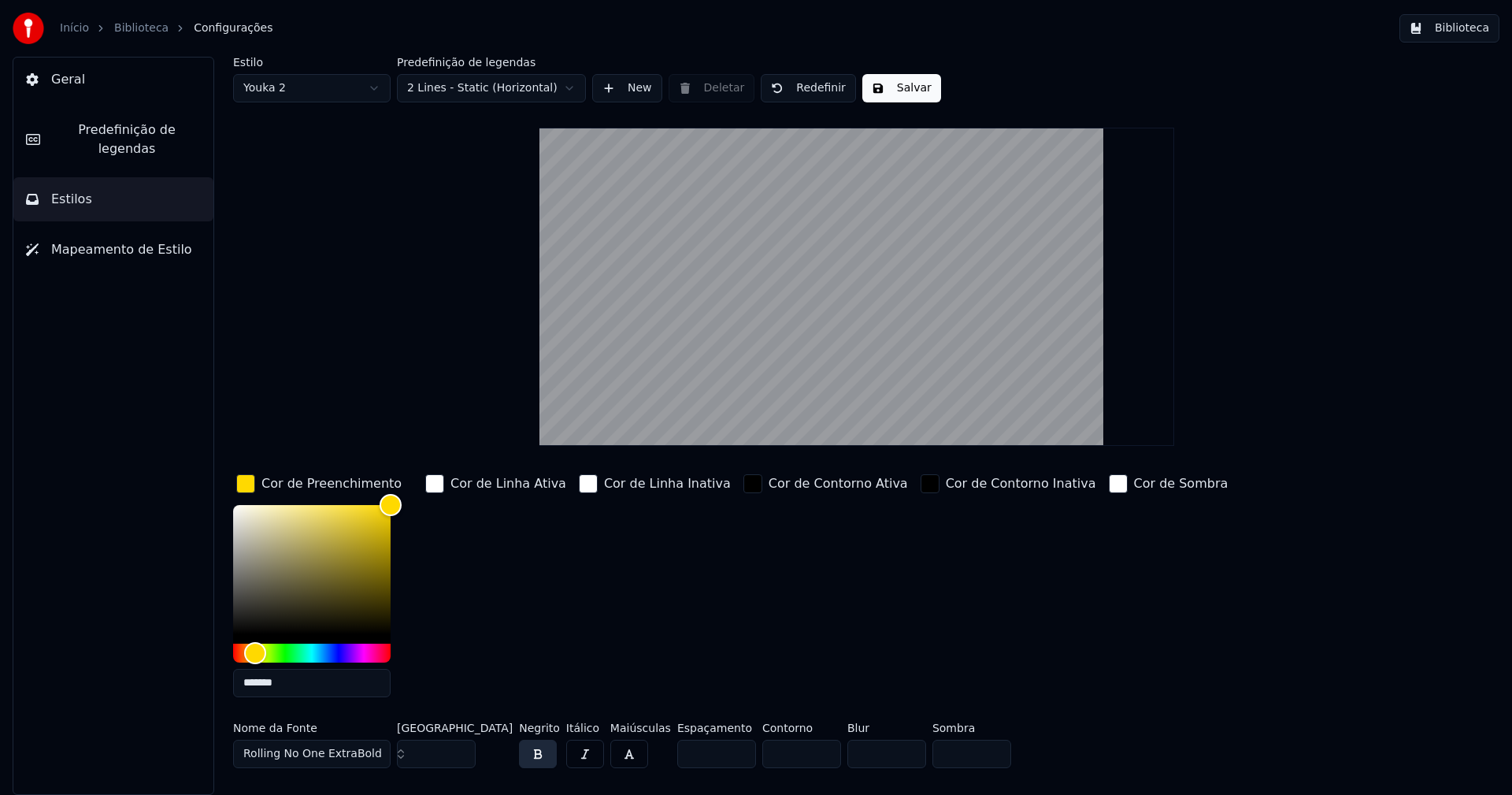
click at [292, 674] on input "*******" at bounding box center [312, 682] width 158 height 29
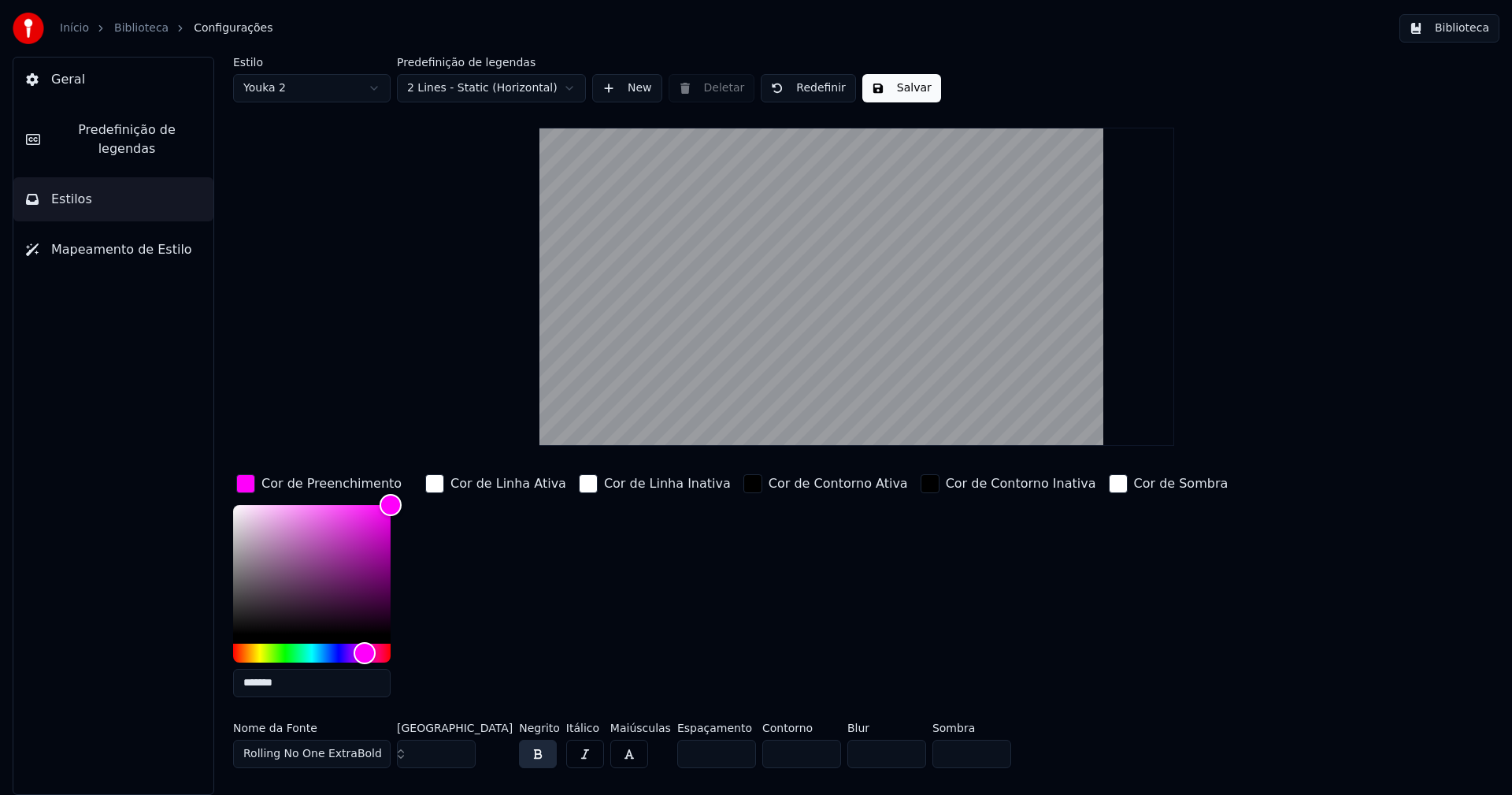
type input "*******"
click at [254, 484] on div "button" at bounding box center [246, 484] width 19 height 19
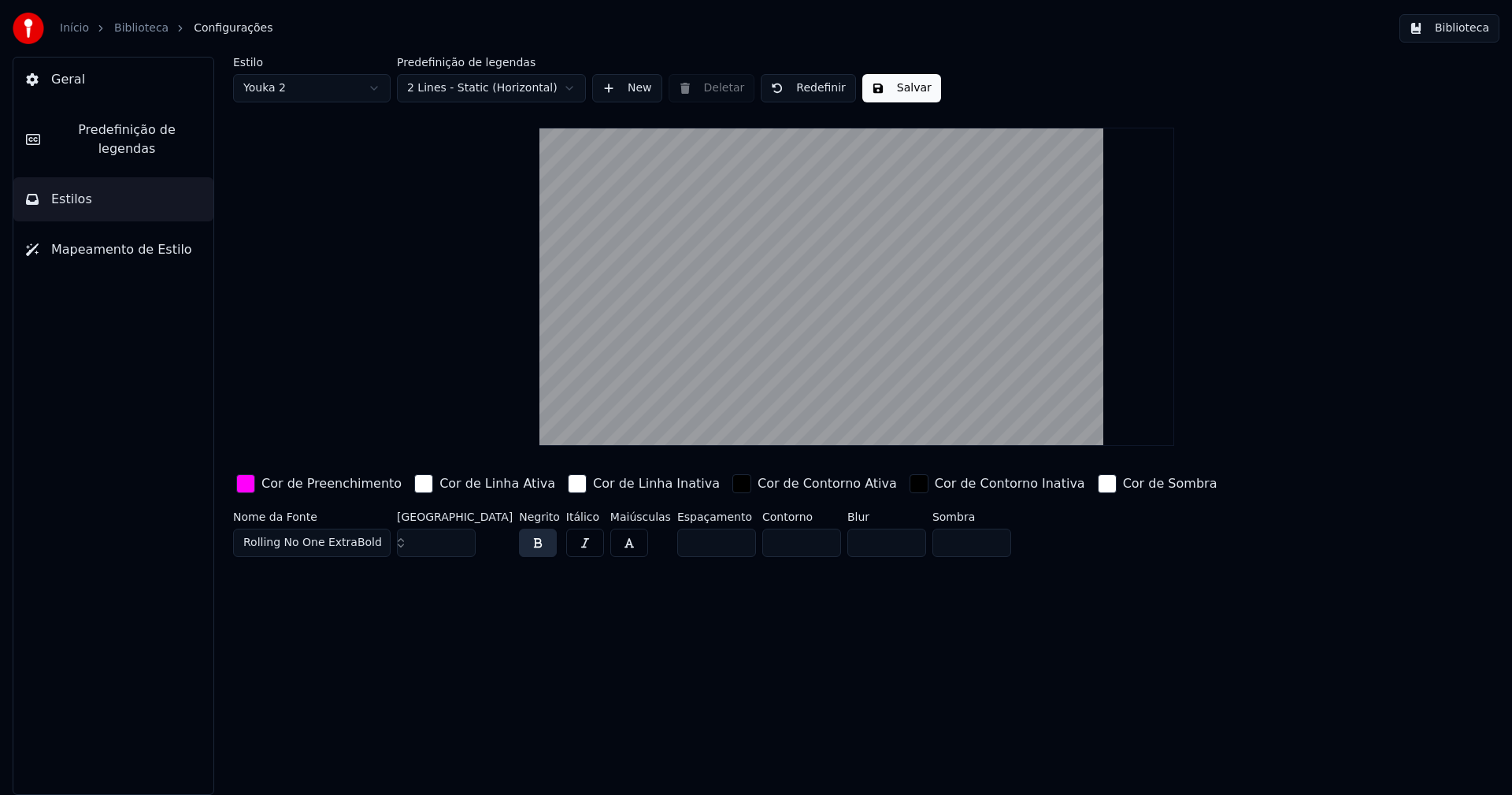
click at [917, 87] on button "Salvar" at bounding box center [901, 88] width 79 height 29
click at [1470, 36] on button "Biblioteca" at bounding box center [1450, 28] width 100 height 29
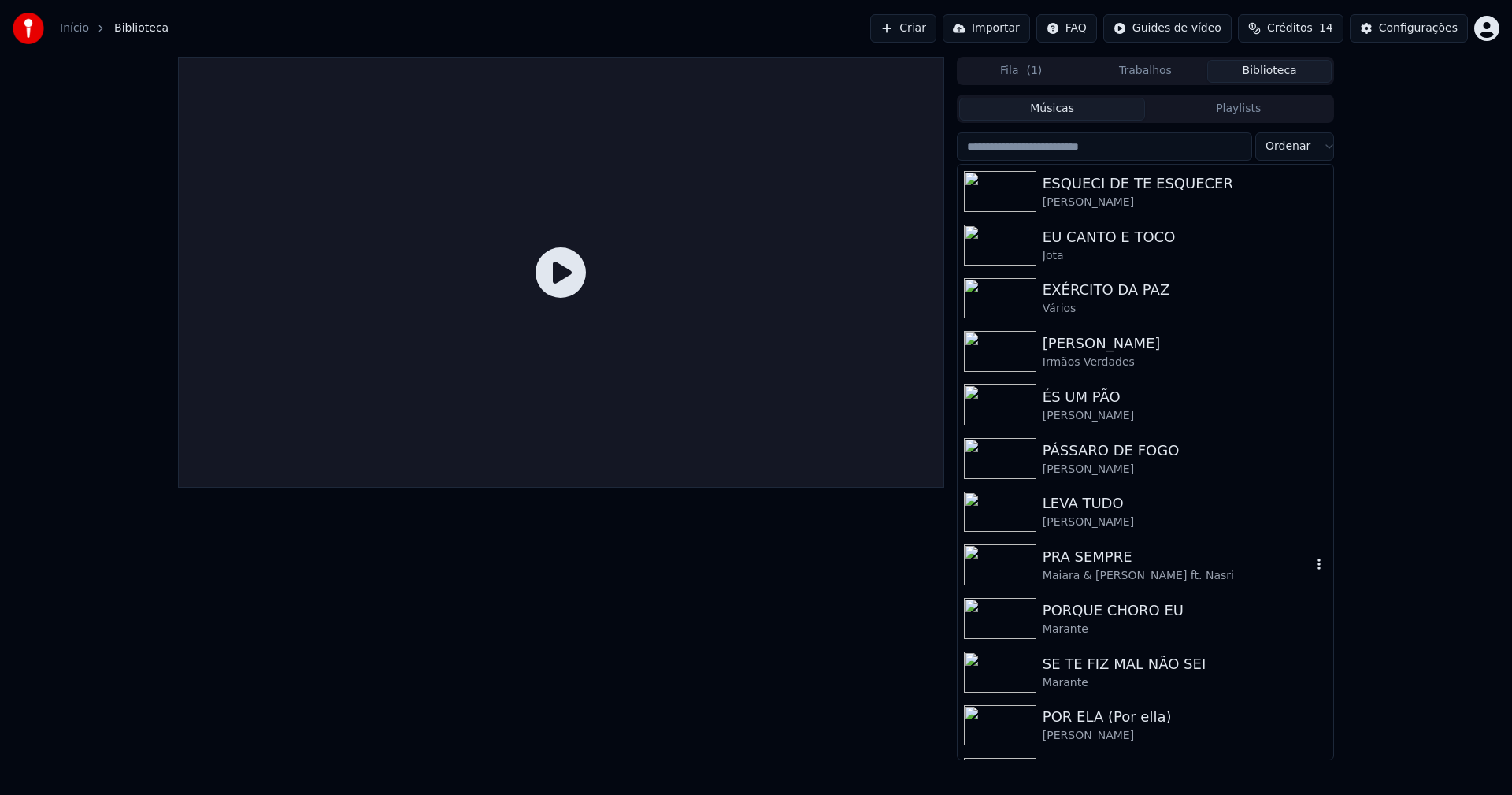
click at [1108, 578] on div "Maiara & [PERSON_NAME] ft. Nasri" at bounding box center [1177, 576] width 268 height 16
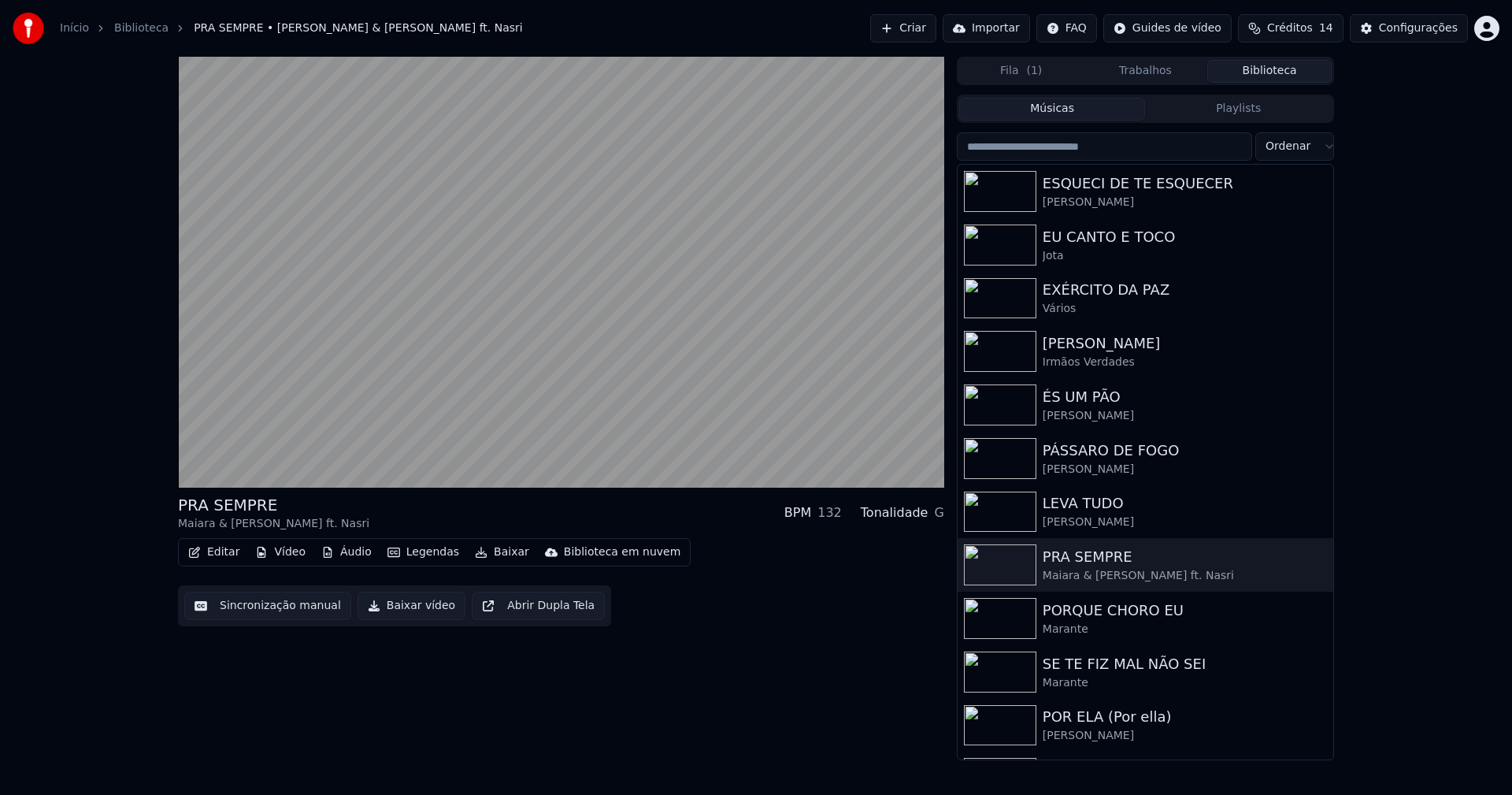
click at [222, 559] on button "Editar" at bounding box center [214, 552] width 64 height 22
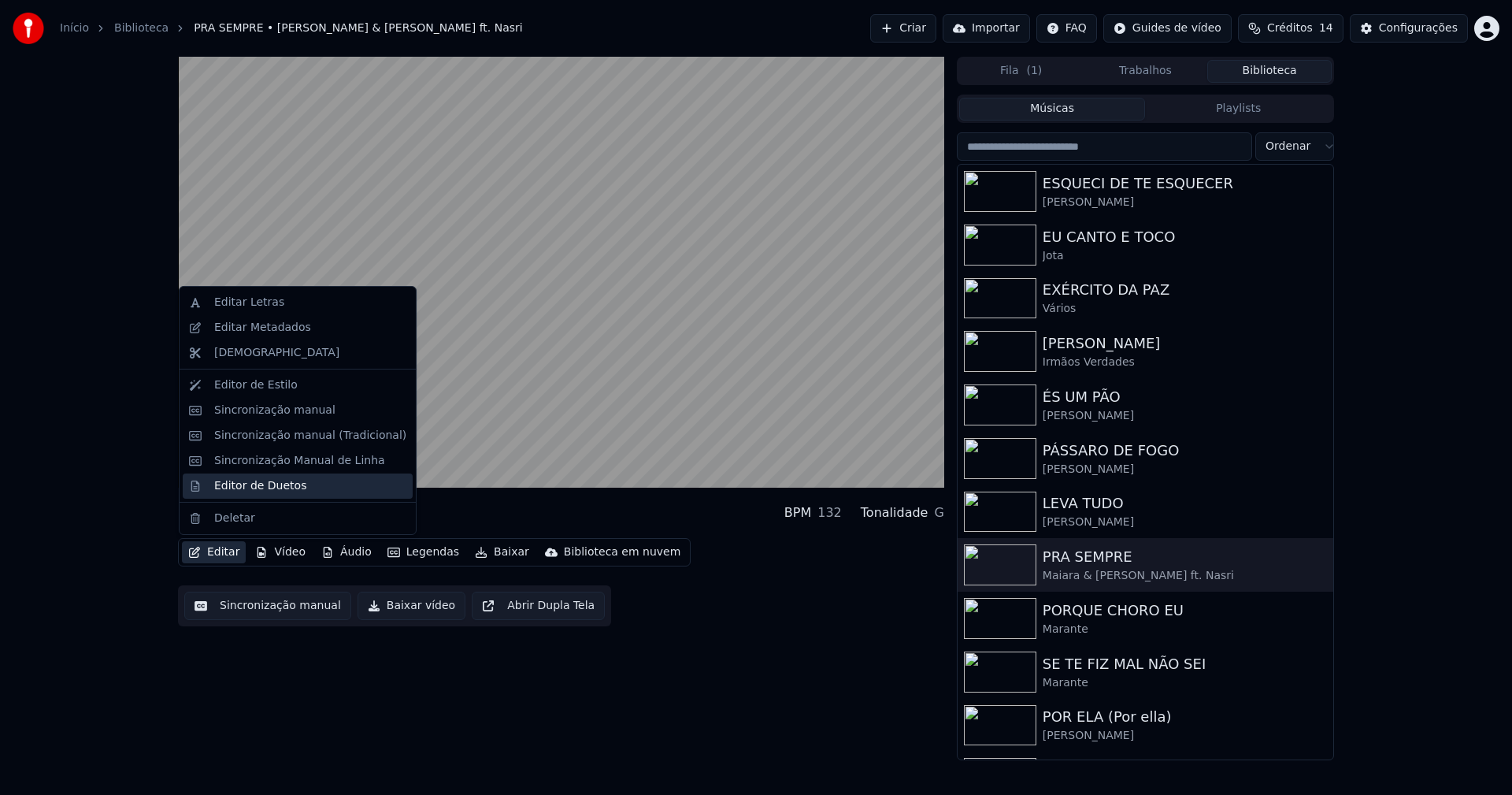
click at [240, 491] on div "Editor de Duetos" at bounding box center [260, 486] width 92 height 16
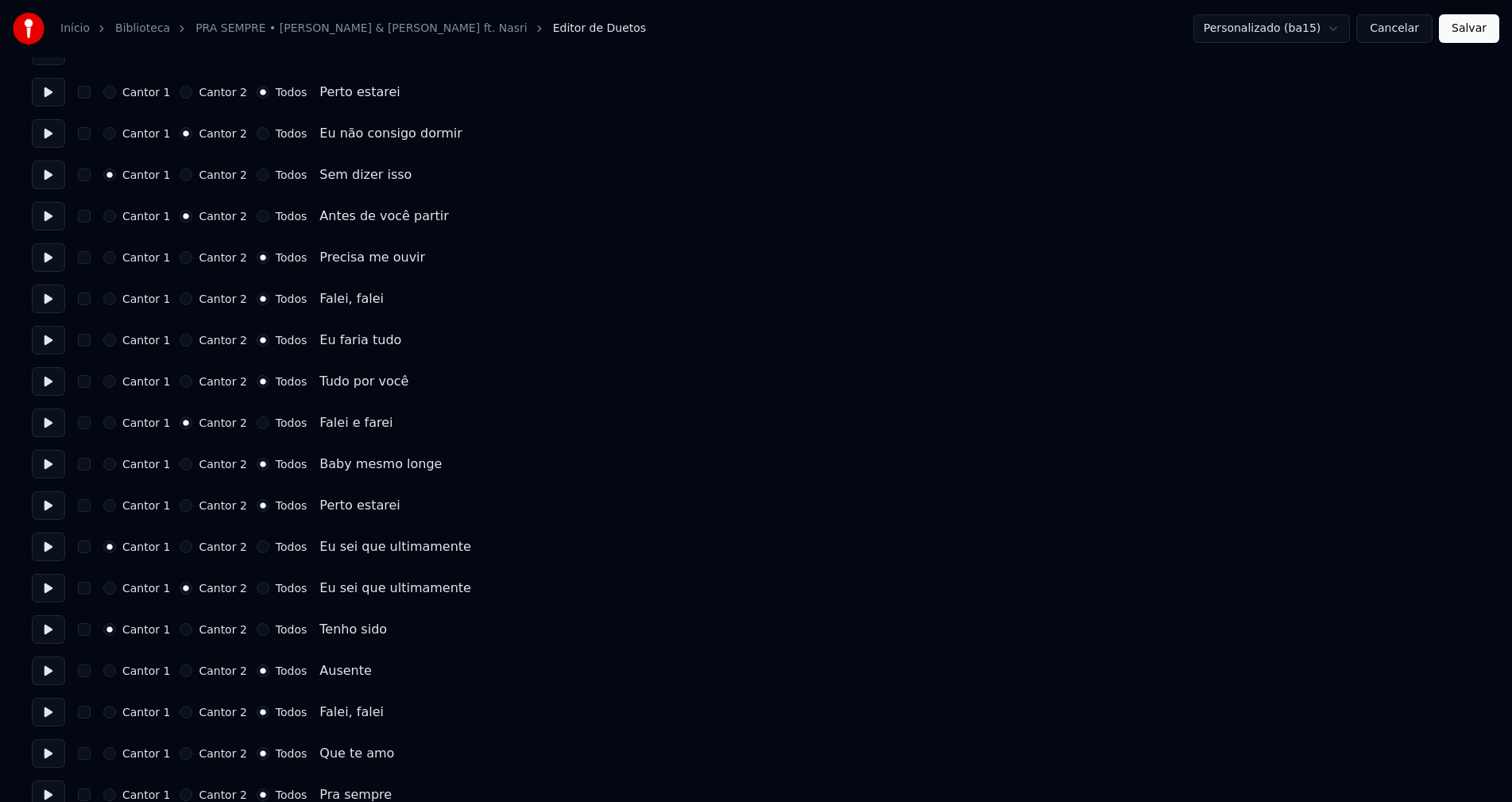
scroll to position [1424, 0]
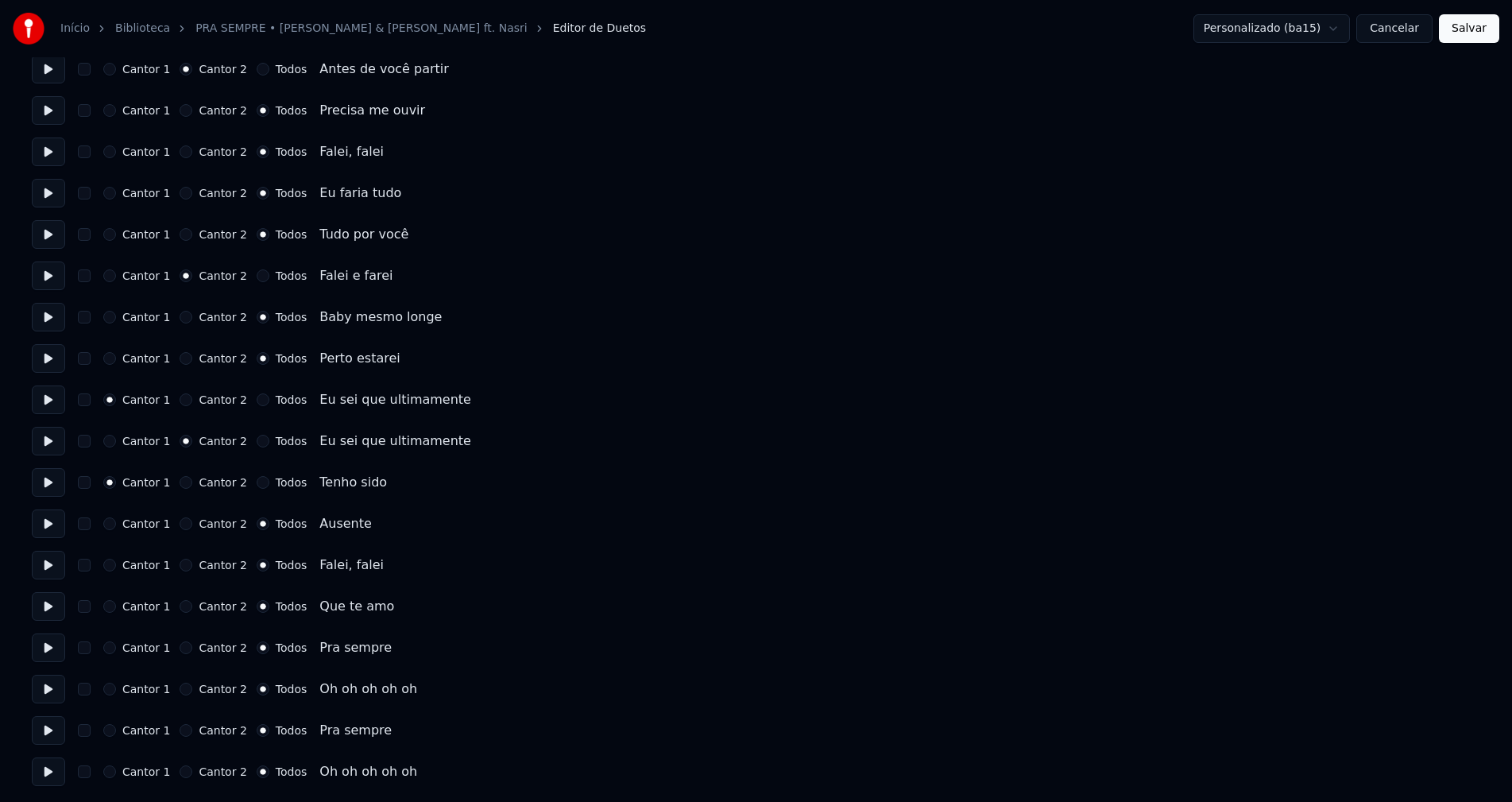
click at [1418, 22] on button "Cancelar" at bounding box center [1394, 28] width 76 height 29
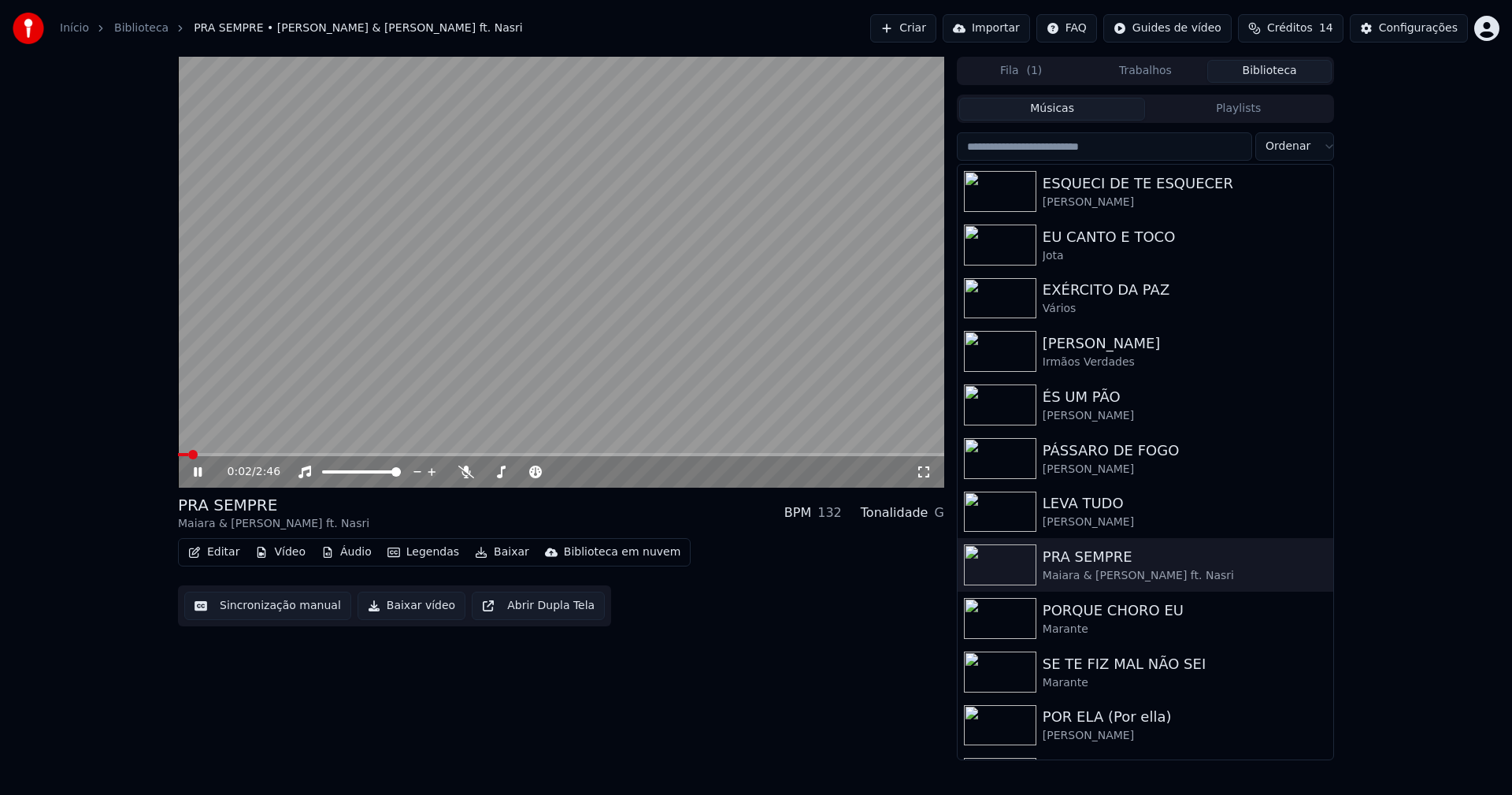
click at [402, 609] on button "Baixar vídeo" at bounding box center [411, 605] width 108 height 29
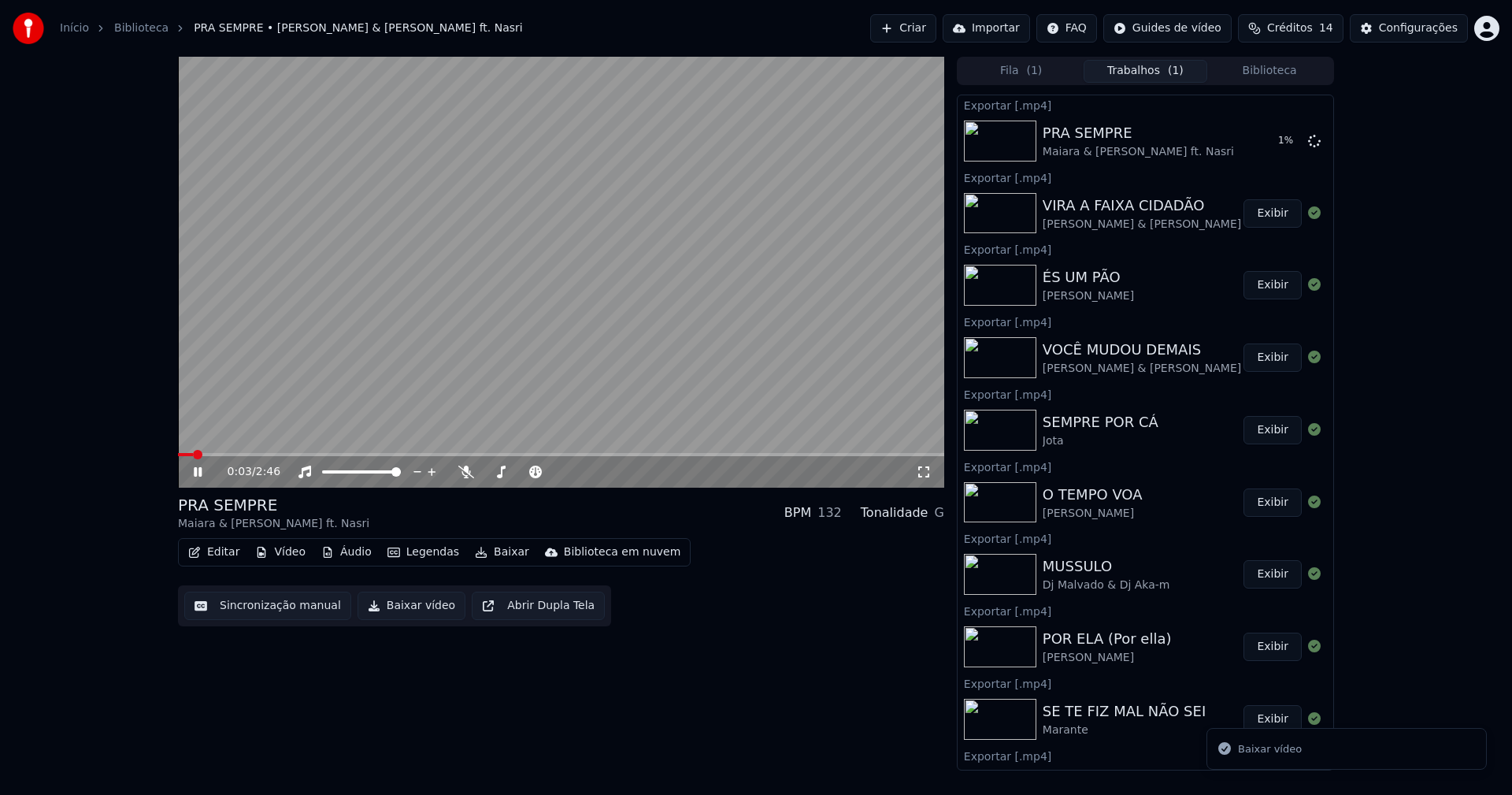
click at [1282, 68] on button "Biblioteca" at bounding box center [1270, 71] width 125 height 23
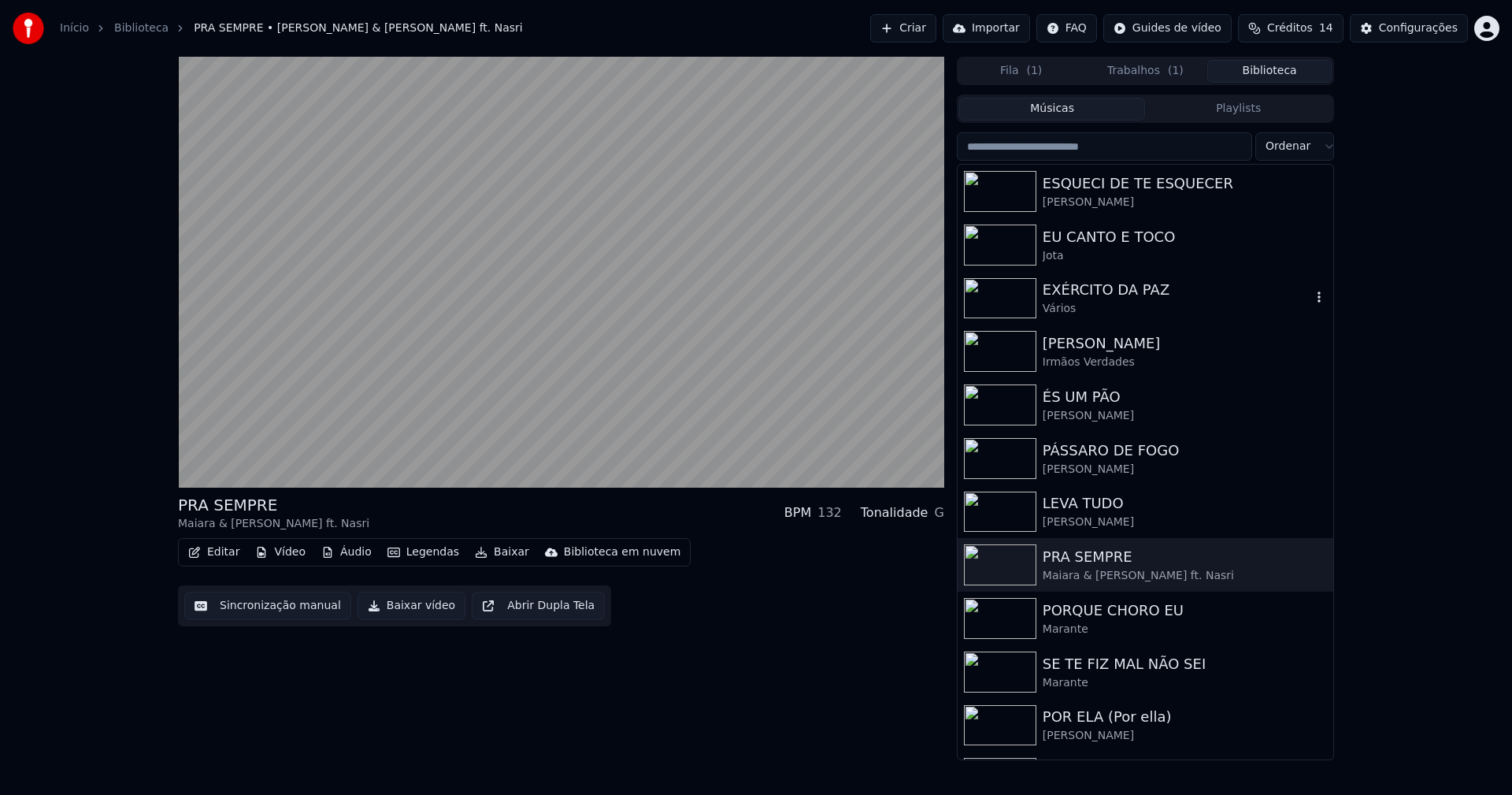
click at [1091, 307] on div "Vários" at bounding box center [1177, 309] width 268 height 16
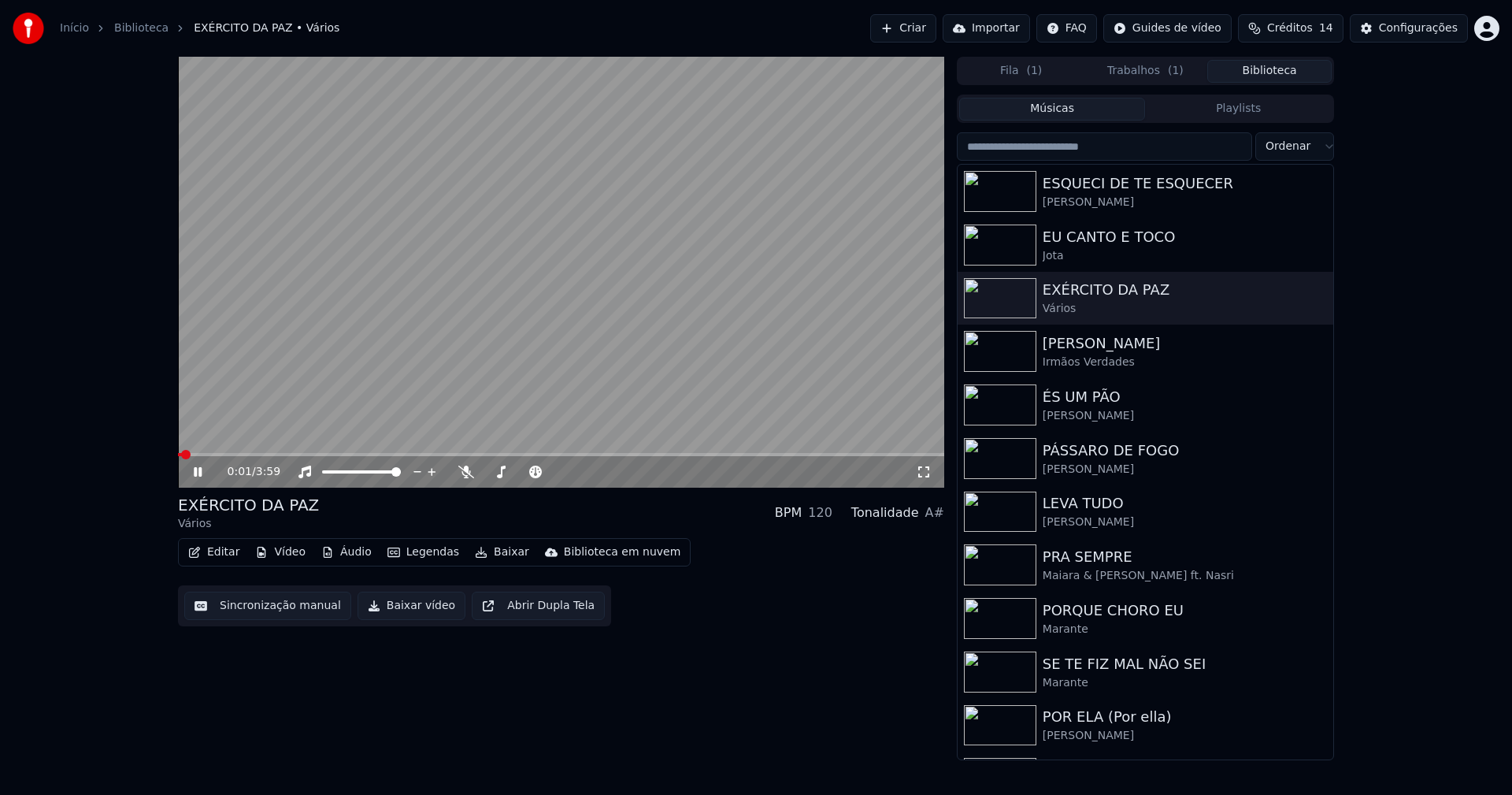
click at [225, 554] on button "Editar" at bounding box center [214, 552] width 64 height 22
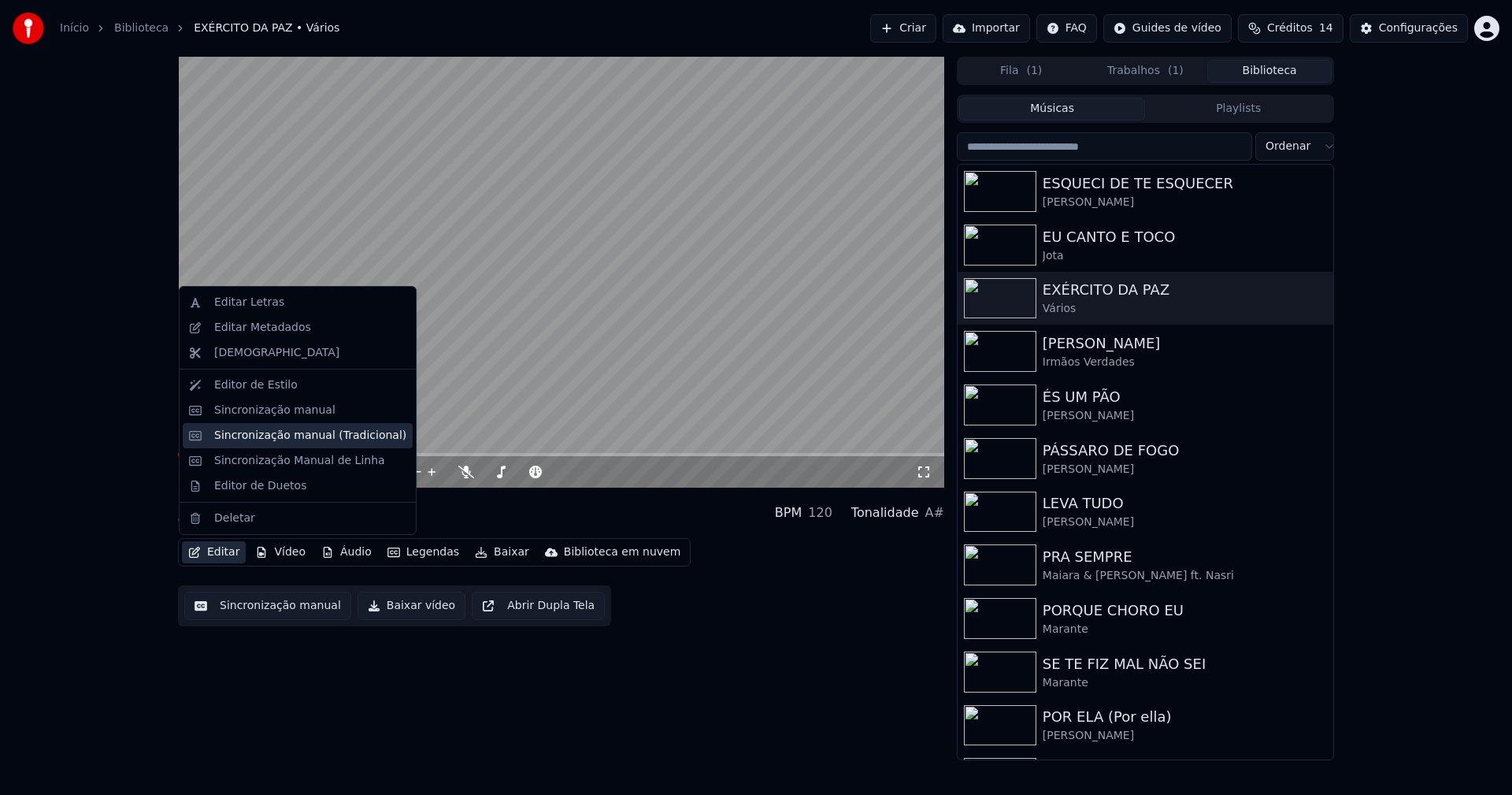
click at [277, 436] on div "Sincronização manual (Tradicional)" at bounding box center [310, 436] width 192 height 16
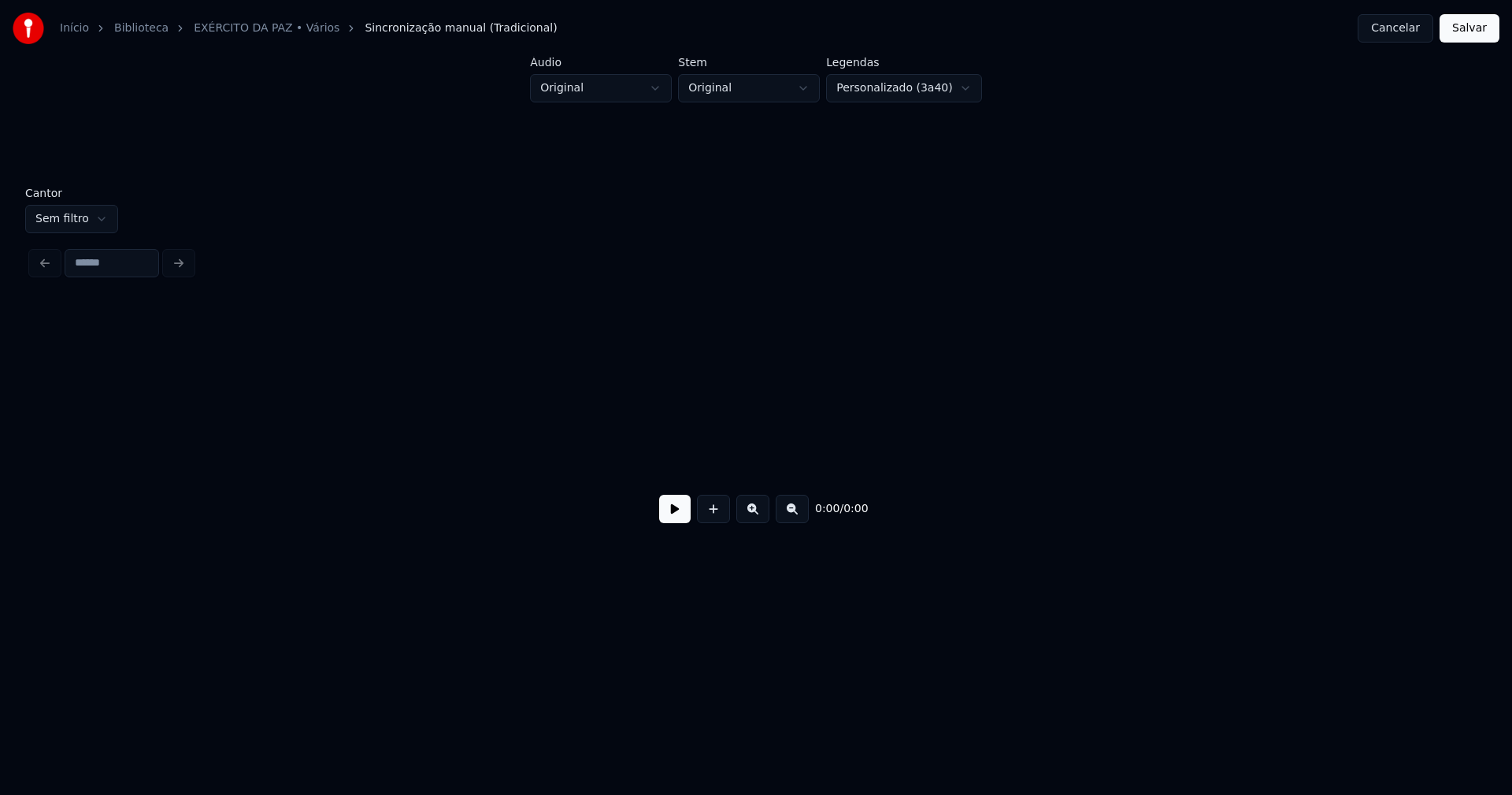
scroll to position [0, 3375]
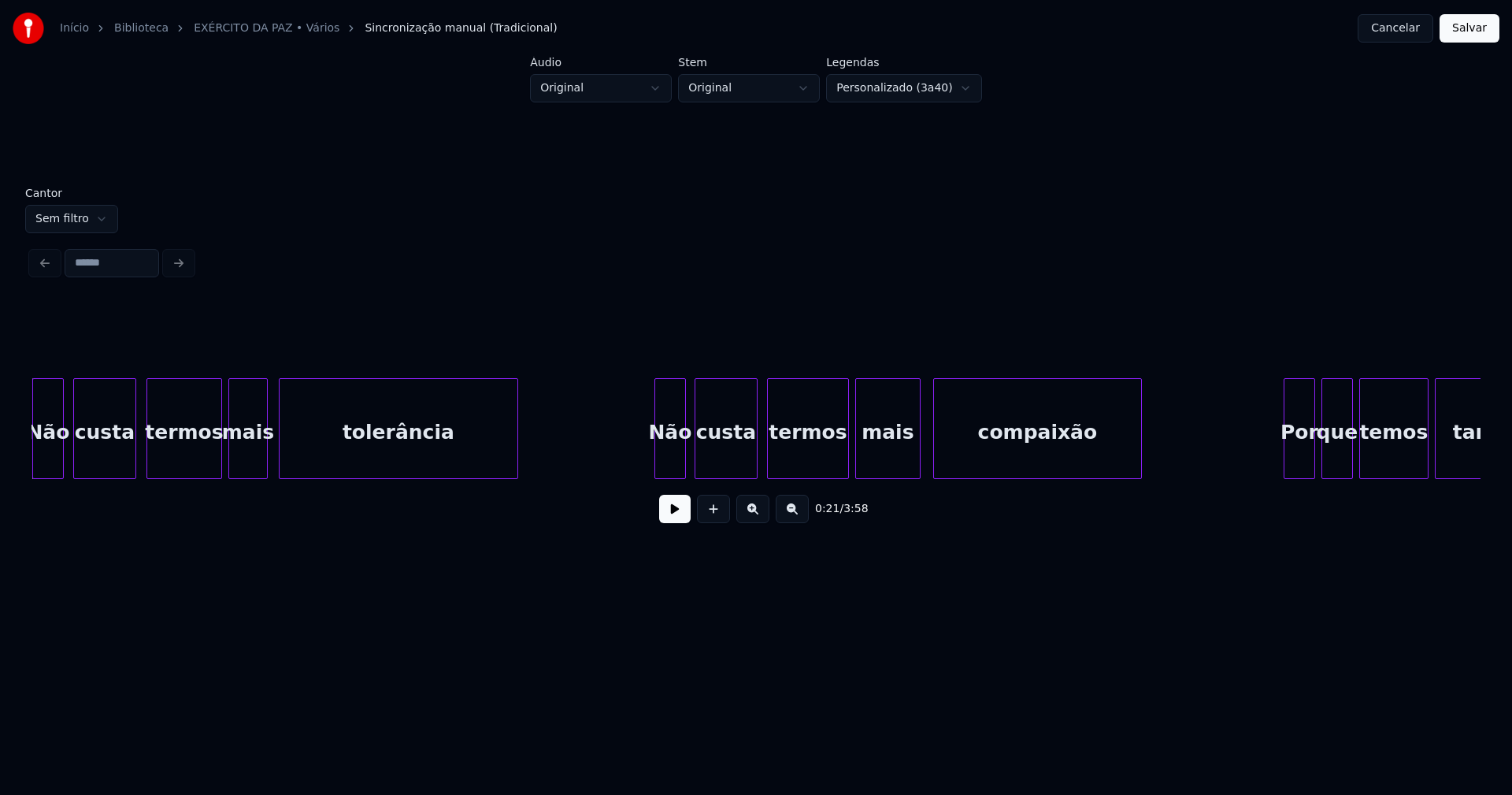
click at [672, 519] on button at bounding box center [675, 508] width 31 height 29
drag, startPoint x: 672, startPoint y: 522, endPoint x: 1031, endPoint y: 123, distance: 536.7
click at [673, 522] on button at bounding box center [675, 508] width 31 height 29
click at [1407, 27] on button "Cancelar" at bounding box center [1395, 28] width 75 height 29
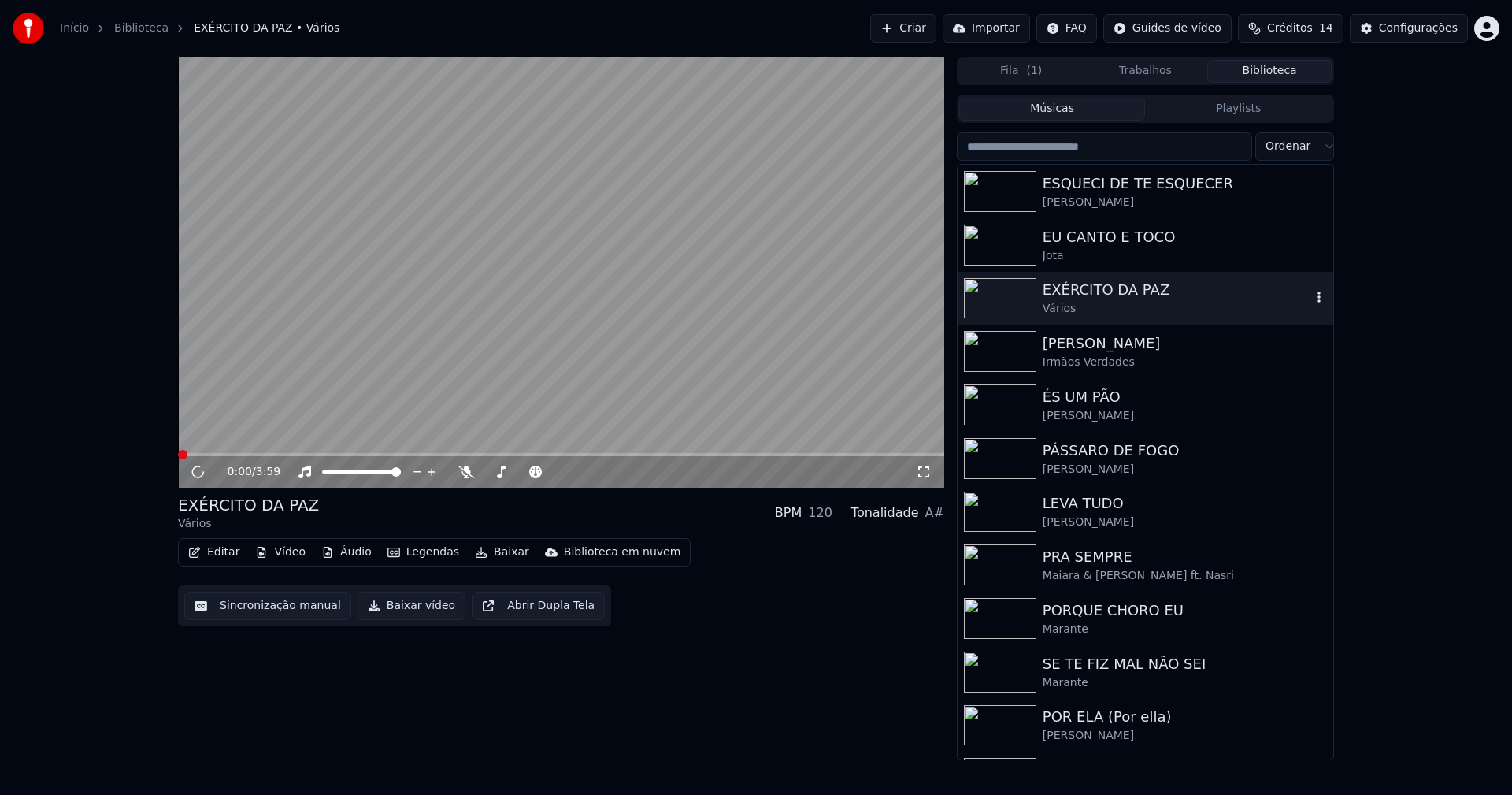
click at [1133, 294] on div "EXÉRCITO DA PAZ" at bounding box center [1177, 289] width 268 height 22
click at [276, 455] on span at bounding box center [561, 455] width 766 height 3
click at [231, 453] on span at bounding box center [229, 455] width 102 height 3
